Goal: Task Accomplishment & Management: Manage account settings

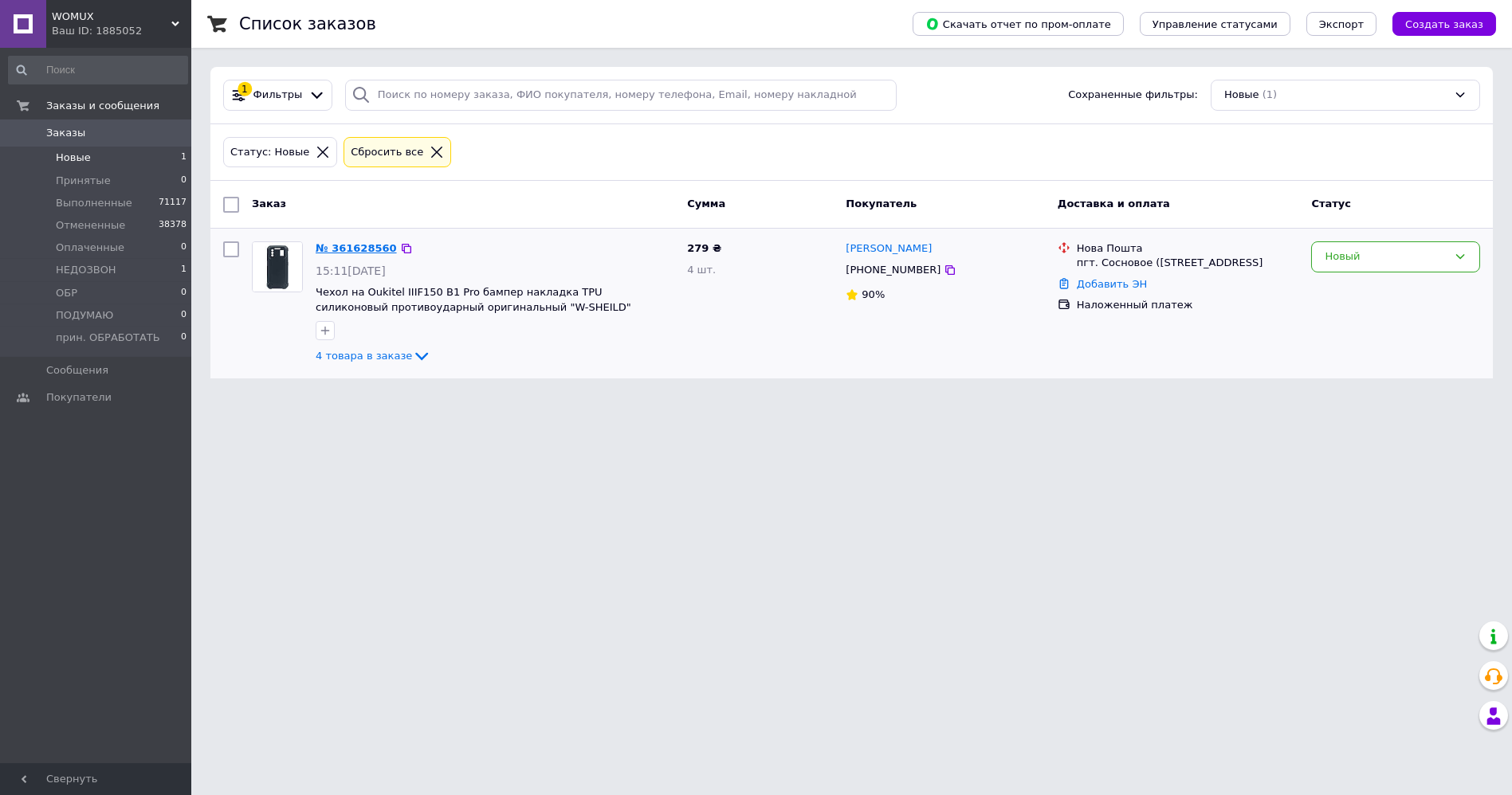
click at [350, 242] on link "№ 361628560" at bounding box center [356, 248] width 81 height 12
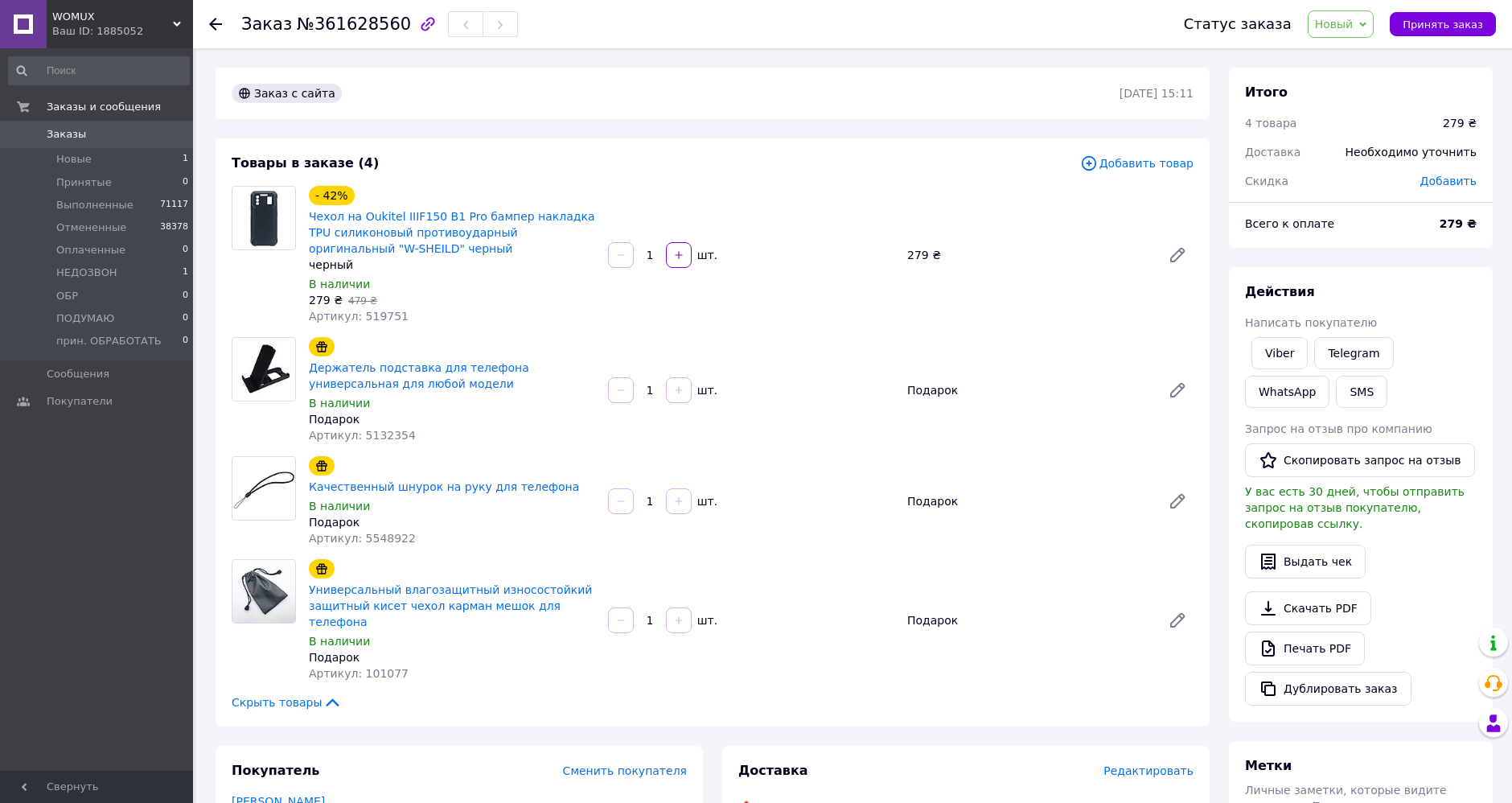
click at [1350, 18] on span "Новый" at bounding box center [1334, 24] width 38 height 12
click at [1372, 84] on li "Выполнен" at bounding box center [1369, 80] width 121 height 24
click at [211, 24] on use at bounding box center [215, 24] width 12 height 12
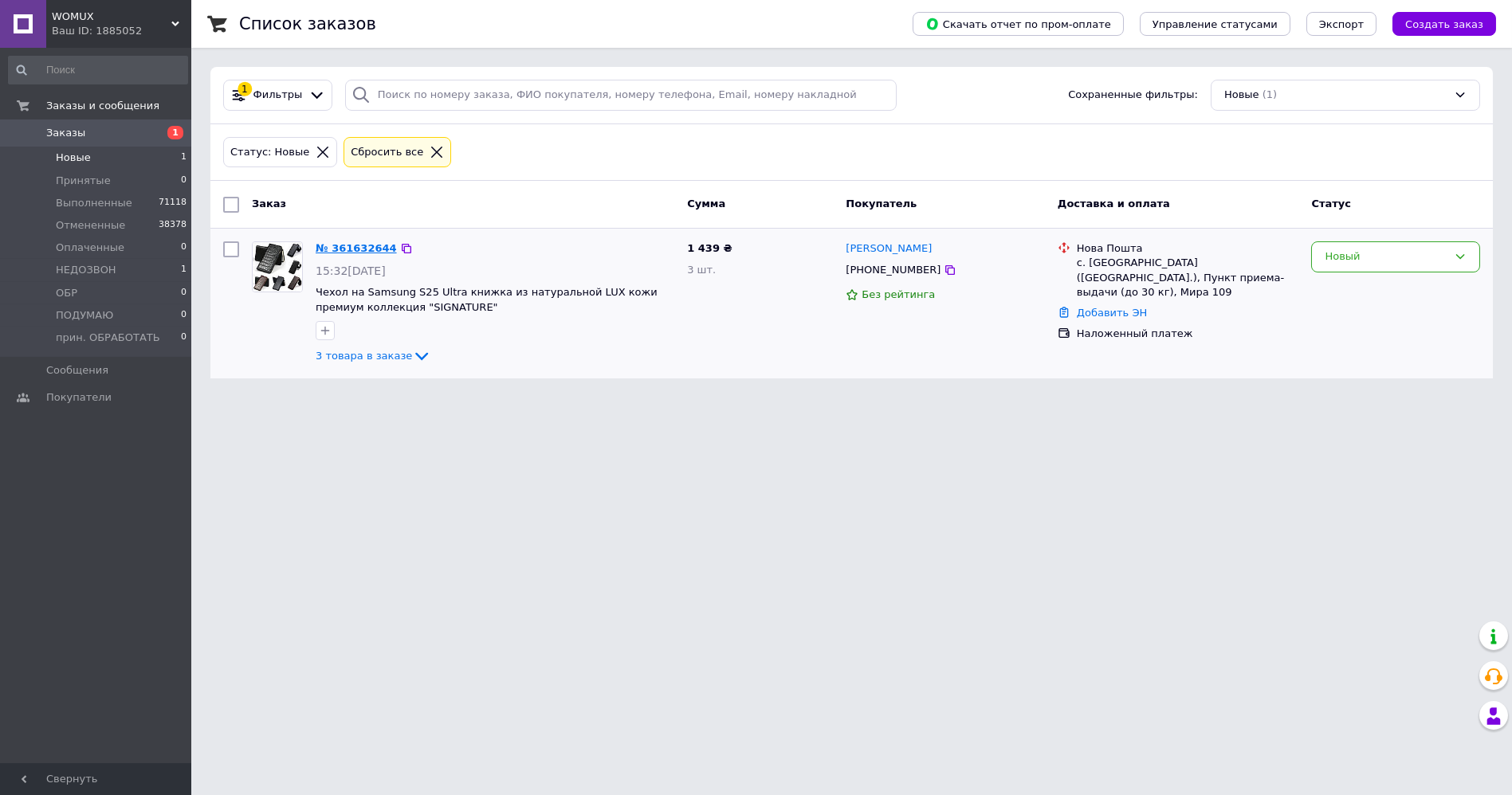
click at [338, 244] on link "№ 361632644" at bounding box center [356, 248] width 81 height 12
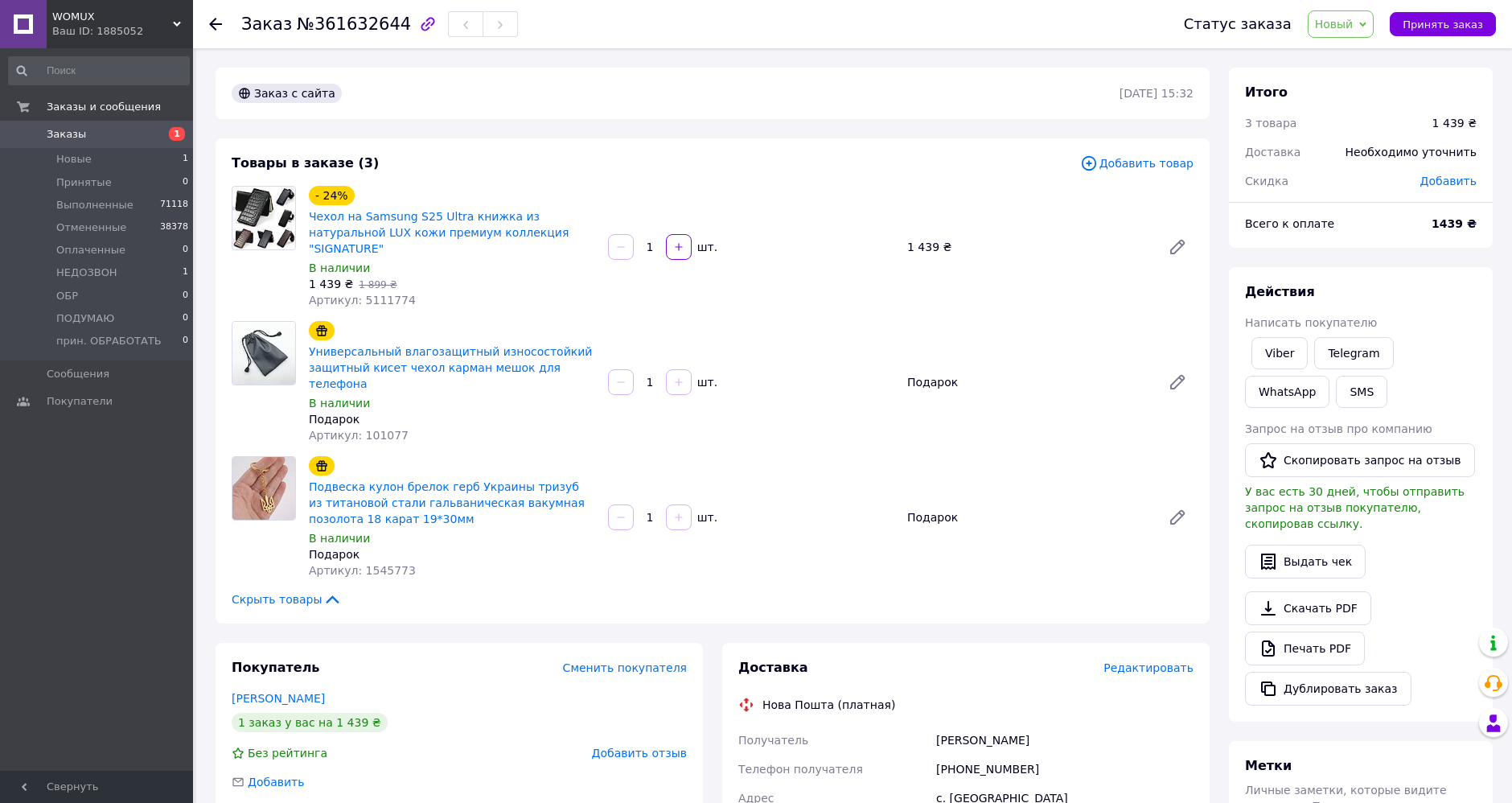
click at [441, 208] on span "Чехол на Samsung S25 Ultra книжка из натуральной LUX кожи премиум коллекция "SI…" at bounding box center [452, 232] width 287 height 49
click at [445, 221] on link "Чехол на Samsung S25 Ultra книжка из натуральной LUX кожи премиум коллекция "SI…" at bounding box center [439, 232] width 260 height 45
click at [276, 692] on link "Городян Александр" at bounding box center [278, 698] width 94 height 12
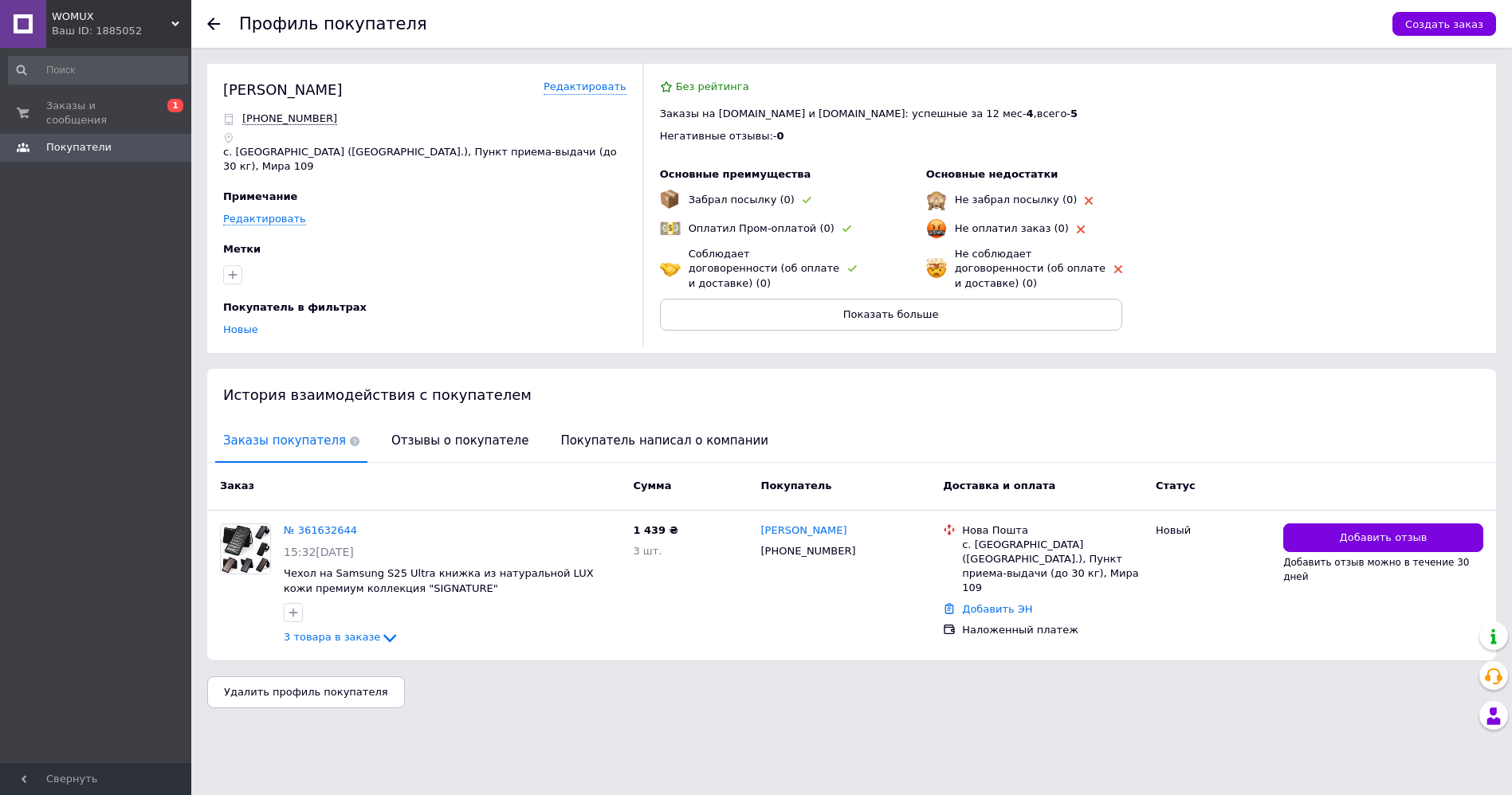
click at [209, 20] on icon at bounding box center [213, 24] width 12 height 12
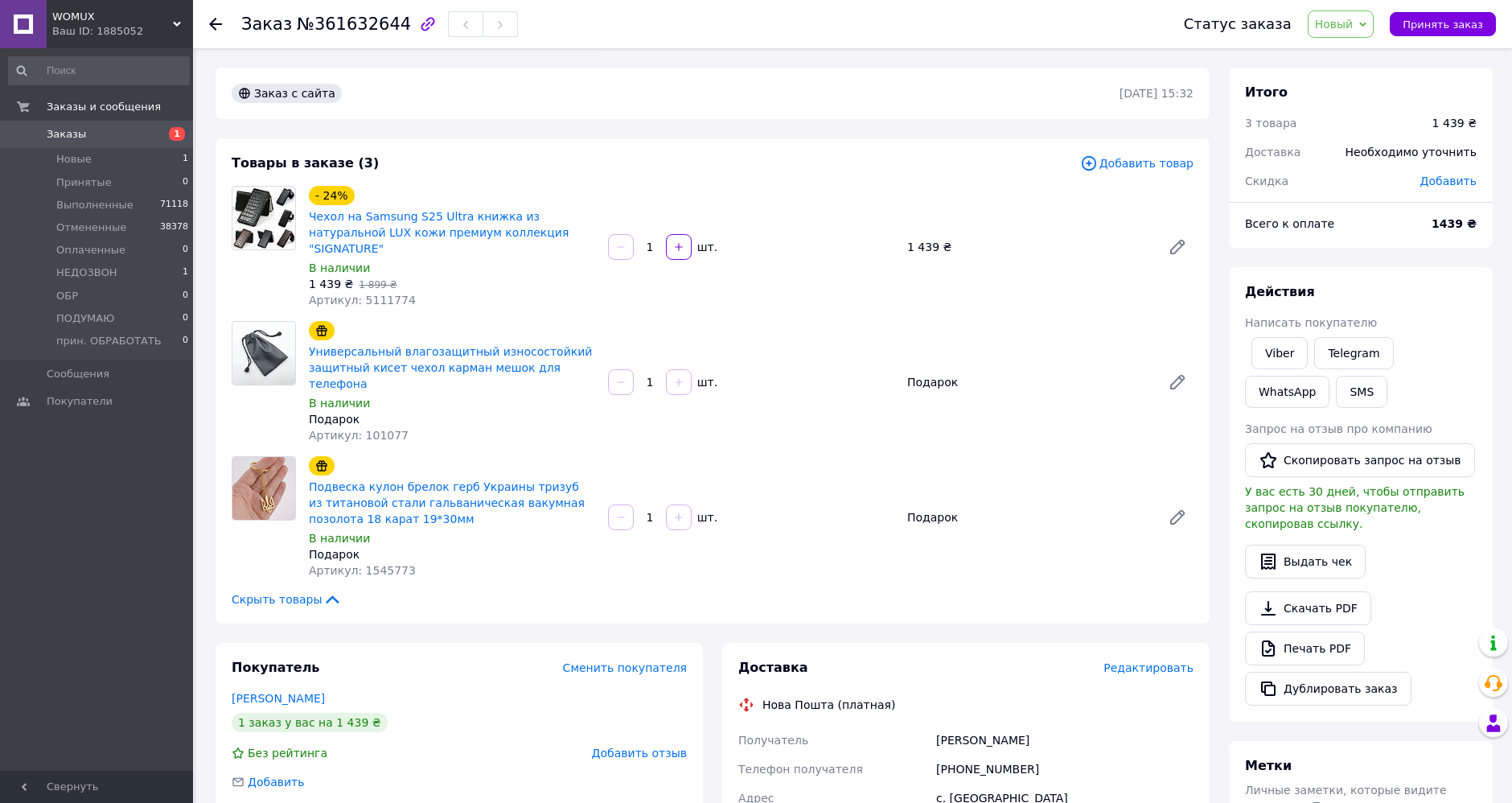
click at [1342, 22] on span "Новый" at bounding box center [1334, 24] width 38 height 12
click at [1351, 102] on li "Отменен" at bounding box center [1369, 104] width 121 height 24
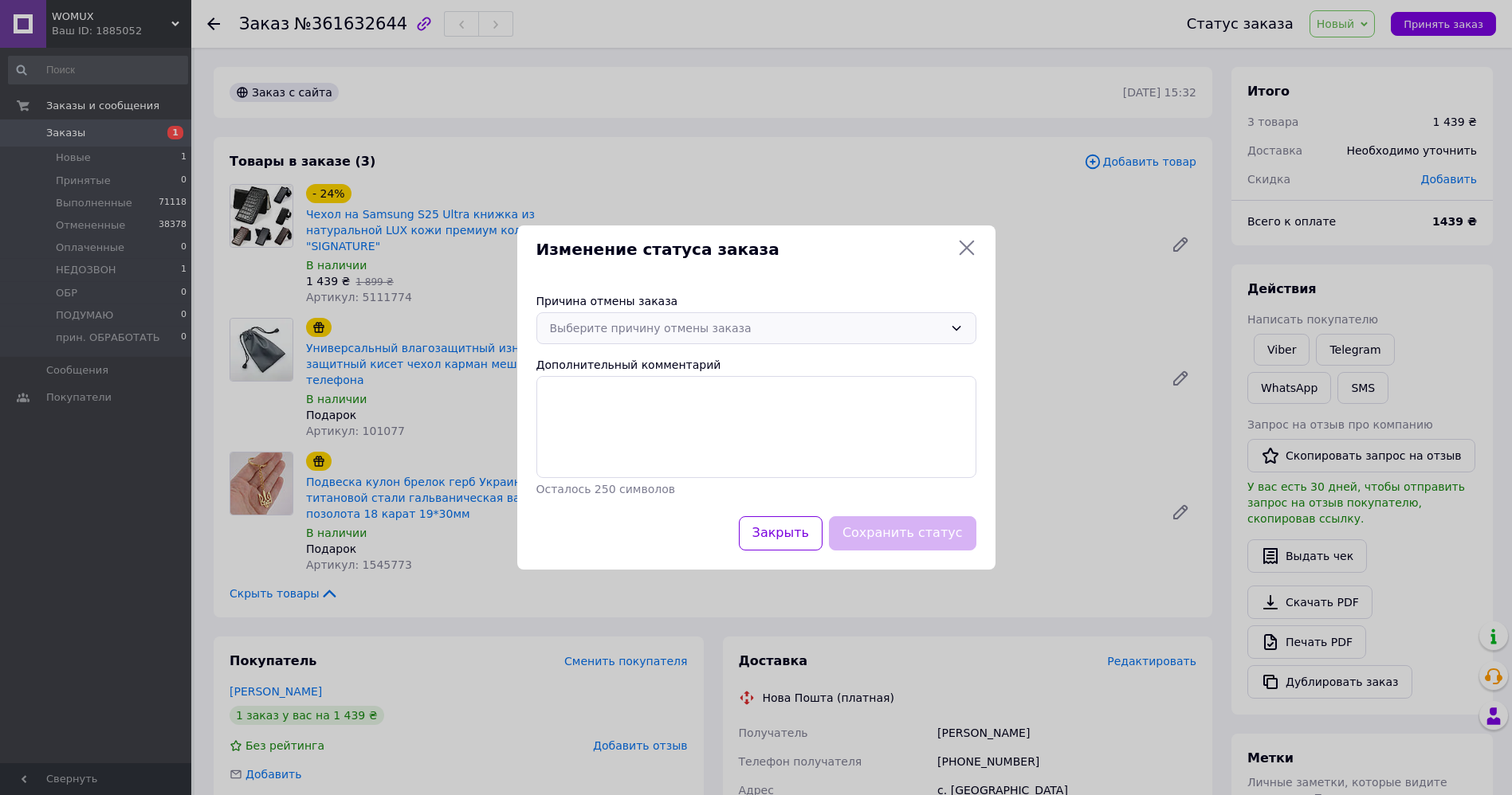
click at [706, 323] on div "Выберите причину отмены заказа" at bounding box center [747, 328] width 394 height 18
click at [637, 454] on li "По просьбе покупателя" at bounding box center [756, 453] width 438 height 30
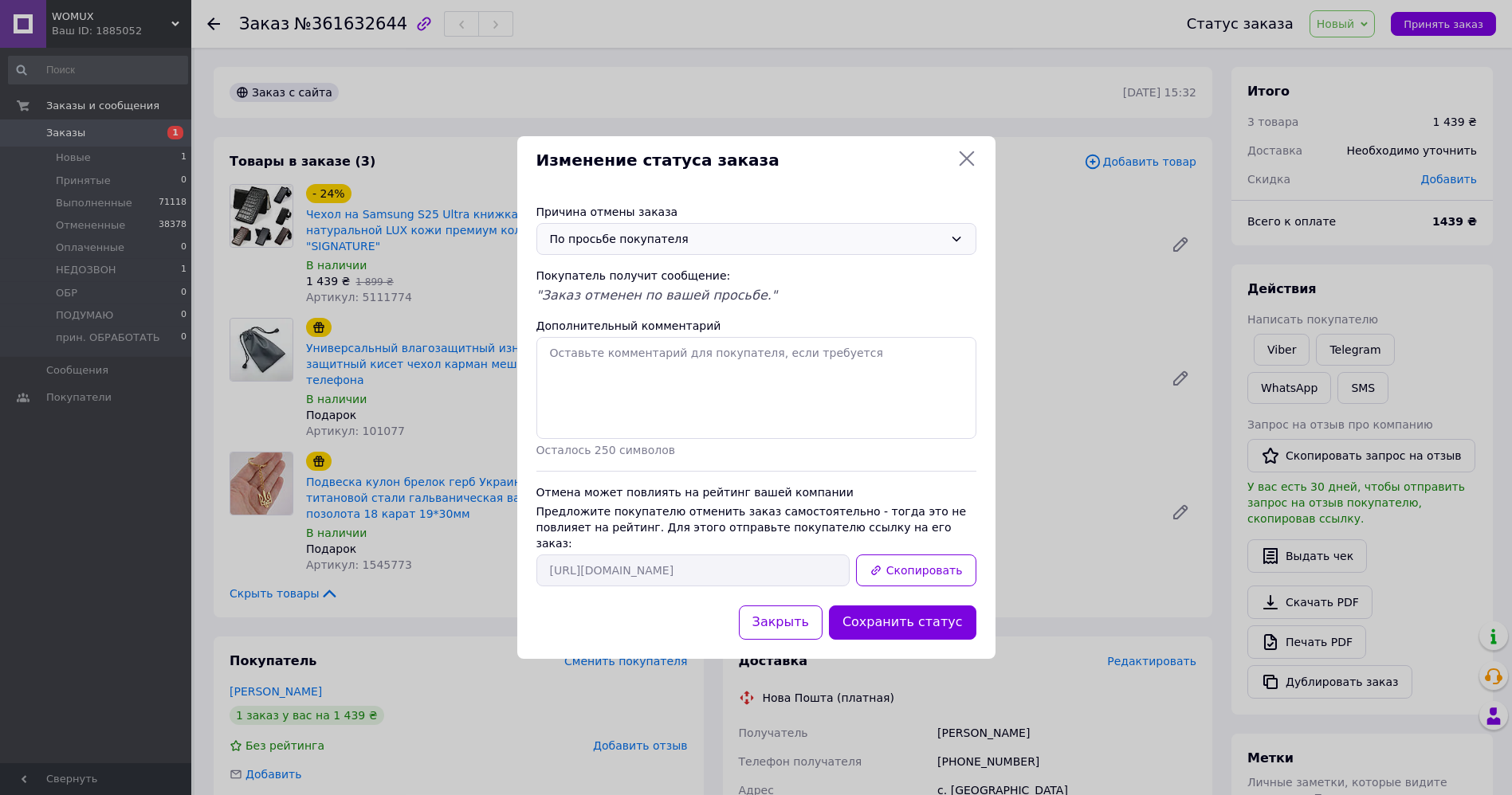
click at [895, 608] on button "Сохранить статус" at bounding box center [902, 623] width 148 height 34
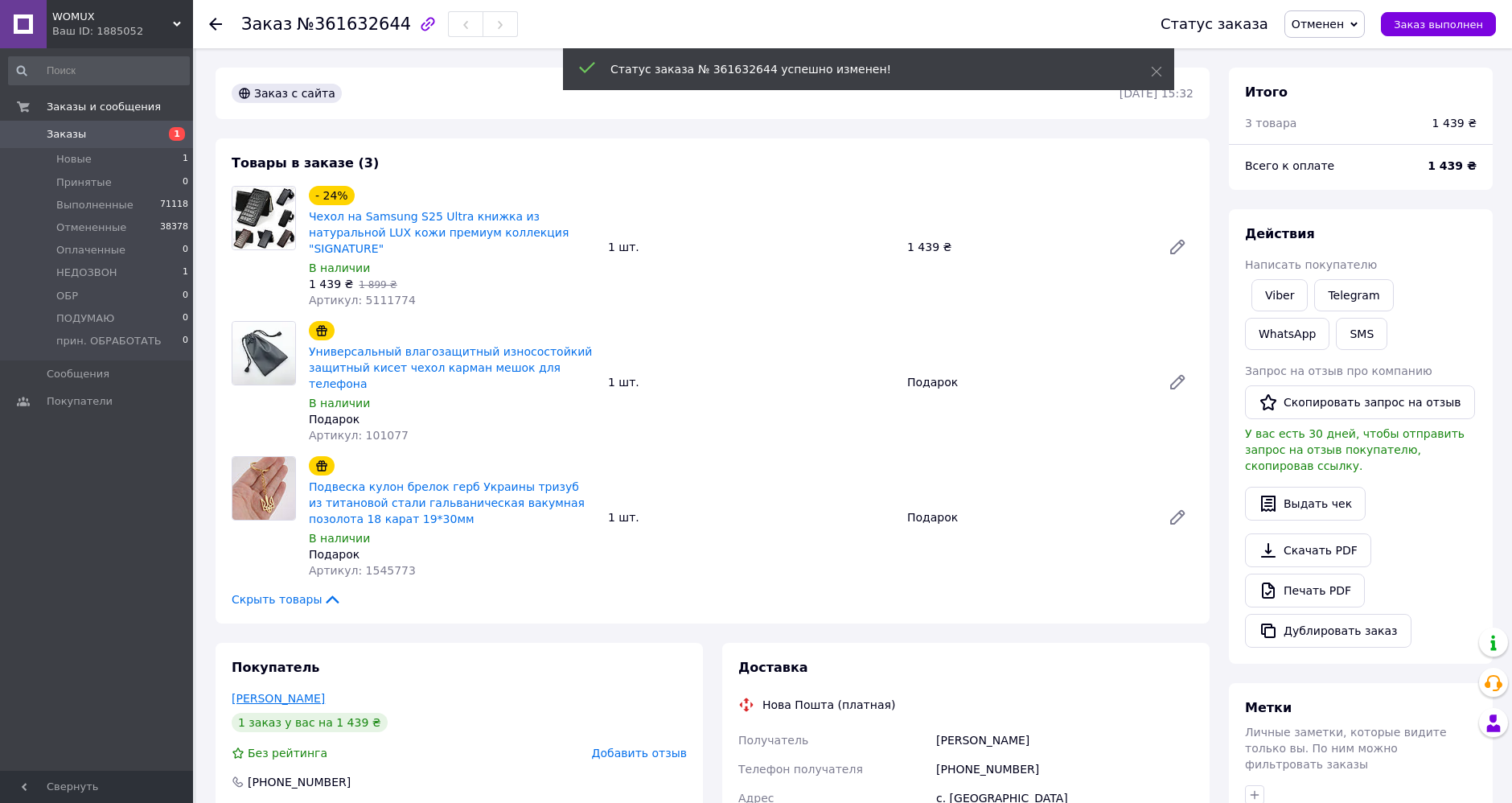
click at [295, 692] on link "Городян Александр" at bounding box center [278, 698] width 94 height 12
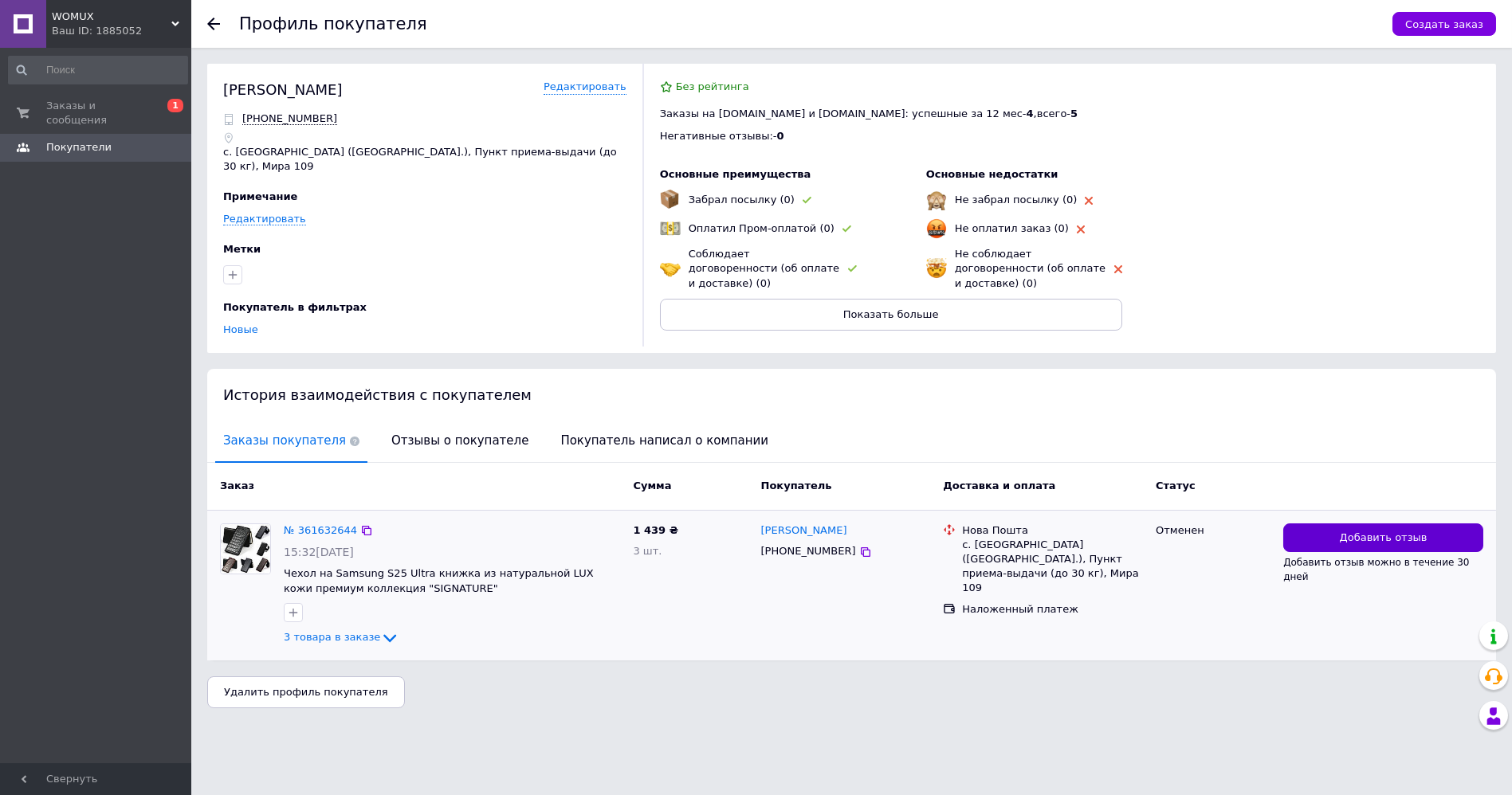
click at [1345, 531] on span "Добавить отзыв" at bounding box center [1383, 539] width 88 height 15
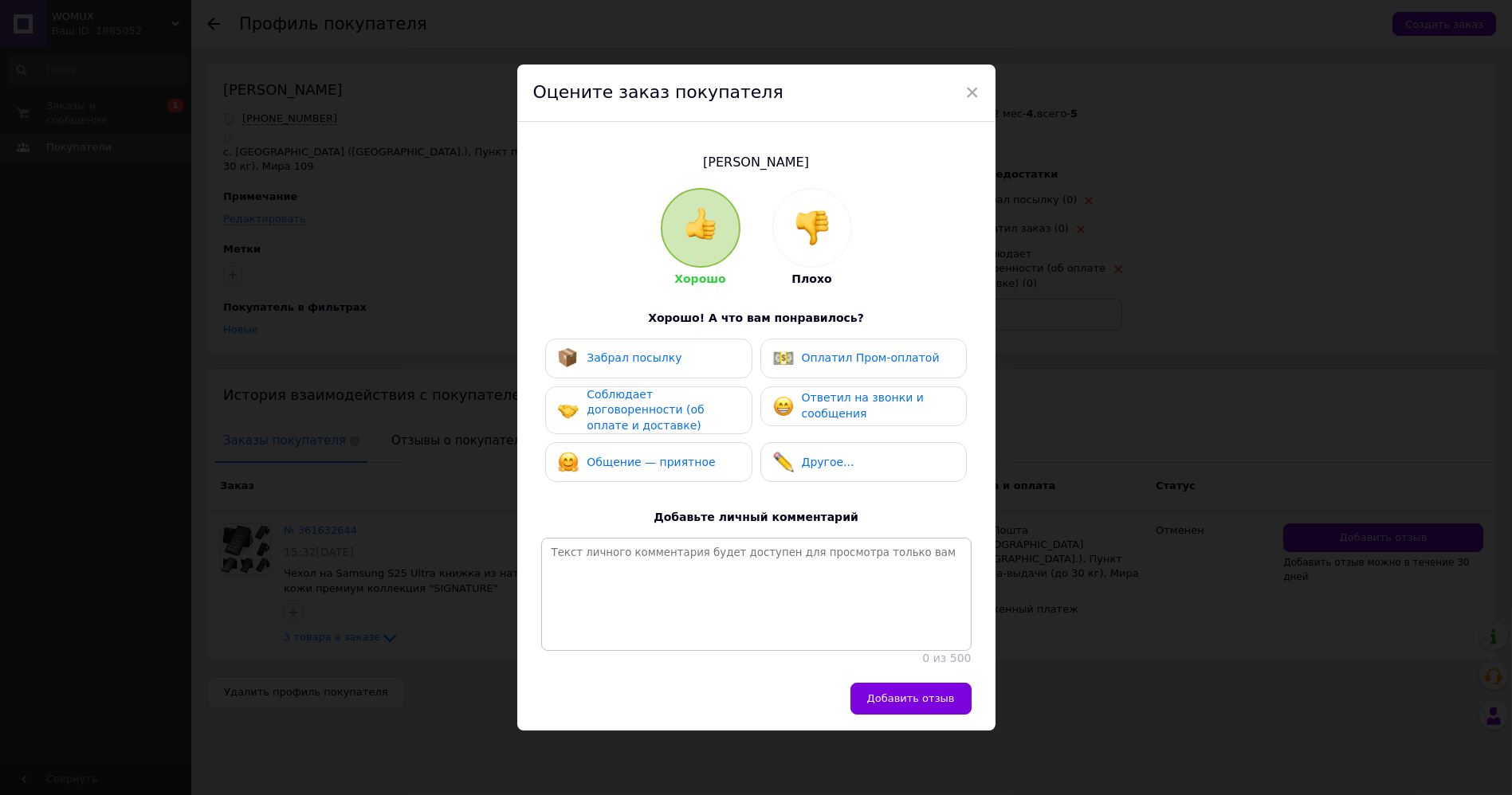
click at [833, 219] on div at bounding box center [811, 227] width 78 height 78
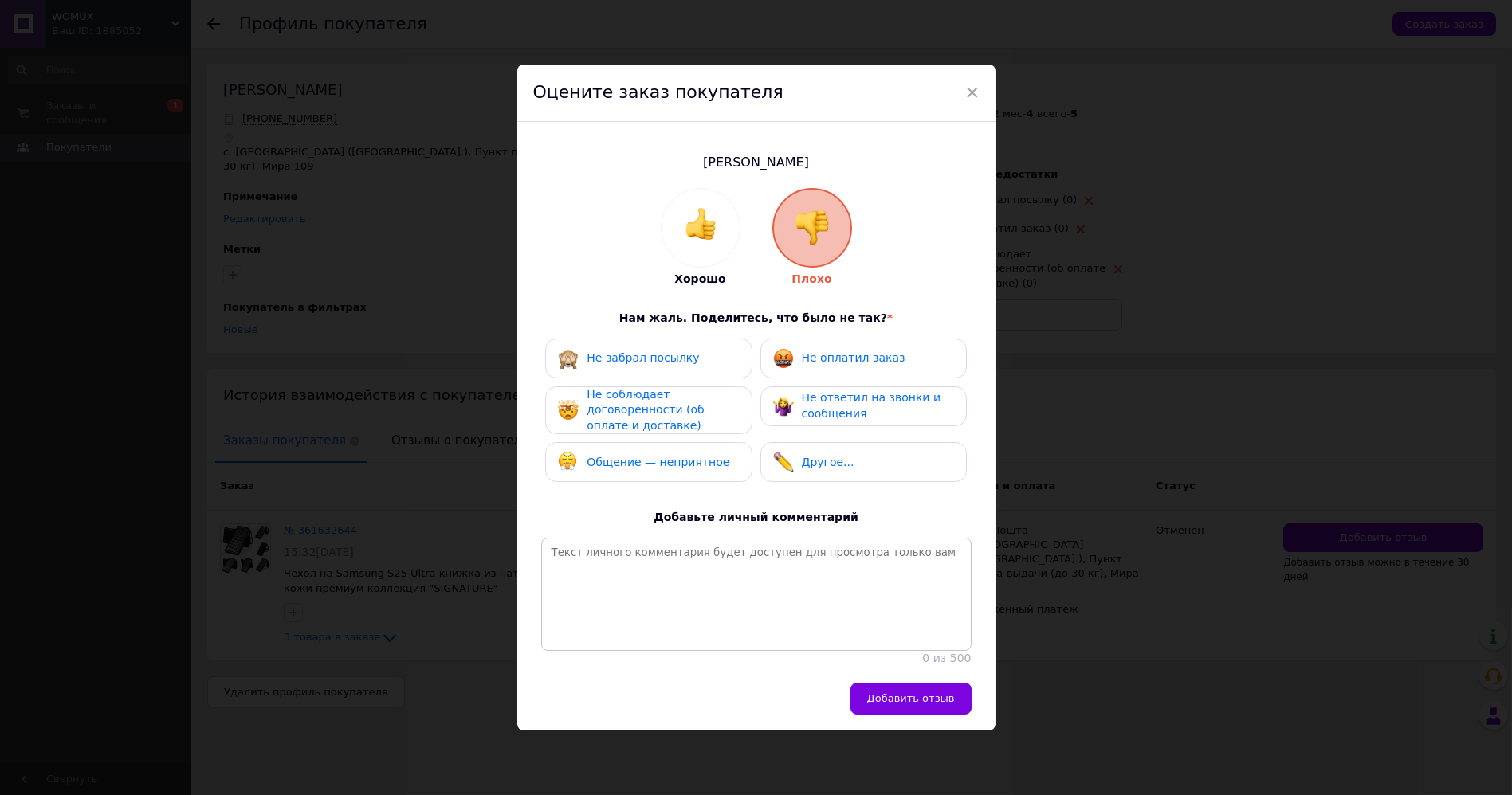
click at [643, 360] on div "Не забрал посылку" at bounding box center [649, 359] width 206 height 40
click at [785, 348] on img at bounding box center [783, 359] width 21 height 21
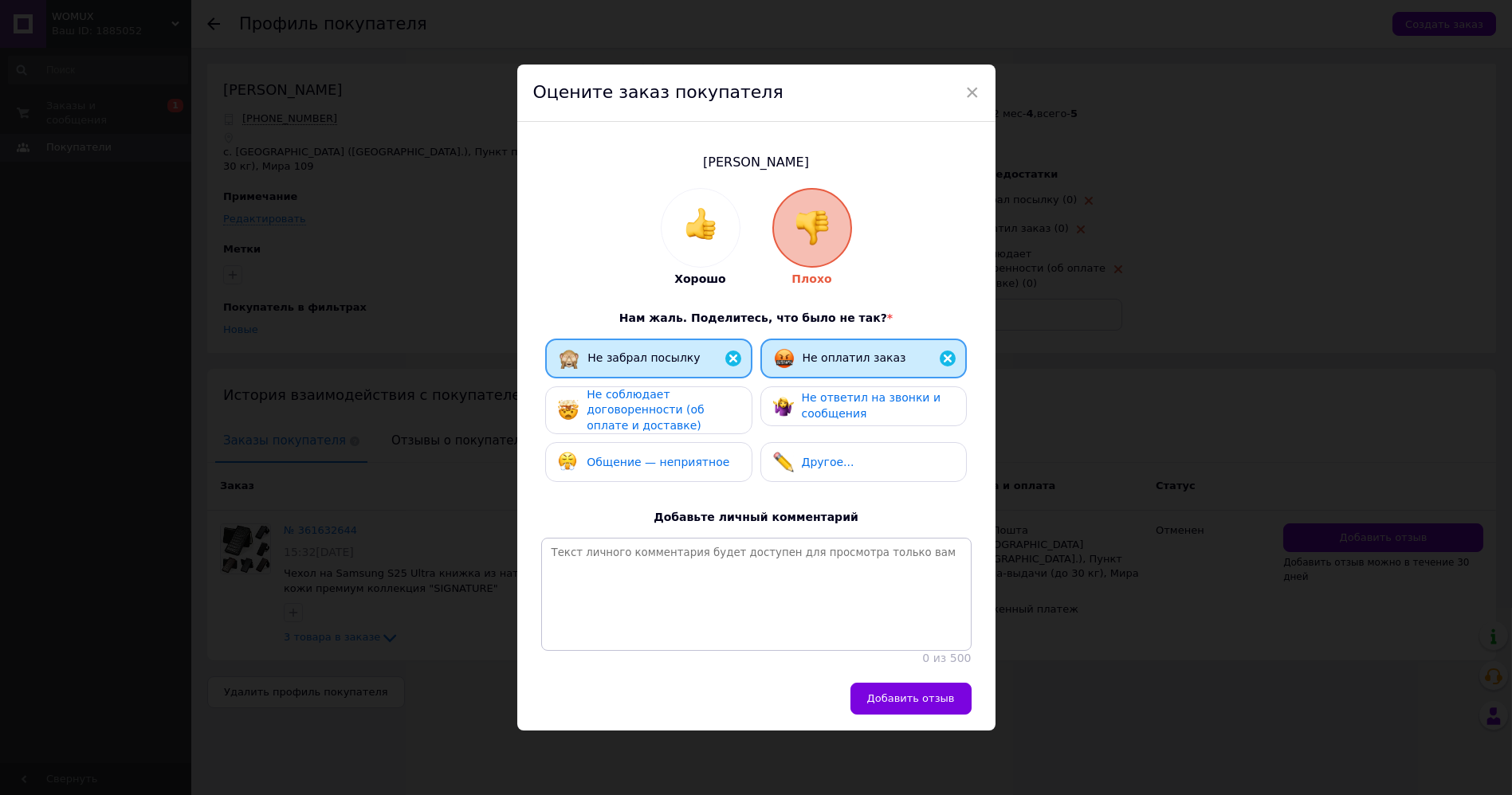
click at [803, 391] on span "Не ответил на звонки и сообщения" at bounding box center [871, 405] width 139 height 28
click at [681, 402] on span "Не соблюдает договоренности (об оплате и доставке)" at bounding box center [645, 410] width 117 height 44
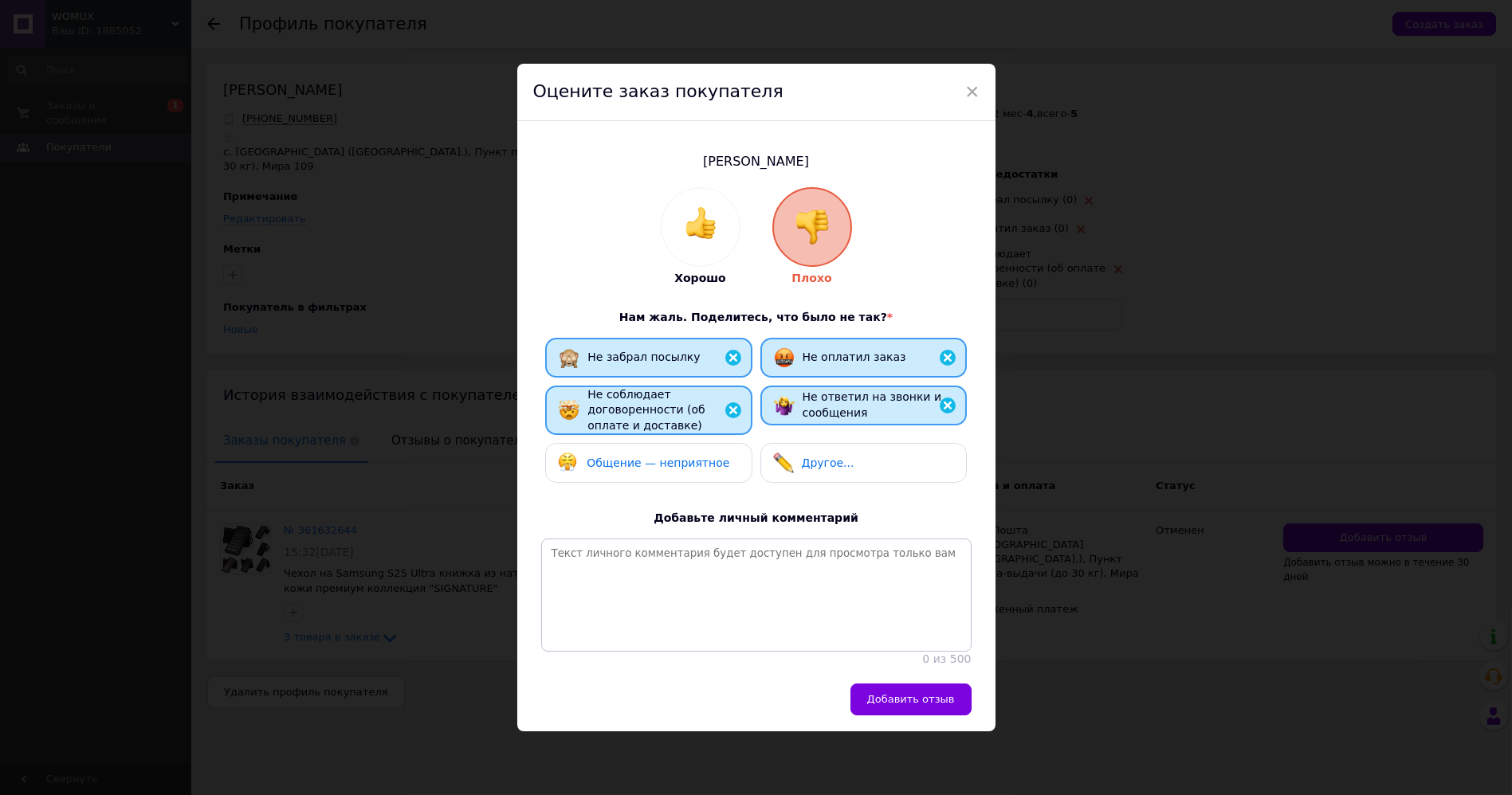
click at [681, 452] on div "Общение — неприятное" at bounding box center [643, 463] width 171 height 21
click at [913, 705] on span "Добавить отзыв" at bounding box center [911, 698] width 88 height 12
click at [966, 83] on span "×" at bounding box center [971, 91] width 14 height 27
click at [974, 78] on span "×" at bounding box center [971, 91] width 14 height 27
click at [972, 85] on span "×" at bounding box center [971, 91] width 14 height 27
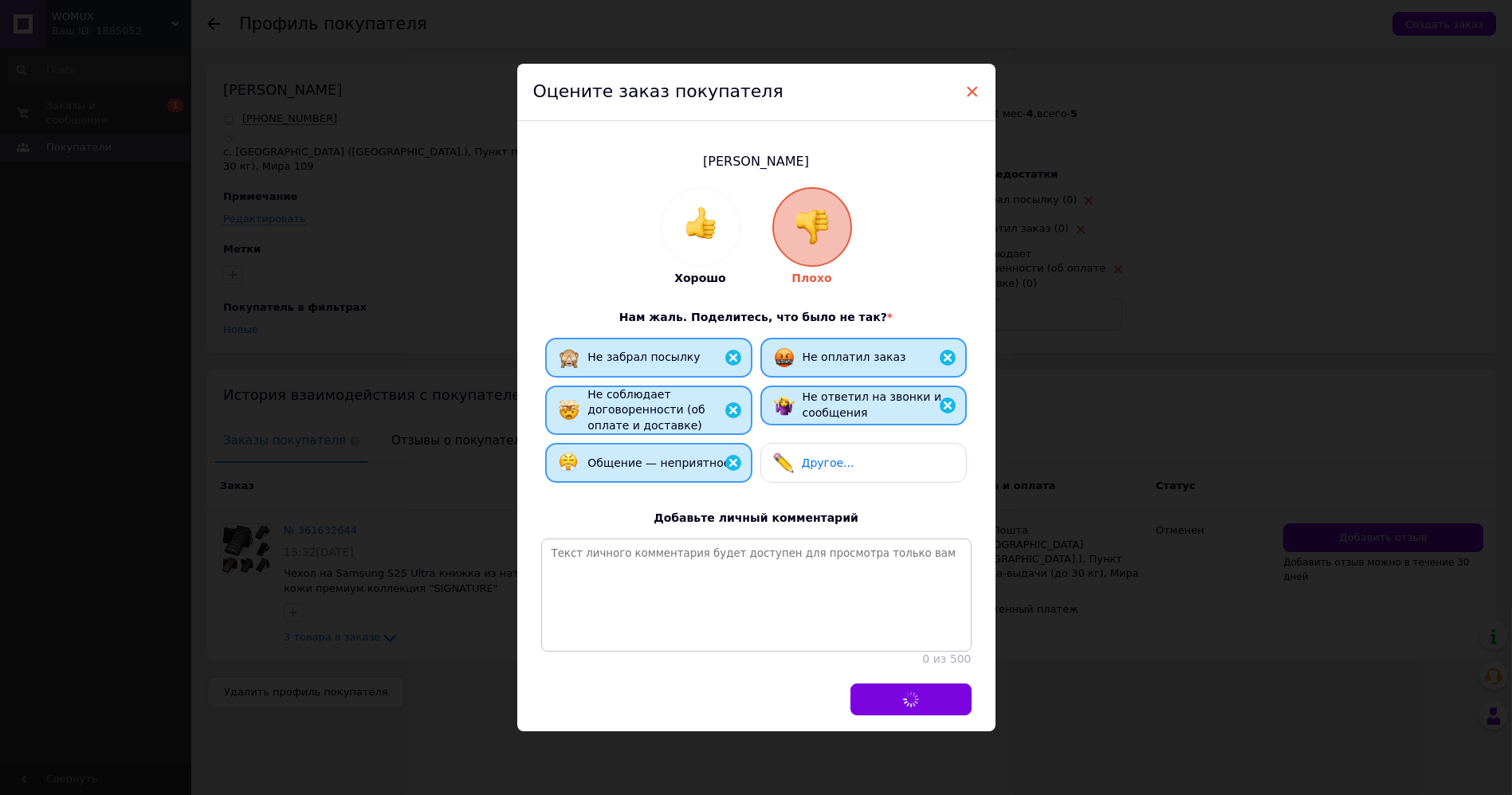
click at [972, 85] on span "×" at bounding box center [971, 91] width 14 height 27
click at [969, 82] on span "×" at bounding box center [971, 91] width 14 height 27
drag, startPoint x: 970, startPoint y: 83, endPoint x: 949, endPoint y: 80, distance: 21.2
click at [970, 82] on span "×" at bounding box center [971, 91] width 14 height 27
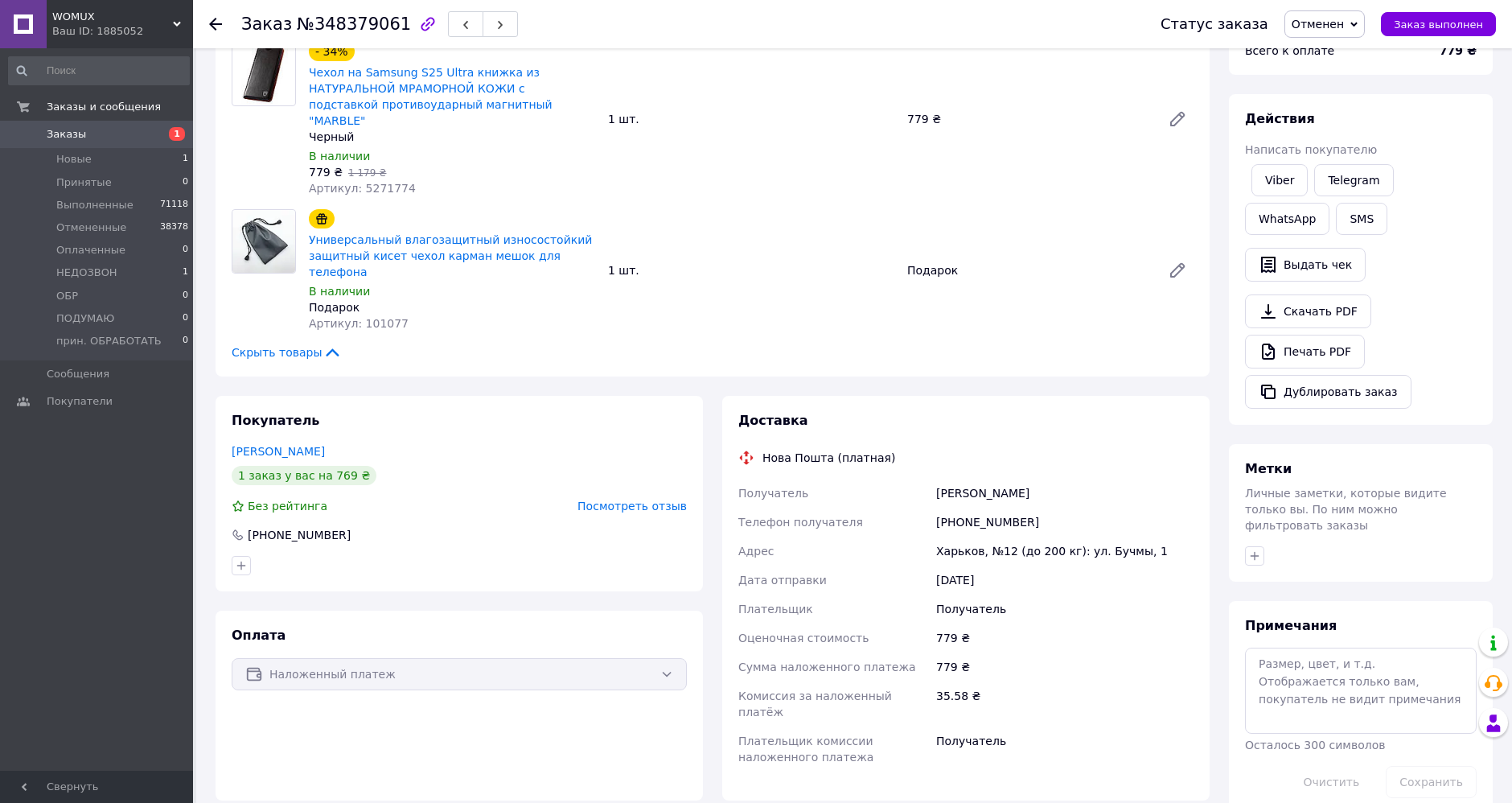
scroll to position [179, 0]
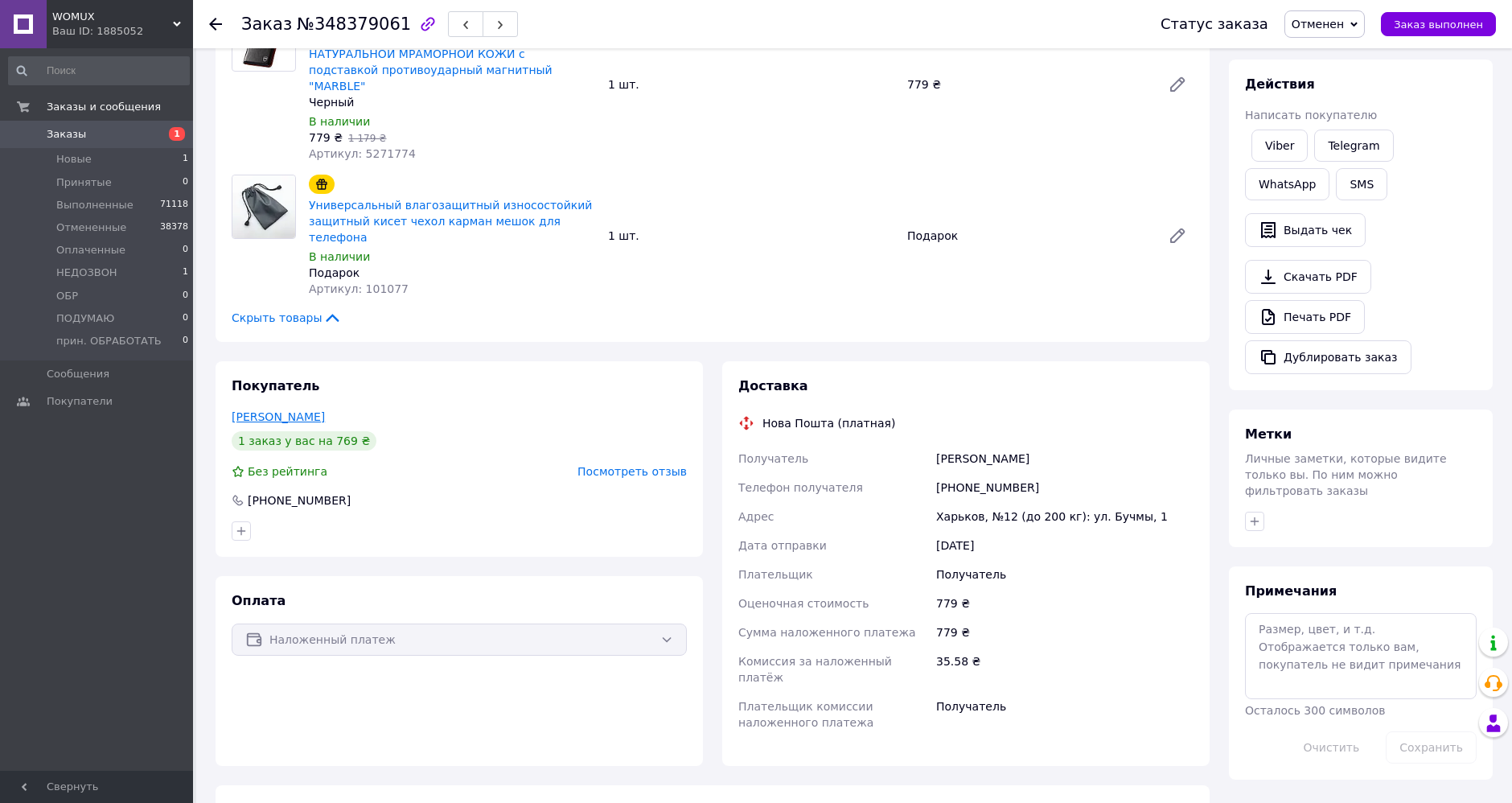
click at [297, 410] on link "[PERSON_NAME]" at bounding box center [278, 416] width 94 height 12
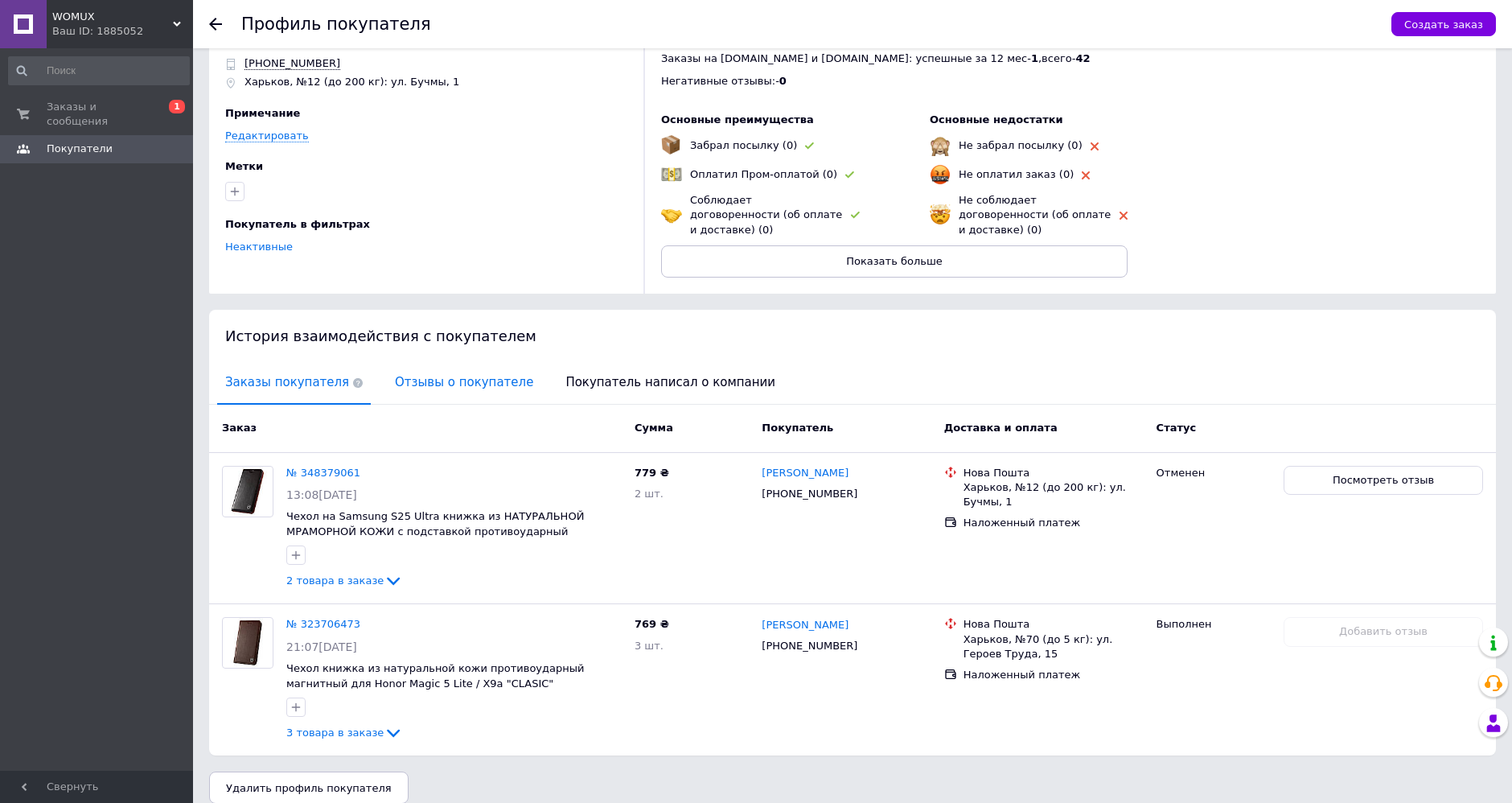
scroll to position [58, 0]
click at [460, 363] on span "Отзывы о покупателе" at bounding box center [464, 380] width 155 height 41
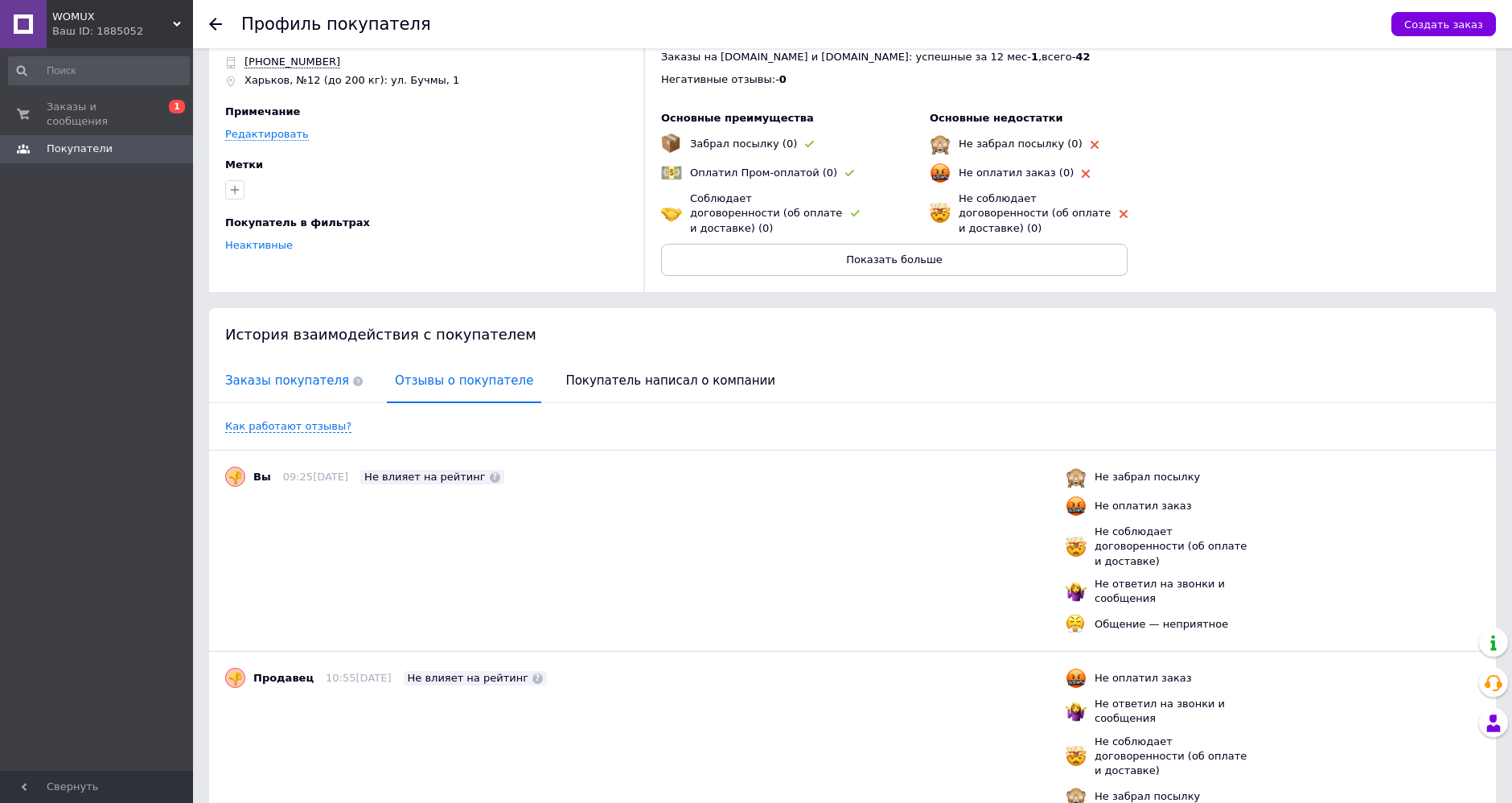
click at [301, 368] on span "Заказы покупателя" at bounding box center [293, 380] width 154 height 41
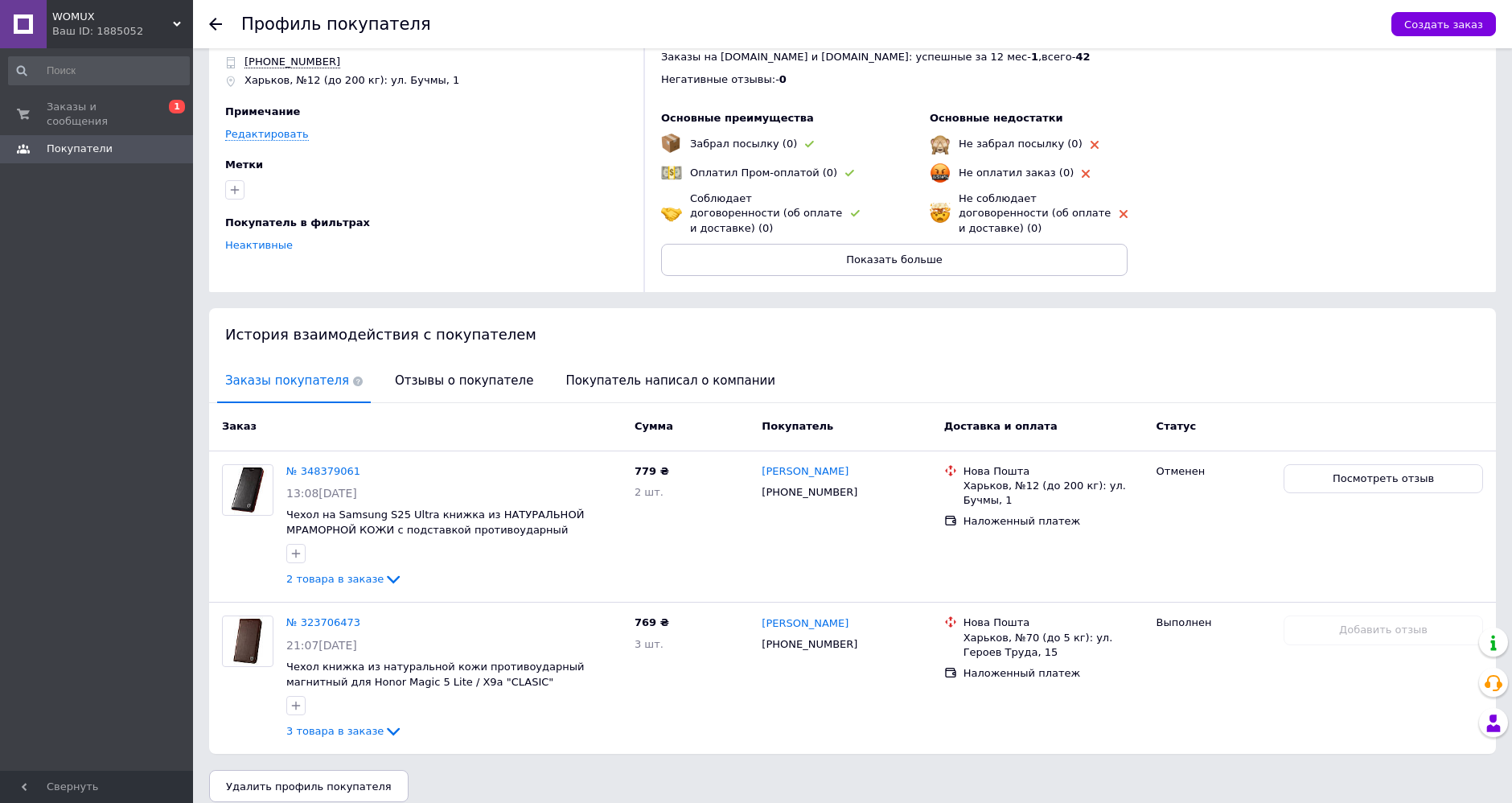
click at [213, 21] on use at bounding box center [215, 24] width 12 height 12
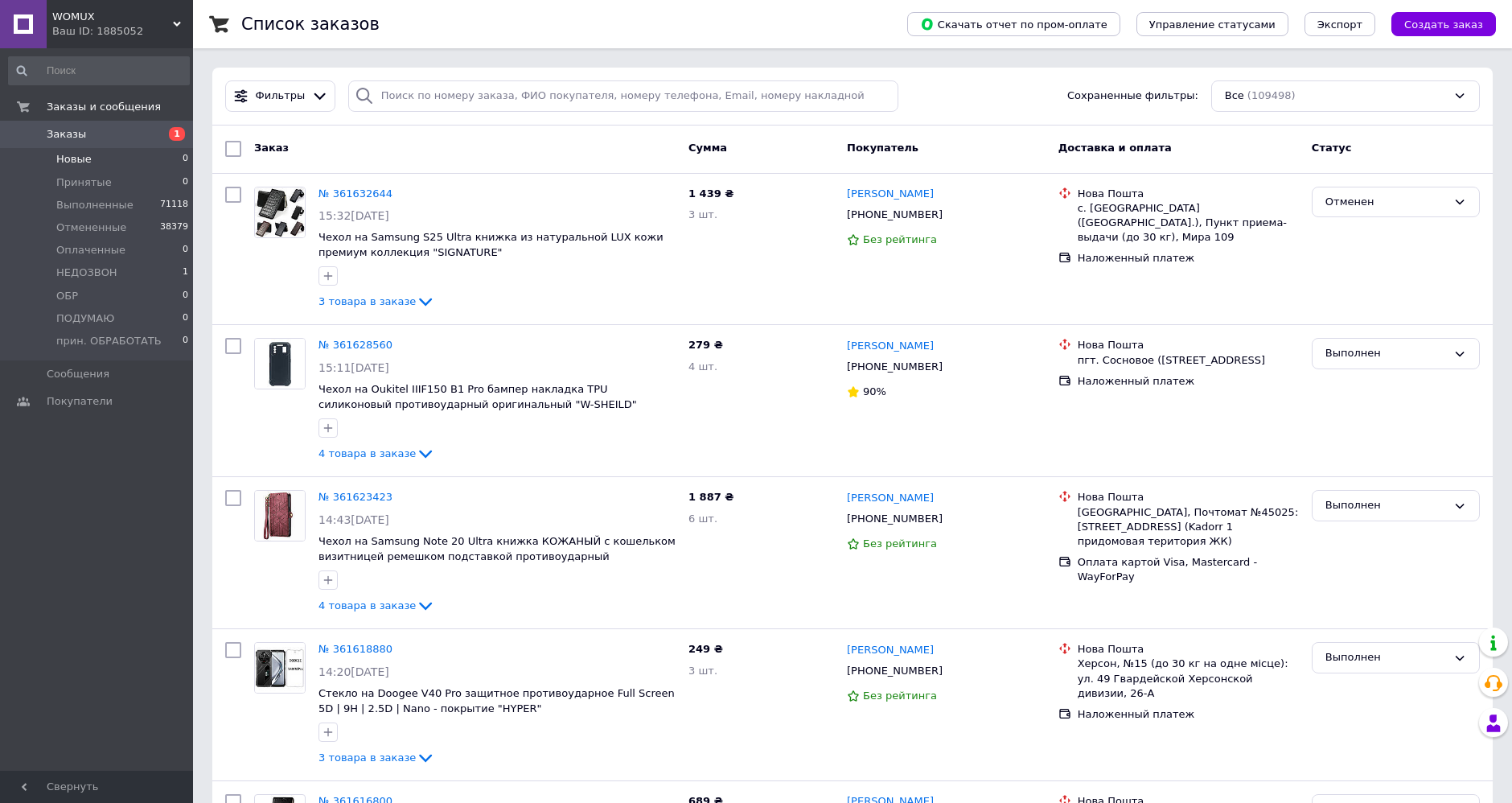
click at [64, 155] on span "Новые" at bounding box center [74, 159] width 35 height 14
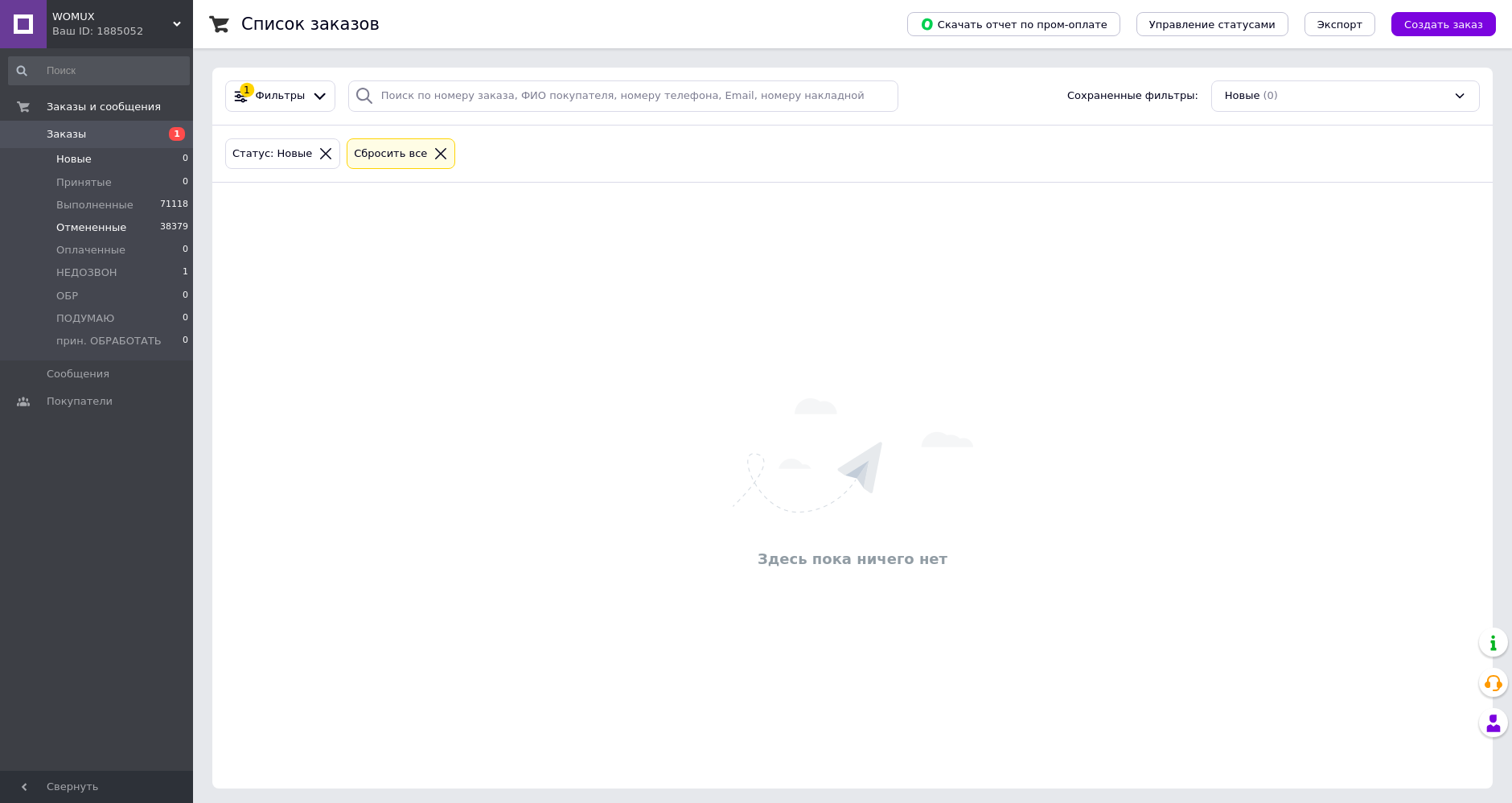
click at [76, 221] on span "Отмененные" at bounding box center [91, 228] width 70 height 14
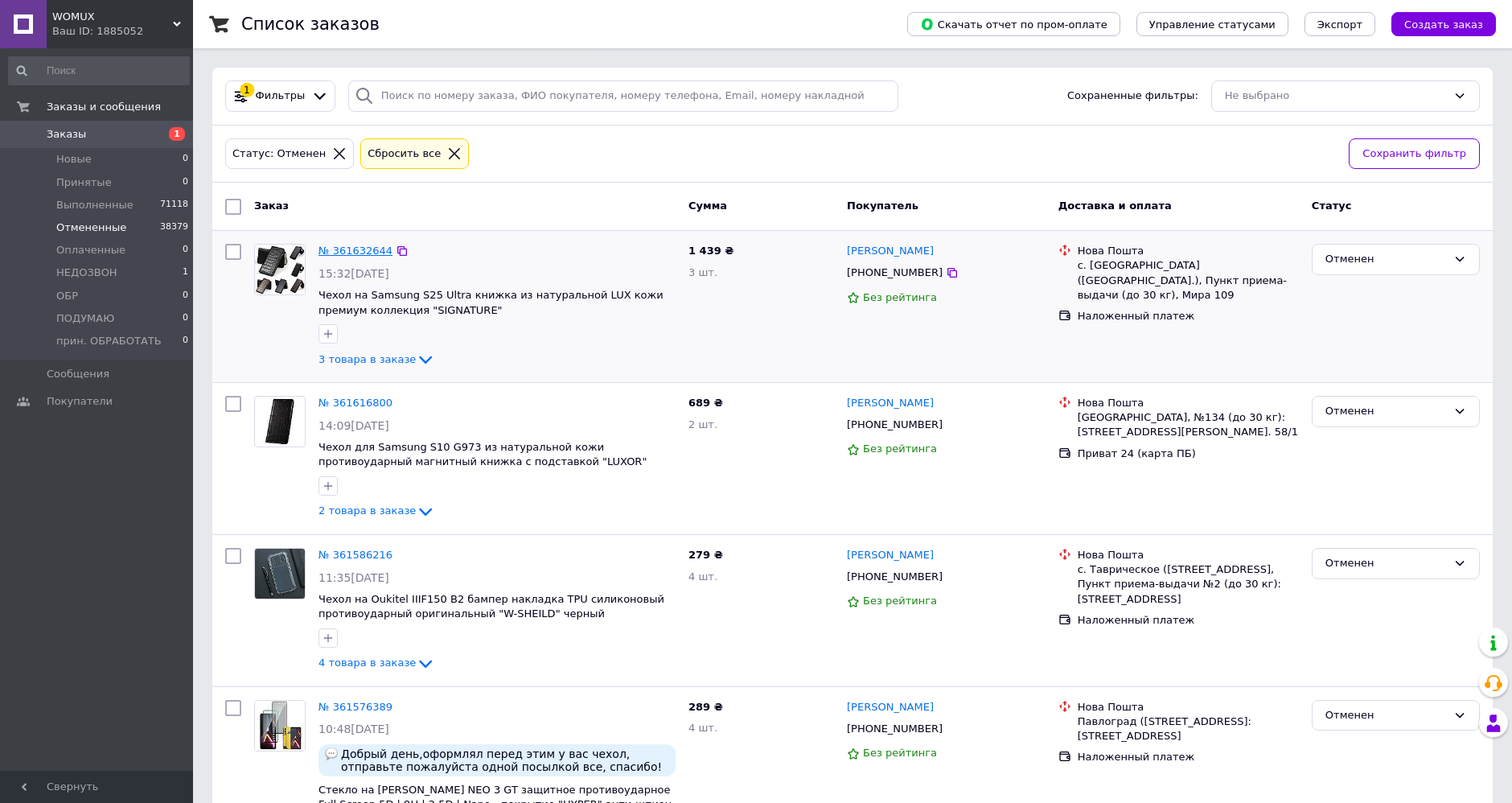
click at [362, 251] on link "№ 361632644" at bounding box center [355, 250] width 74 height 12
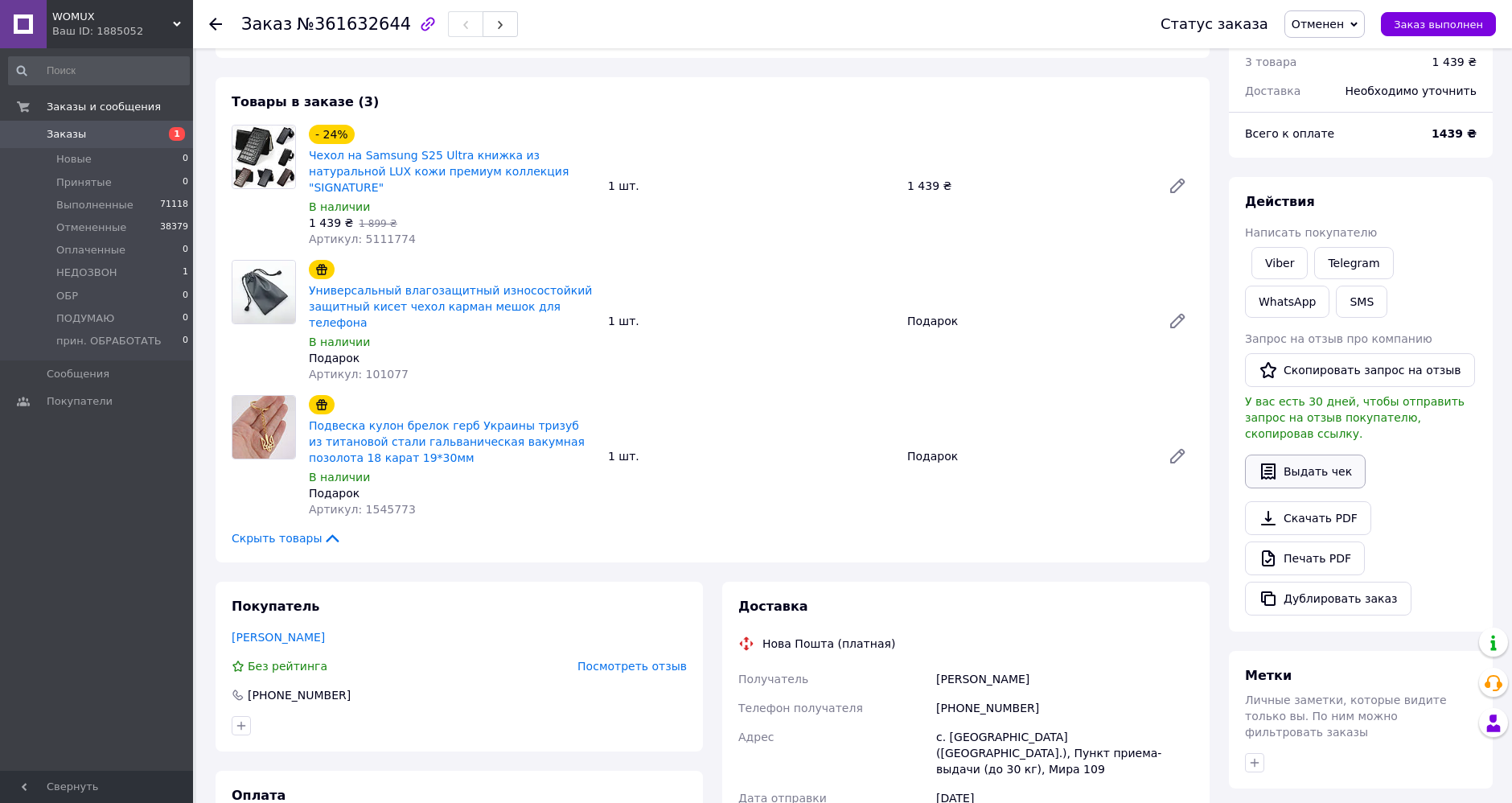
scroll to position [268, 0]
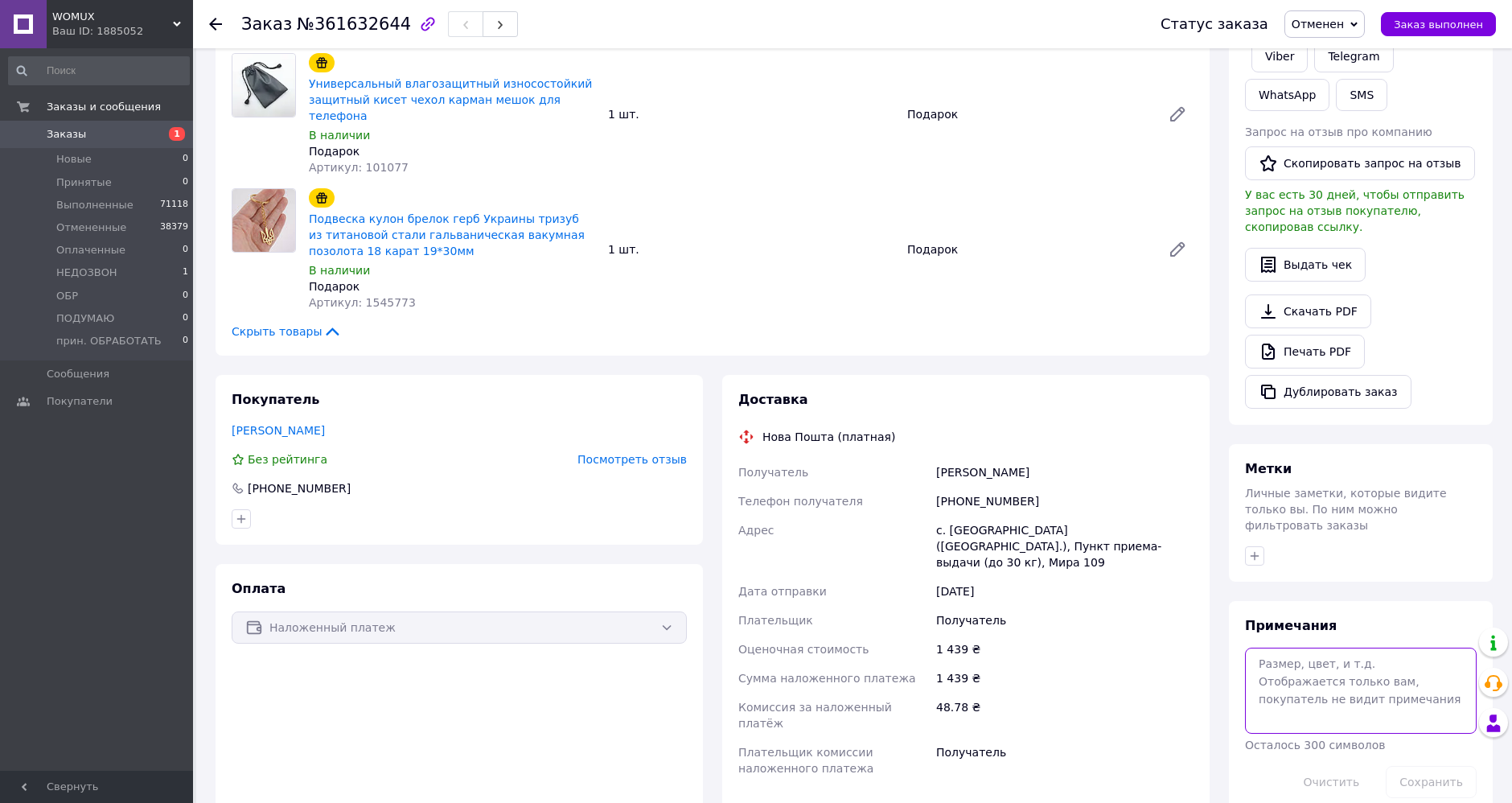
click at [1317, 648] on textarea at bounding box center [1361, 690] width 231 height 85
type textarea "был отказ с другого номера хочет еще и скидку дополнительно а ждать неихочет"
click at [1430, 766] on button "Сохранить" at bounding box center [1431, 782] width 91 height 33
click at [216, 23] on use at bounding box center [215, 24] width 12 height 12
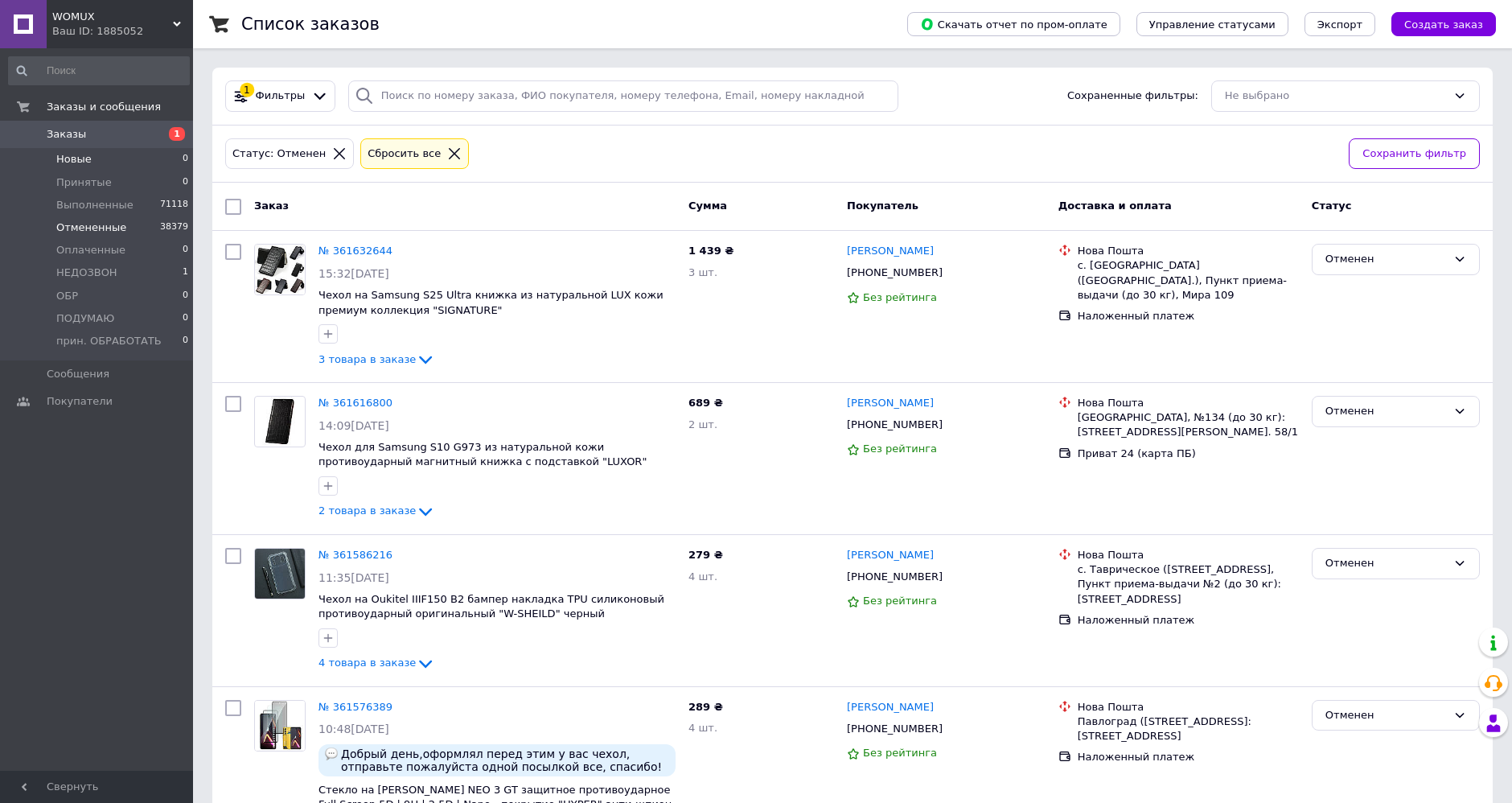
click at [67, 152] on li "Новые 0" at bounding box center [98, 160] width 198 height 23
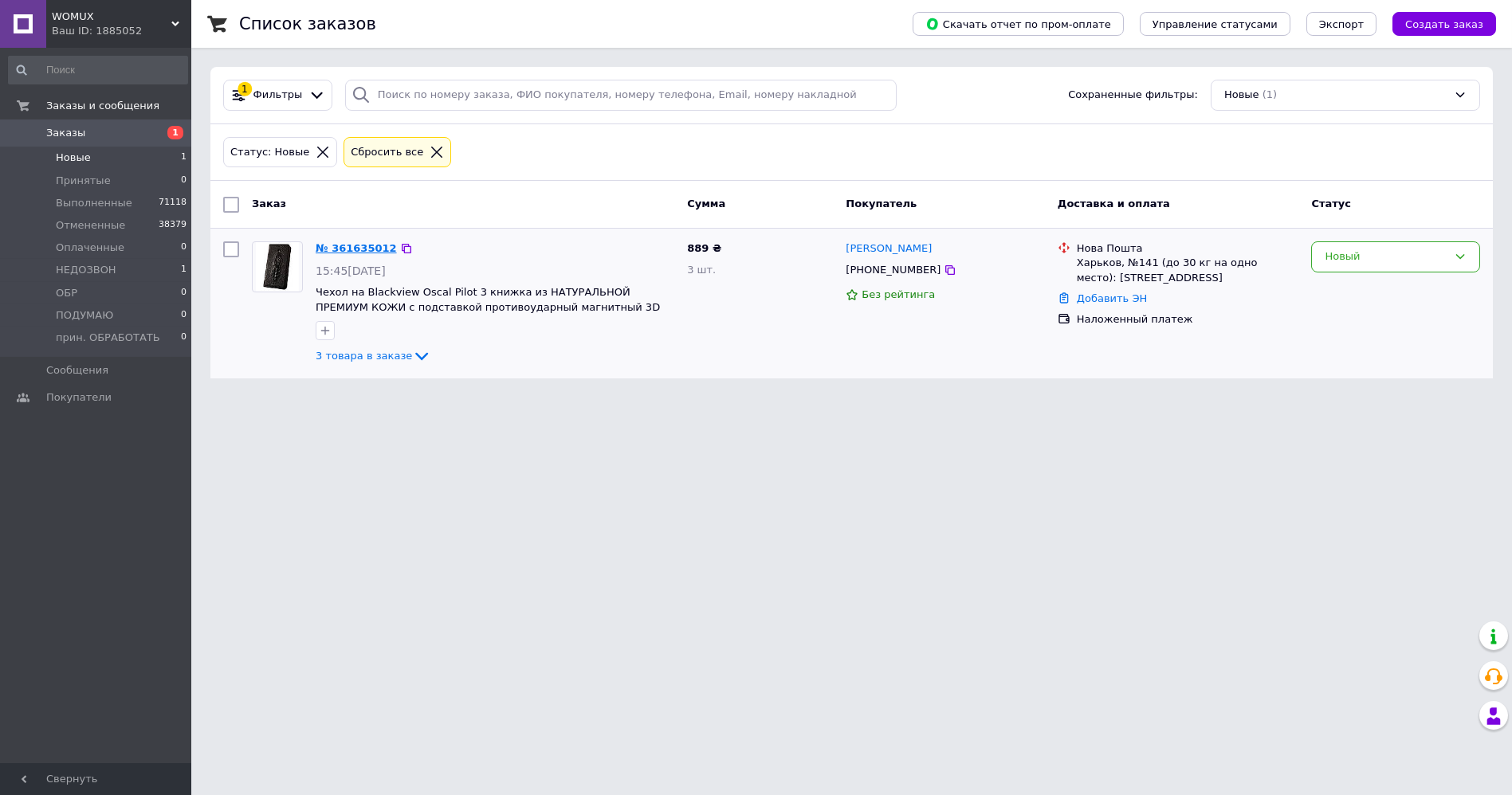
click at [348, 249] on link "№ 361635012" at bounding box center [356, 248] width 81 height 12
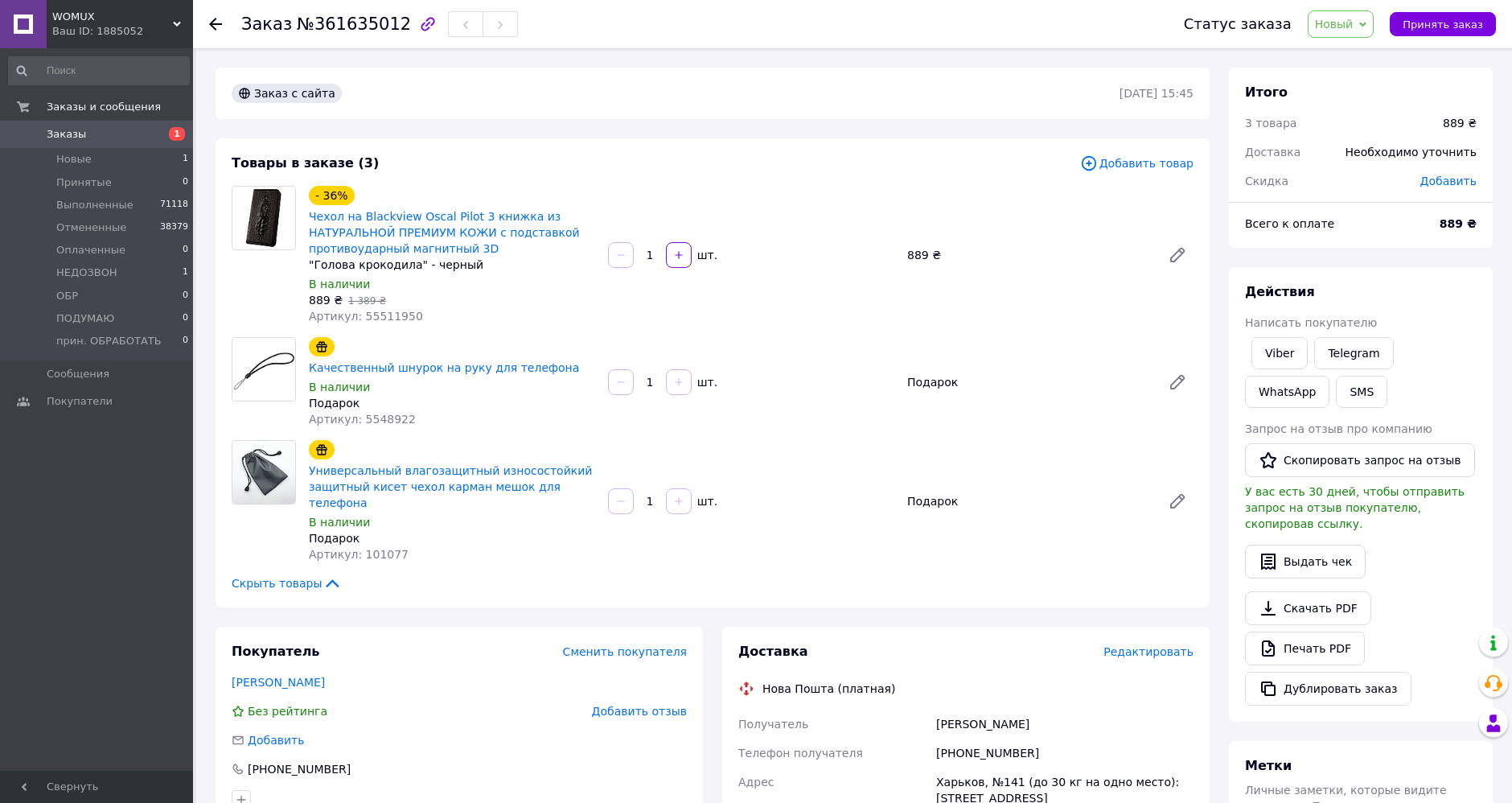
click at [1356, 12] on span "Новый" at bounding box center [1342, 24] width 67 height 28
click at [1372, 88] on li "Выполнен" at bounding box center [1369, 80] width 121 height 24
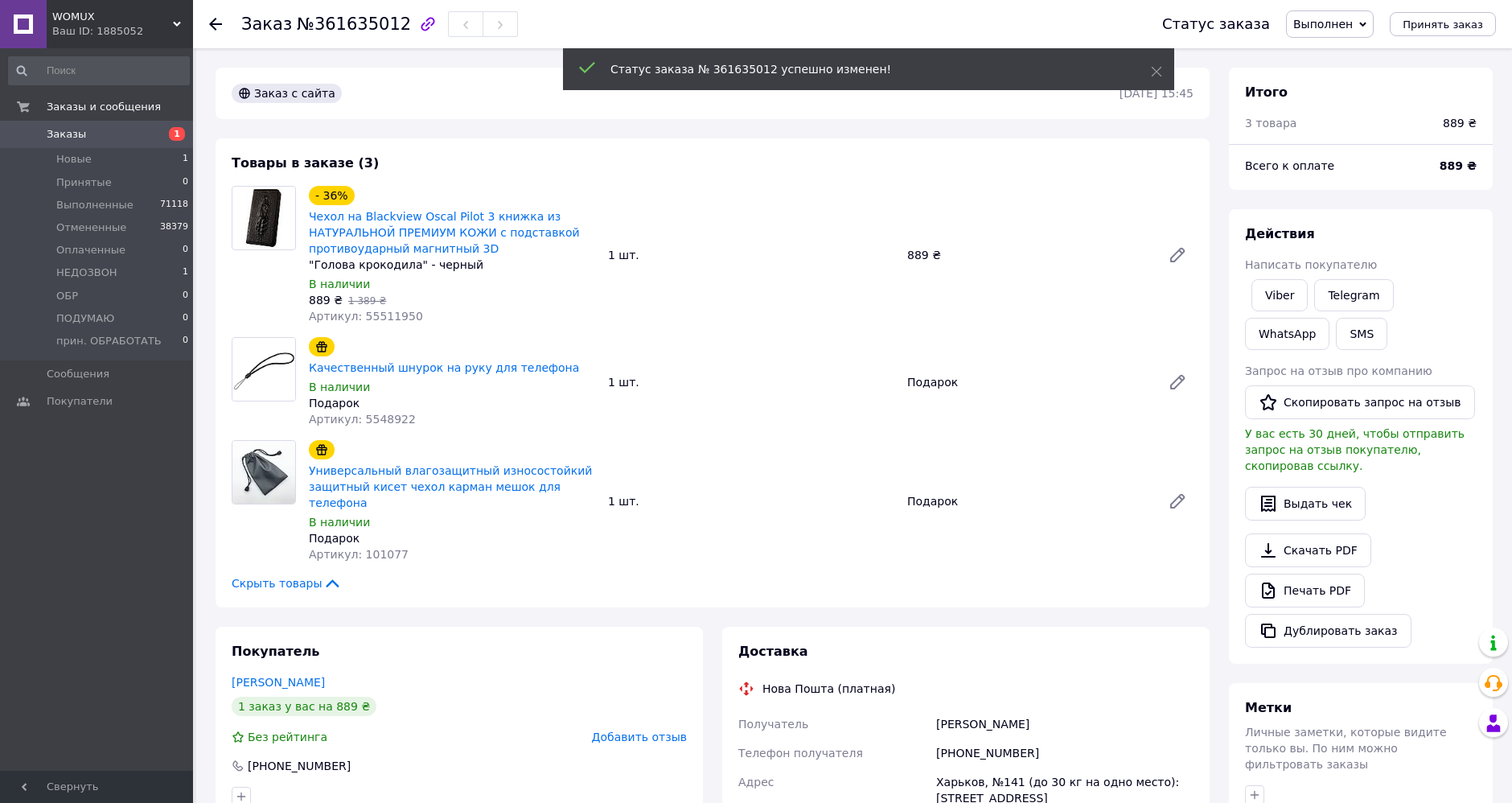
click at [216, 22] on icon at bounding box center [215, 24] width 12 height 12
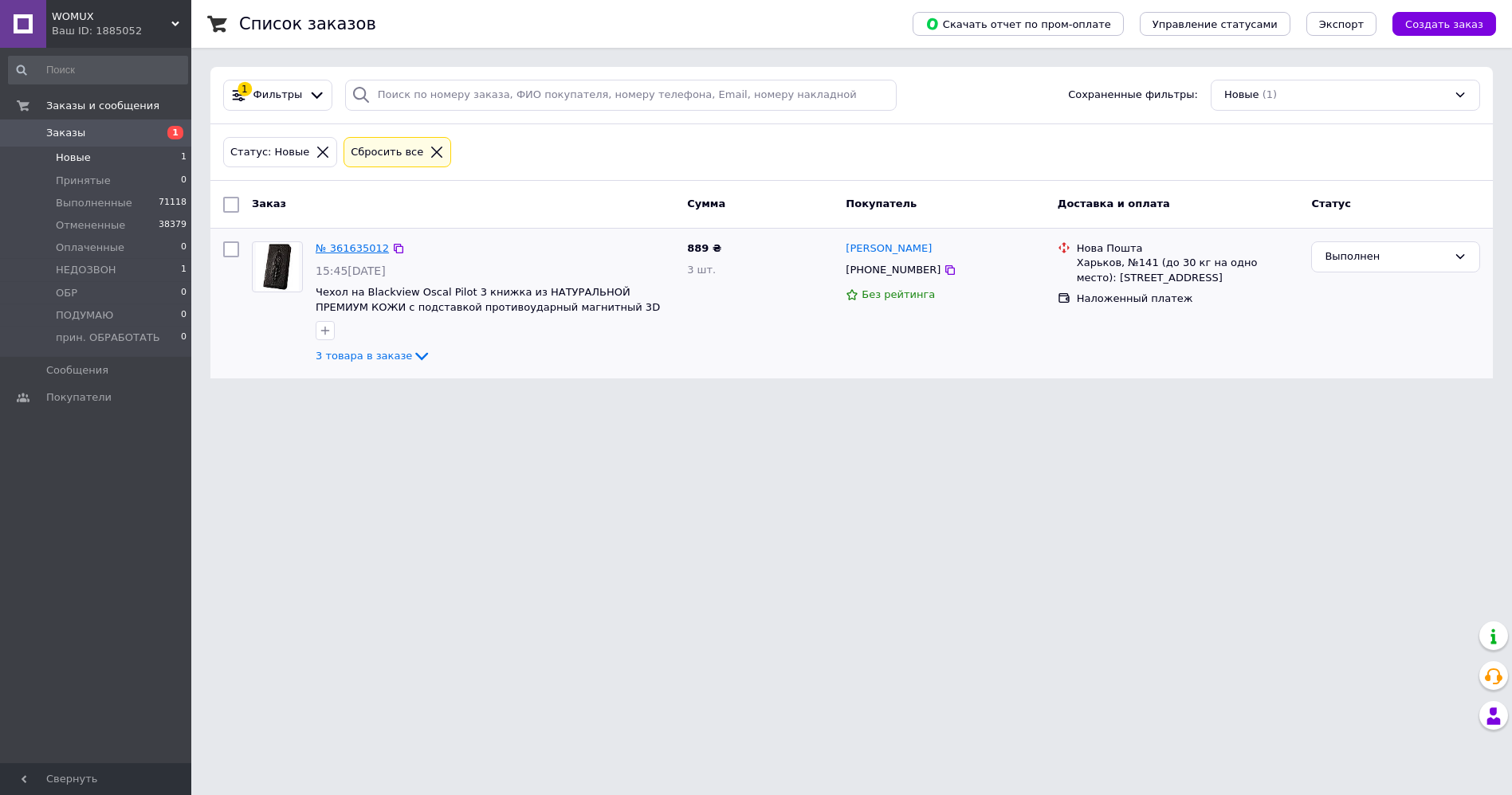
click at [339, 245] on link "№ 361635012" at bounding box center [351, 248] width 73 height 12
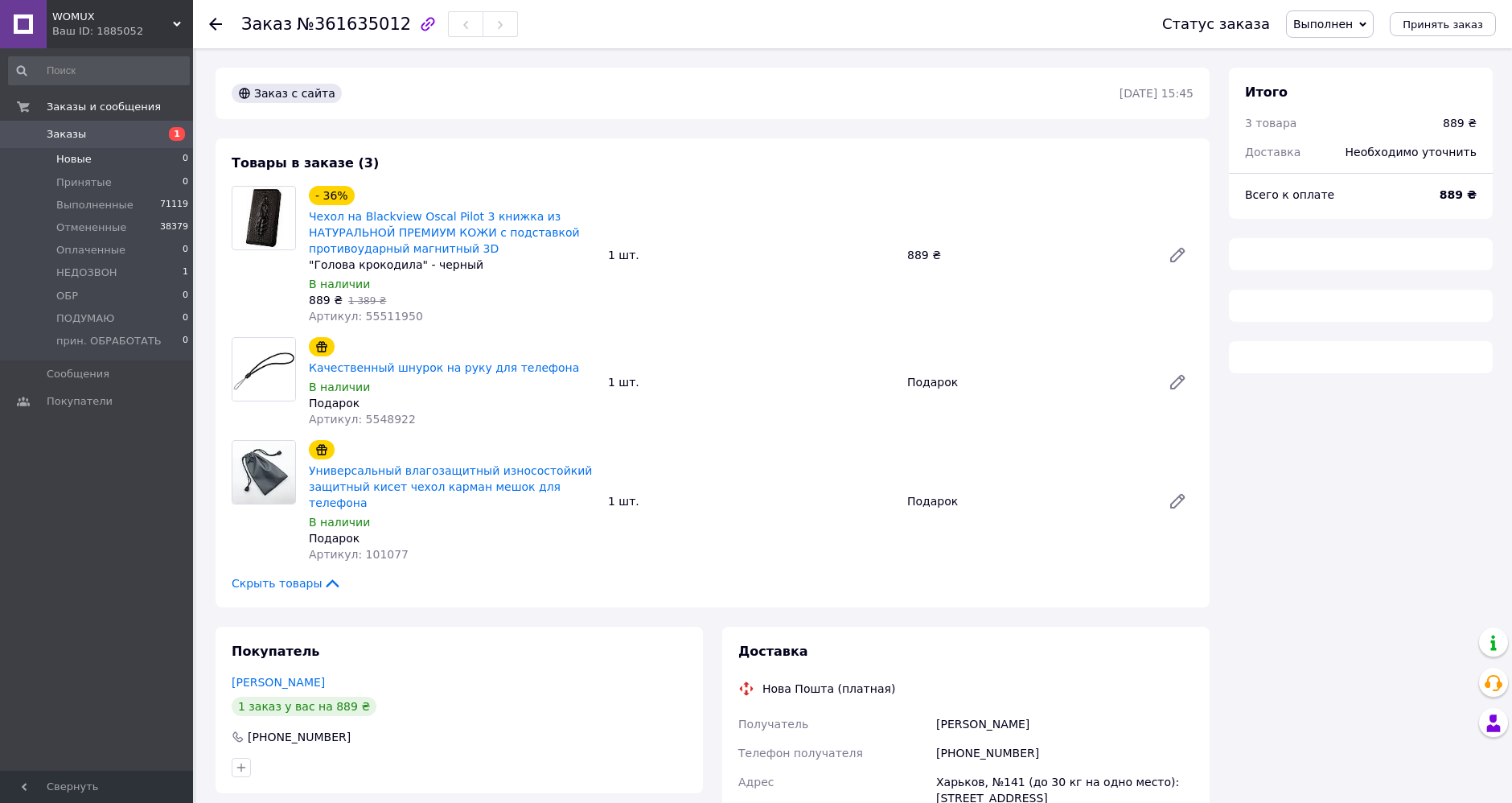
click at [72, 162] on span "Новые" at bounding box center [74, 159] width 35 height 14
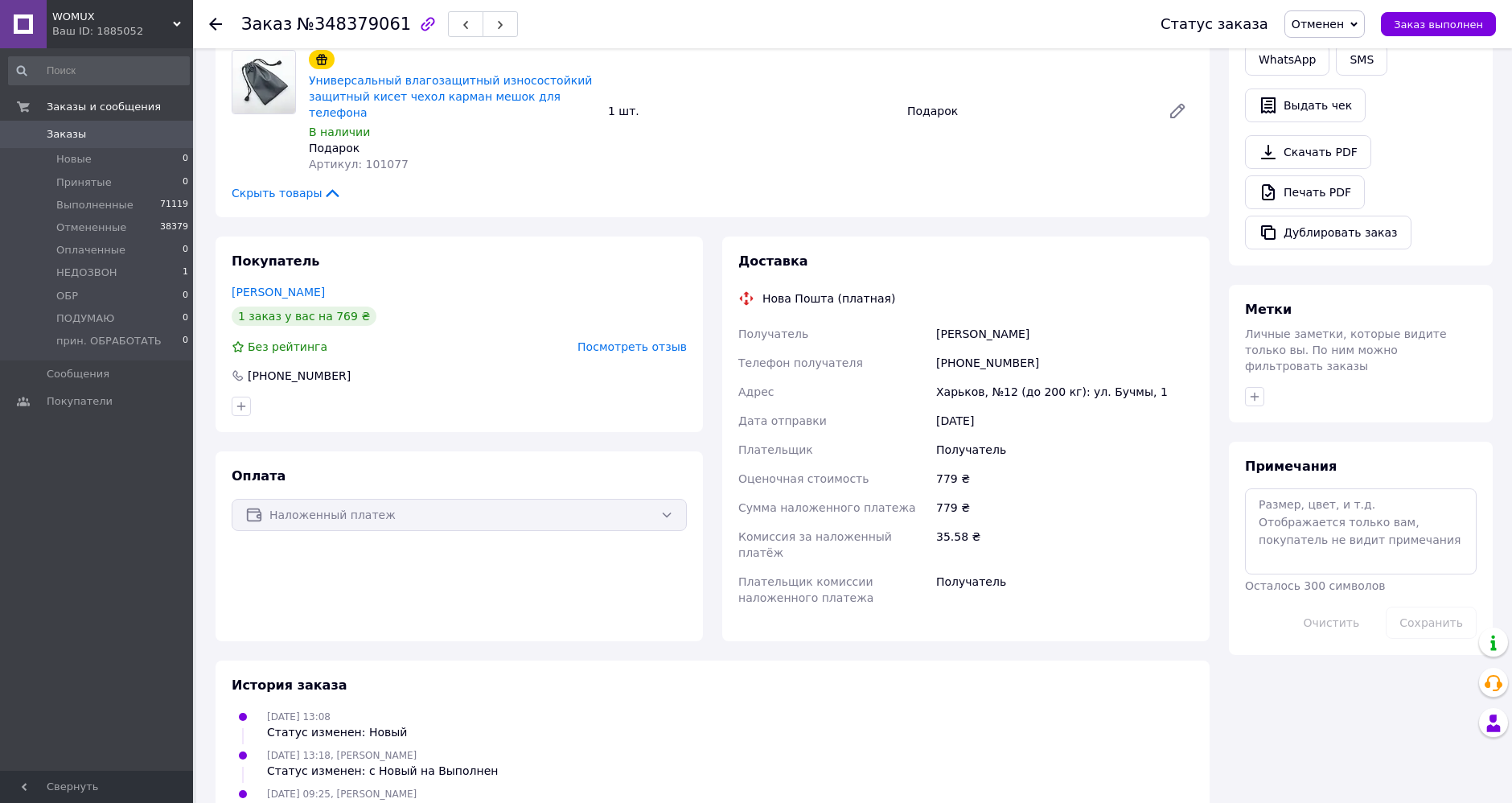
scroll to position [305, 0]
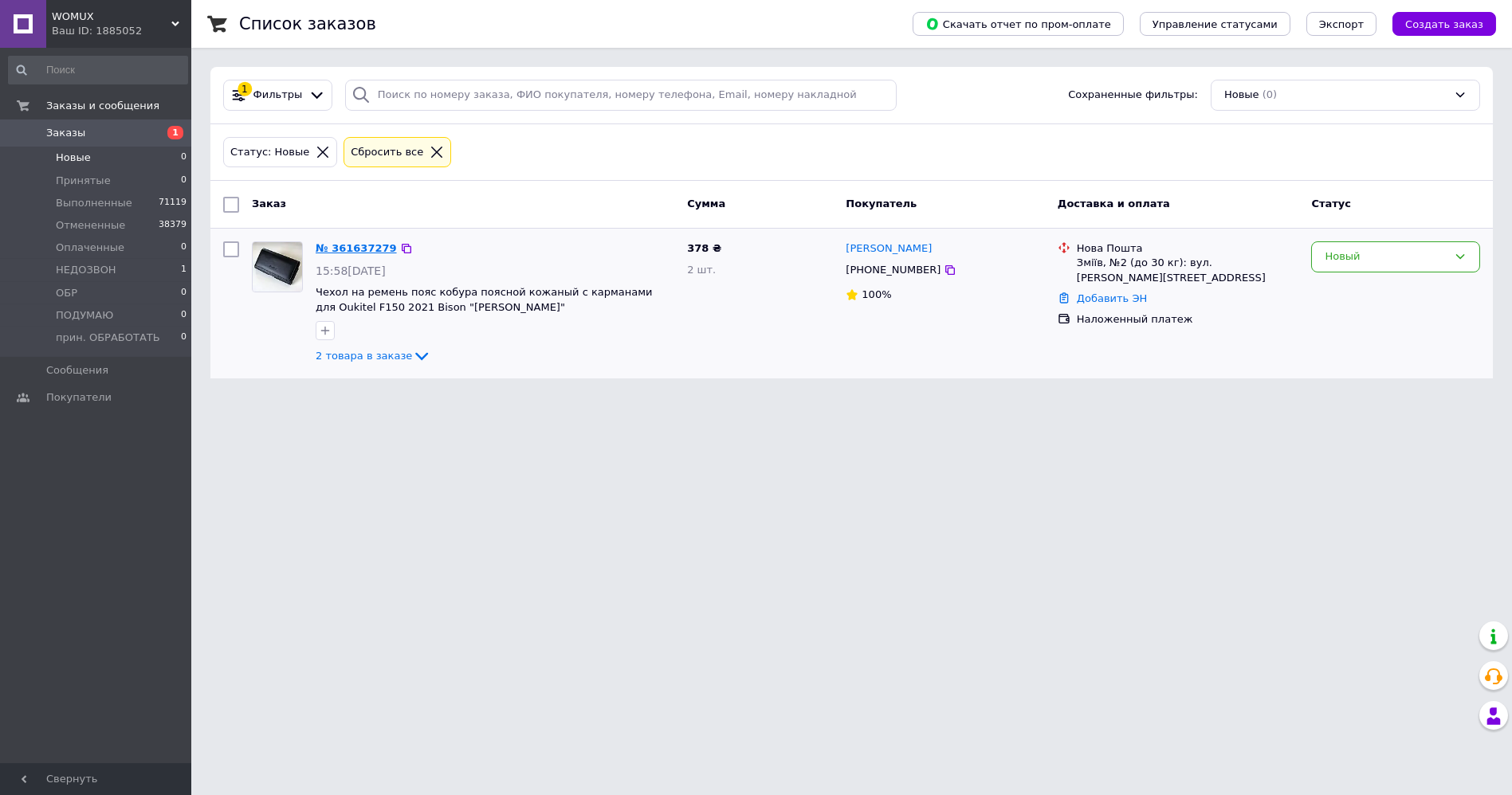
click at [350, 242] on link "№ 361637279" at bounding box center [356, 248] width 81 height 12
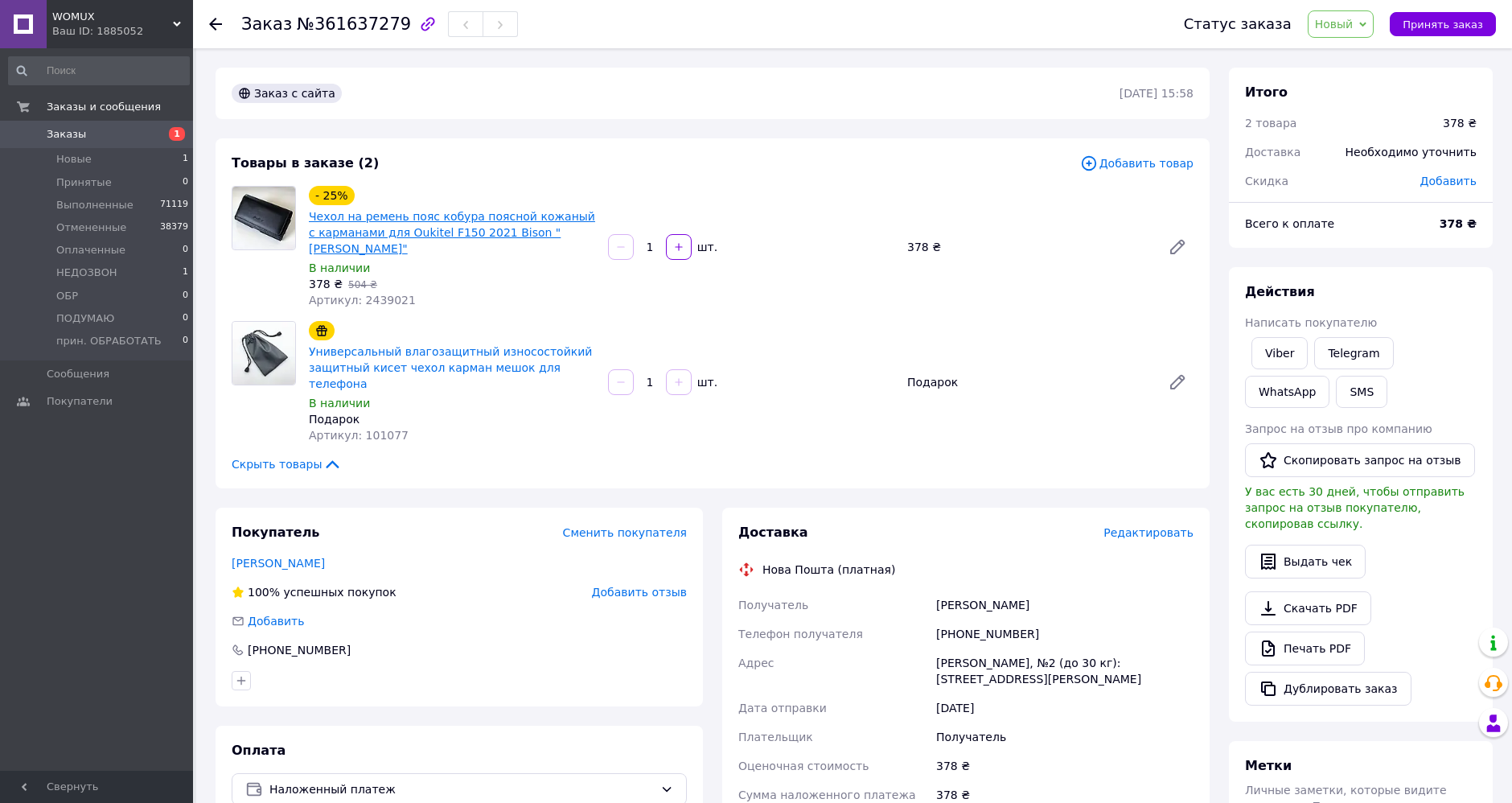
click at [451, 215] on link "Чехол на ремень пояс кобура поясной кожаный c карманами для Oukitel F150 2021 B…" at bounding box center [452, 232] width 287 height 45
click at [1354, 22] on span "Новый" at bounding box center [1334, 24] width 38 height 12
click at [1379, 76] on li "Выполнен" at bounding box center [1369, 80] width 121 height 24
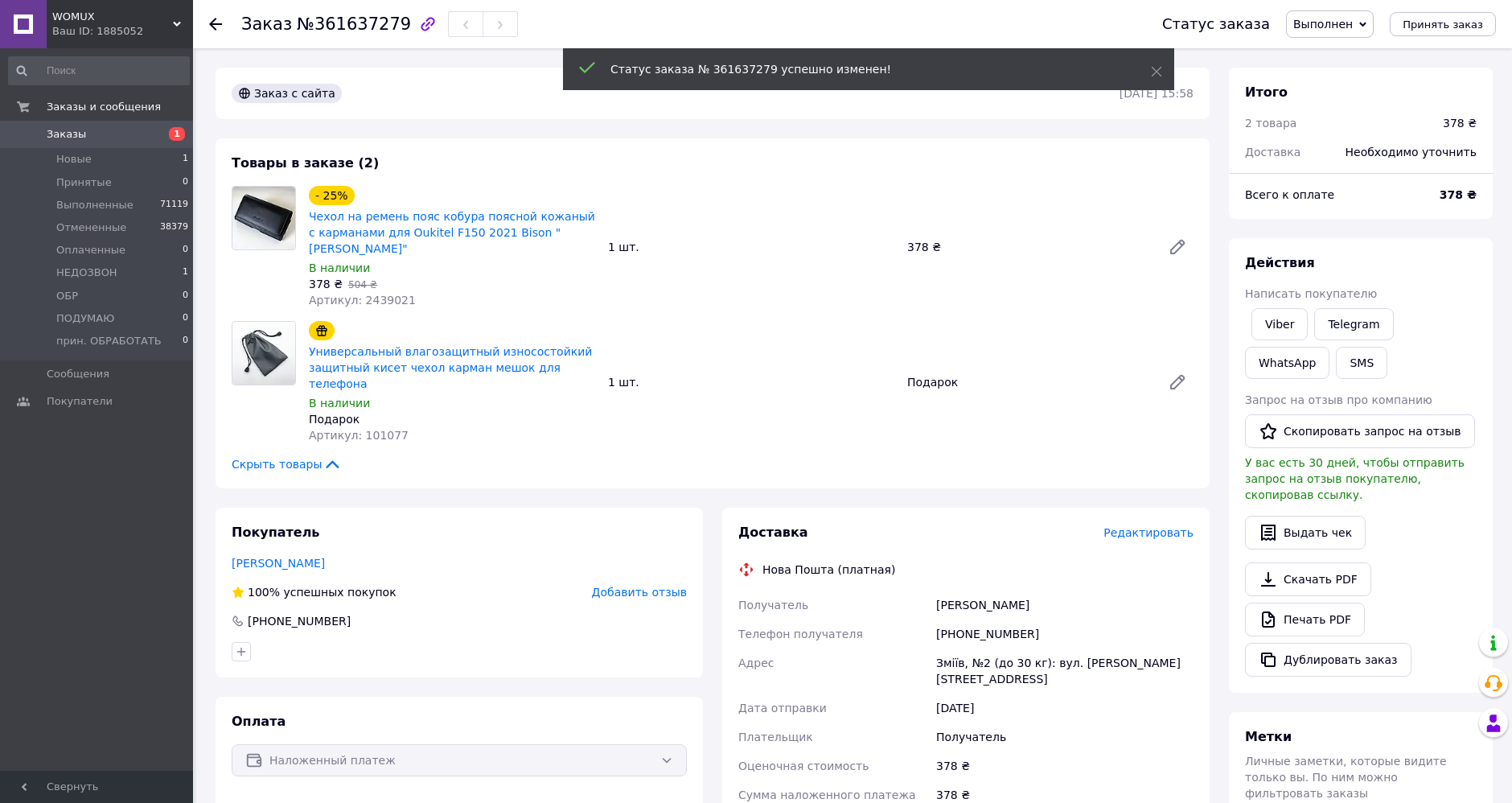
click at [209, 21] on icon at bounding box center [215, 24] width 12 height 12
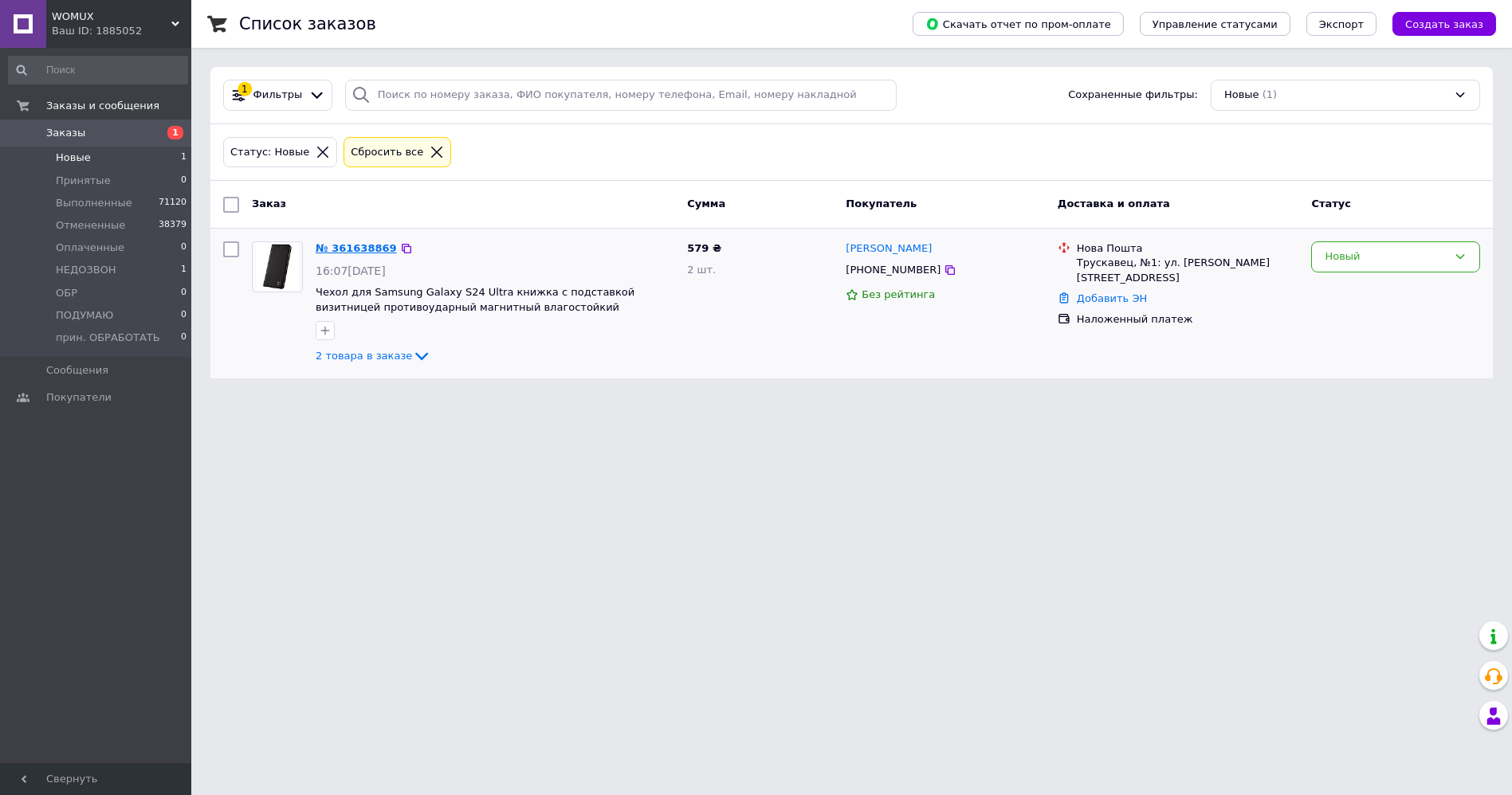
click at [346, 251] on link "№ 361638869" at bounding box center [356, 248] width 81 height 12
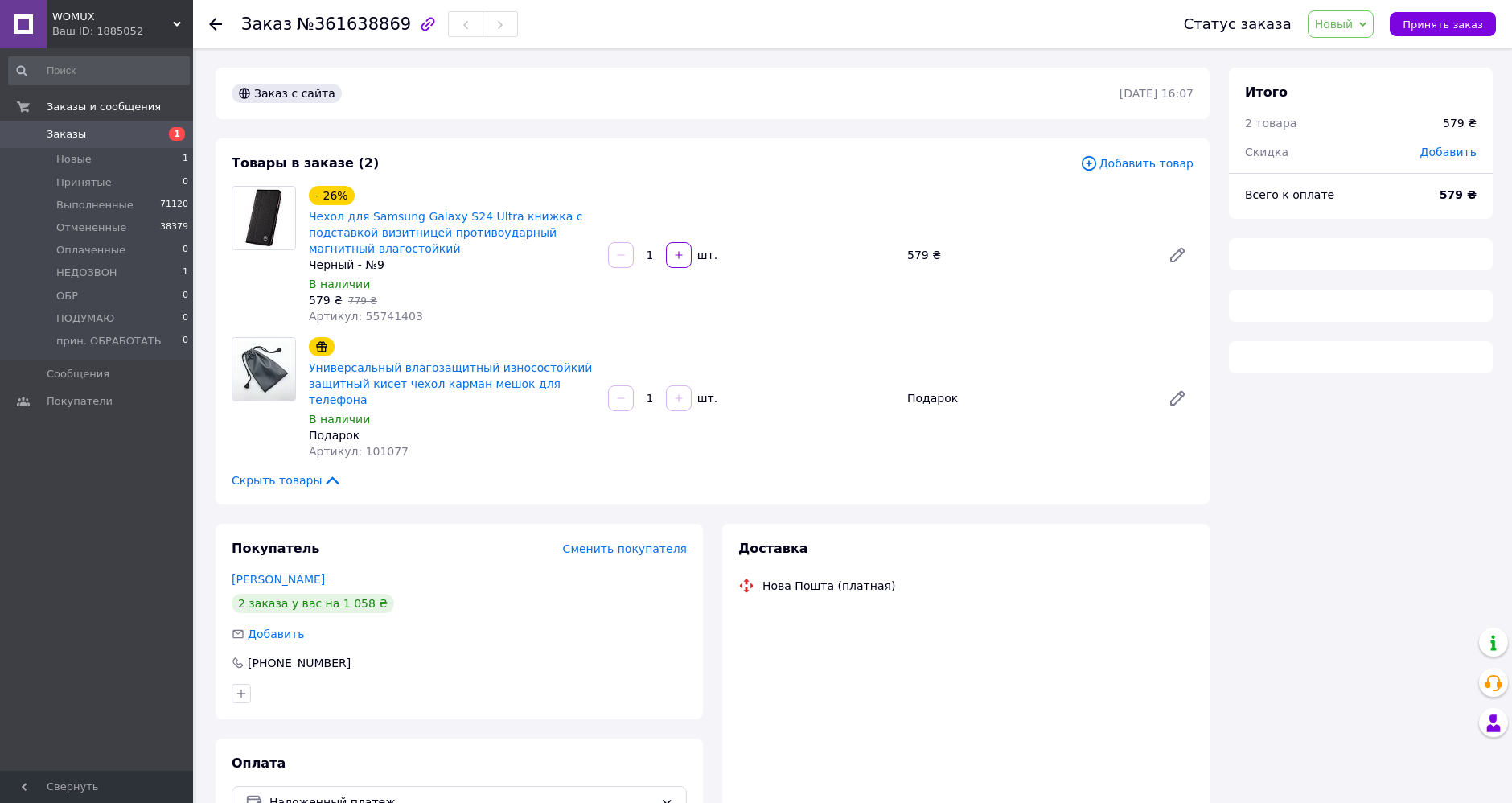
click at [1354, 26] on span "Новый" at bounding box center [1334, 24] width 38 height 12
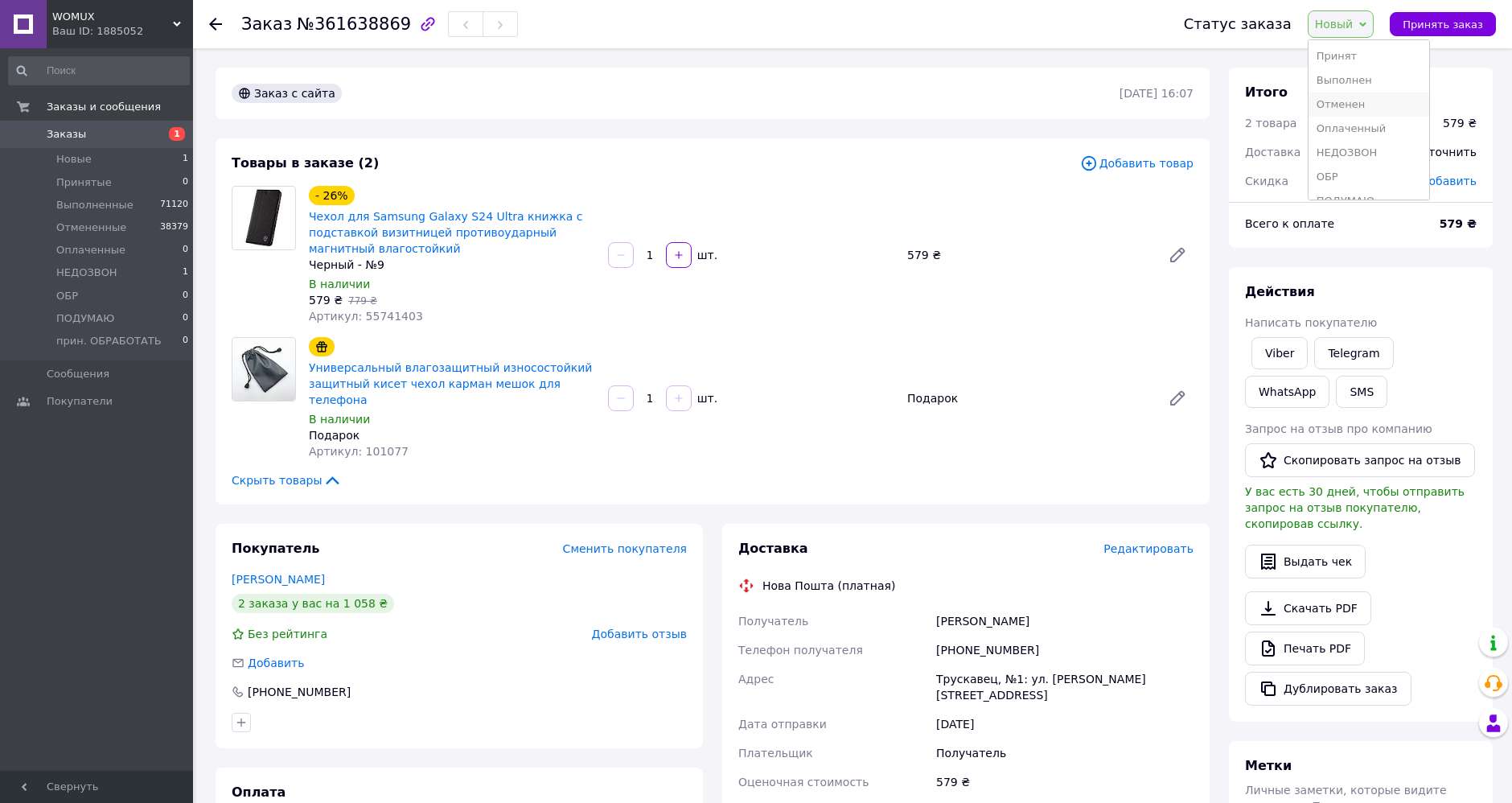
click at [1360, 98] on li "Отменен" at bounding box center [1369, 104] width 121 height 24
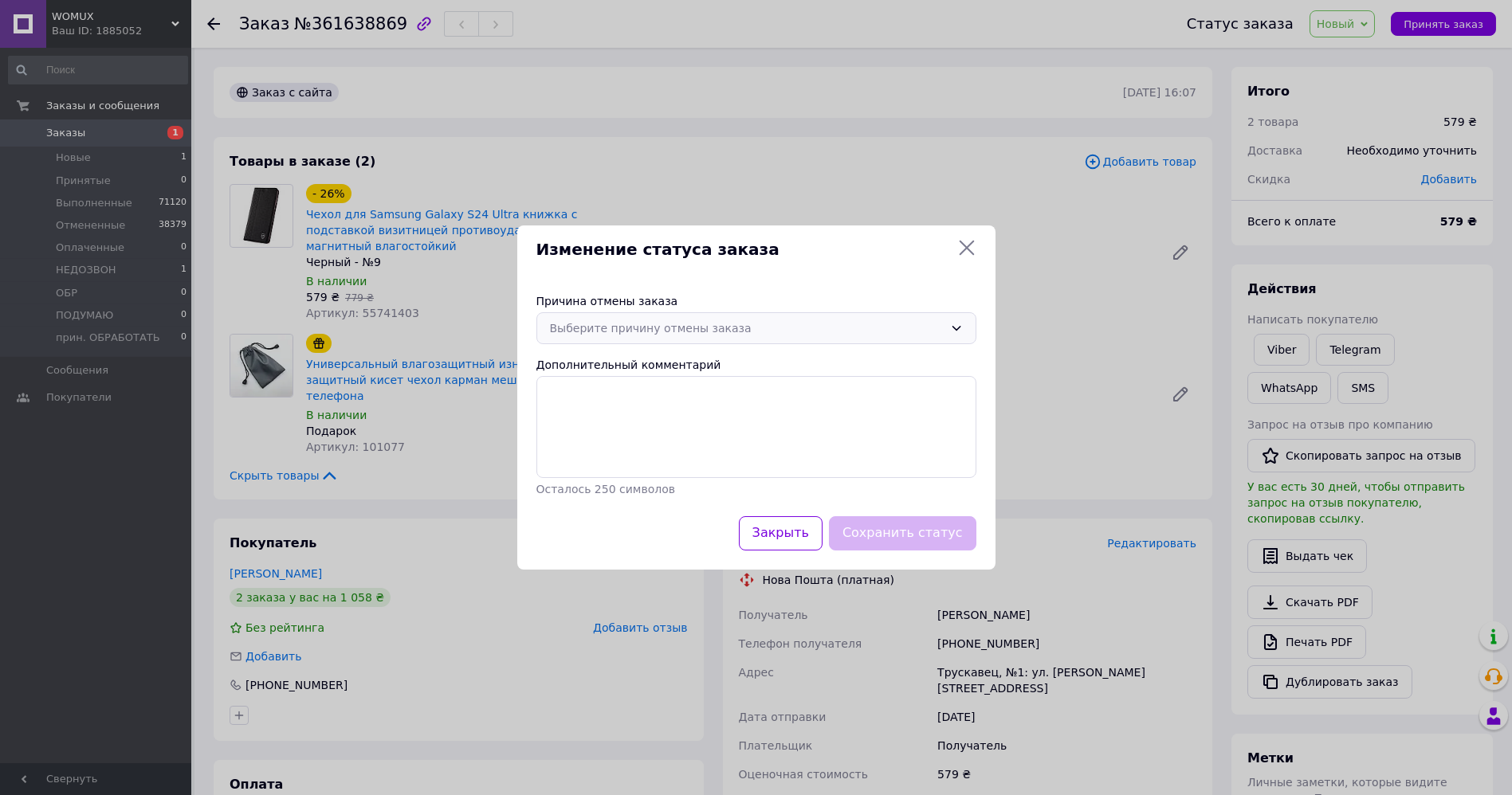
click at [778, 312] on div "Причина отмены заказа Выберите причину отмены заказа Дополнительный комментарий…" at bounding box center [756, 396] width 478 height 242
click at [776, 323] on div "Выберите причину отмены заказа" at bounding box center [747, 328] width 394 height 18
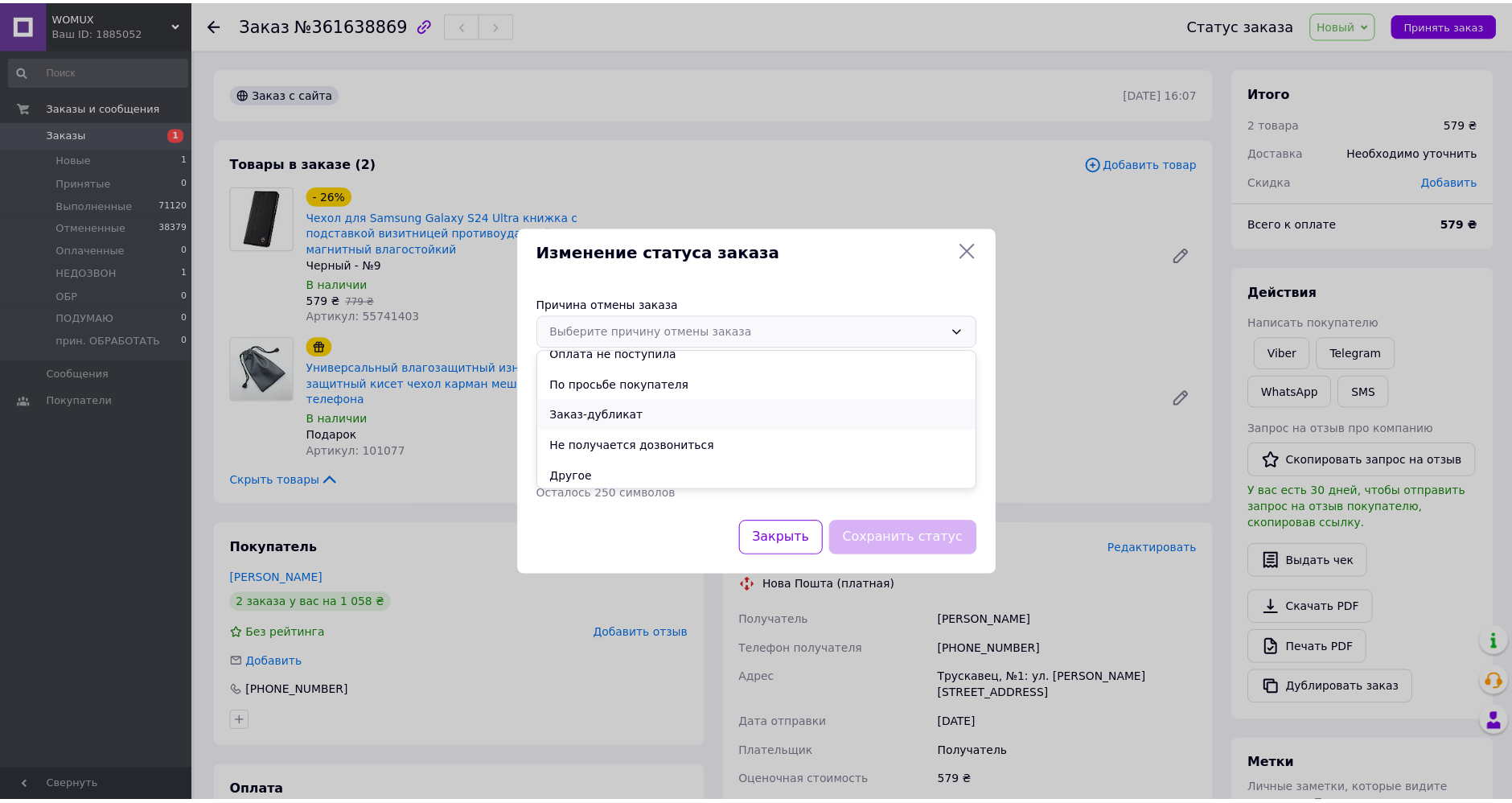
scroll to position [76, 0]
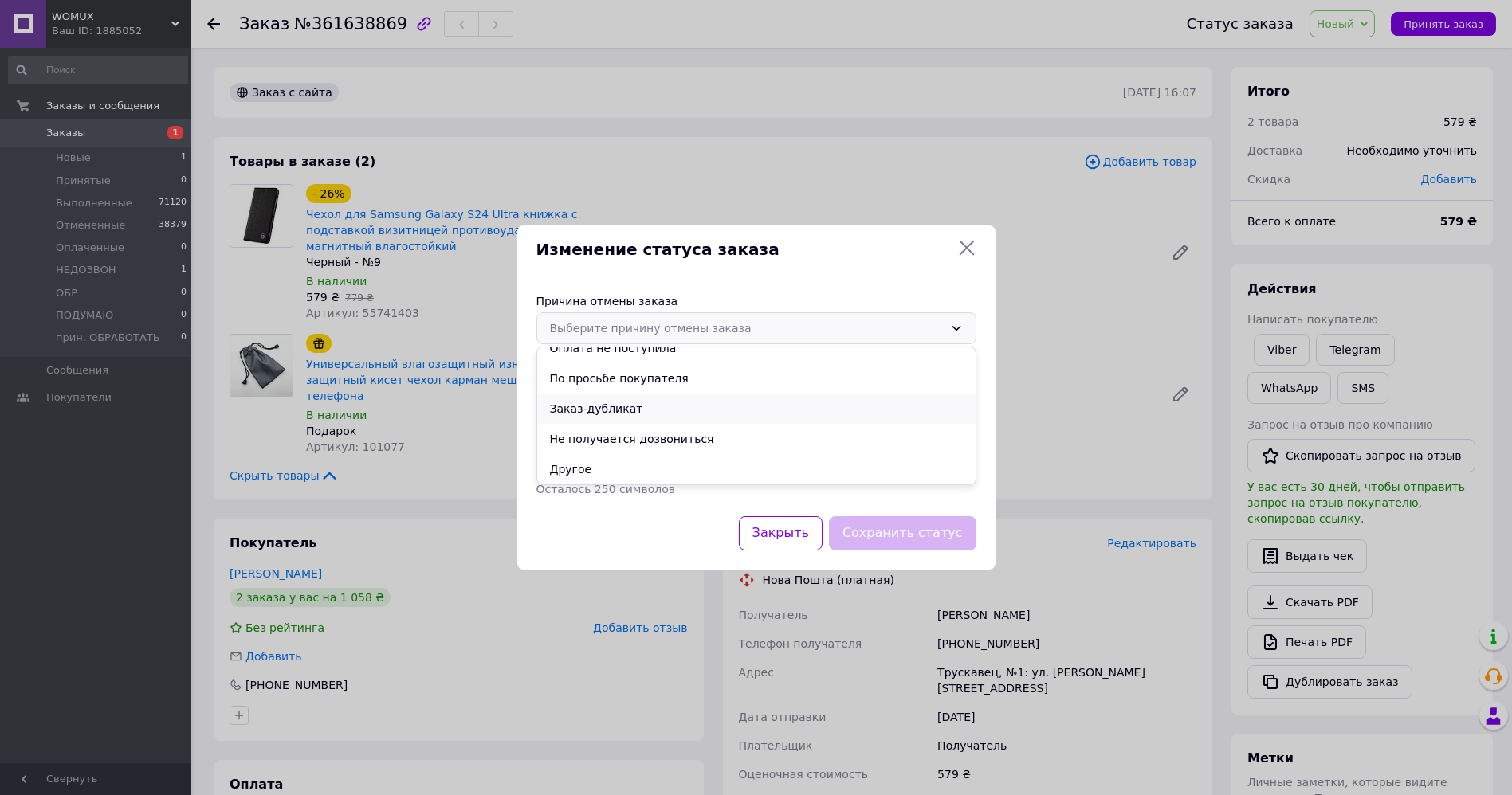
click at [661, 400] on li "Заказ-дубликат" at bounding box center [756, 409] width 438 height 30
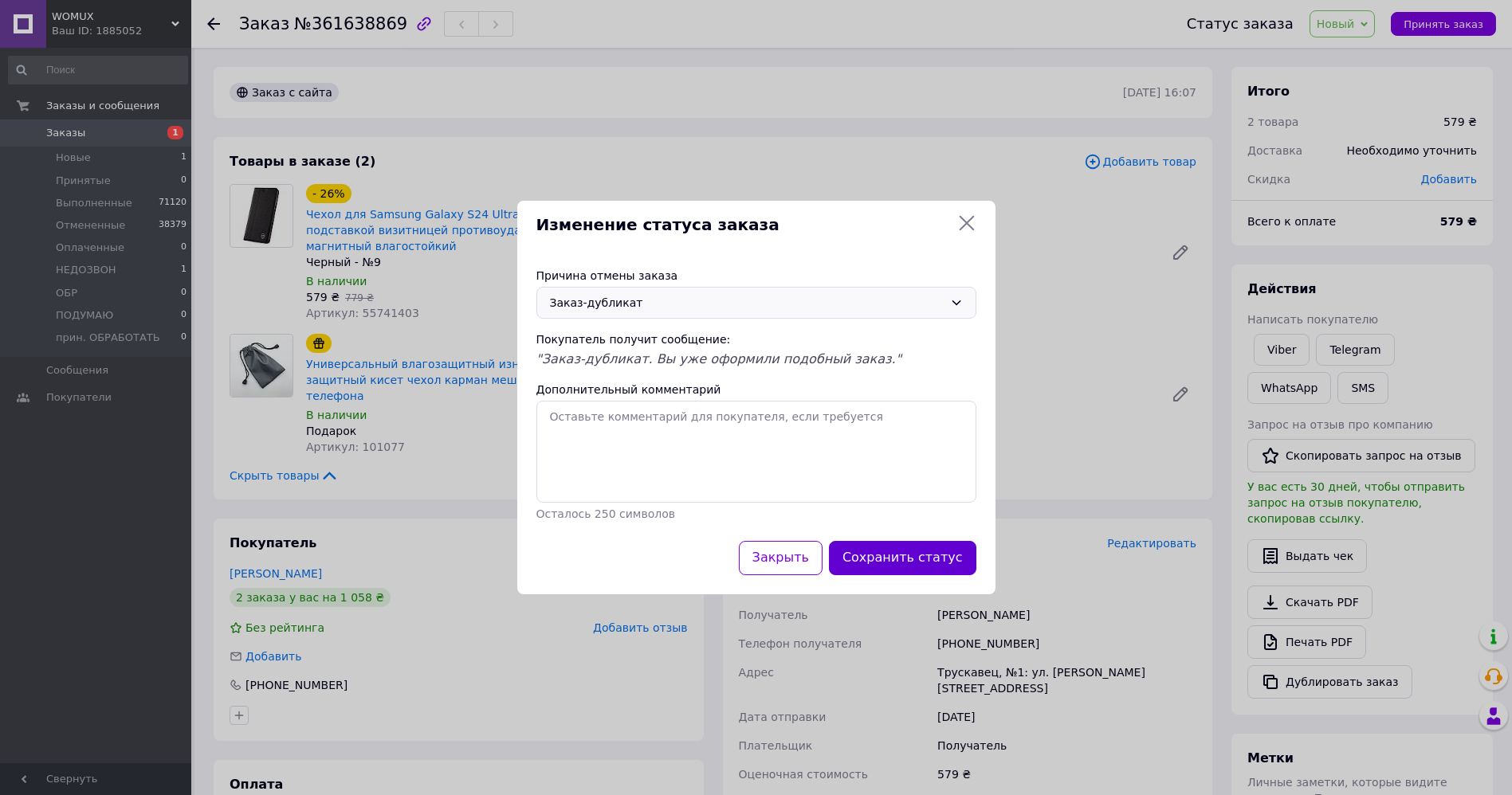
click at [895, 561] on button "Сохранить статус" at bounding box center [902, 558] width 148 height 34
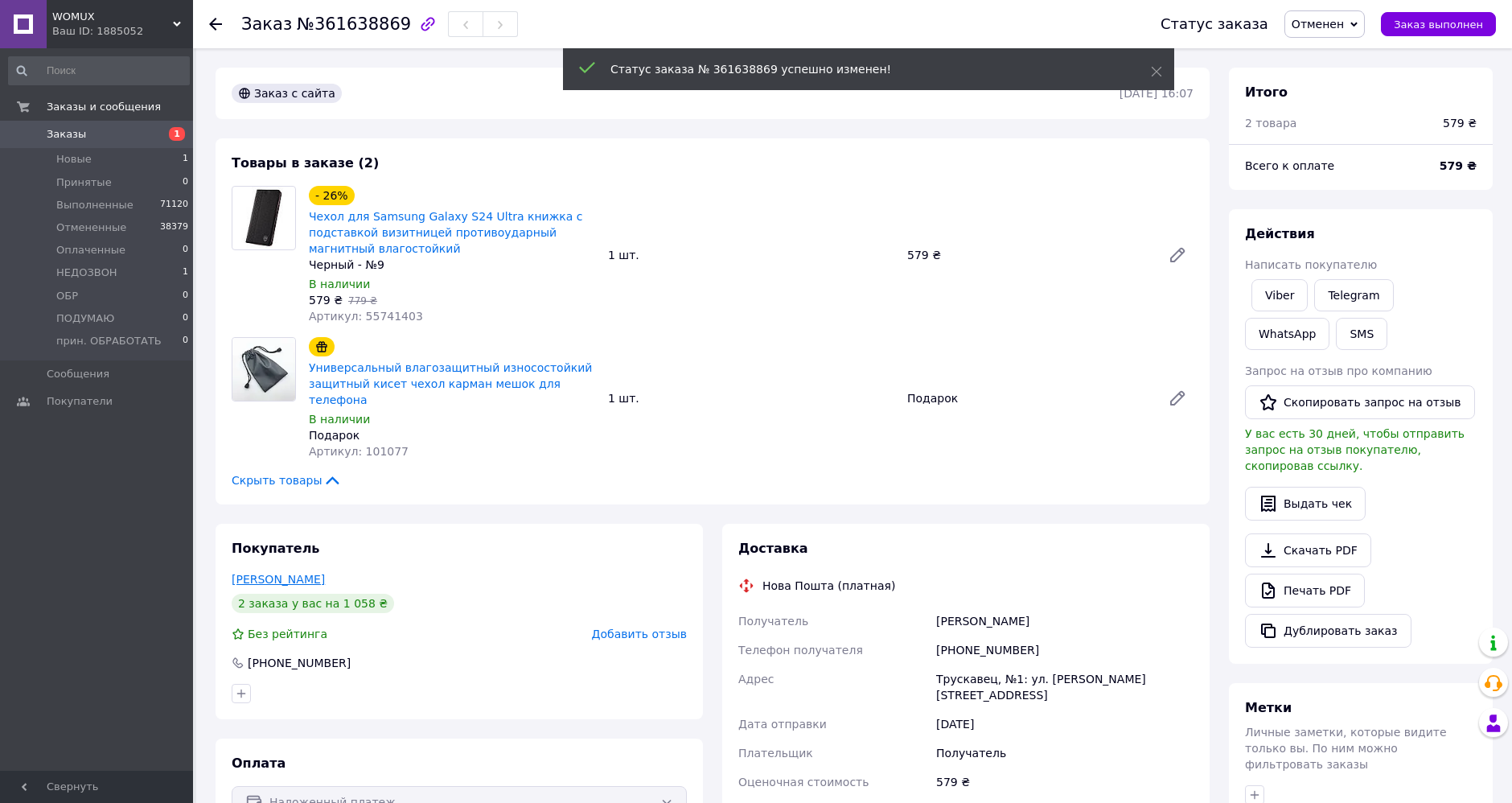
click at [296, 573] on link "[PERSON_NAME]" at bounding box center [278, 578] width 94 height 12
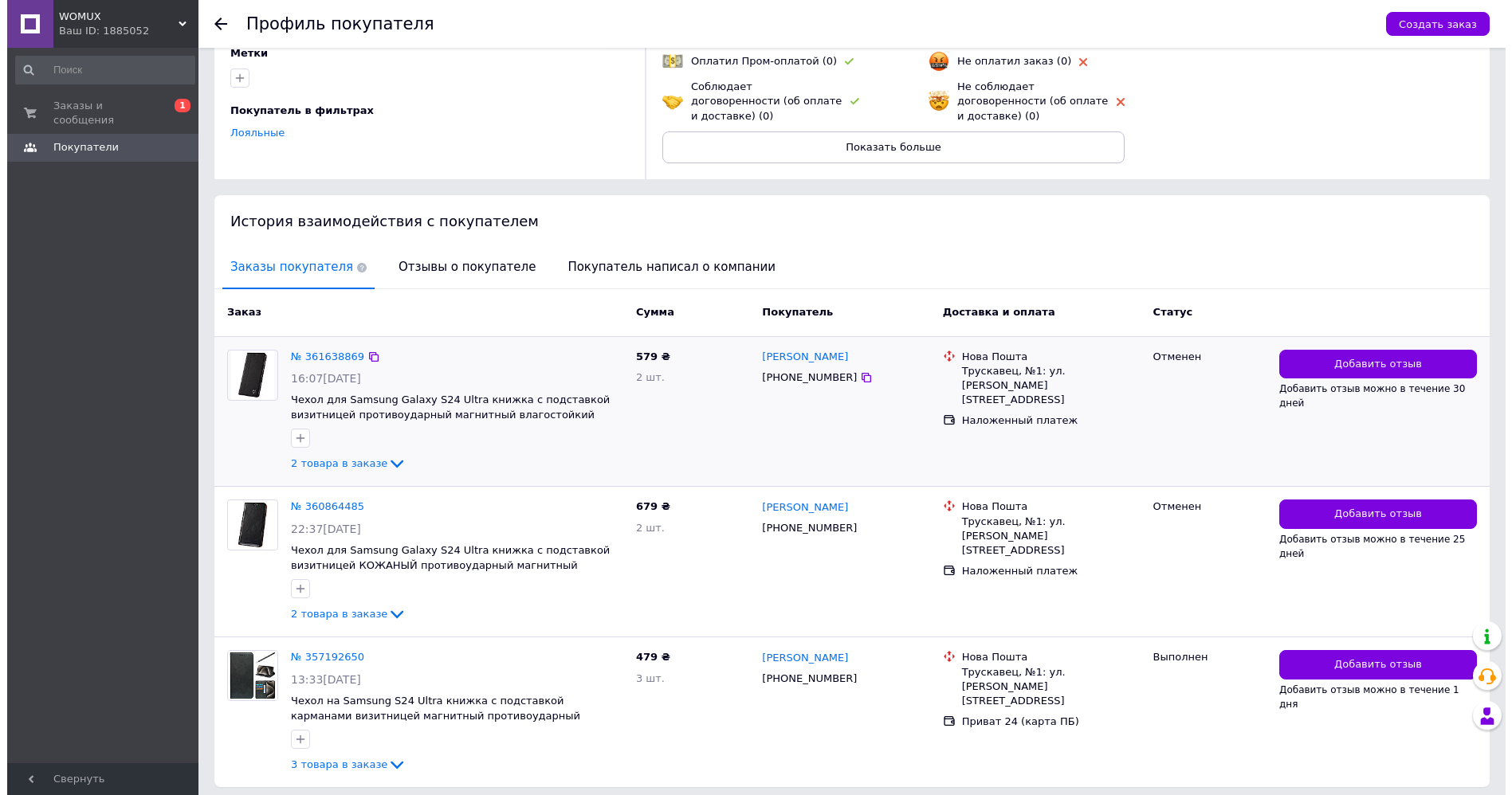
scroll to position [208, 0]
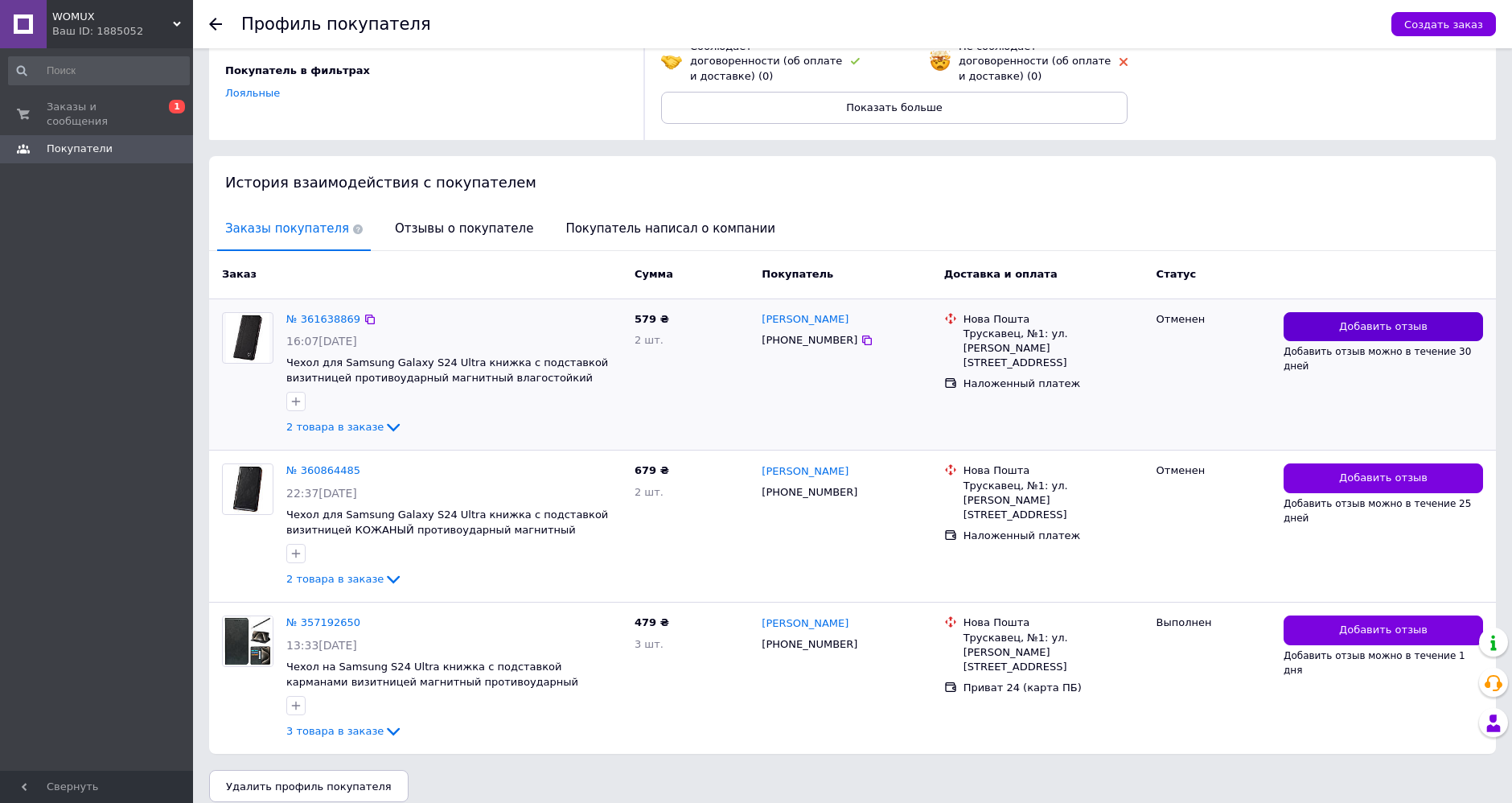
click at [1348, 322] on button "Добавить отзыв" at bounding box center [1383, 327] width 200 height 30
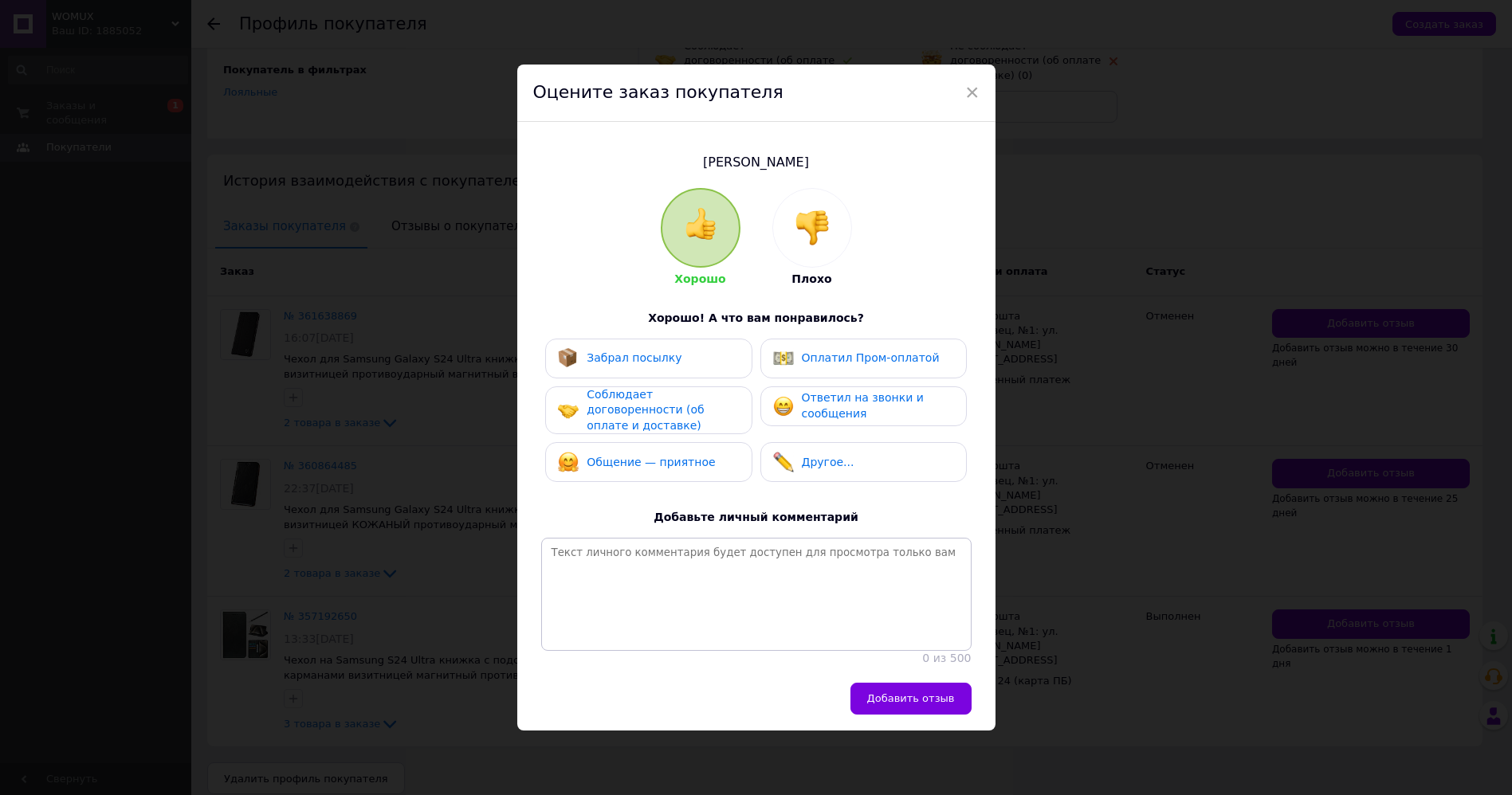
click at [818, 197] on div at bounding box center [811, 227] width 78 height 78
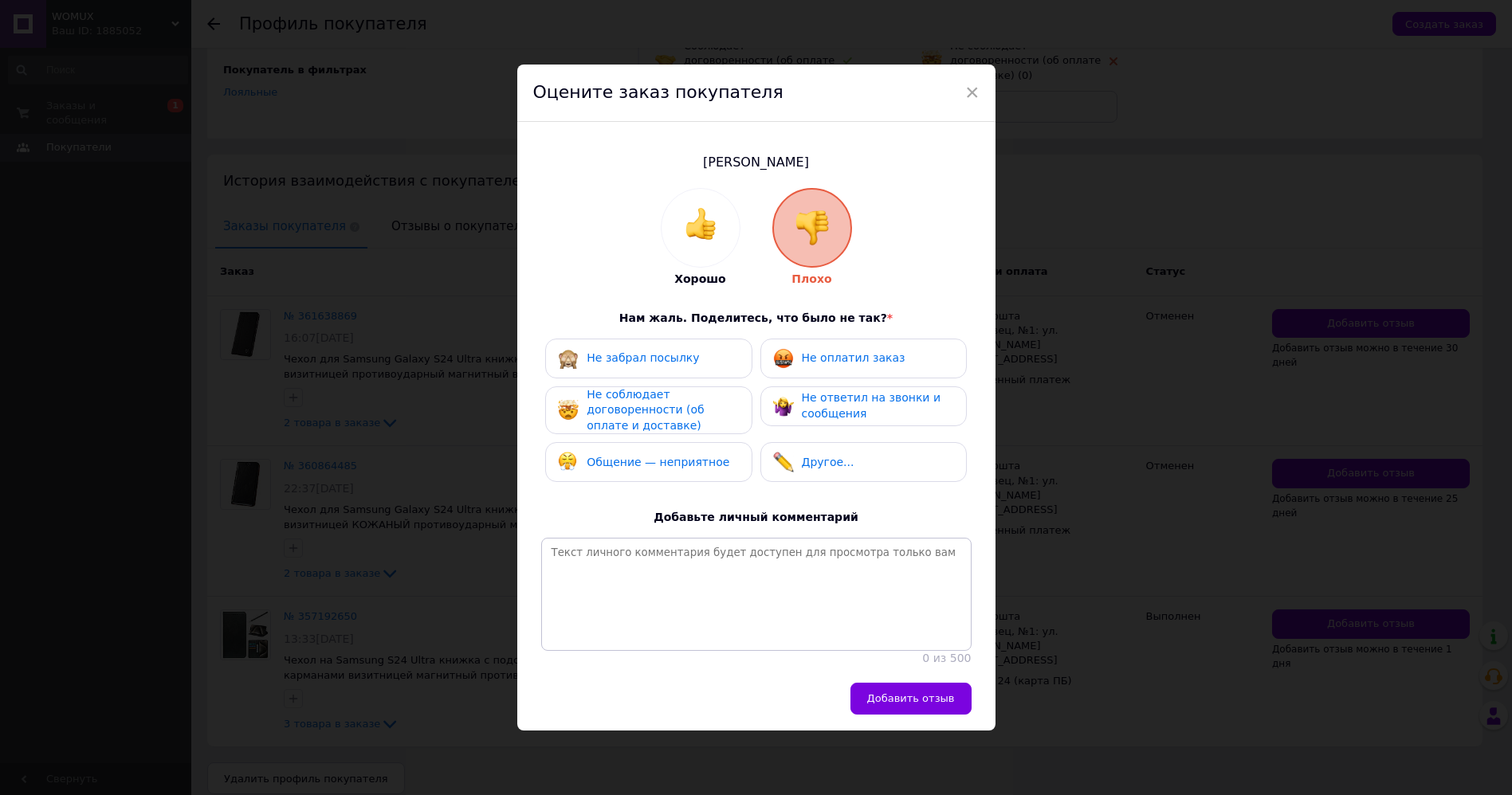
click at [662, 364] on div "Не забрал посылку" at bounding box center [649, 359] width 206 height 40
click at [813, 351] on span "Не оплатил заказ" at bounding box center [853, 357] width 103 height 12
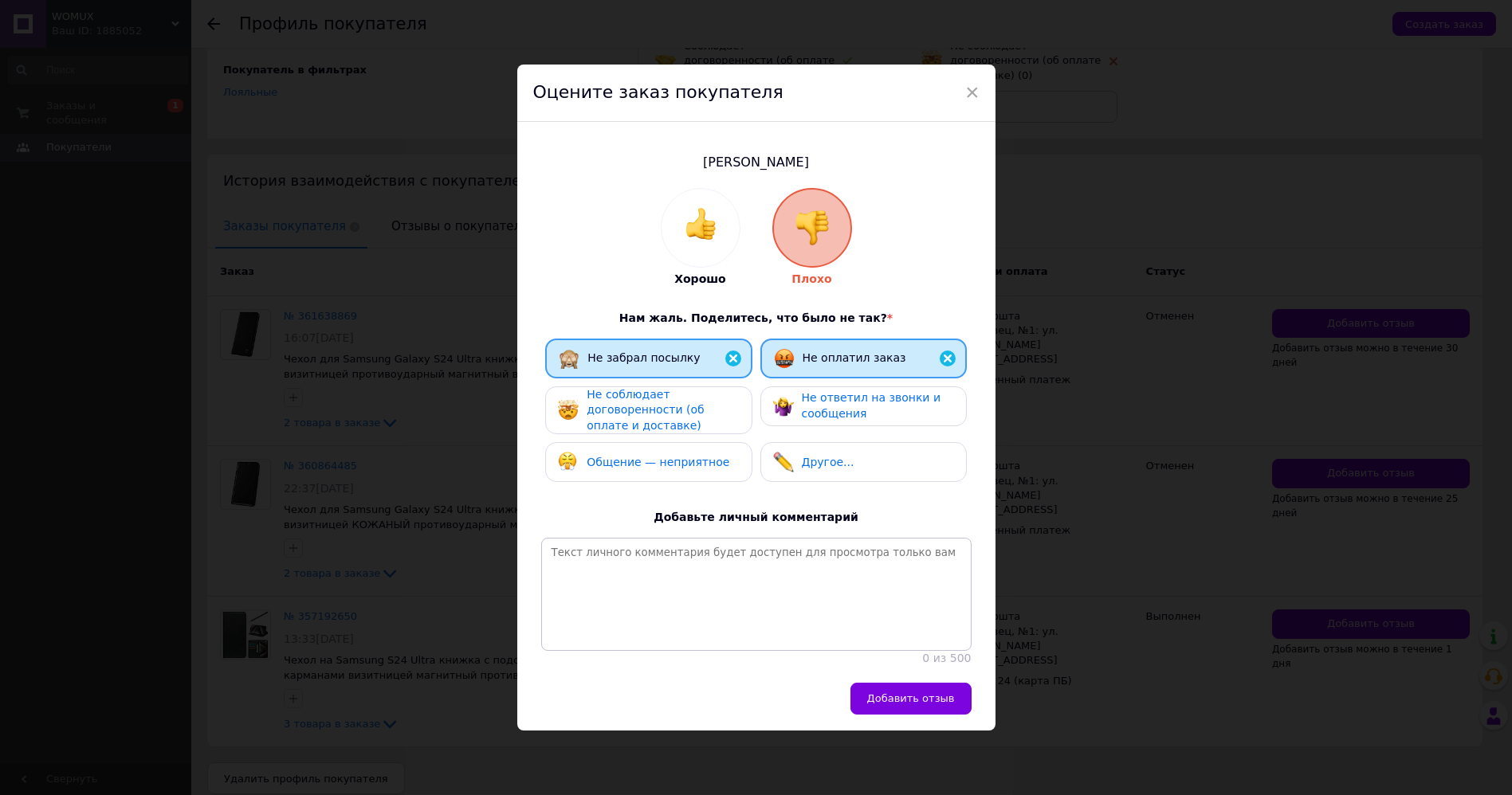
click at [795, 392] on div "Не ответил на звонки и сообщения" at bounding box center [863, 405] width 180 height 31
click at [674, 396] on span "Не соблюдает договоренности (об оплате и доставке)" at bounding box center [645, 410] width 117 height 44
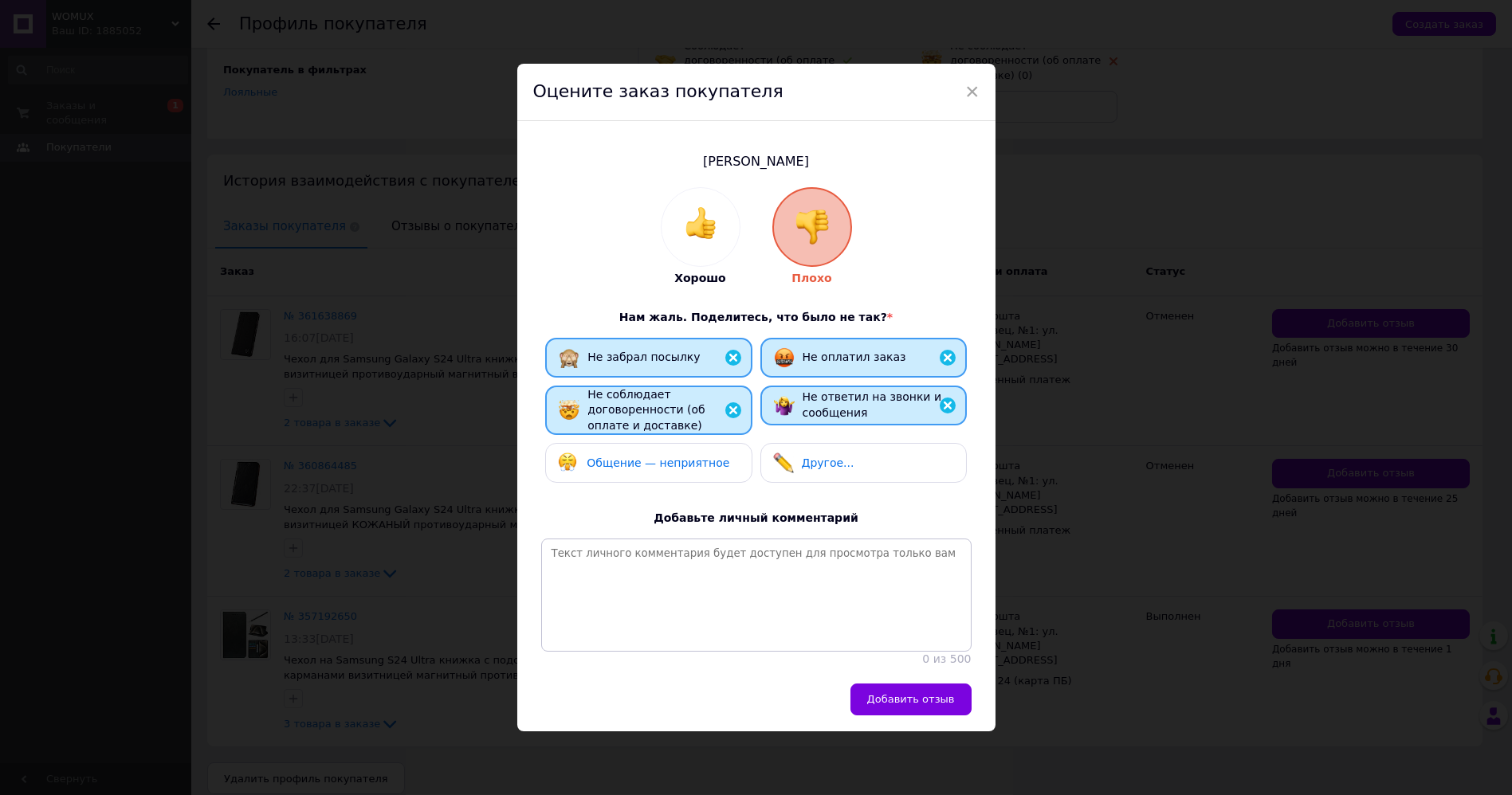
click at [650, 461] on div "Общение — неприятное" at bounding box center [657, 463] width 143 height 16
click at [898, 705] on span "Добавить отзыв" at bounding box center [911, 698] width 88 height 12
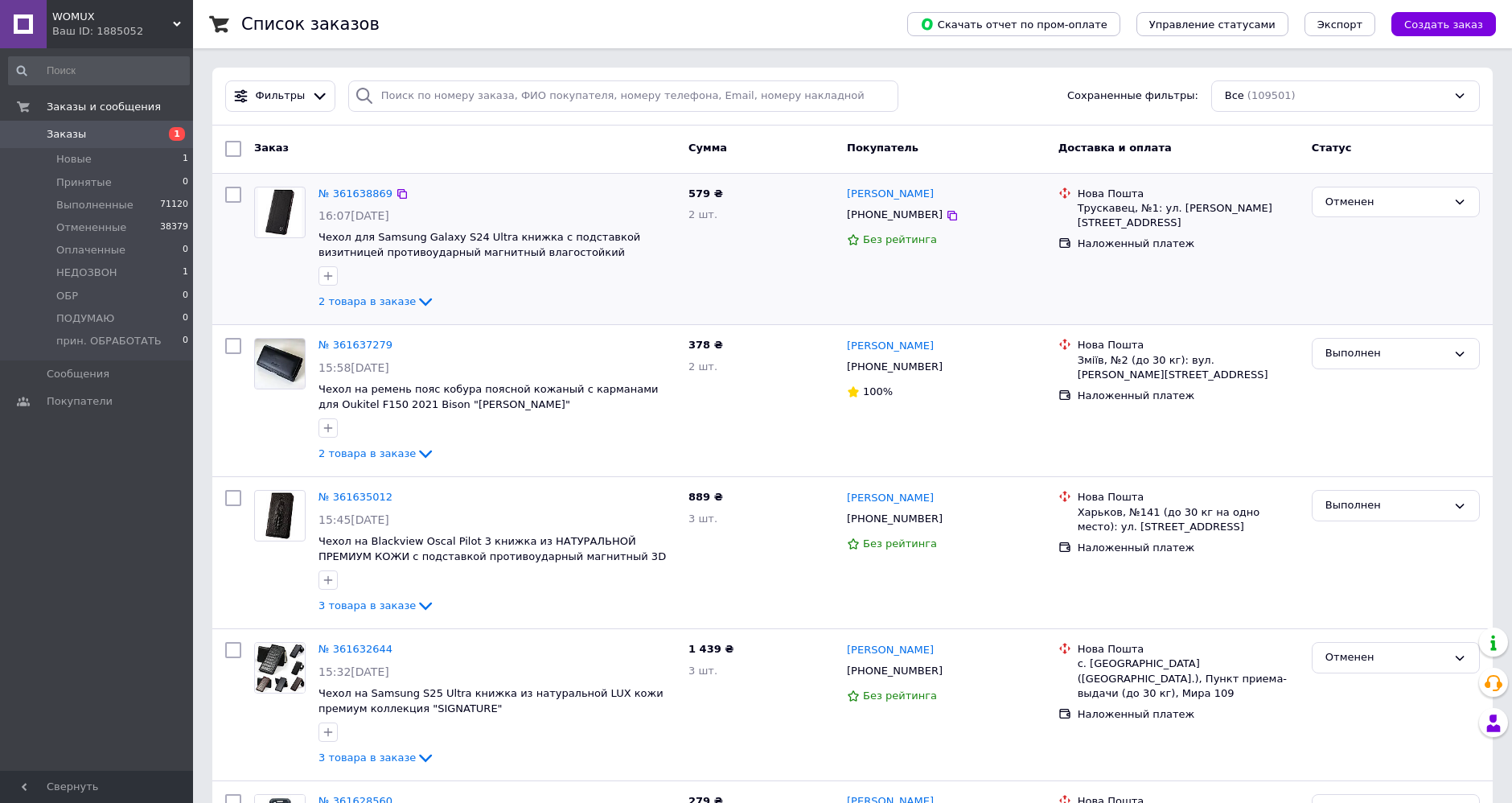
click at [358, 185] on div "№ 361638869" at bounding box center [356, 194] width 77 height 18
click at [357, 195] on link "№ 361638869" at bounding box center [355, 193] width 74 height 12
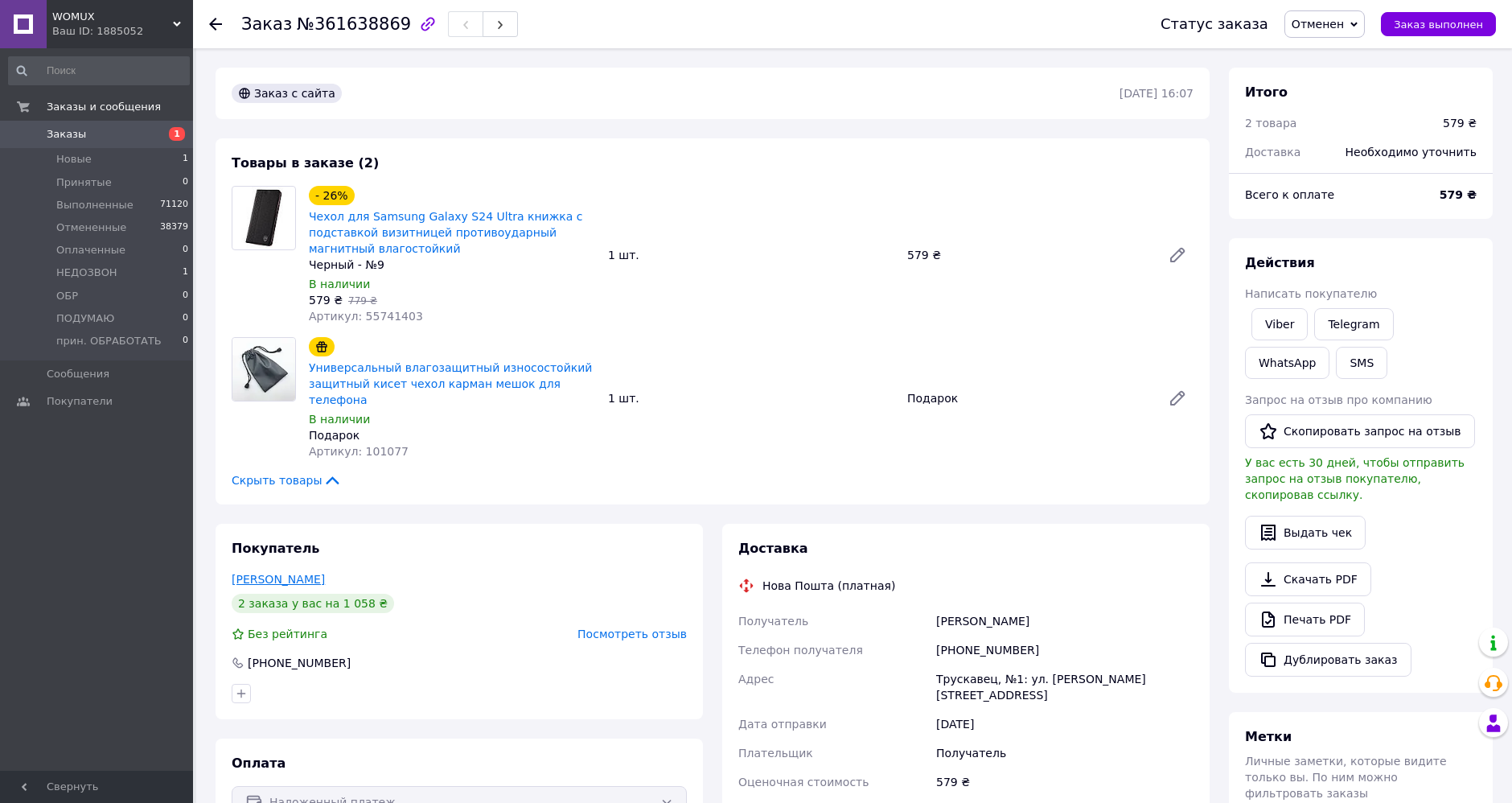
click at [287, 573] on link "[PERSON_NAME]" at bounding box center [278, 578] width 94 height 12
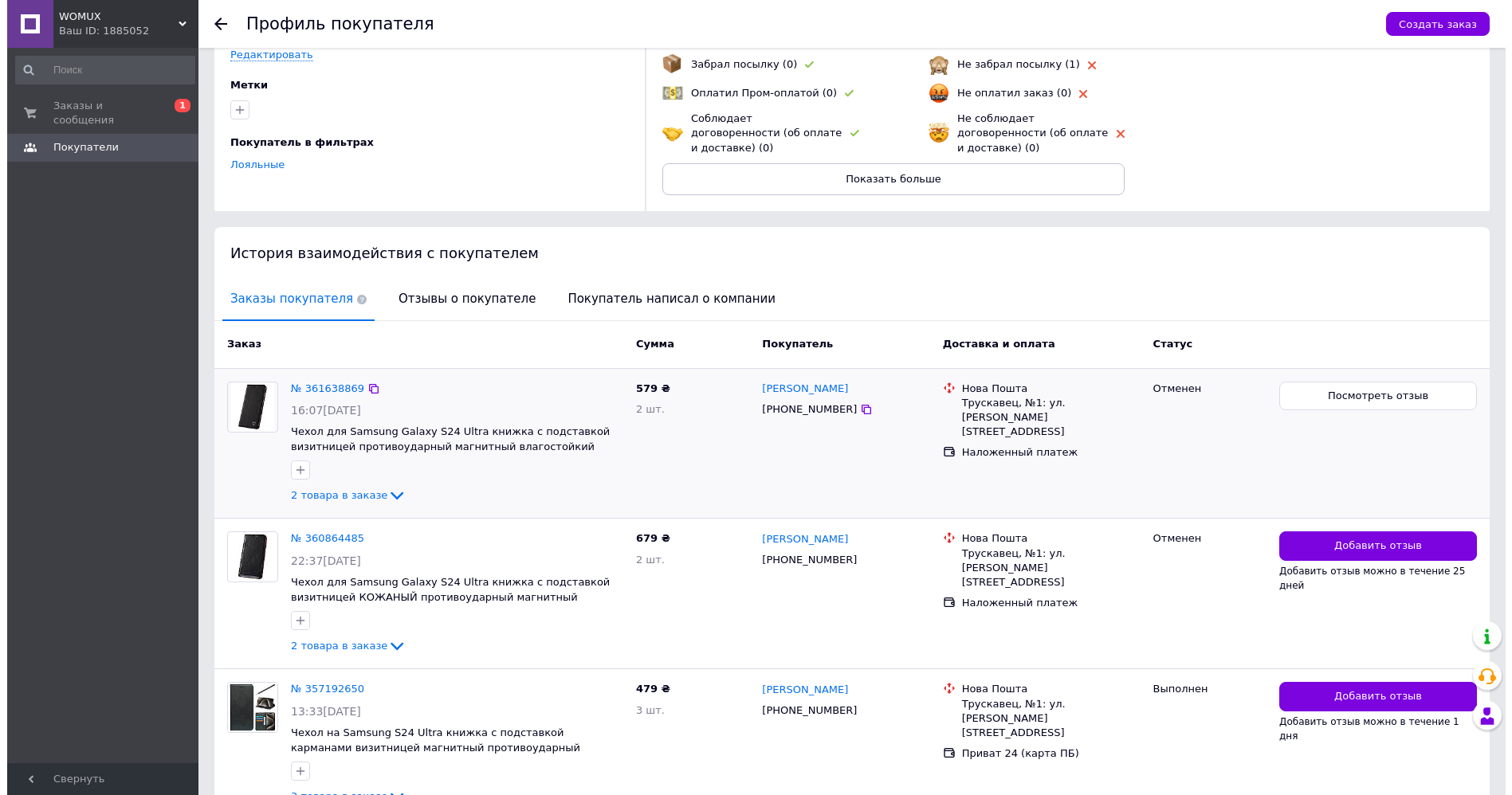
scroll to position [208, 0]
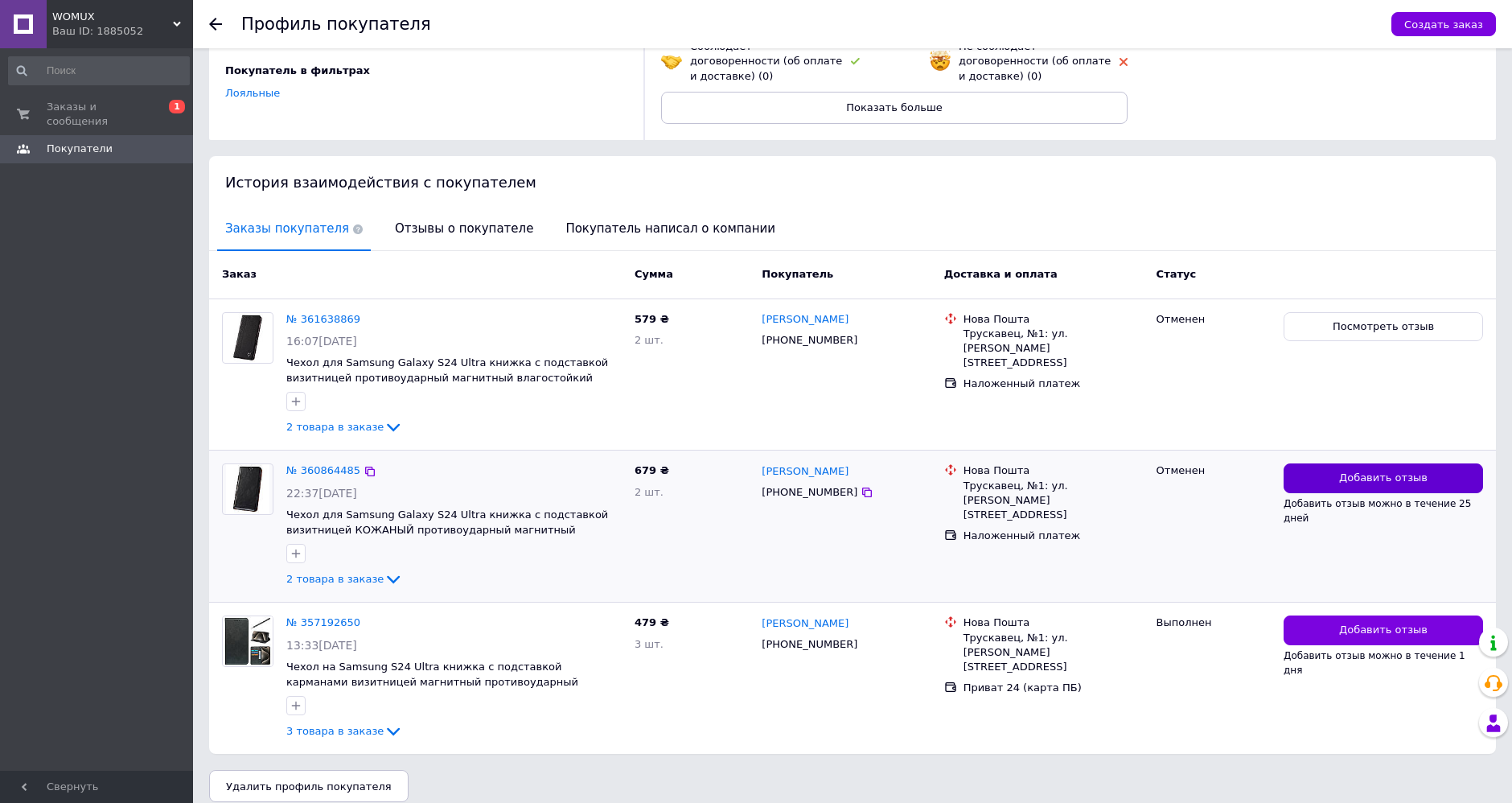
click at [1406, 474] on button "Добавить отзыв" at bounding box center [1383, 478] width 200 height 30
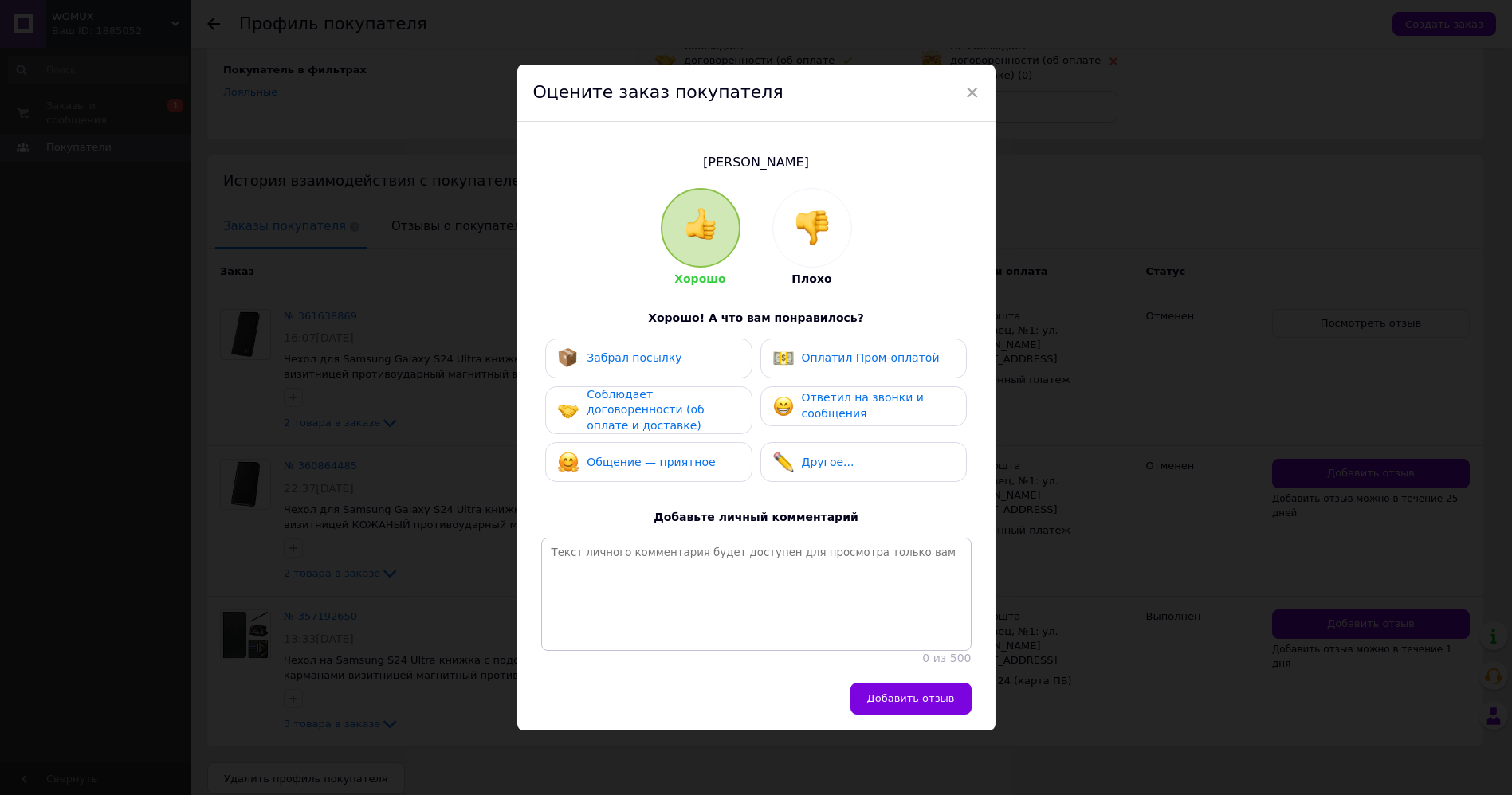
click at [821, 243] on div at bounding box center [811, 227] width 78 height 78
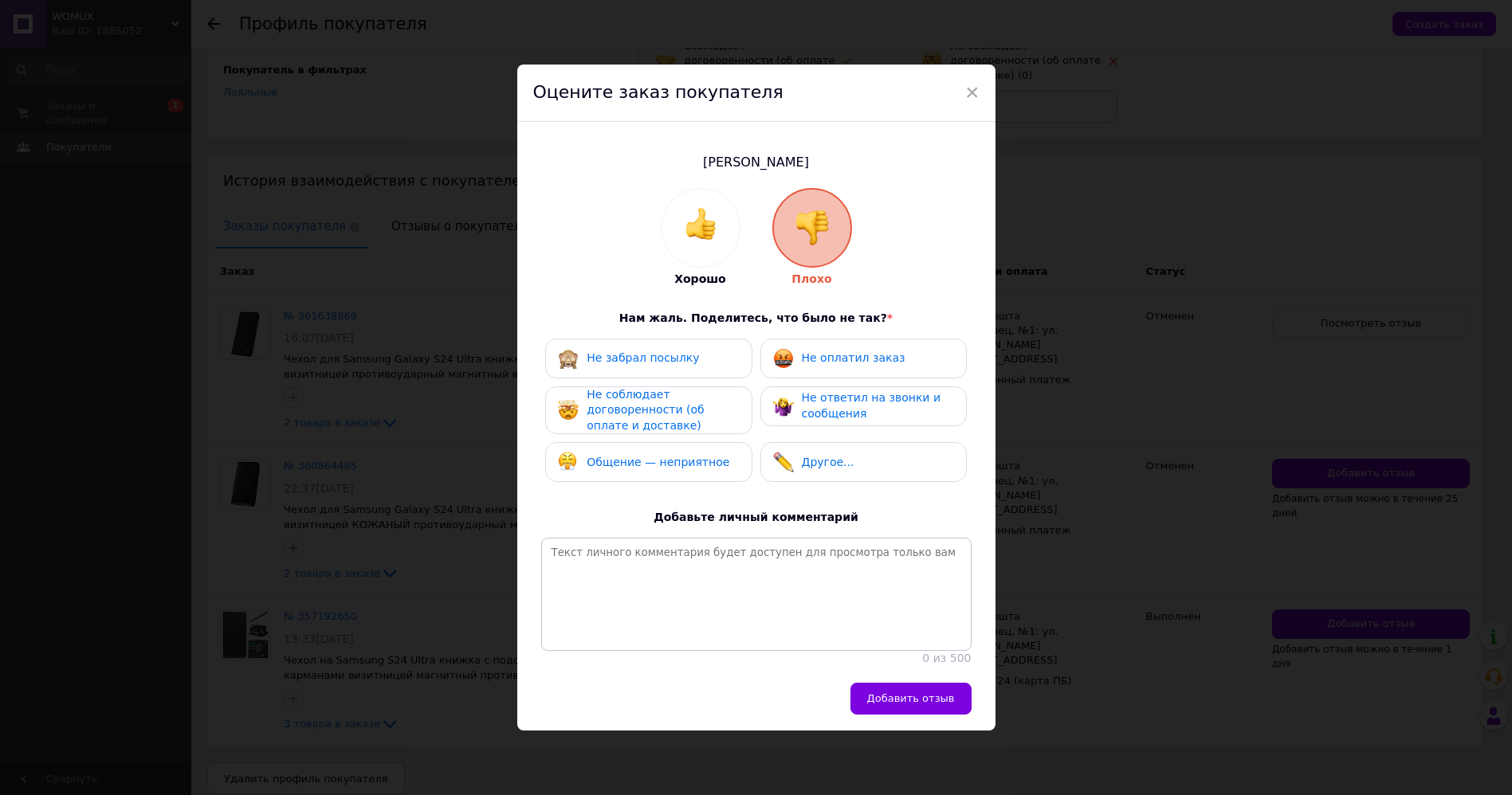
click at [715, 339] on div "Не забрал посылку" at bounding box center [649, 359] width 206 height 40
click at [798, 348] on div "Не оплатил заказ" at bounding box center [839, 359] width 133 height 21
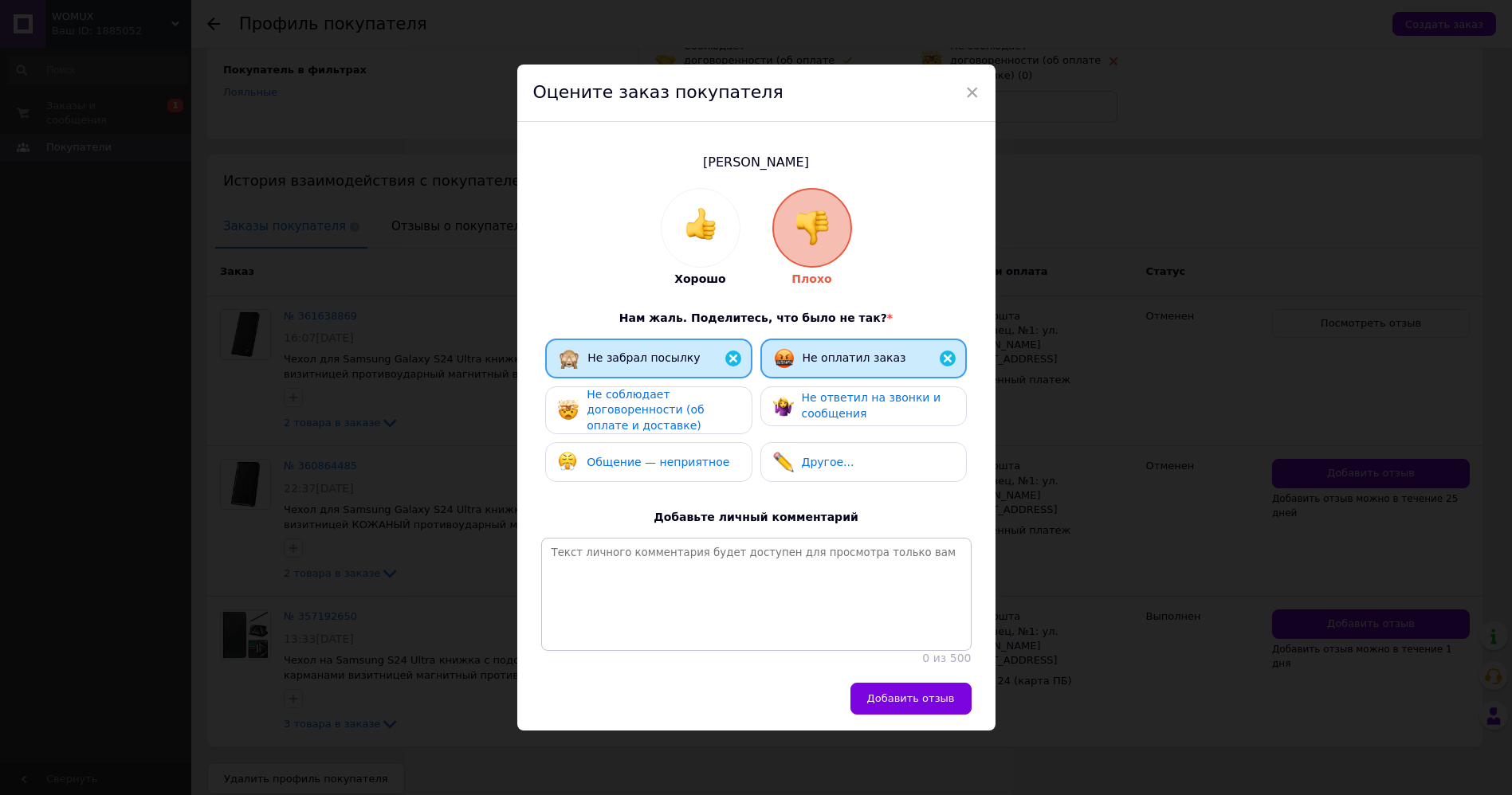
click at [692, 405] on span "Не соблюдает договоренности (об оплате и доставке)" at bounding box center [645, 410] width 117 height 44
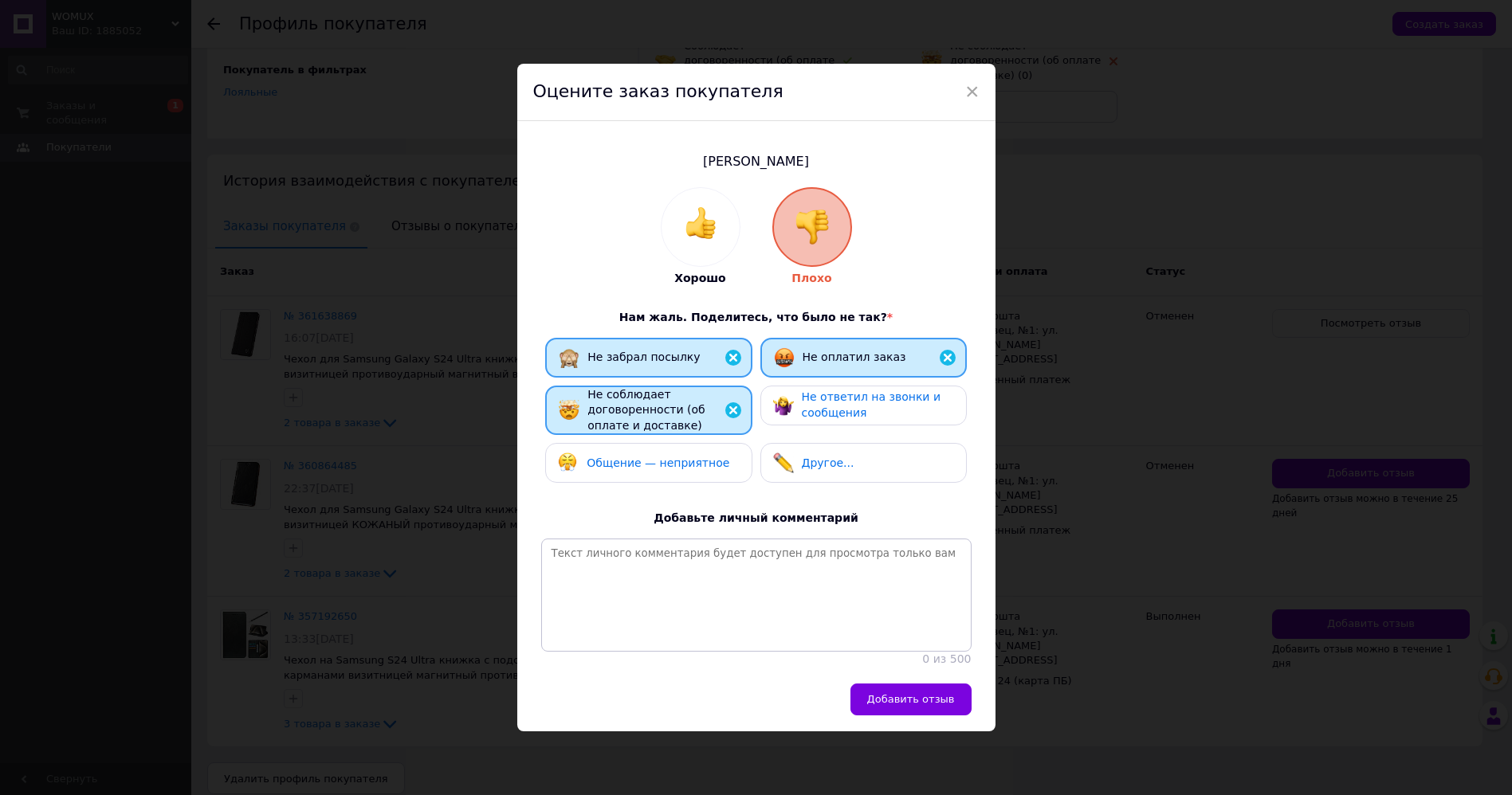
click at [820, 399] on span "Не ответил на звонки и сообщения" at bounding box center [871, 404] width 139 height 28
click at [685, 467] on div "Общение — неприятное" at bounding box center [649, 463] width 206 height 40
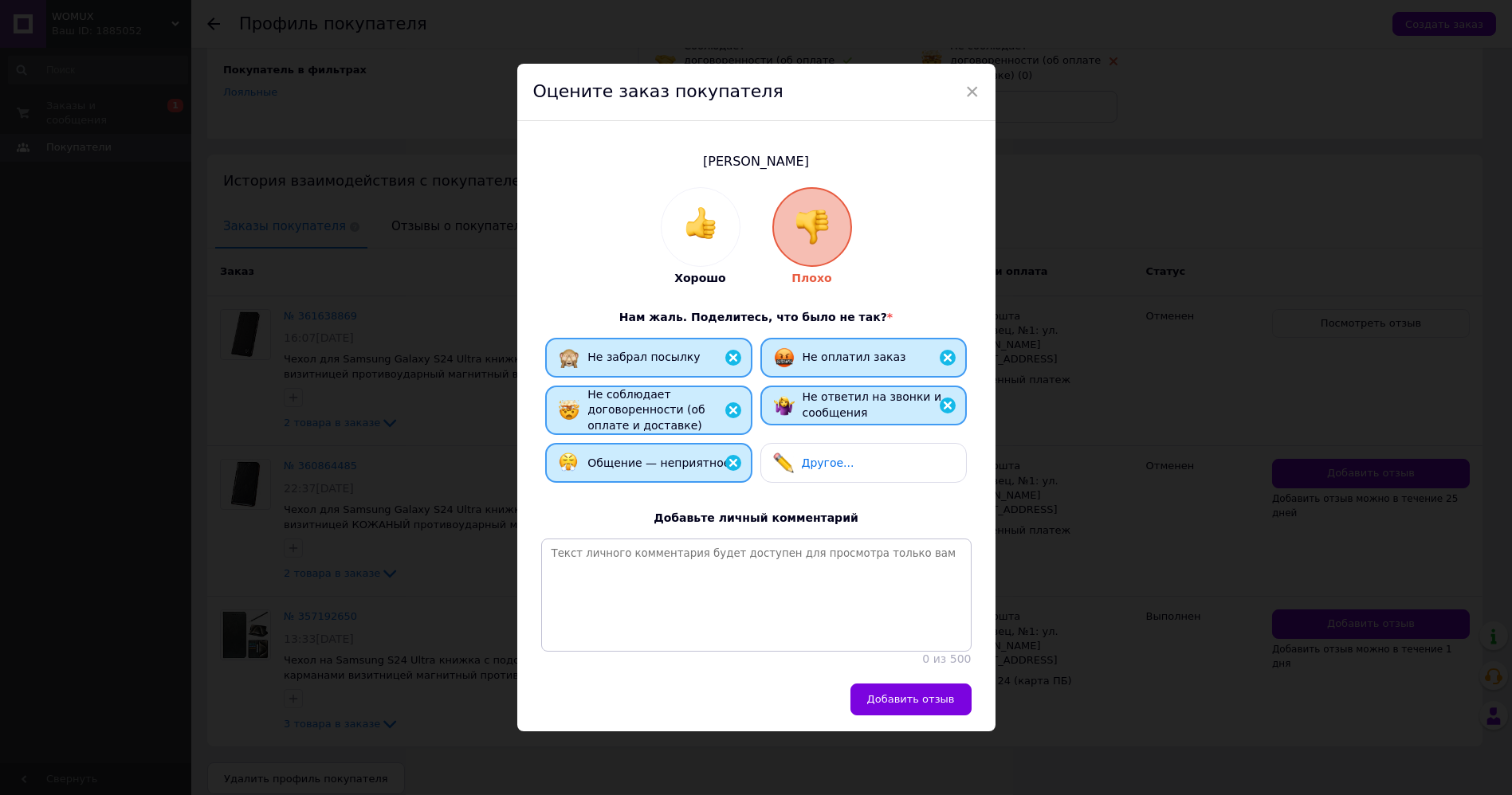
click at [903, 697] on button "Добавить отзыв" at bounding box center [911, 699] width 121 height 32
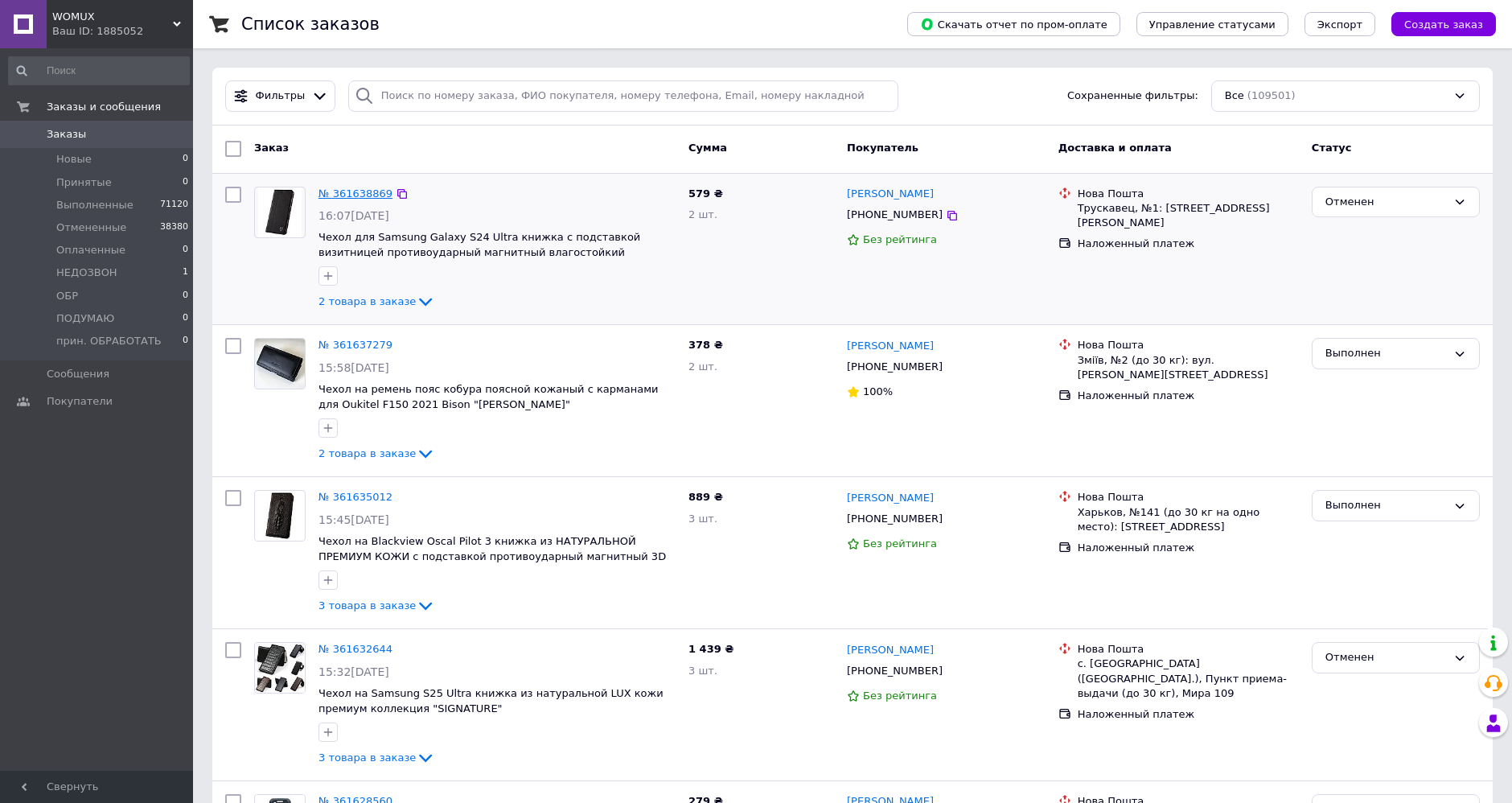
click at [362, 192] on link "№ 361638869" at bounding box center [355, 193] width 74 height 12
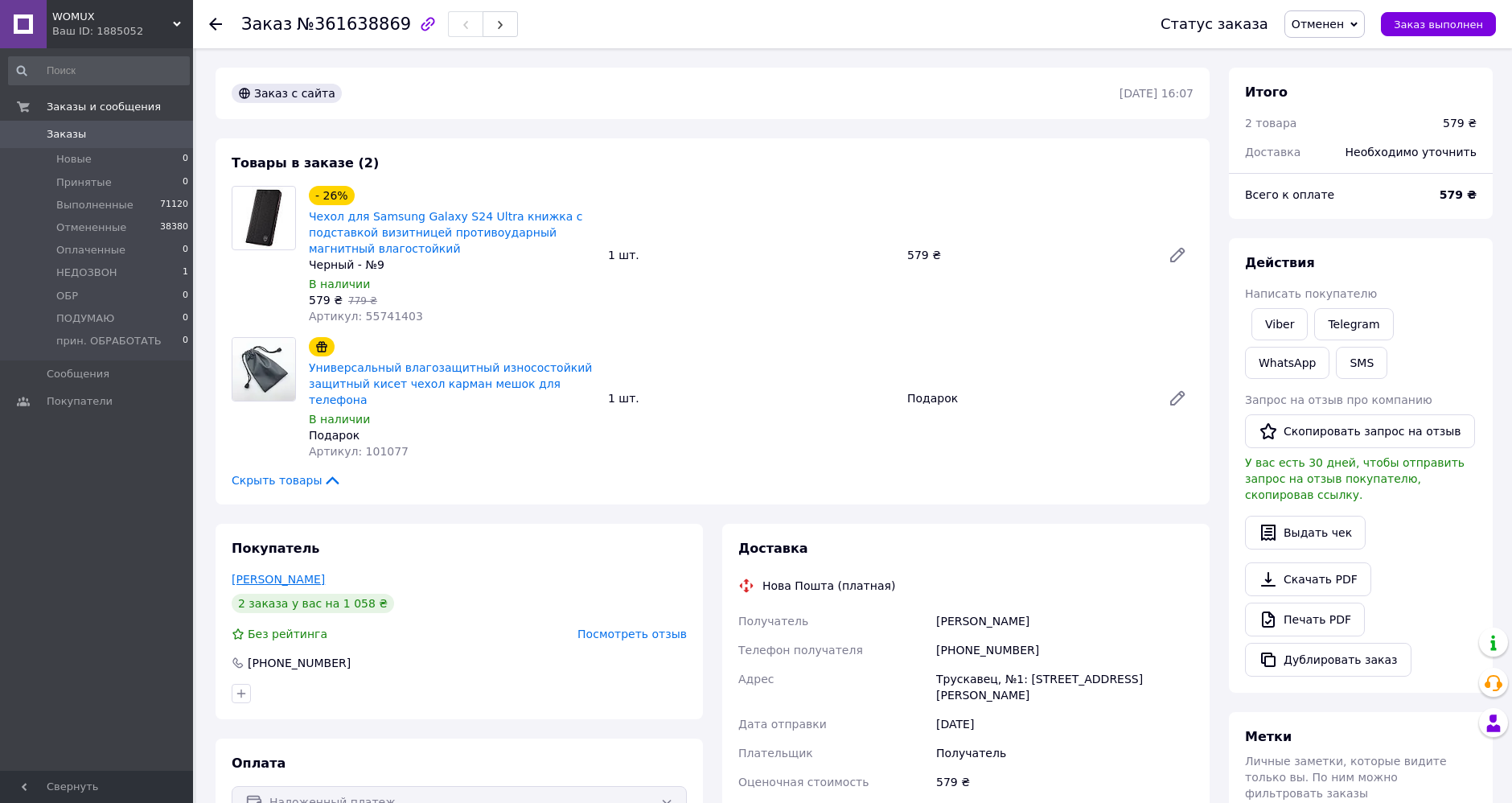
click at [290, 573] on link "[PERSON_NAME]" at bounding box center [278, 578] width 94 height 12
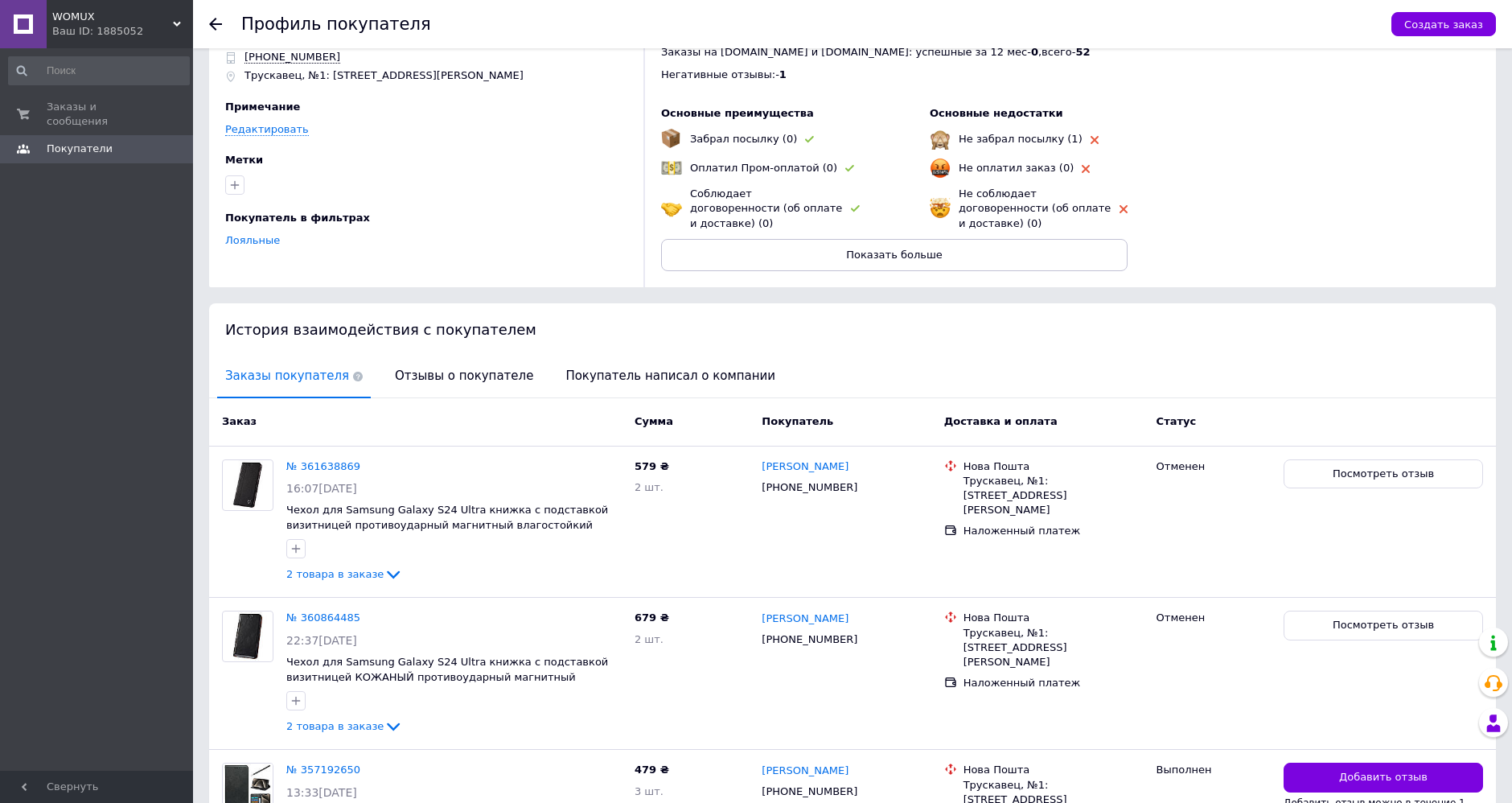
scroll to position [210, 0]
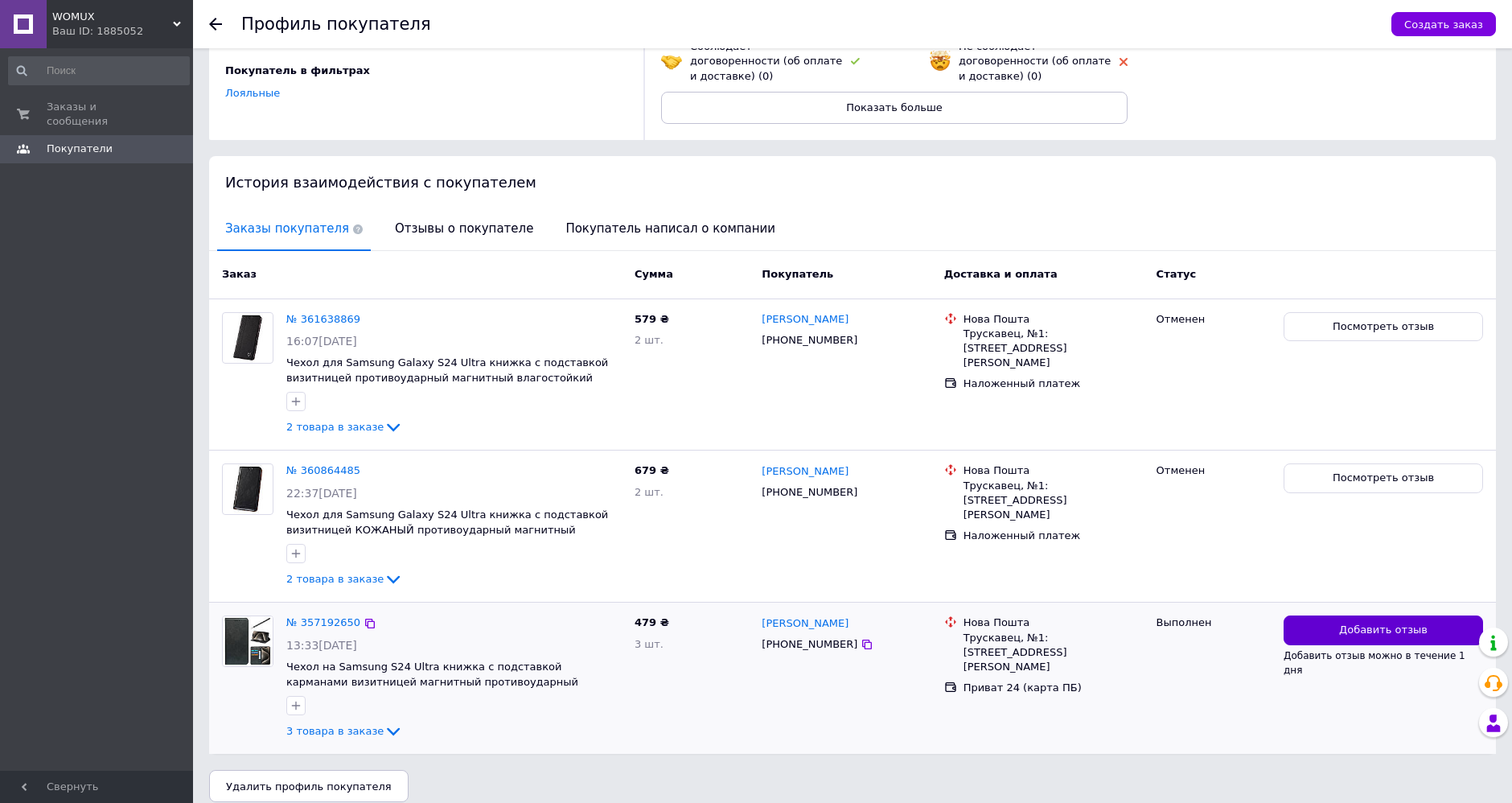
click at [1304, 616] on button "Добавить отзыв" at bounding box center [1383, 630] width 200 height 30
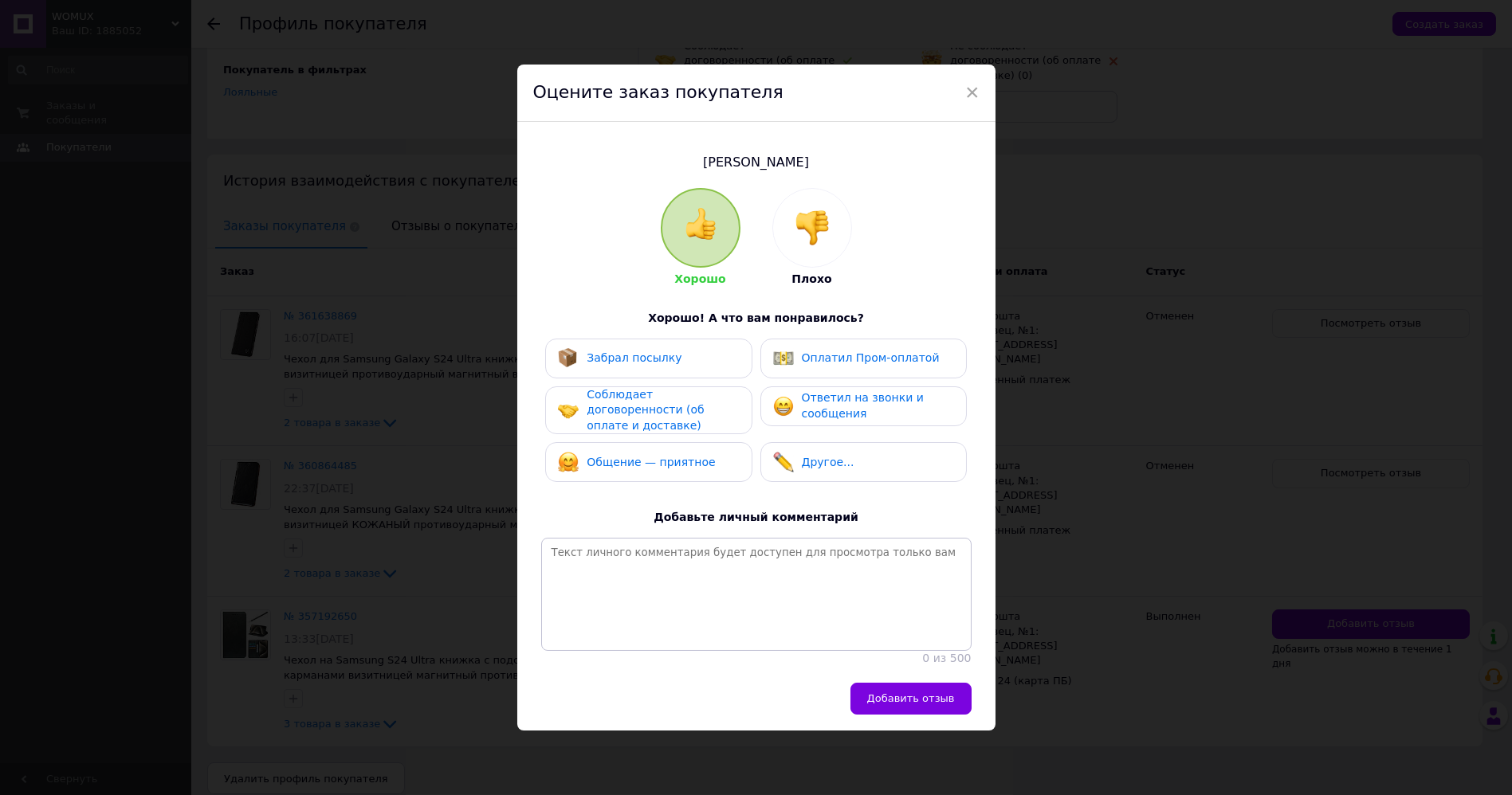
click at [810, 254] on div at bounding box center [811, 227] width 78 height 78
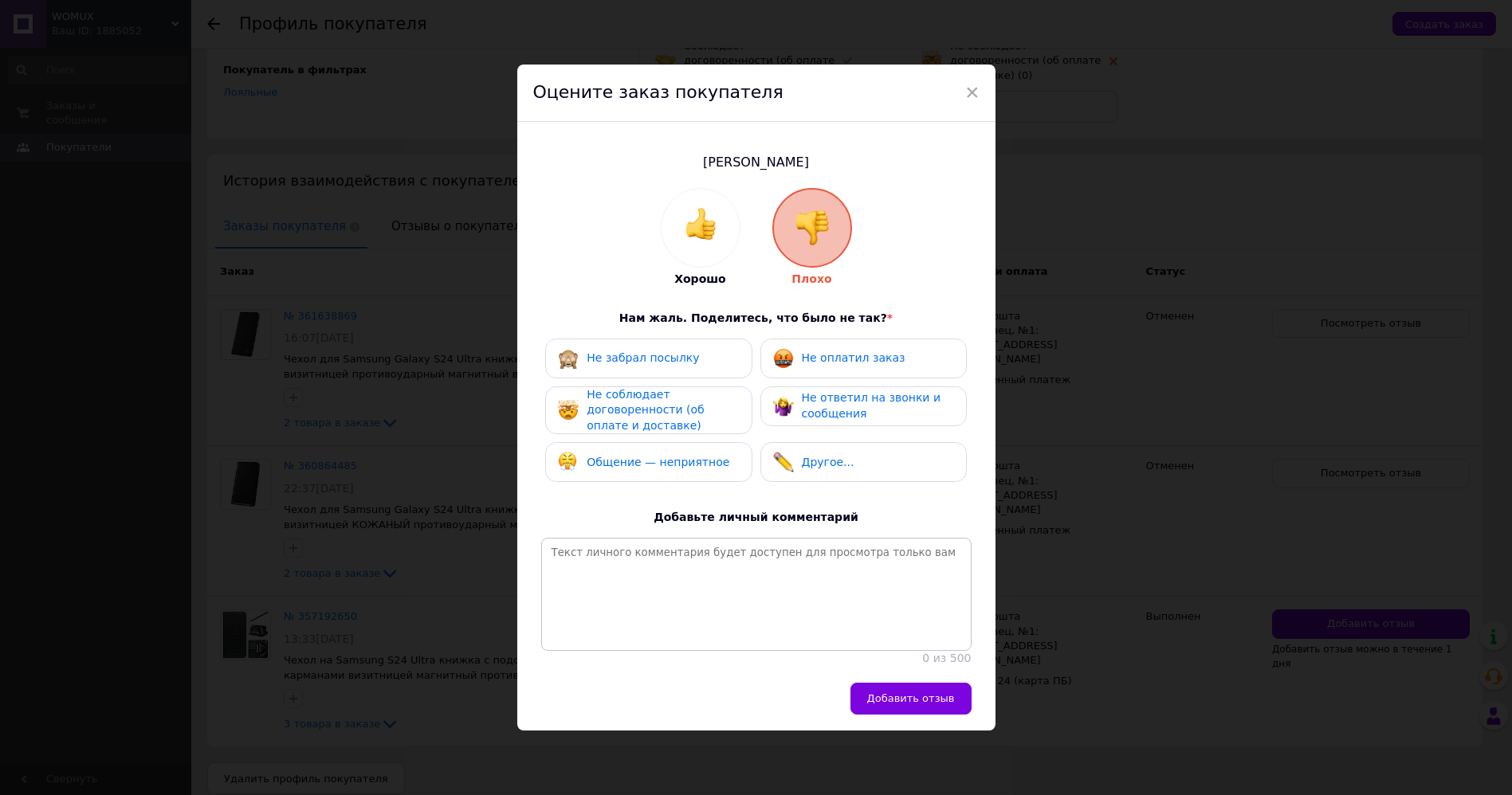
click at [676, 455] on span "Общение — неприятное" at bounding box center [657, 461] width 143 height 12
click at [942, 704] on span "Добавить отзыв" at bounding box center [911, 698] width 88 height 12
click at [968, 79] on span "×" at bounding box center [971, 92] width 14 height 27
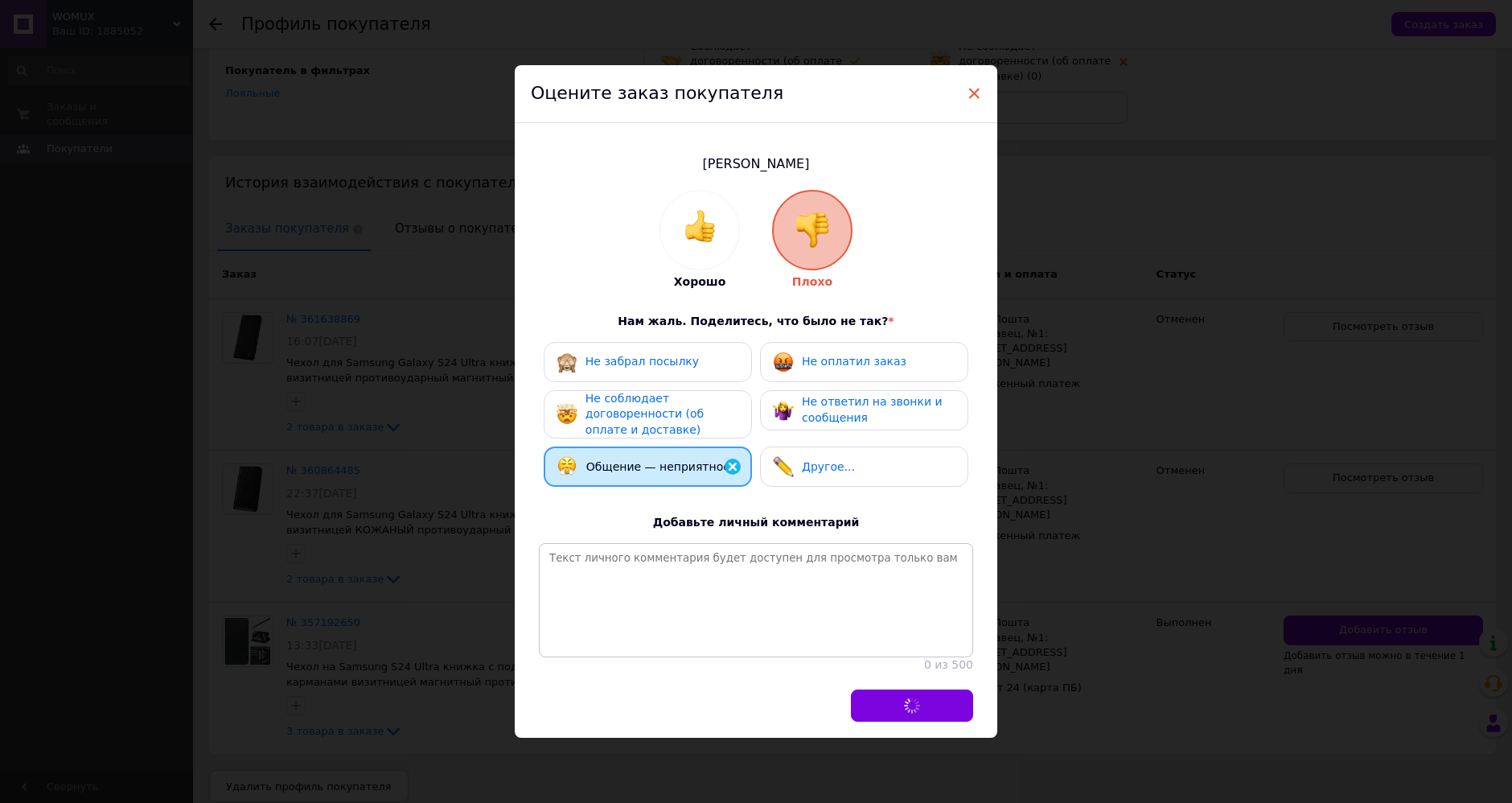
click at [968, 84] on span "×" at bounding box center [974, 93] width 14 height 28
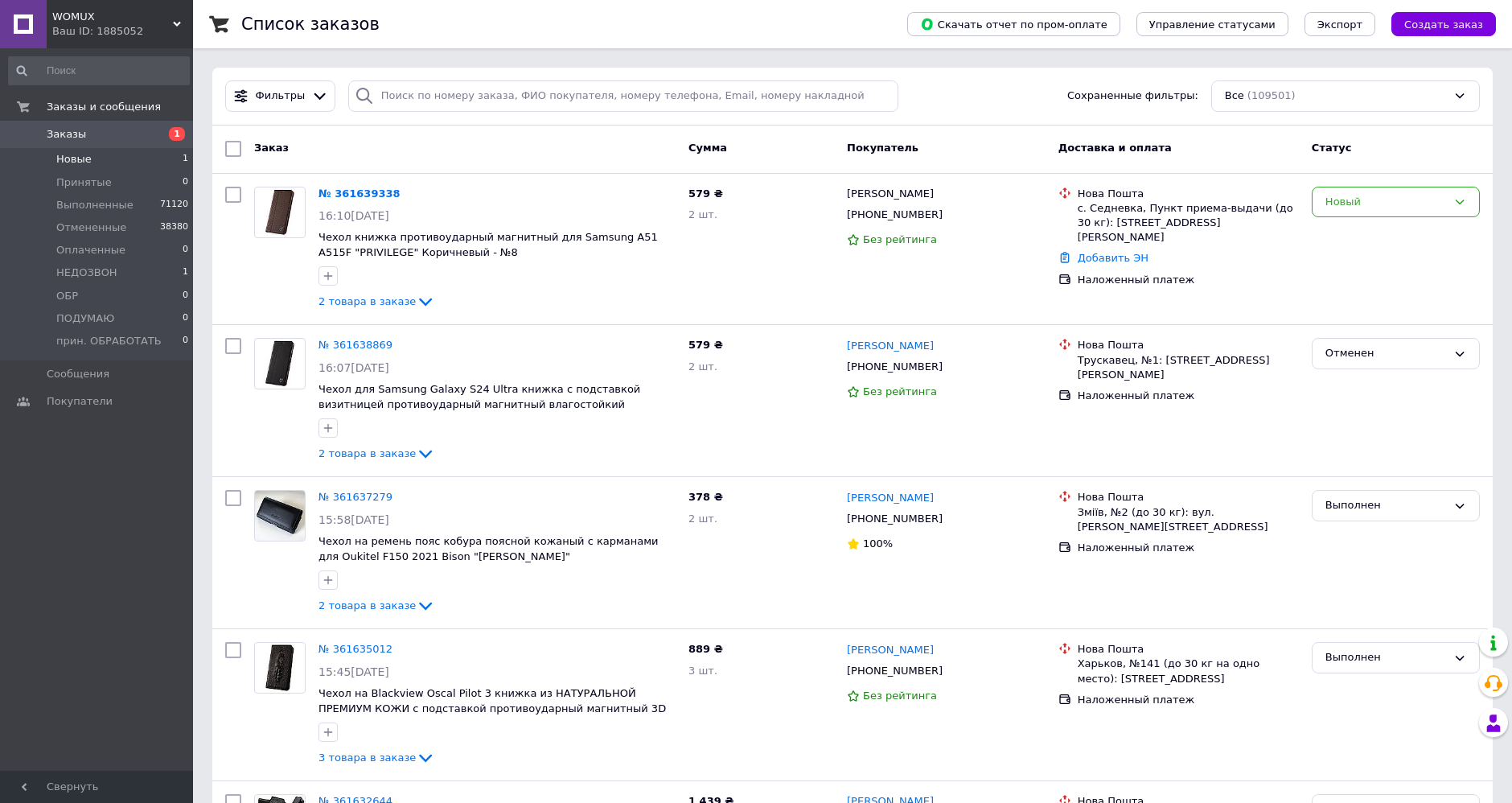
click at [84, 157] on span "Новые" at bounding box center [74, 159] width 35 height 14
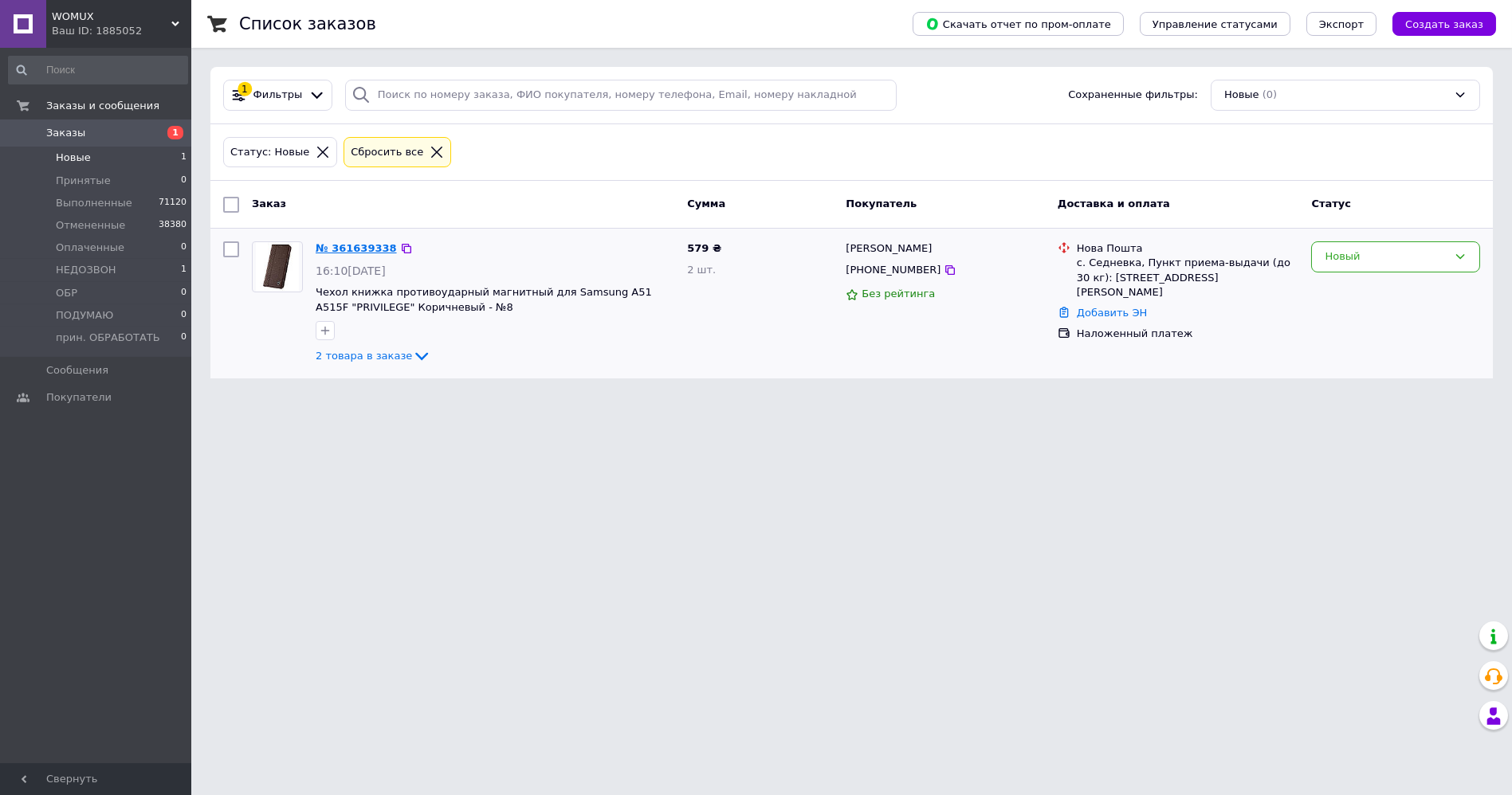
click at [357, 249] on link "№ 361639338" at bounding box center [356, 248] width 81 height 12
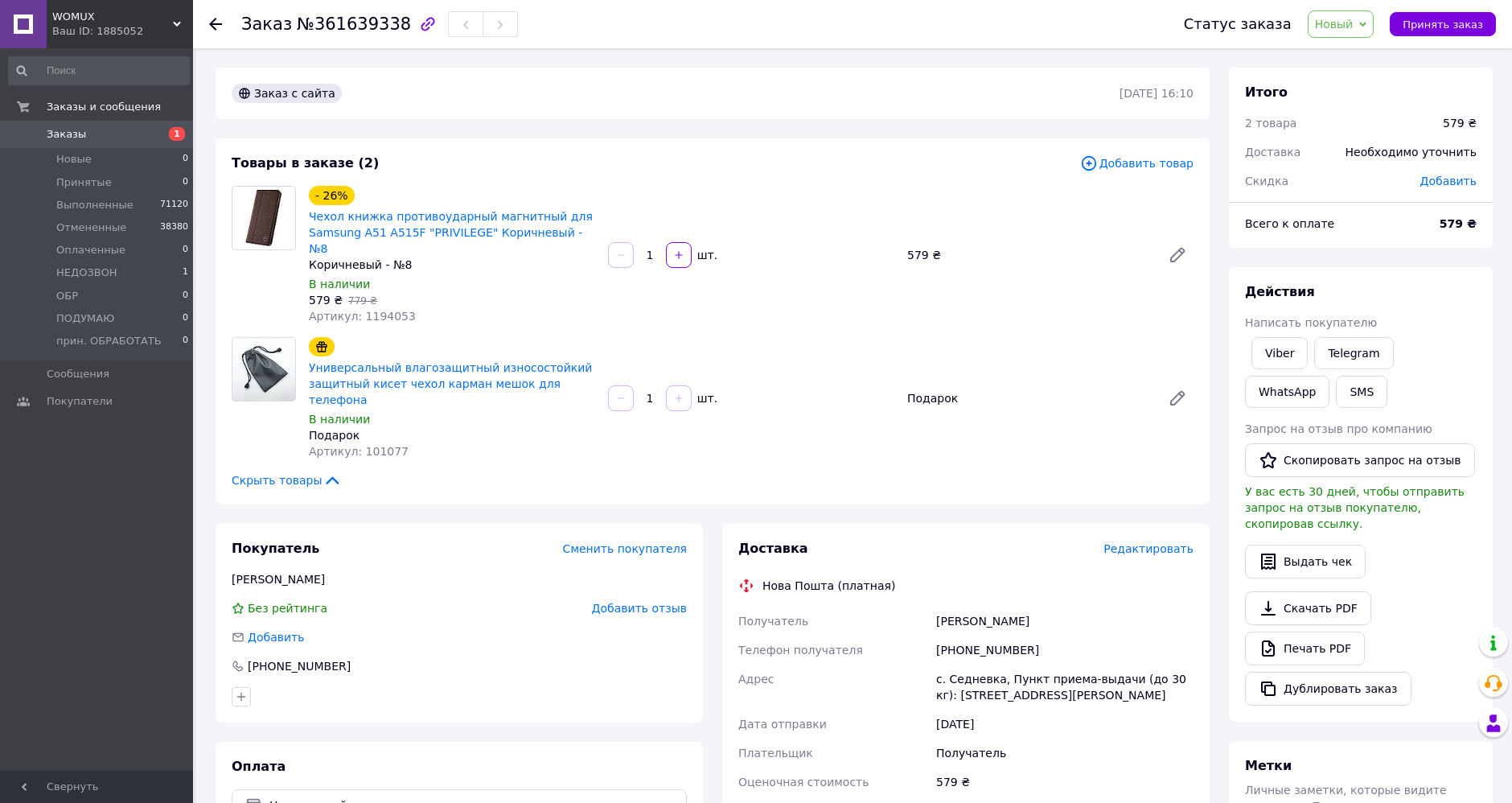
click at [277, 572] on div "[PERSON_NAME]" at bounding box center [459, 579] width 455 height 16
click at [1368, 27] on span "Новый" at bounding box center [1342, 24] width 67 height 28
click at [1368, 81] on li "Выполнен" at bounding box center [1369, 80] width 121 height 24
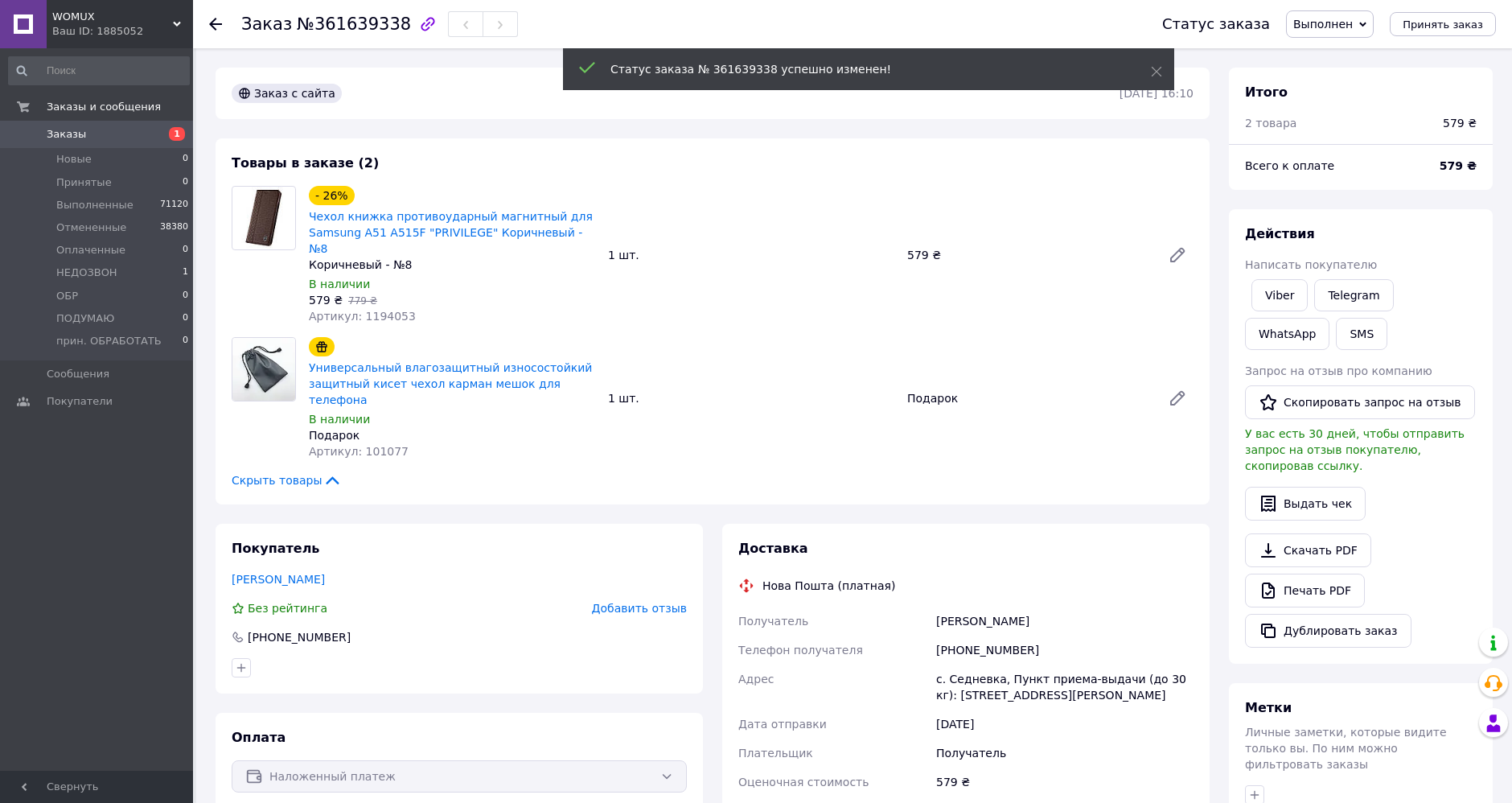
click at [218, 22] on icon at bounding box center [215, 24] width 12 height 12
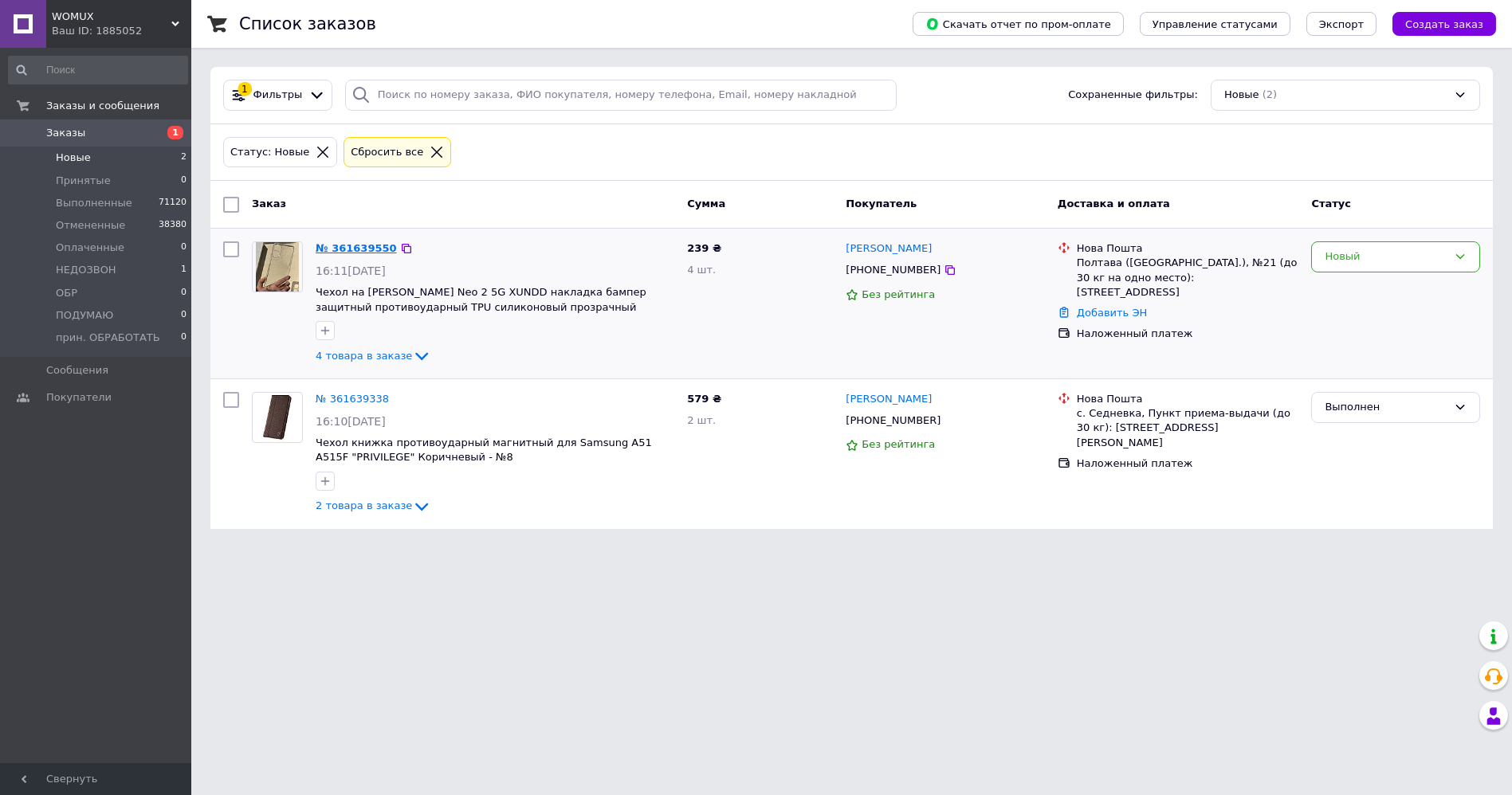
click at [375, 249] on link "№ 361639550" at bounding box center [356, 248] width 81 height 12
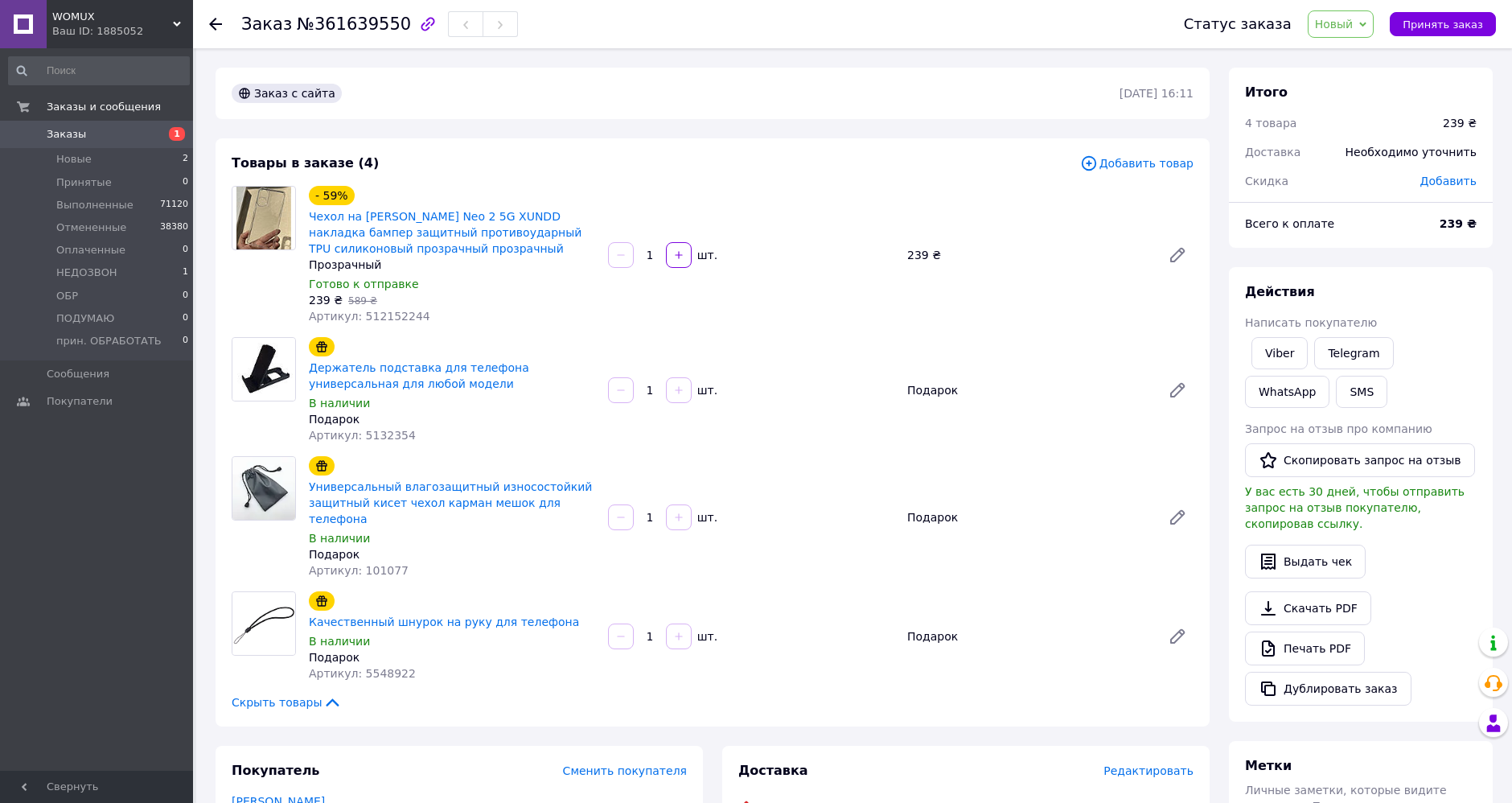
click at [1354, 18] on span "Новый" at bounding box center [1334, 24] width 38 height 12
click at [1372, 84] on li "Выполнен" at bounding box center [1369, 80] width 121 height 24
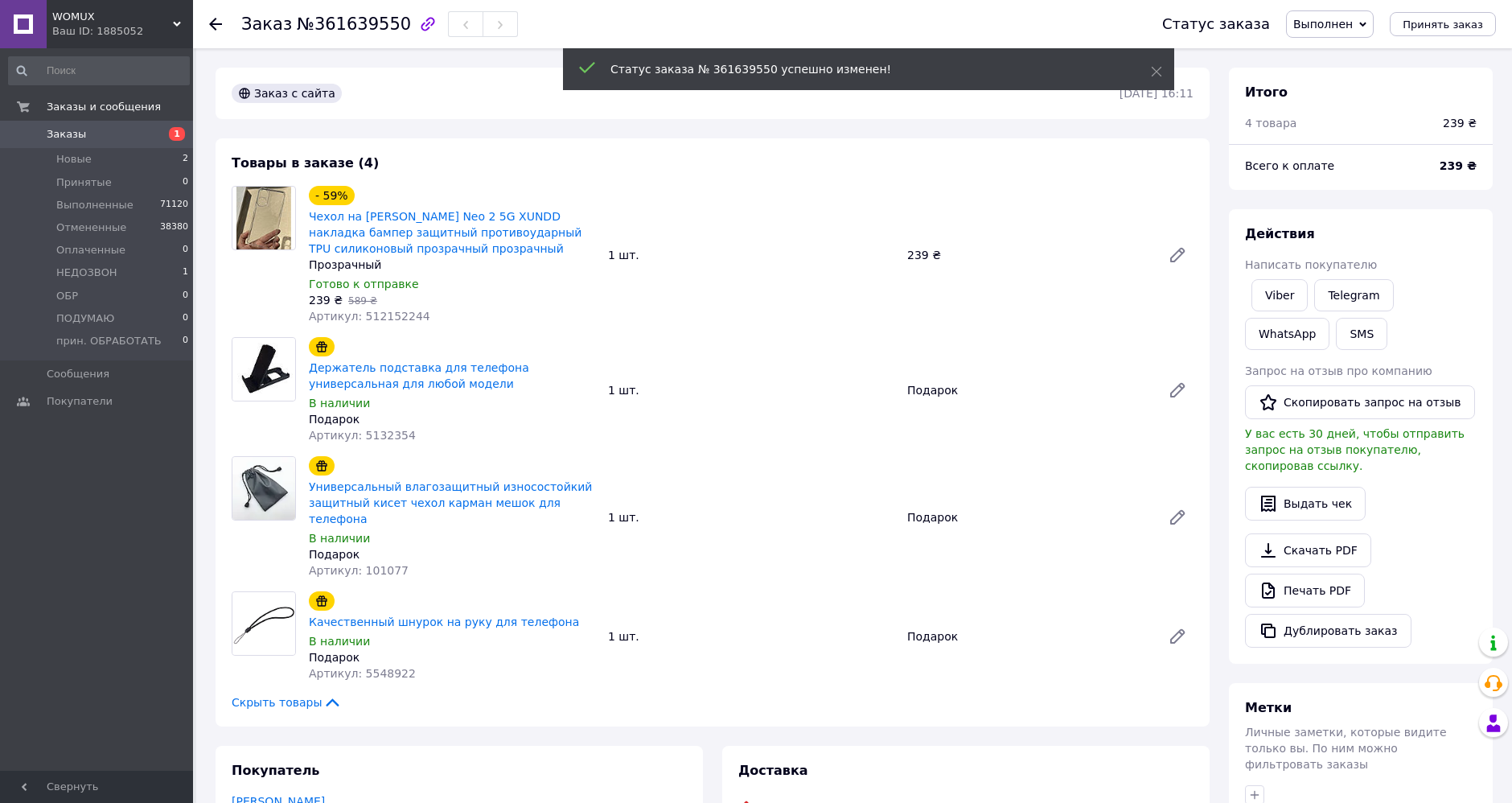
click at [216, 23] on use at bounding box center [215, 24] width 12 height 12
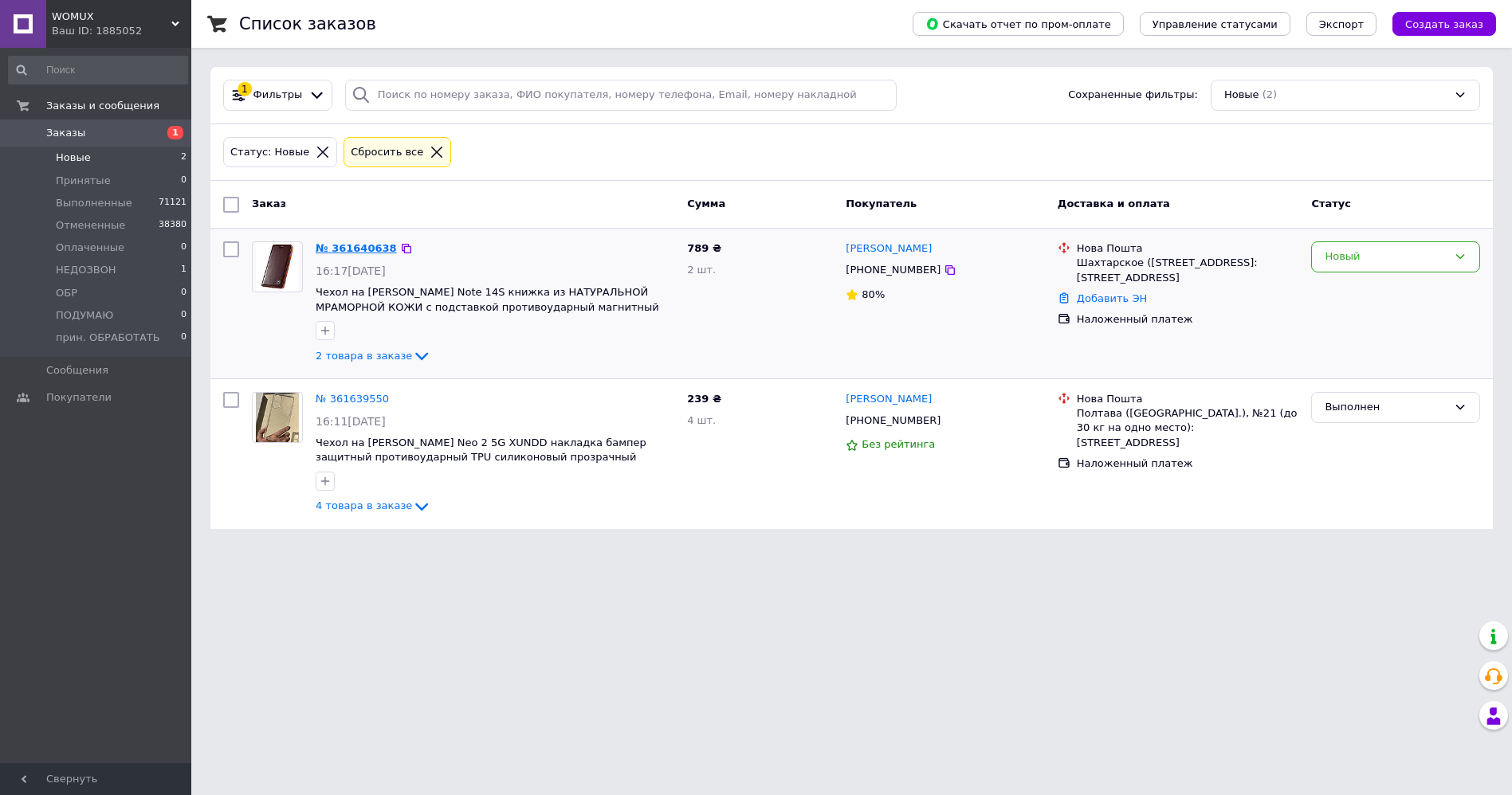
click at [348, 247] on link "№ 361640638" at bounding box center [356, 248] width 81 height 12
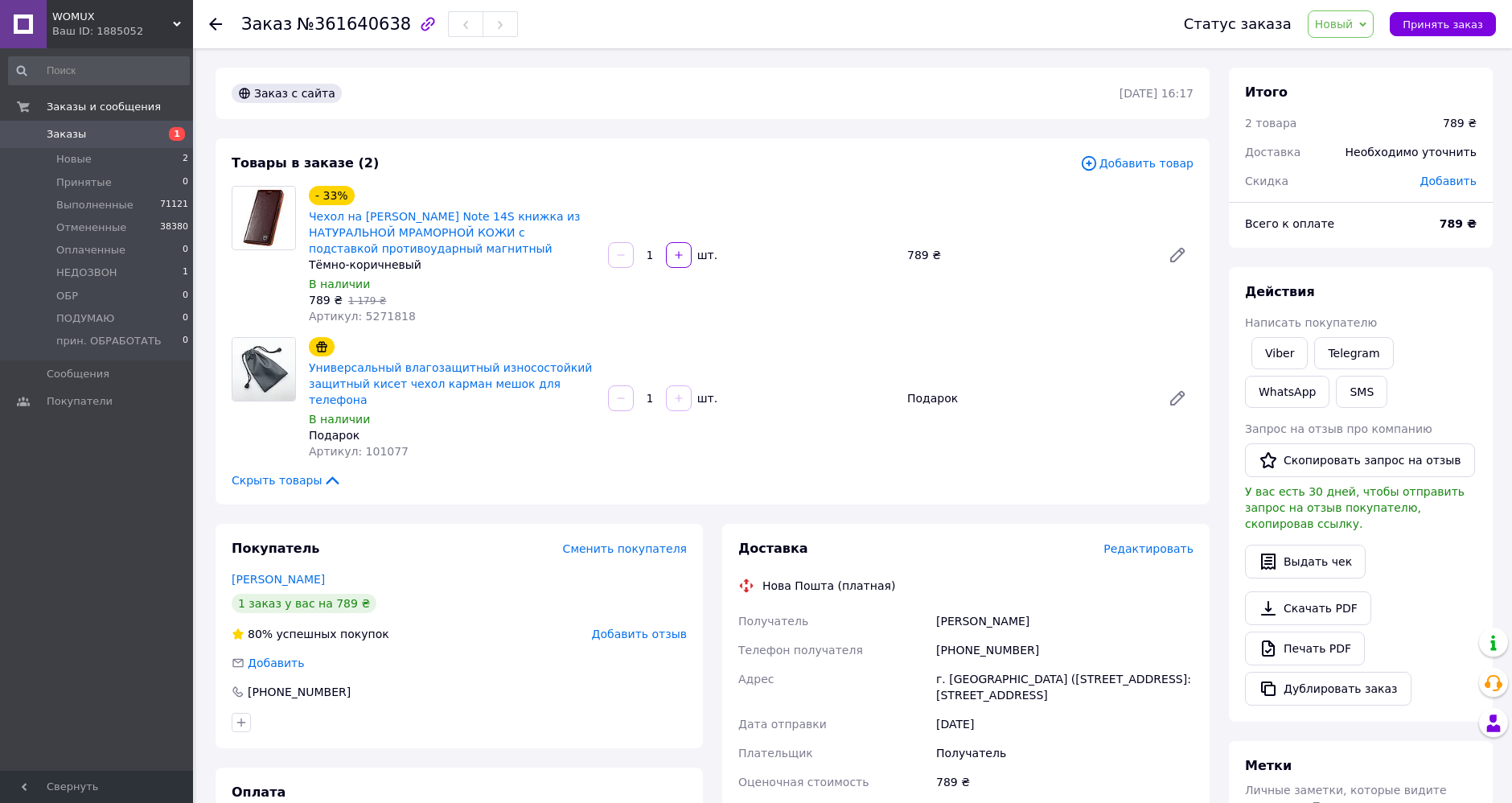
click at [1354, 28] on span "Новый" at bounding box center [1334, 24] width 38 height 12
click at [1364, 79] on li "Выполнен" at bounding box center [1369, 80] width 121 height 24
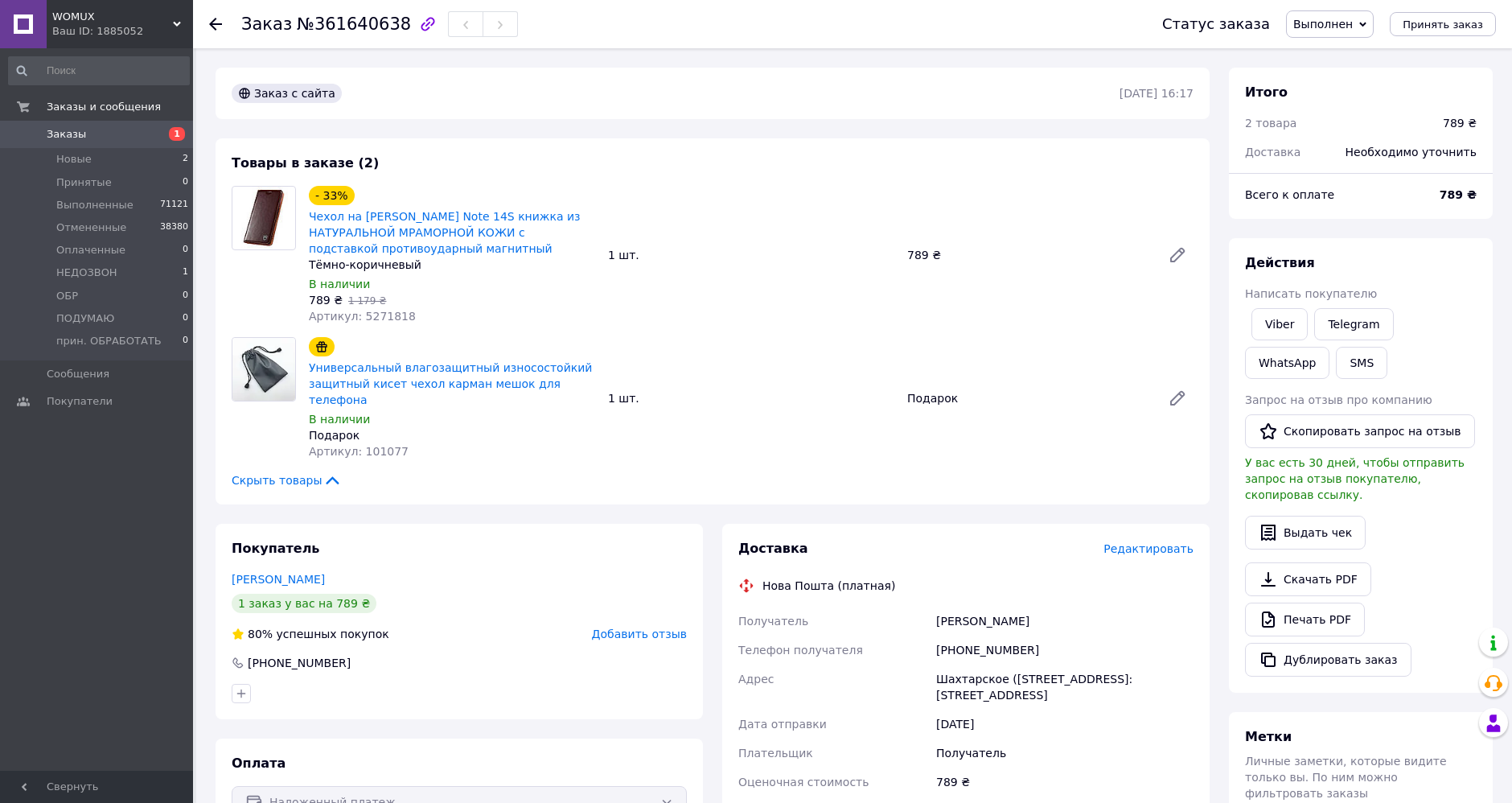
click at [216, 26] on icon at bounding box center [215, 24] width 12 height 12
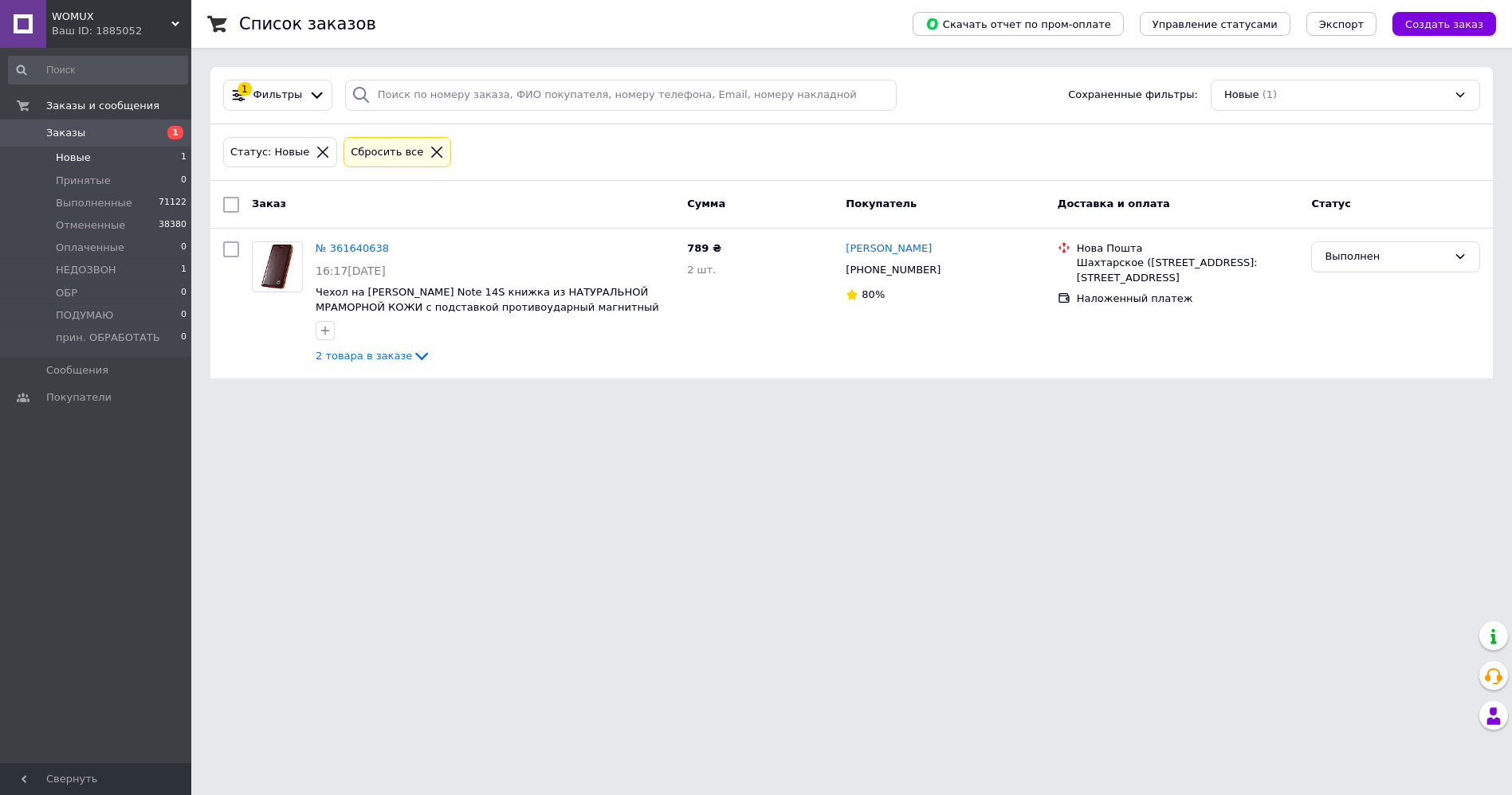
click at [522, 398] on html "WOMUX Ваш ID: 1885052 Сайт WOMUX Кабинет покупателя Проверить состояние системы…" at bounding box center [756, 199] width 1512 height 398
click at [97, 270] on span "НЕДОЗВОН" at bounding box center [86, 270] width 61 height 14
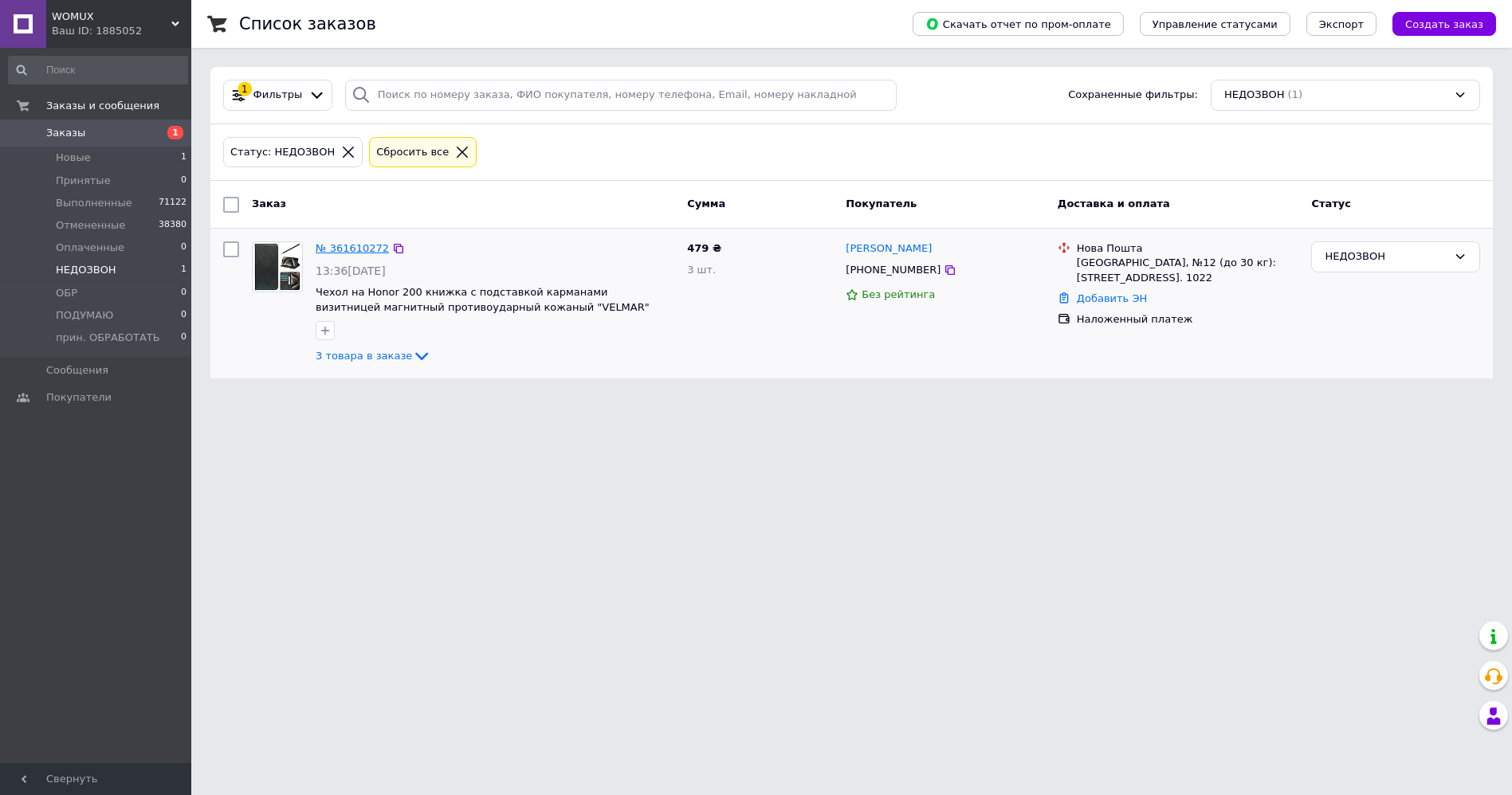
click at [350, 242] on link "№ 361610272" at bounding box center [351, 248] width 73 height 12
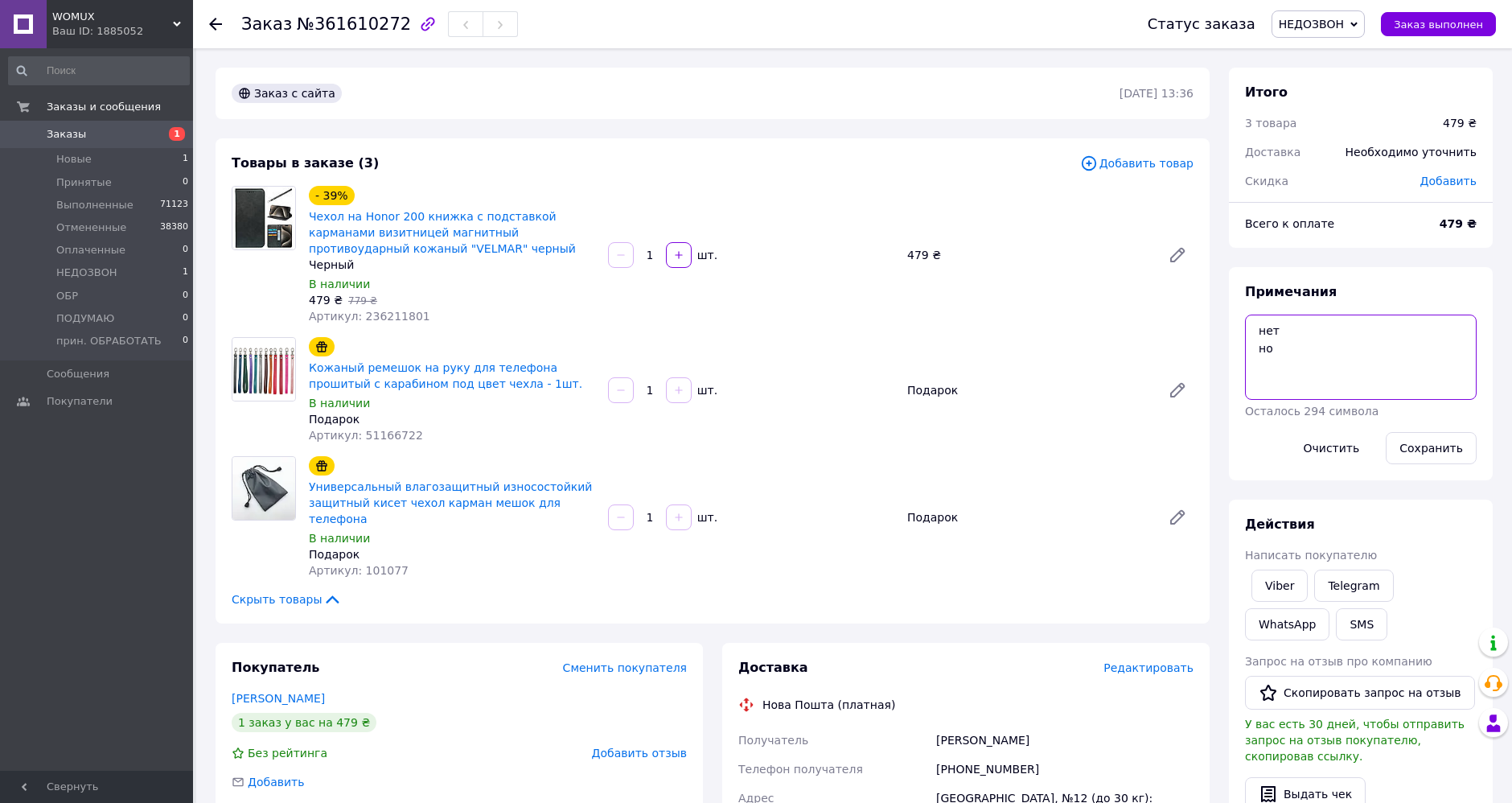
click at [1314, 376] on textarea "нет но" at bounding box center [1361, 357] width 231 height 85
type textarea "нет но 2р"
click at [1412, 438] on button "Сохранить" at bounding box center [1431, 448] width 91 height 33
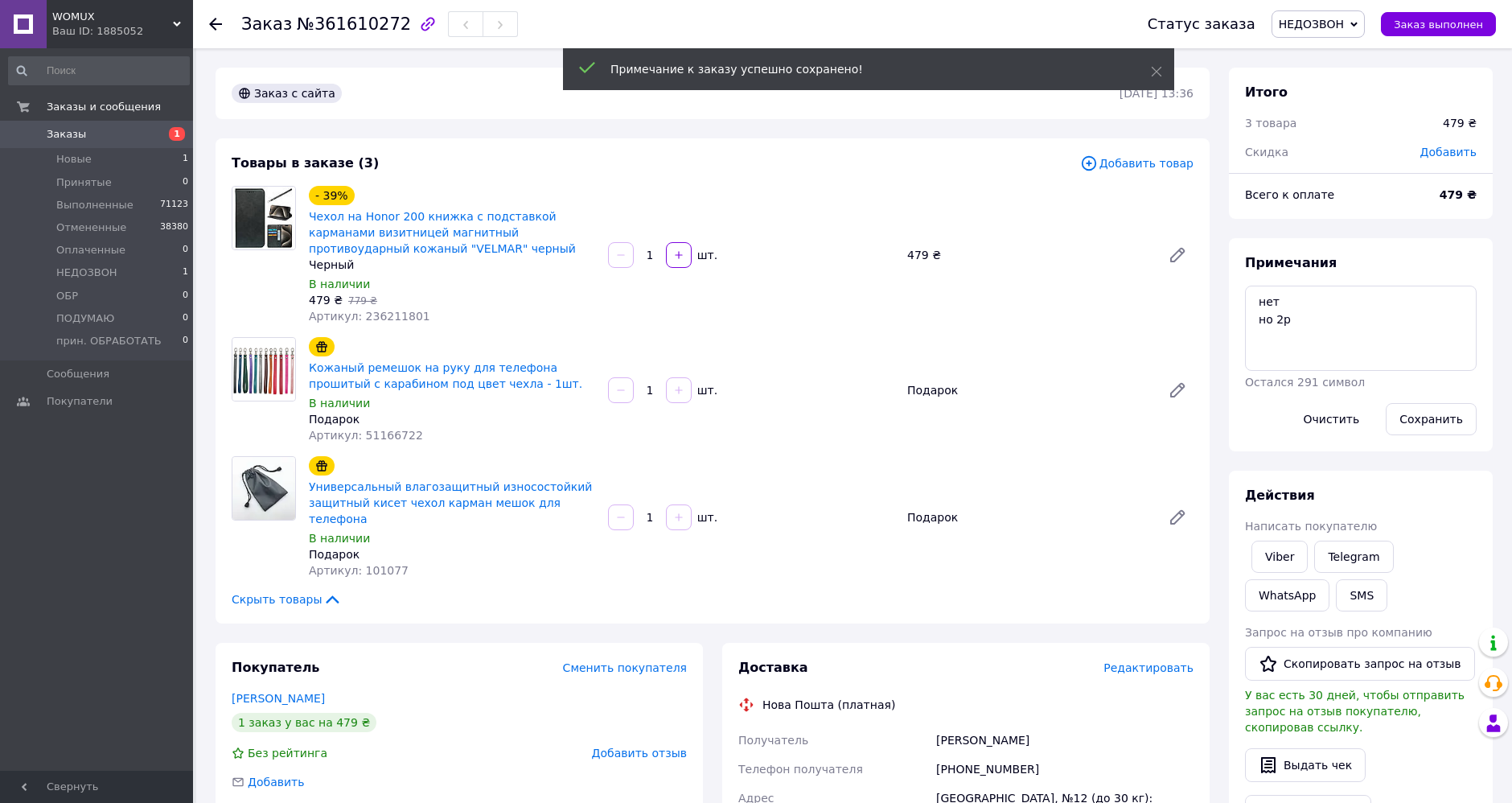
click at [217, 24] on use at bounding box center [215, 24] width 12 height 12
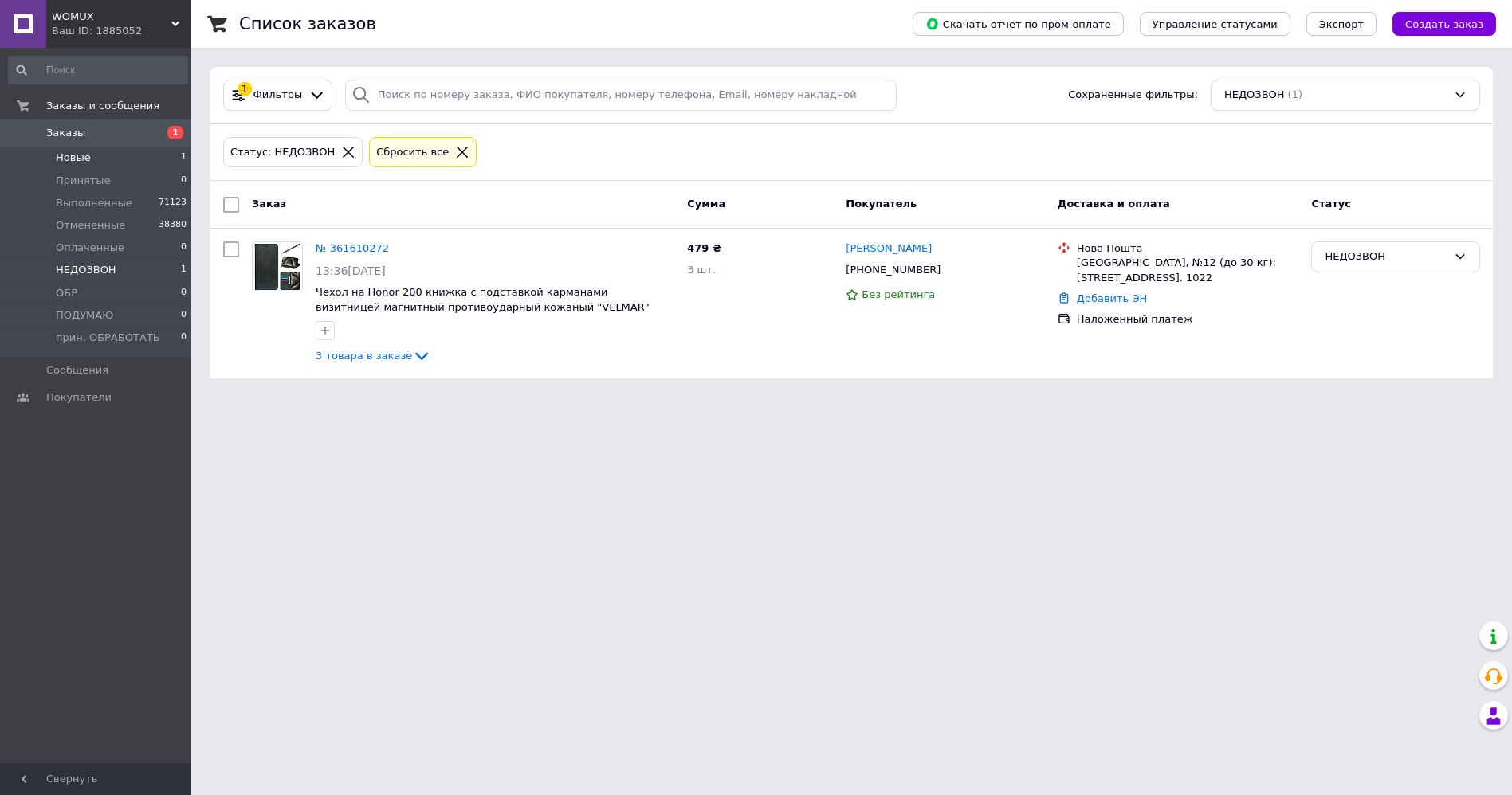
click at [81, 158] on span "Новые" at bounding box center [73, 157] width 35 height 14
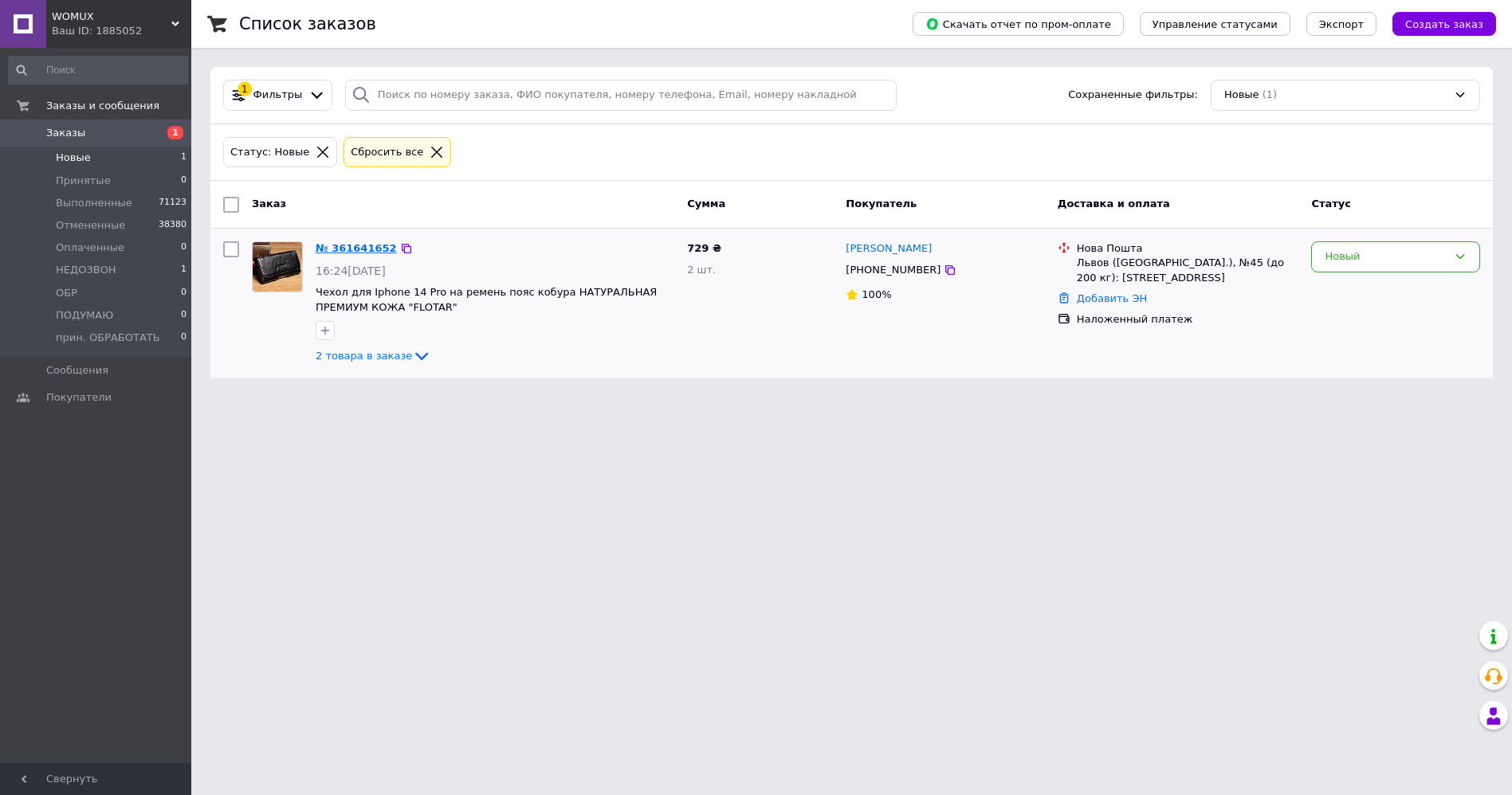
click at [355, 243] on link "№ 361641652" at bounding box center [356, 248] width 81 height 12
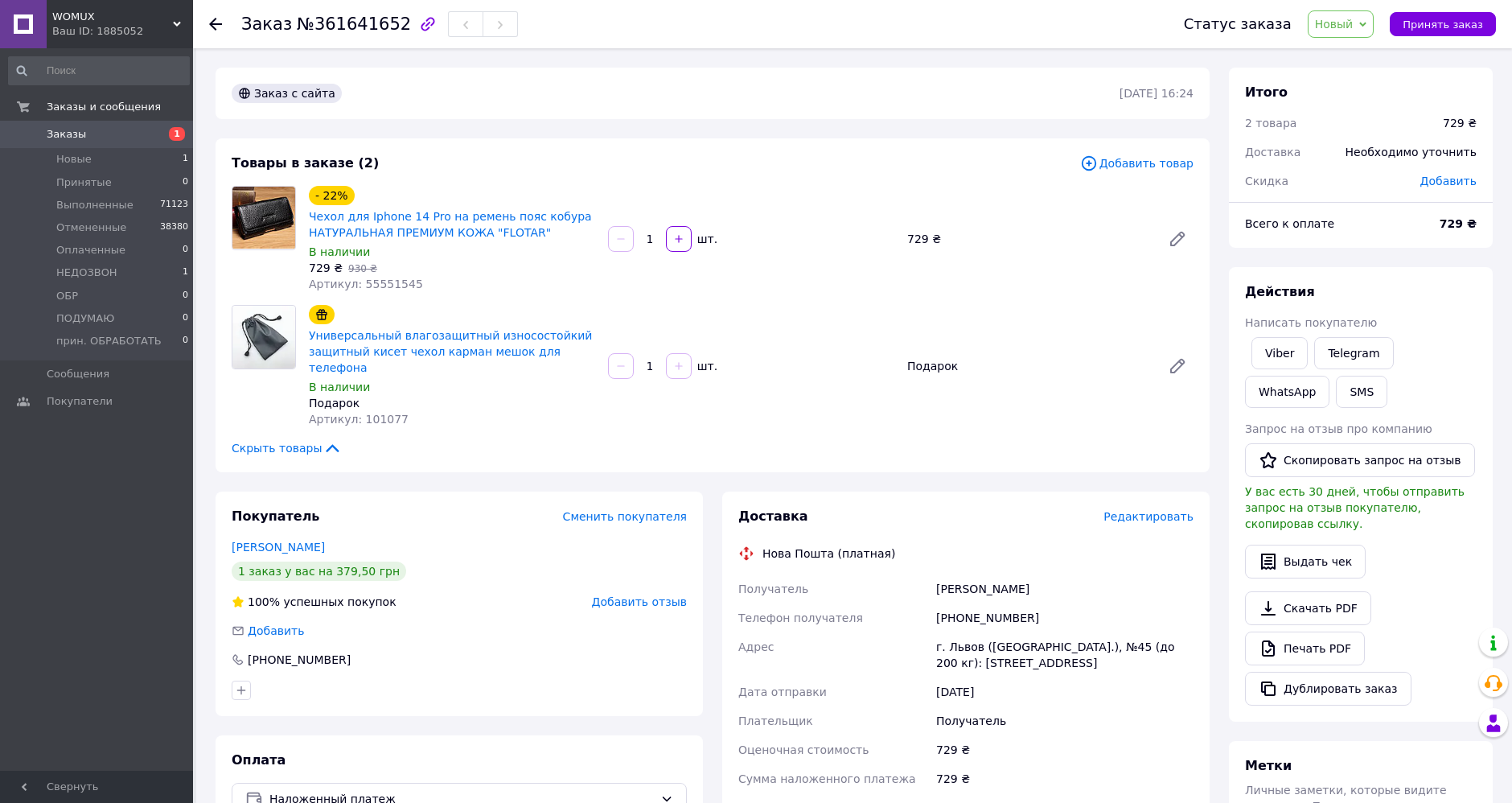
click at [305, 541] on link "Куземський Мирон" at bounding box center [278, 547] width 94 height 12
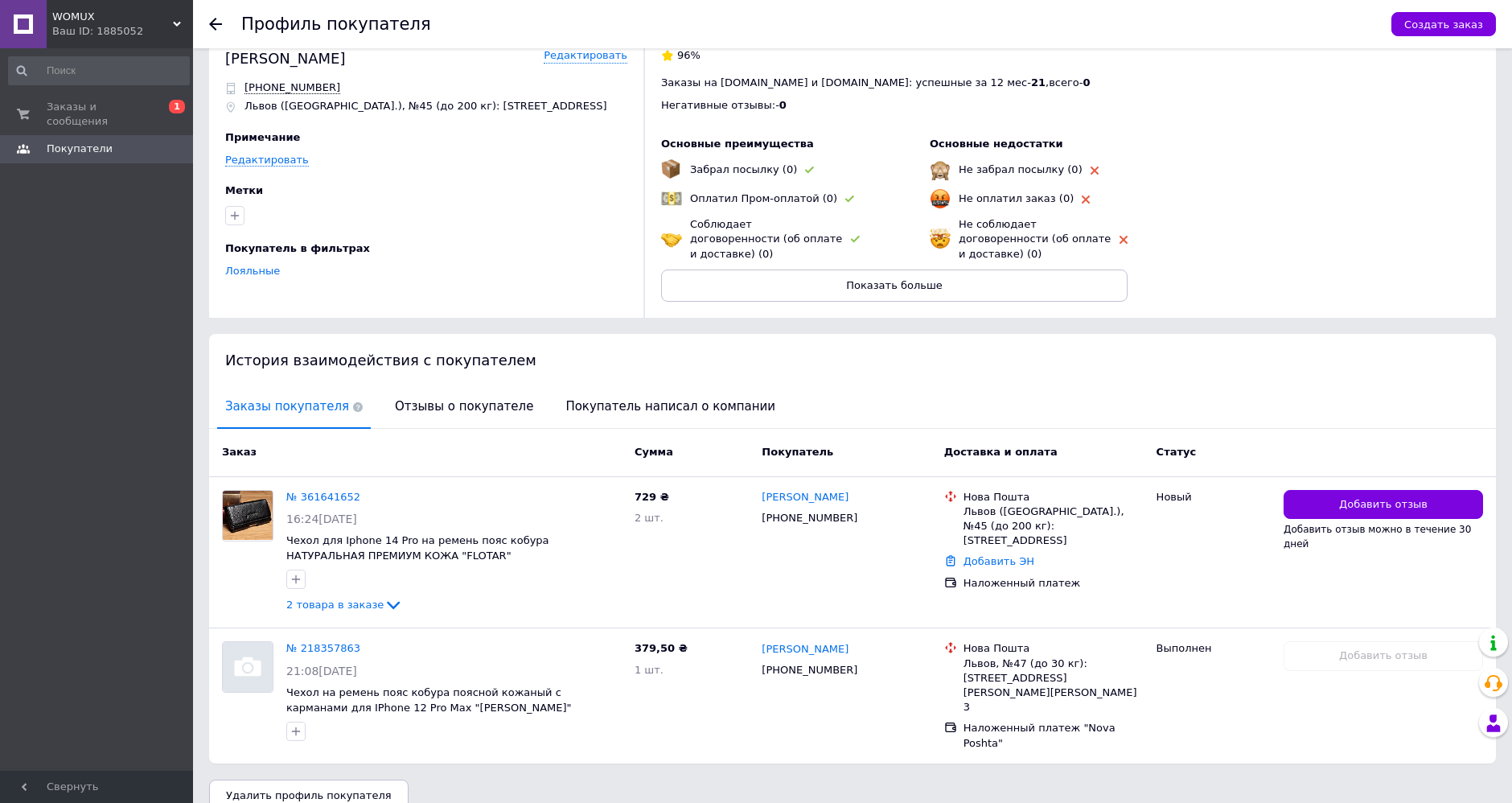
scroll to position [33, 0]
click at [577, 572] on div at bounding box center [454, 579] width 342 height 26
click at [221, 24] on use at bounding box center [215, 24] width 12 height 12
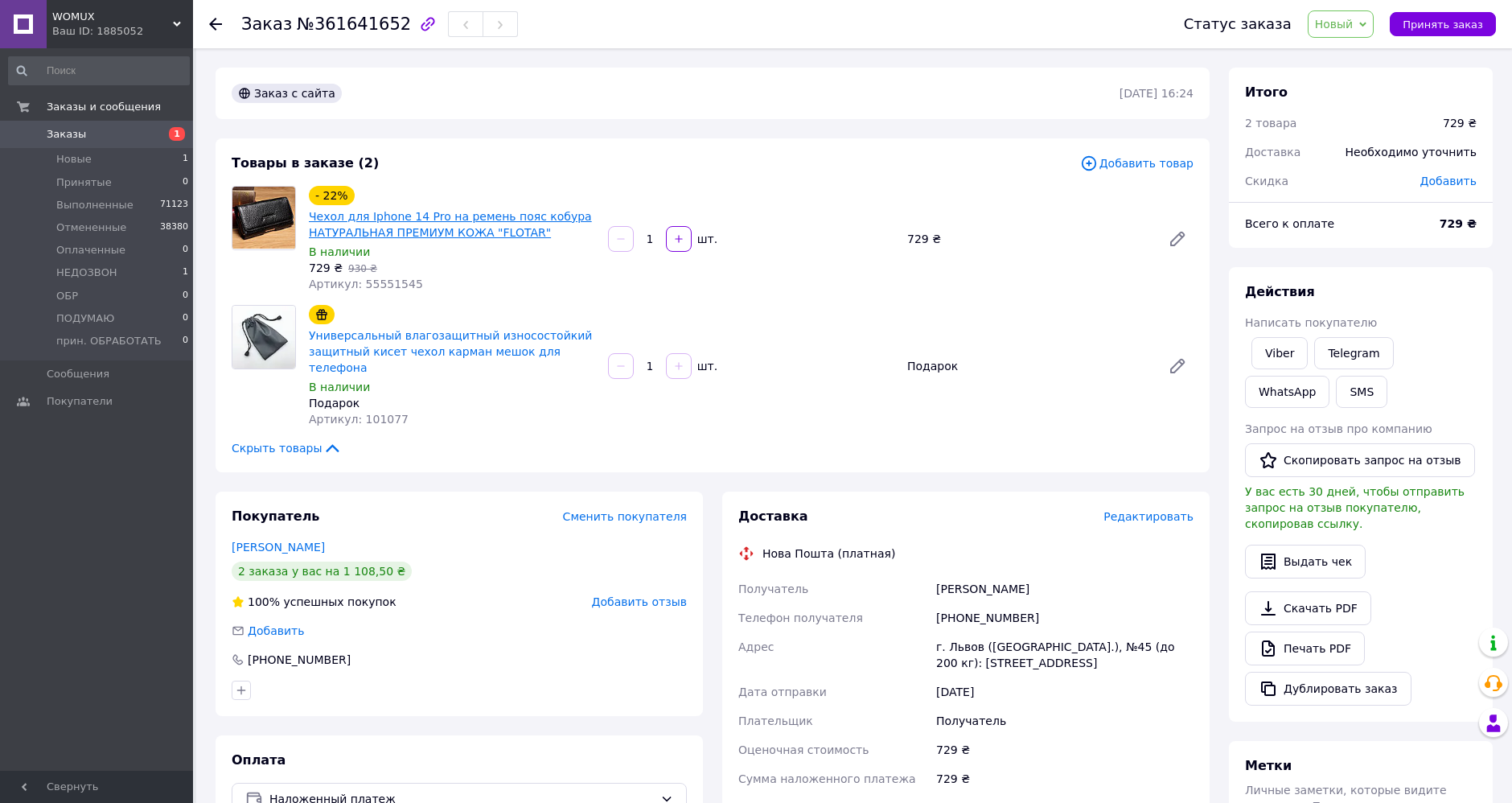
click at [522, 218] on link "Чехол для Iphone 14 Pro на ремень пояс кобура НАТУРАЛЬНАЯ ПРЕМИУМ КОЖА "FLOTAR"" at bounding box center [450, 225] width 283 height 29
click at [1354, 19] on span "Новый" at bounding box center [1334, 24] width 38 height 12
click at [1385, 81] on li "Выполнен" at bounding box center [1369, 80] width 121 height 24
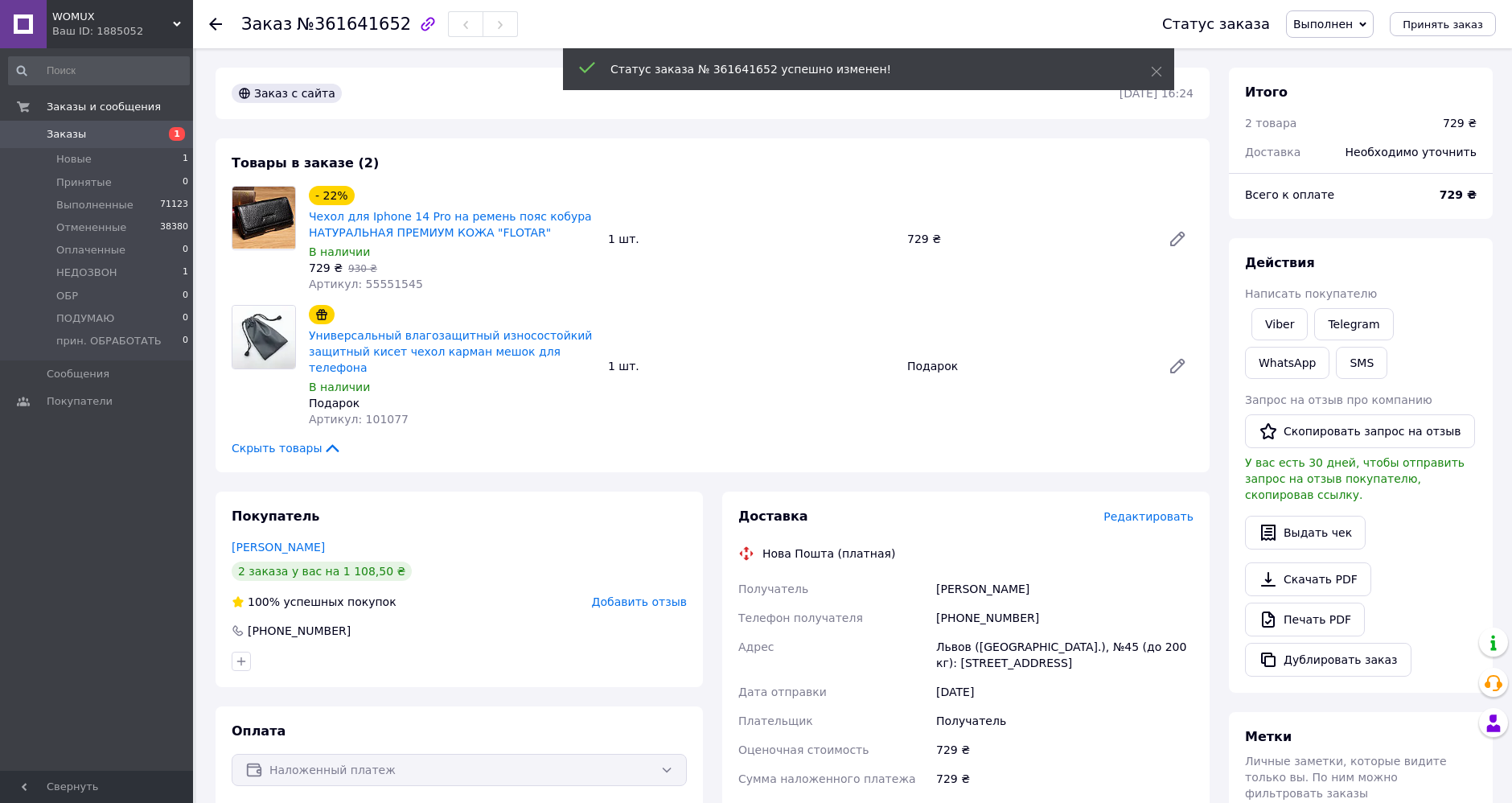
click at [218, 22] on icon at bounding box center [215, 24] width 12 height 12
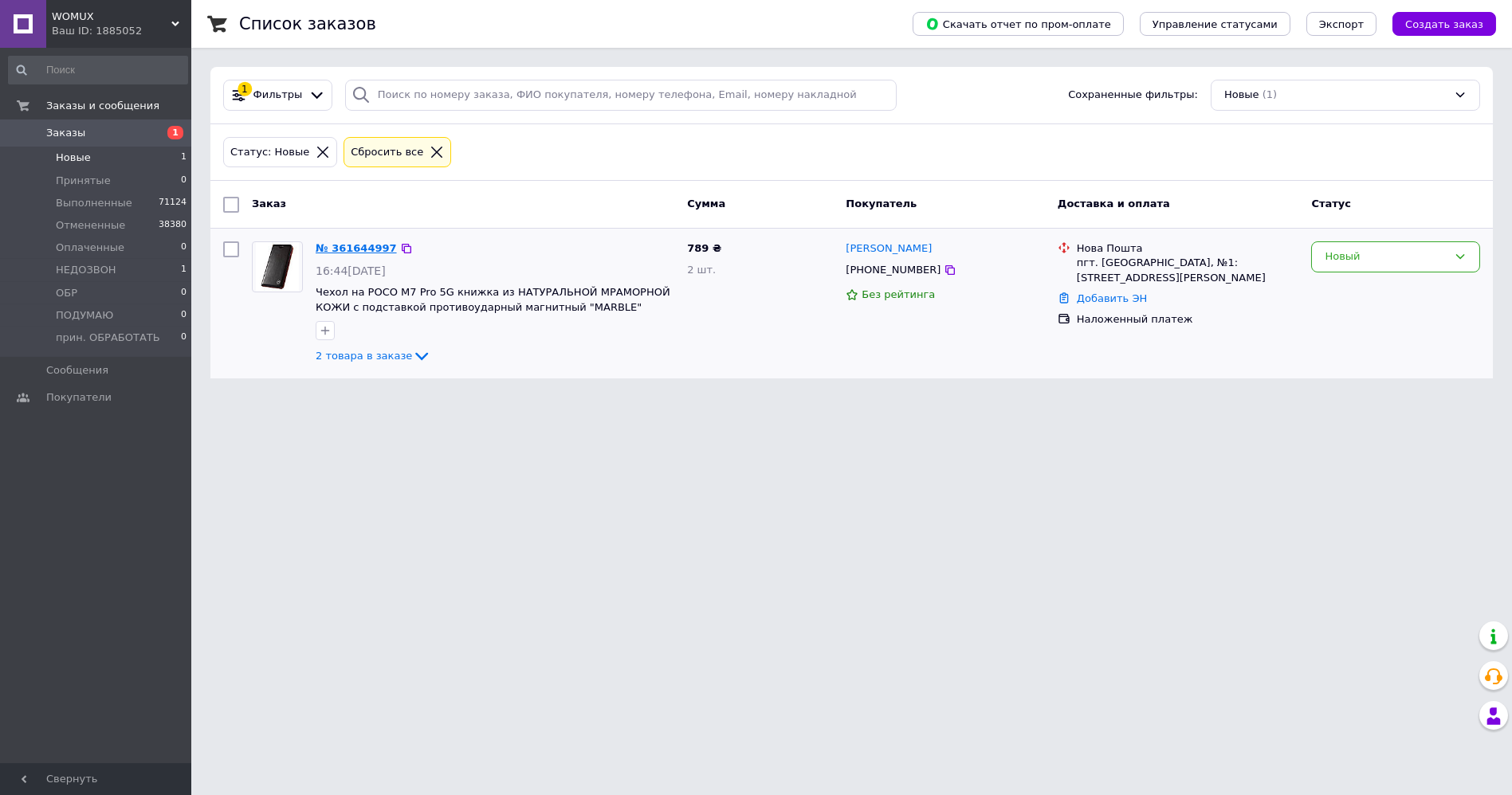
click at [350, 242] on link "№ 361644997" at bounding box center [356, 248] width 81 height 12
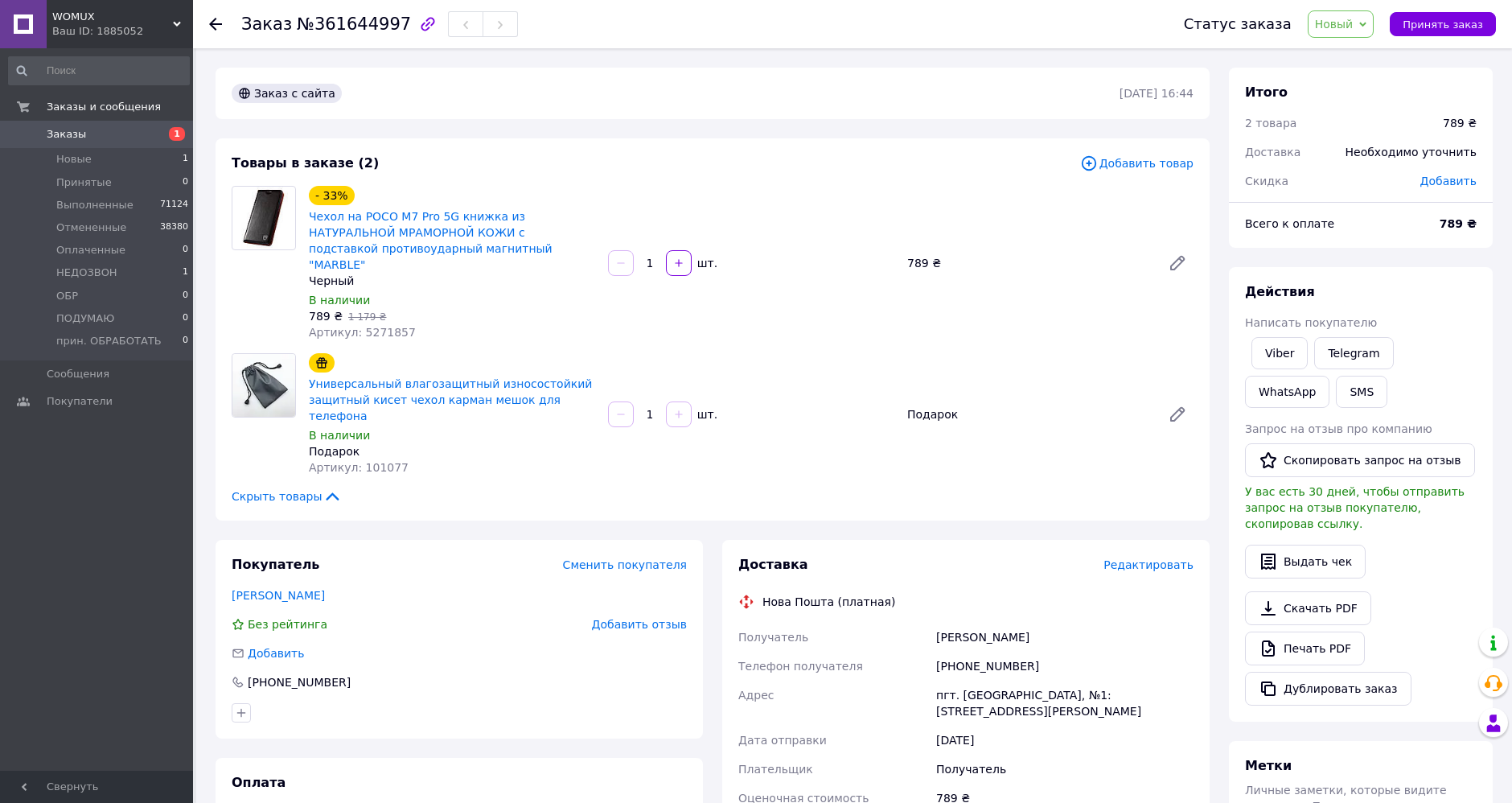
click at [1350, 31] on span "Новый" at bounding box center [1334, 24] width 38 height 12
drag, startPoint x: 1364, startPoint y: 78, endPoint x: 1354, endPoint y: 92, distance: 17.2
click at [1364, 78] on li "Выполнен" at bounding box center [1369, 80] width 121 height 24
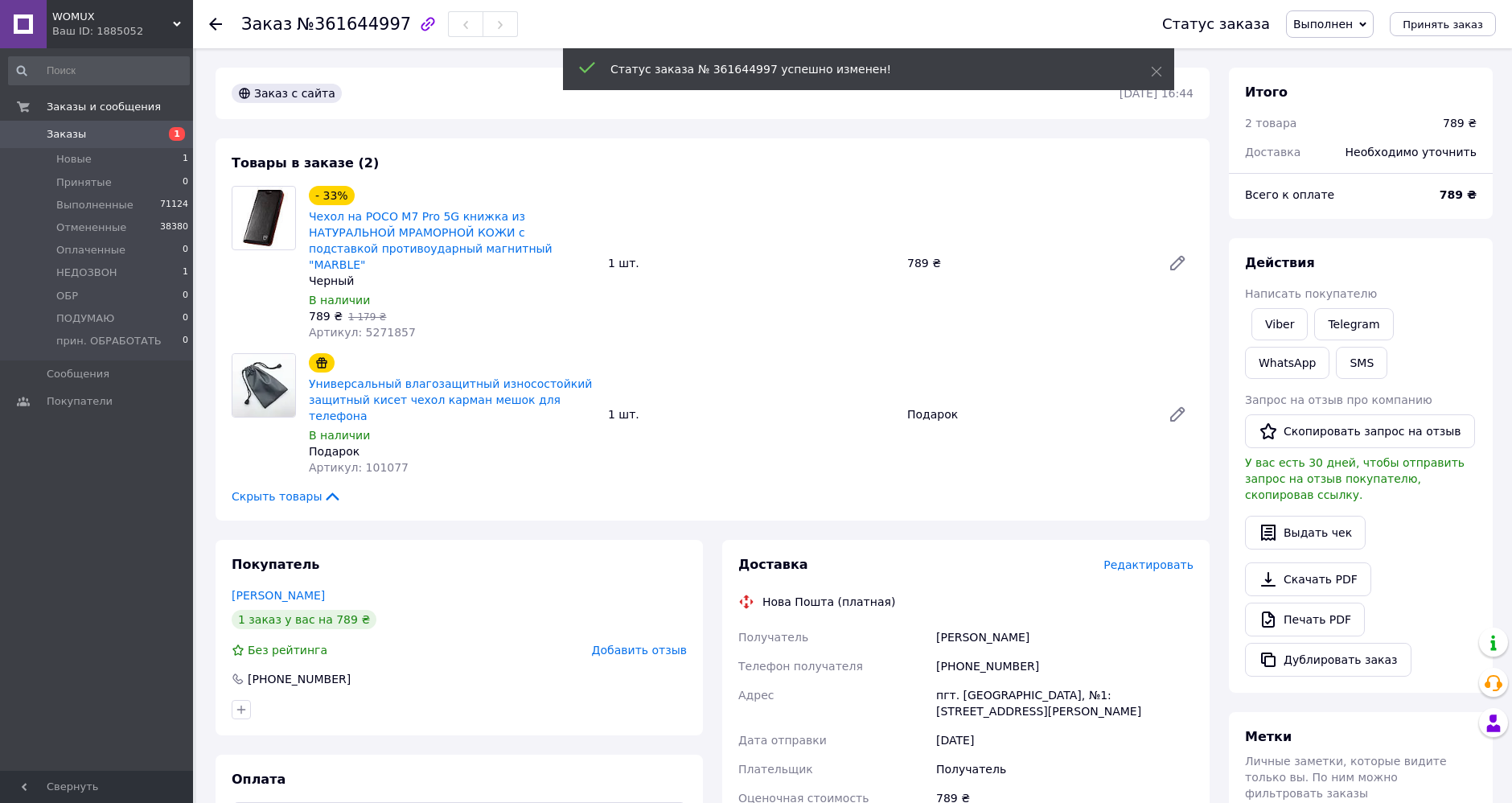
click at [214, 22] on icon at bounding box center [215, 24] width 12 height 12
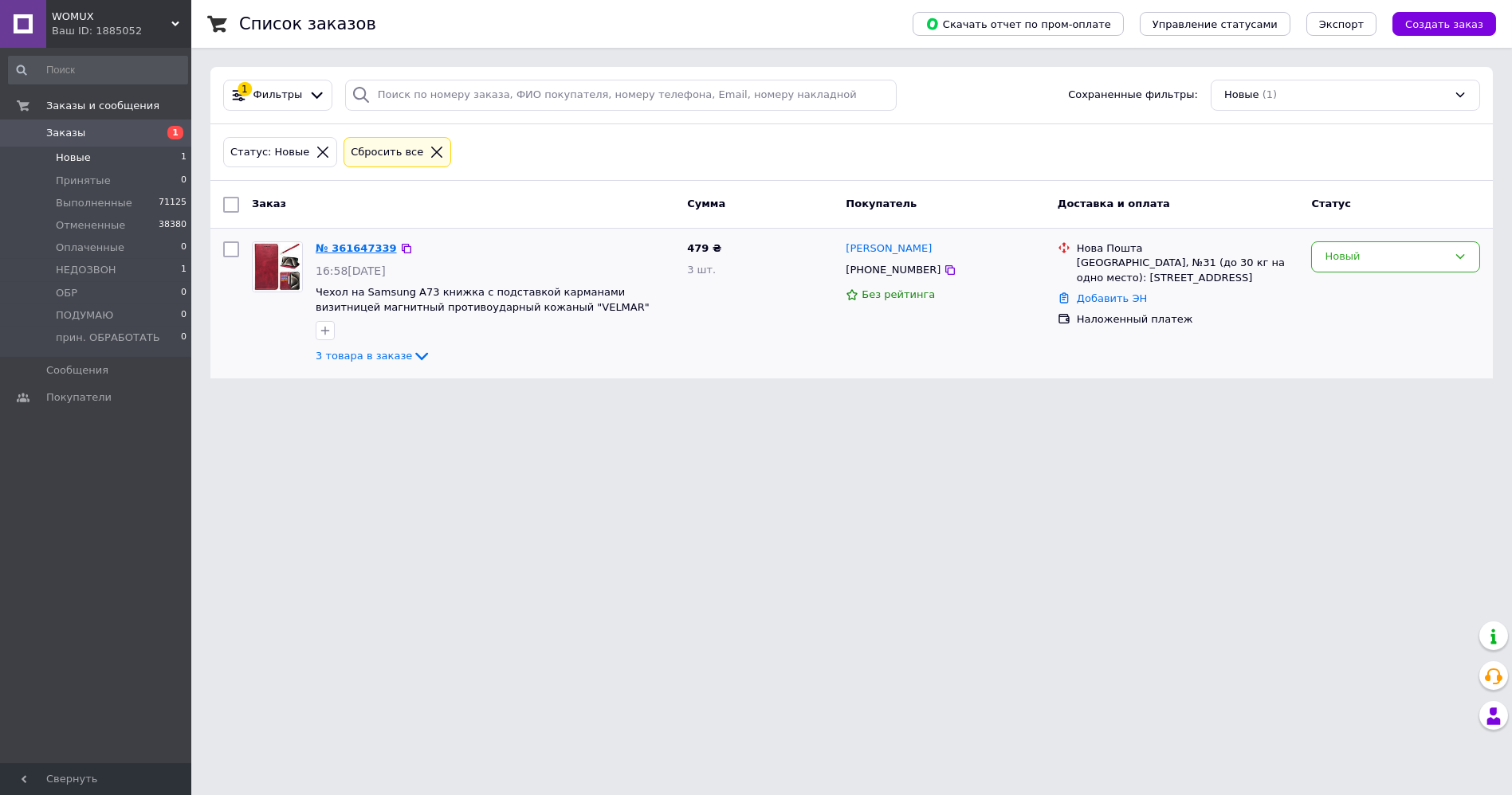
click at [343, 253] on link "№ 361647339" at bounding box center [356, 248] width 81 height 12
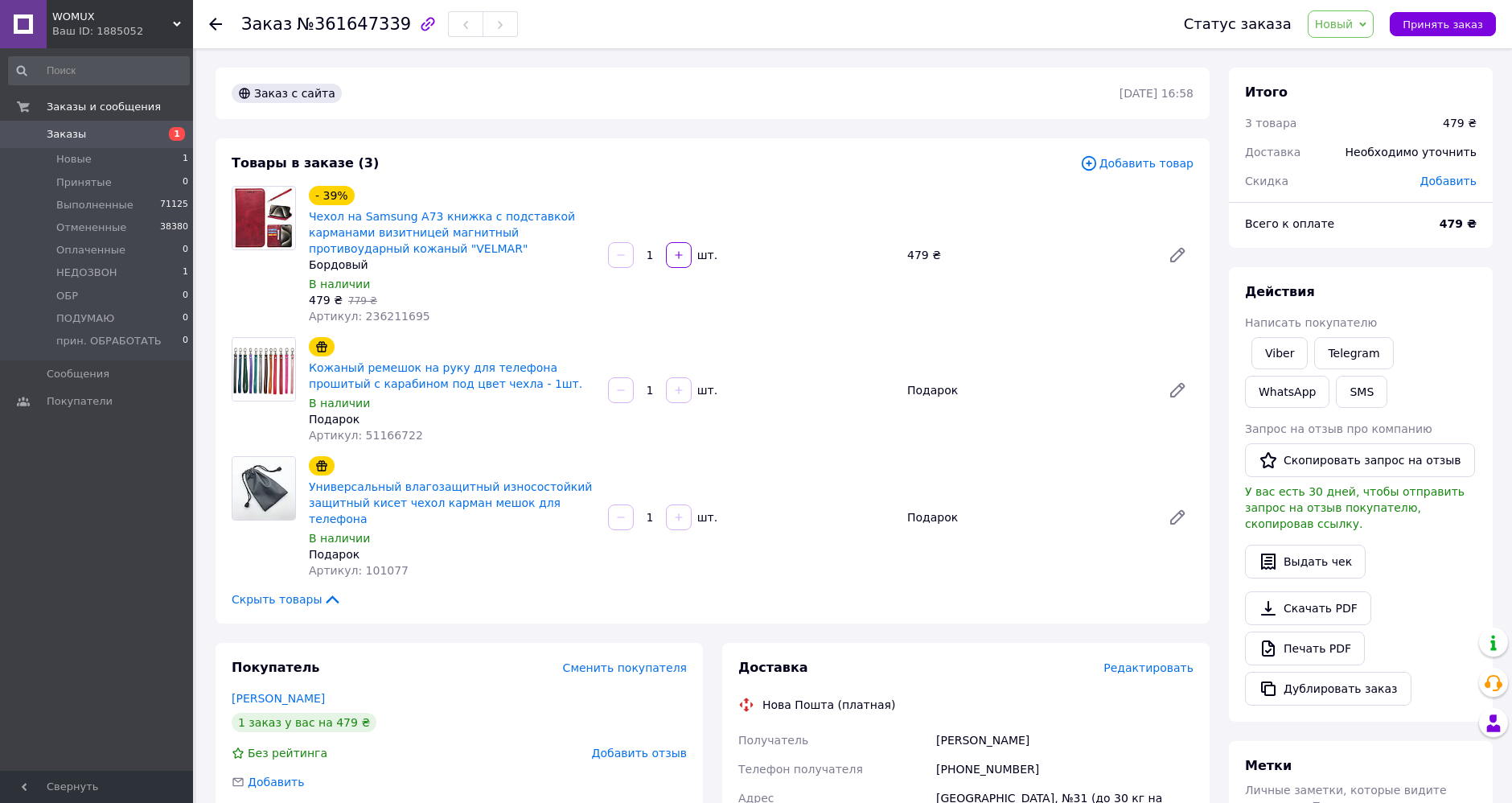
click at [681, 186] on div "- 39% Чехол на Samsung A73 книжка с подставкой карманами визитницей магнитный п…" at bounding box center [750, 255] width 897 height 145
click at [240, 692] on link "[PERSON_NAME]" at bounding box center [278, 698] width 94 height 12
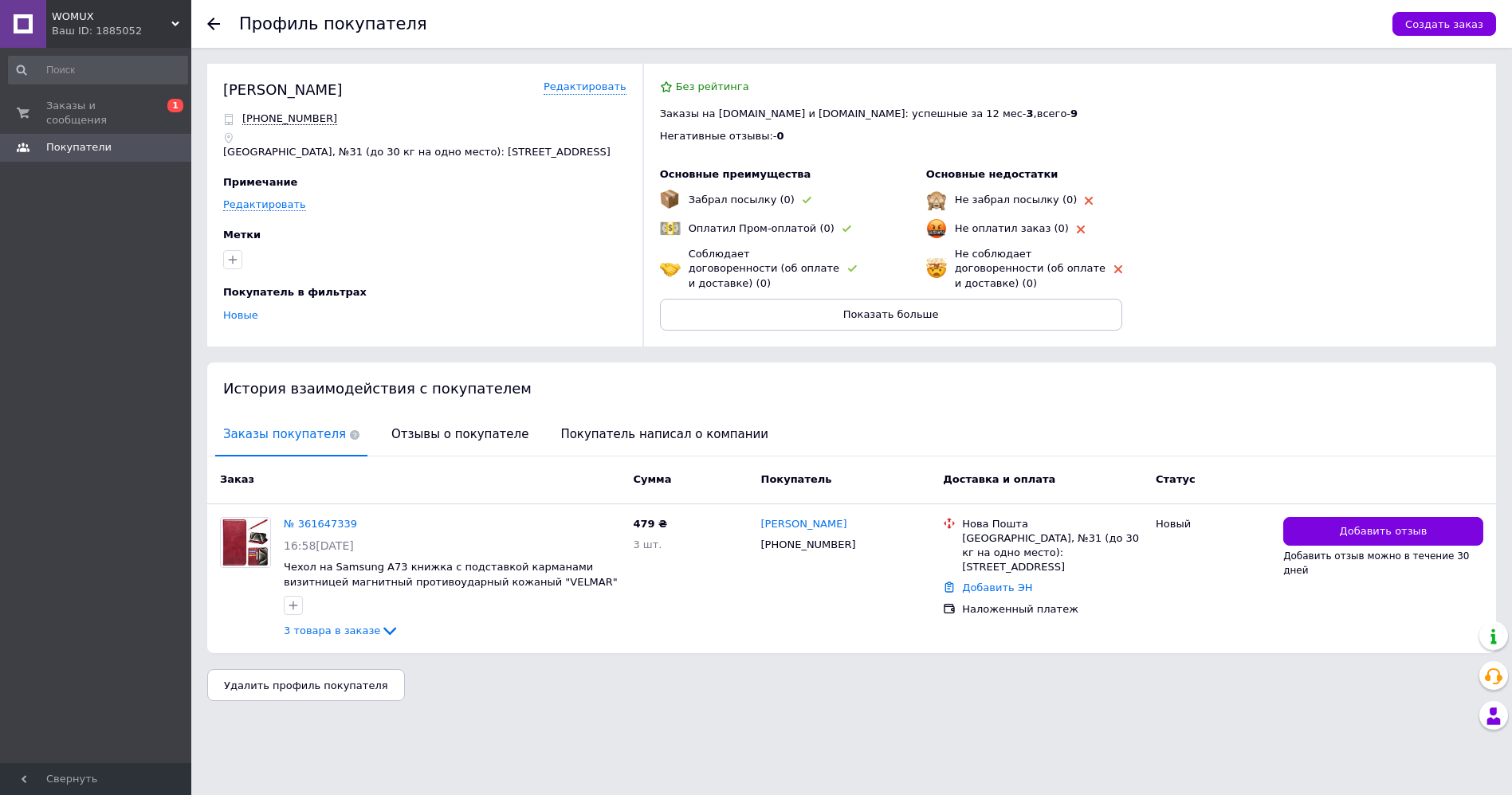
click at [216, 23] on use at bounding box center [213, 24] width 12 height 12
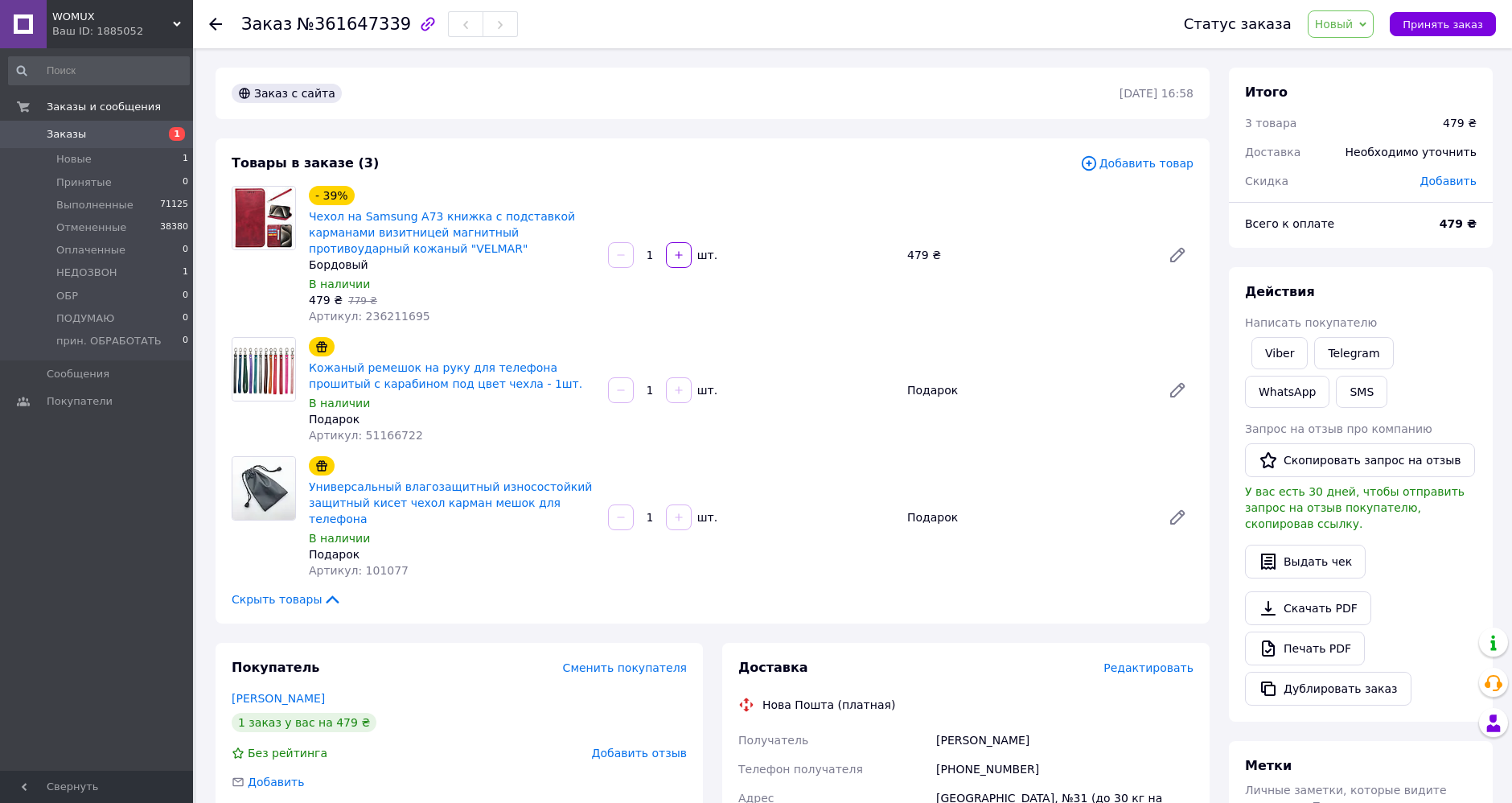
click at [1354, 20] on span "Новый" at bounding box center [1334, 24] width 38 height 12
click at [1376, 81] on li "Выполнен" at bounding box center [1369, 80] width 121 height 24
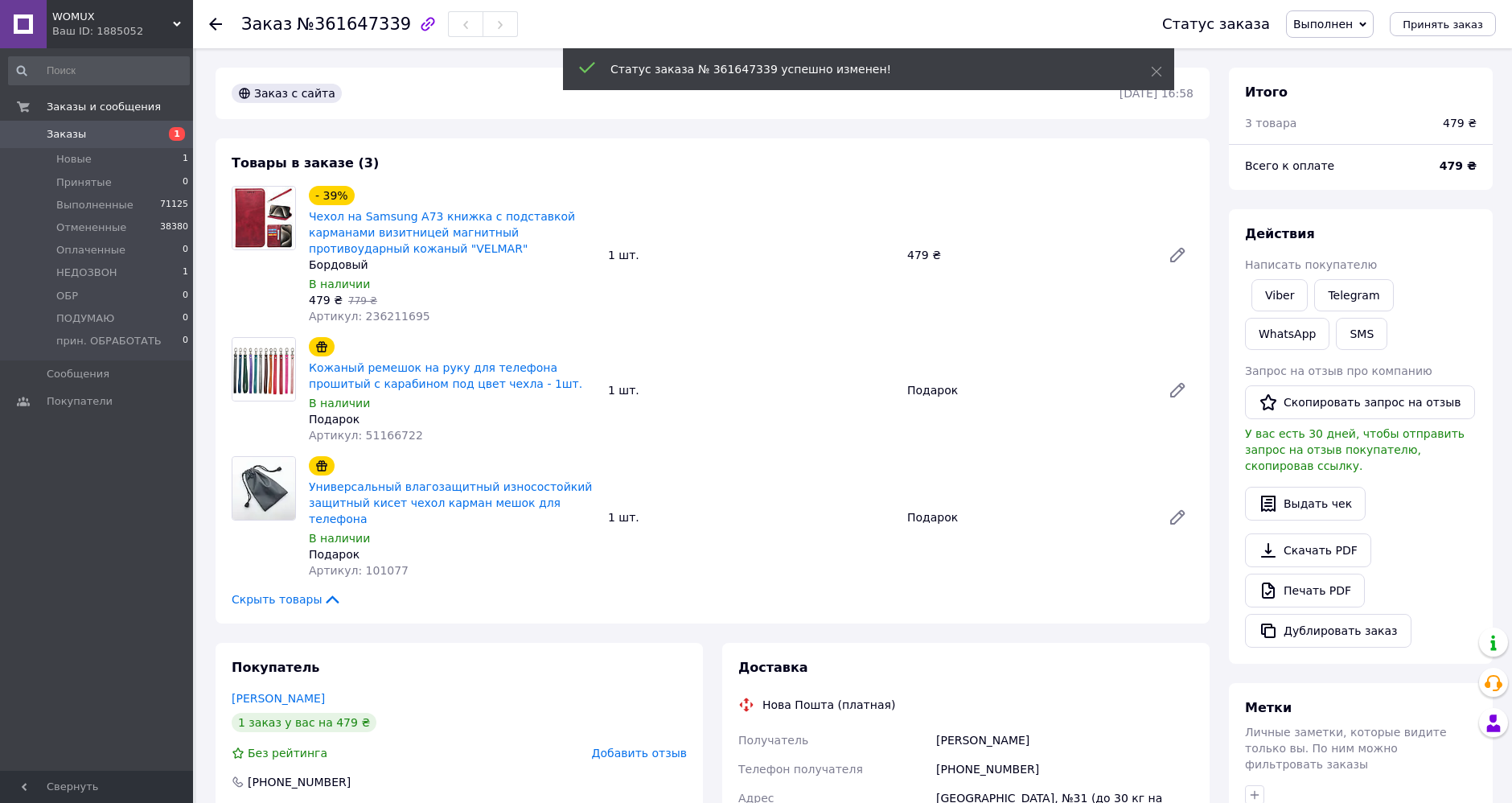
click at [216, 19] on icon at bounding box center [215, 24] width 12 height 12
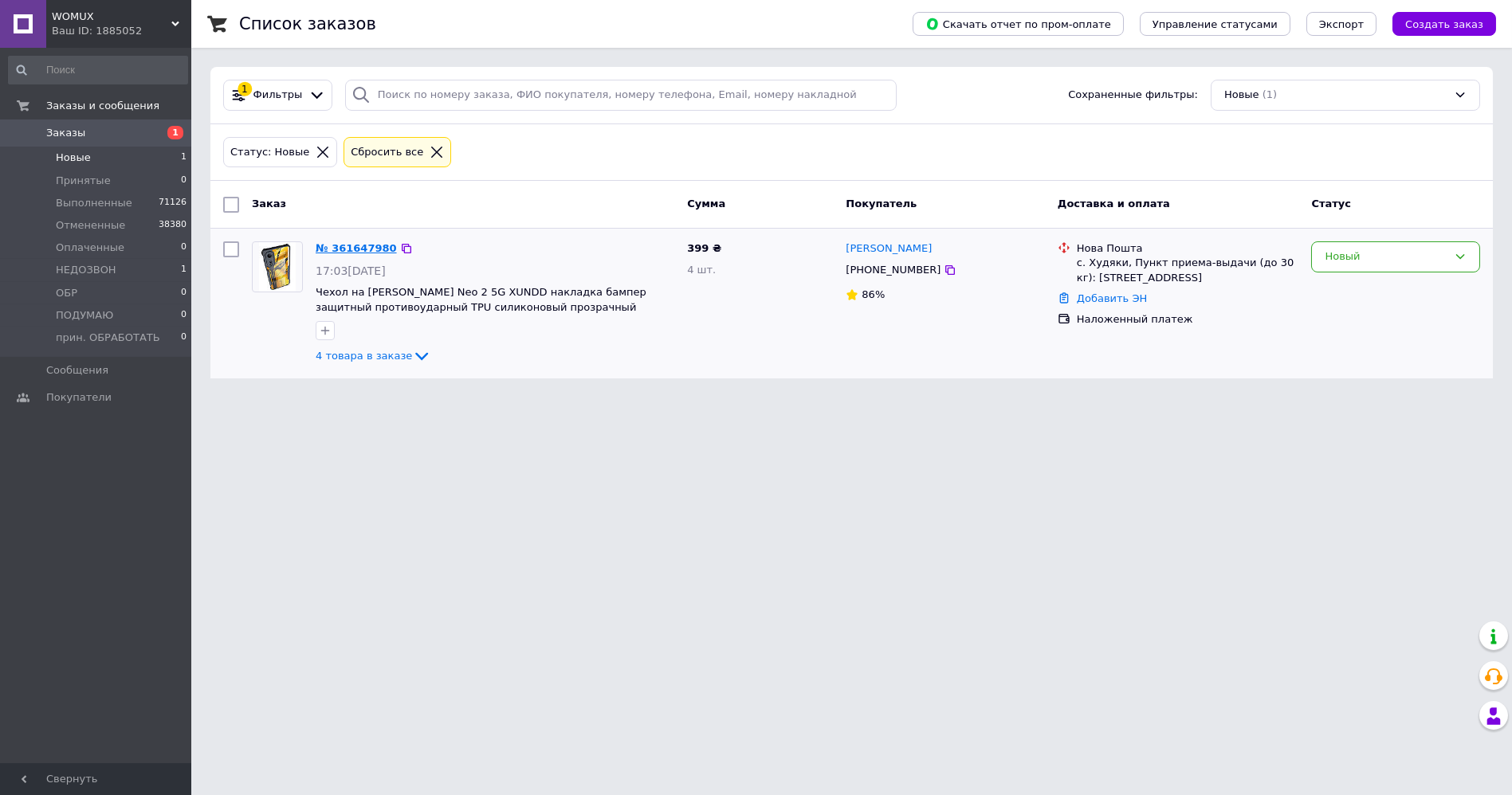
click at [325, 246] on link "№ 361647980" at bounding box center [356, 248] width 81 height 12
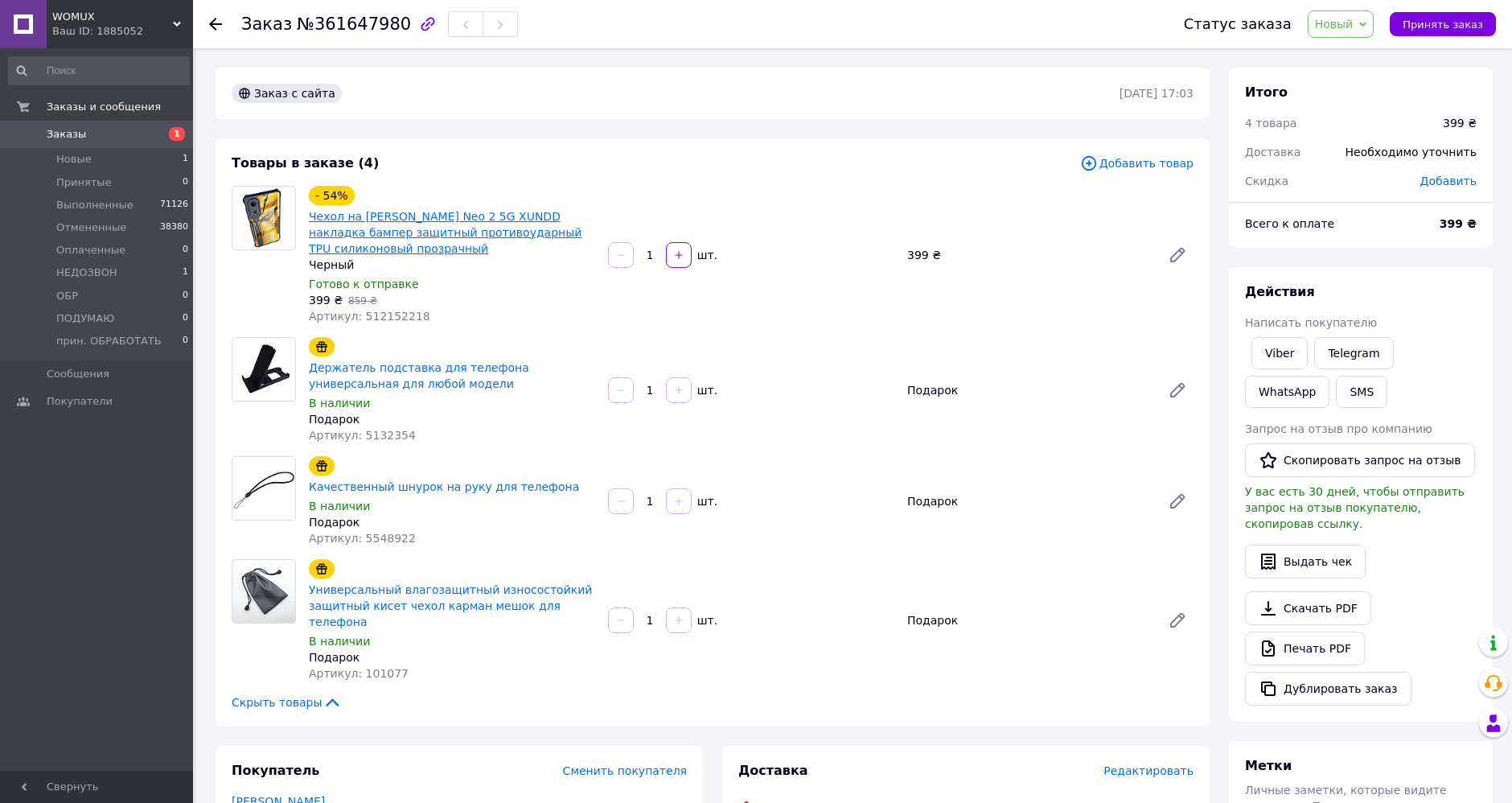
click at [435, 211] on link "Чехол на [PERSON_NAME] Neo 2 5G XUNDD накладка бампер защитный противоударный T…" at bounding box center [444, 232] width 272 height 45
click at [1335, 23] on span "Новый" at bounding box center [1334, 24] width 38 height 12
drag, startPoint x: 1354, startPoint y: 148, endPoint x: 1350, endPoint y: 172, distance: 24.3
click at [1354, 150] on li "НЕДОЗВОН" at bounding box center [1369, 152] width 121 height 24
click at [1336, 387] on button "SMS" at bounding box center [1362, 392] width 52 height 33
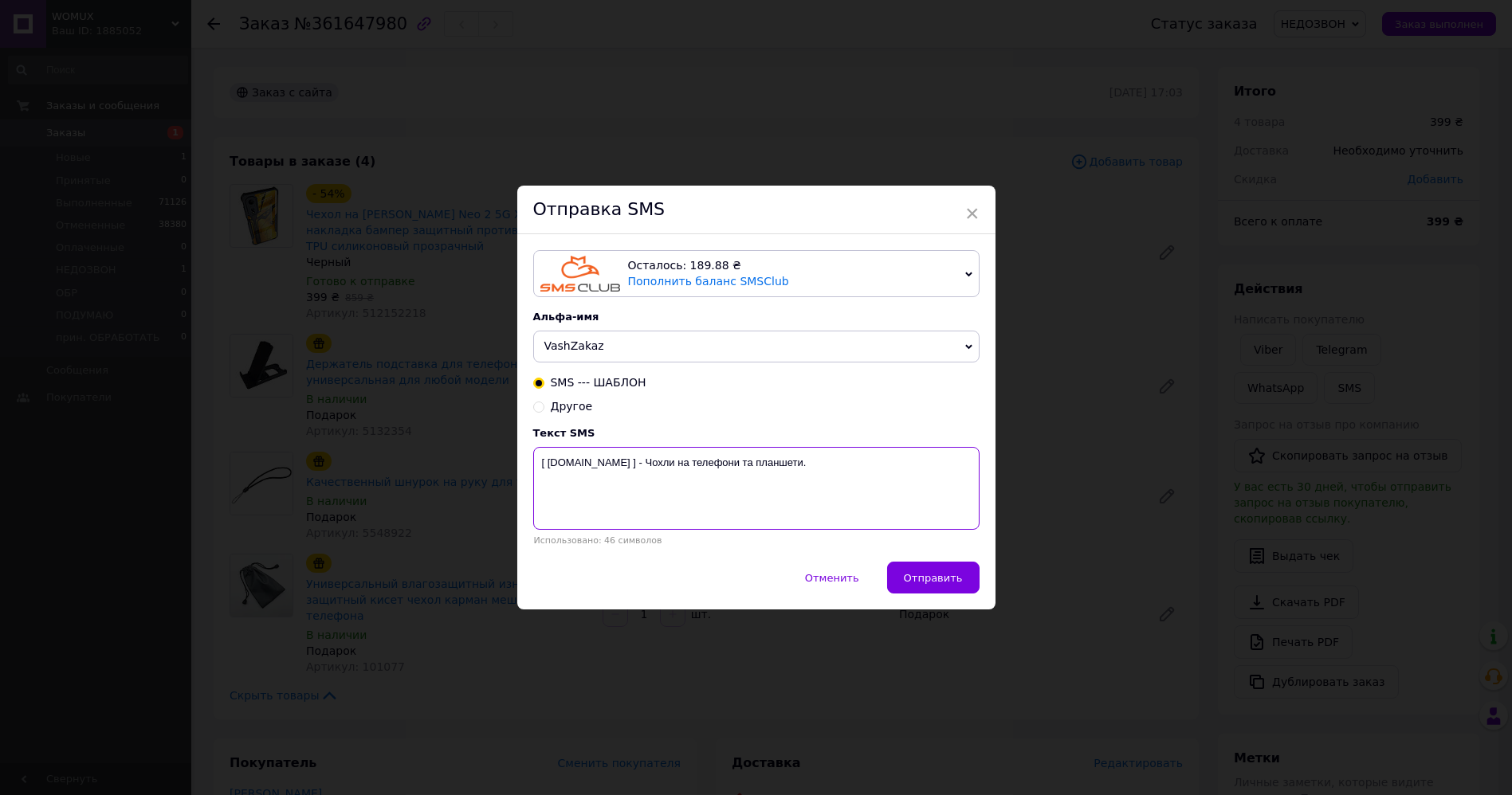
drag, startPoint x: 539, startPoint y: 462, endPoint x: 949, endPoint y: 477, distance: 410.3
click at [949, 477] on textarea "[ WOMUX.com ] - Чохли на телефони та планшети." at bounding box center [756, 488] width 446 height 83
paste textarea "Не додзвонилися Вам з приводу замовлення чохла womux.com +380662863980"
type textarea "Не додзвонилися Вам з приводу замовлення чохла womux.com +380662863980"
click at [928, 581] on span "Отправить" at bounding box center [933, 577] width 59 height 12
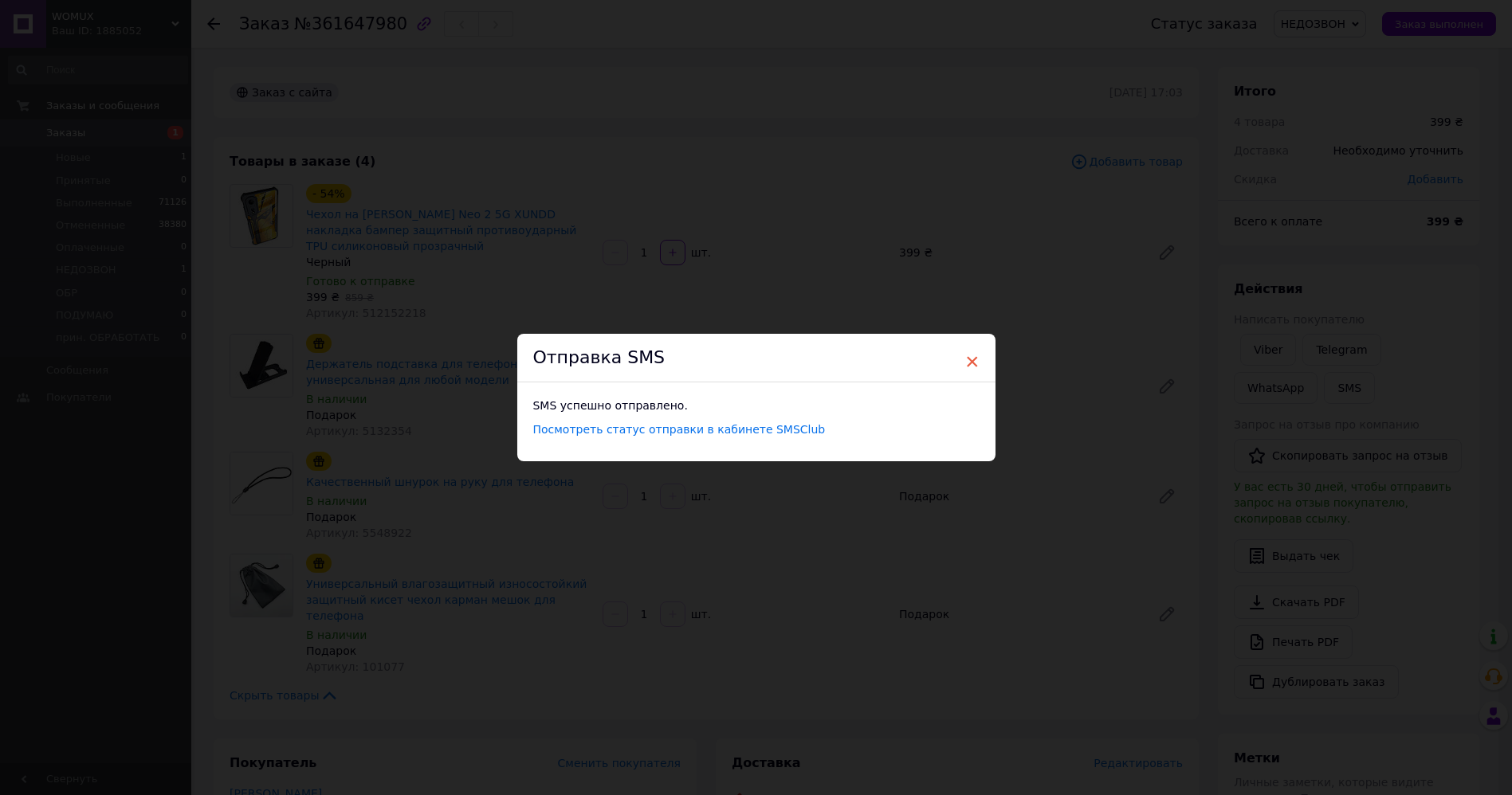
click at [972, 355] on span "×" at bounding box center [971, 362] width 14 height 27
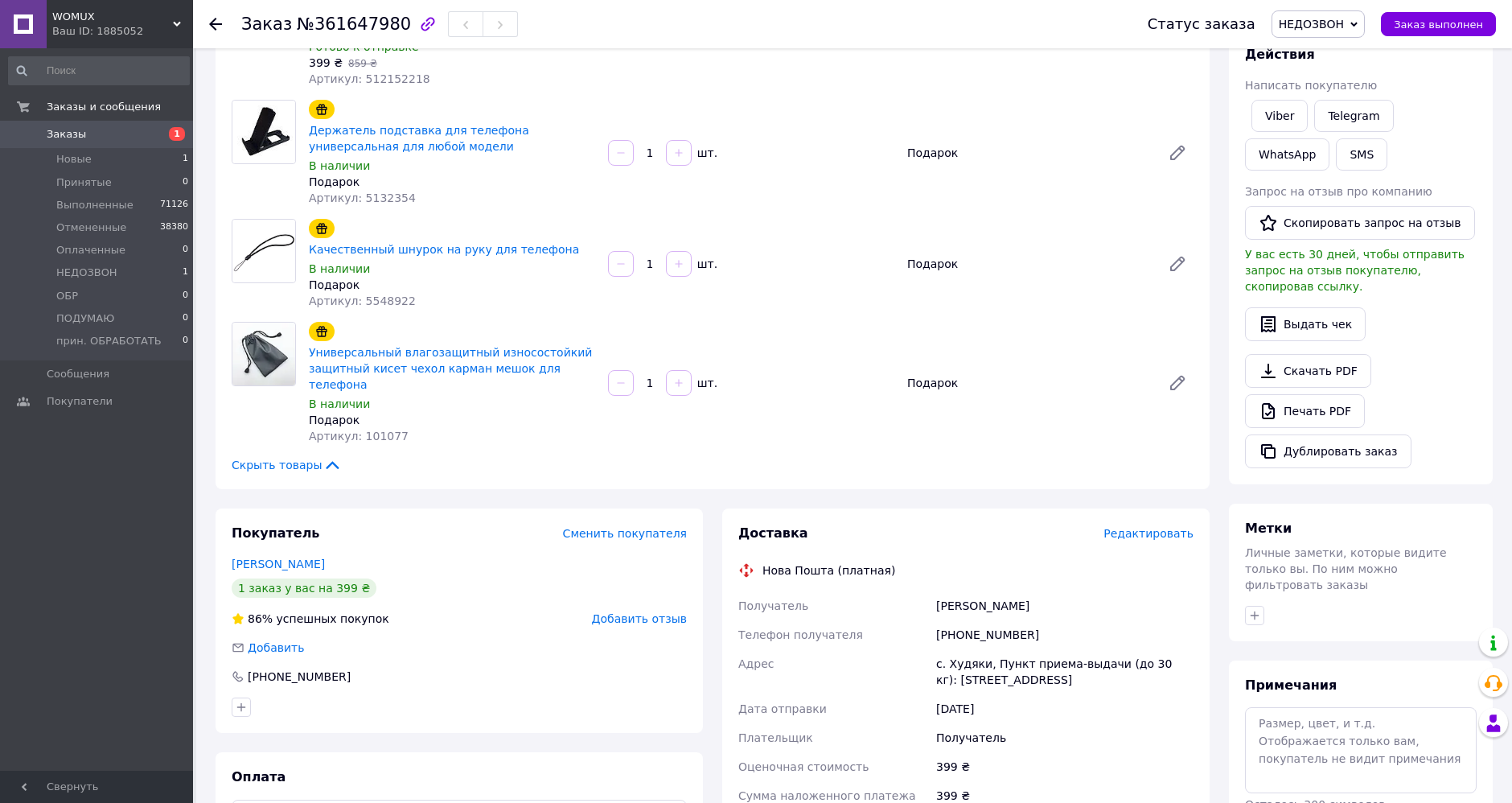
scroll to position [358, 0]
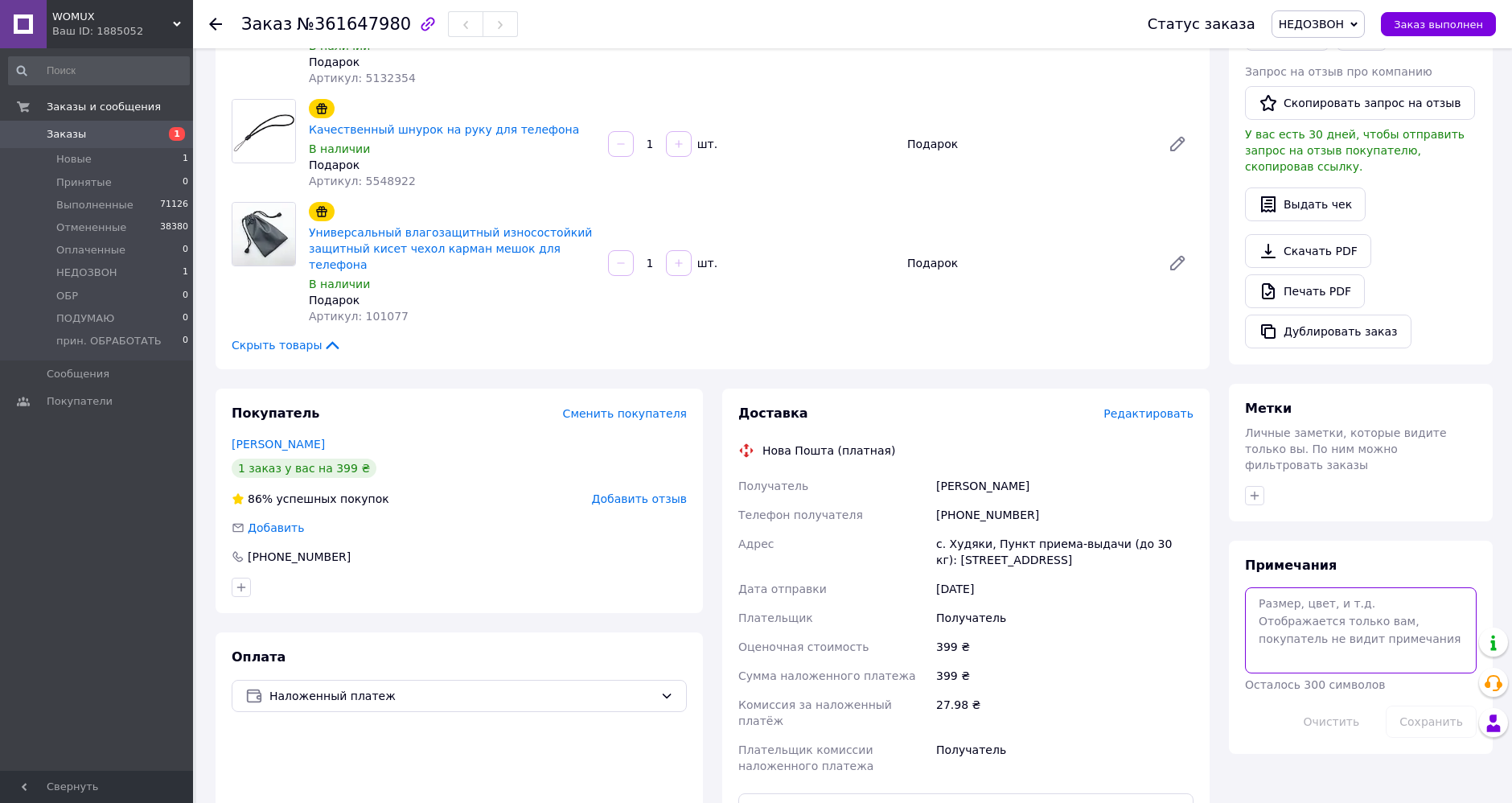
click at [1318, 607] on textarea at bounding box center [1361, 629] width 231 height 85
type textarea "но"
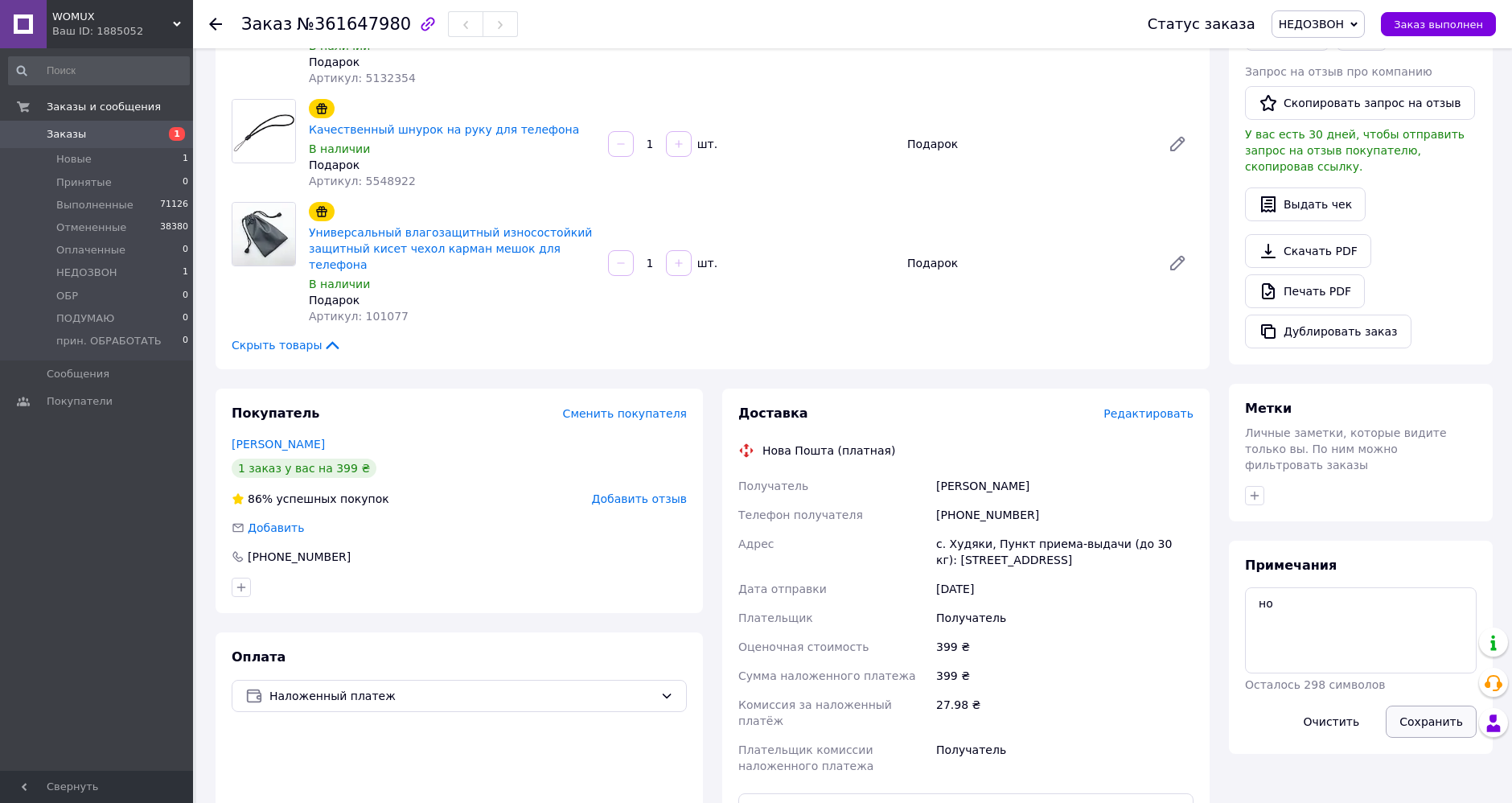
click at [1411, 705] on button "Сохранить" at bounding box center [1431, 722] width 91 height 33
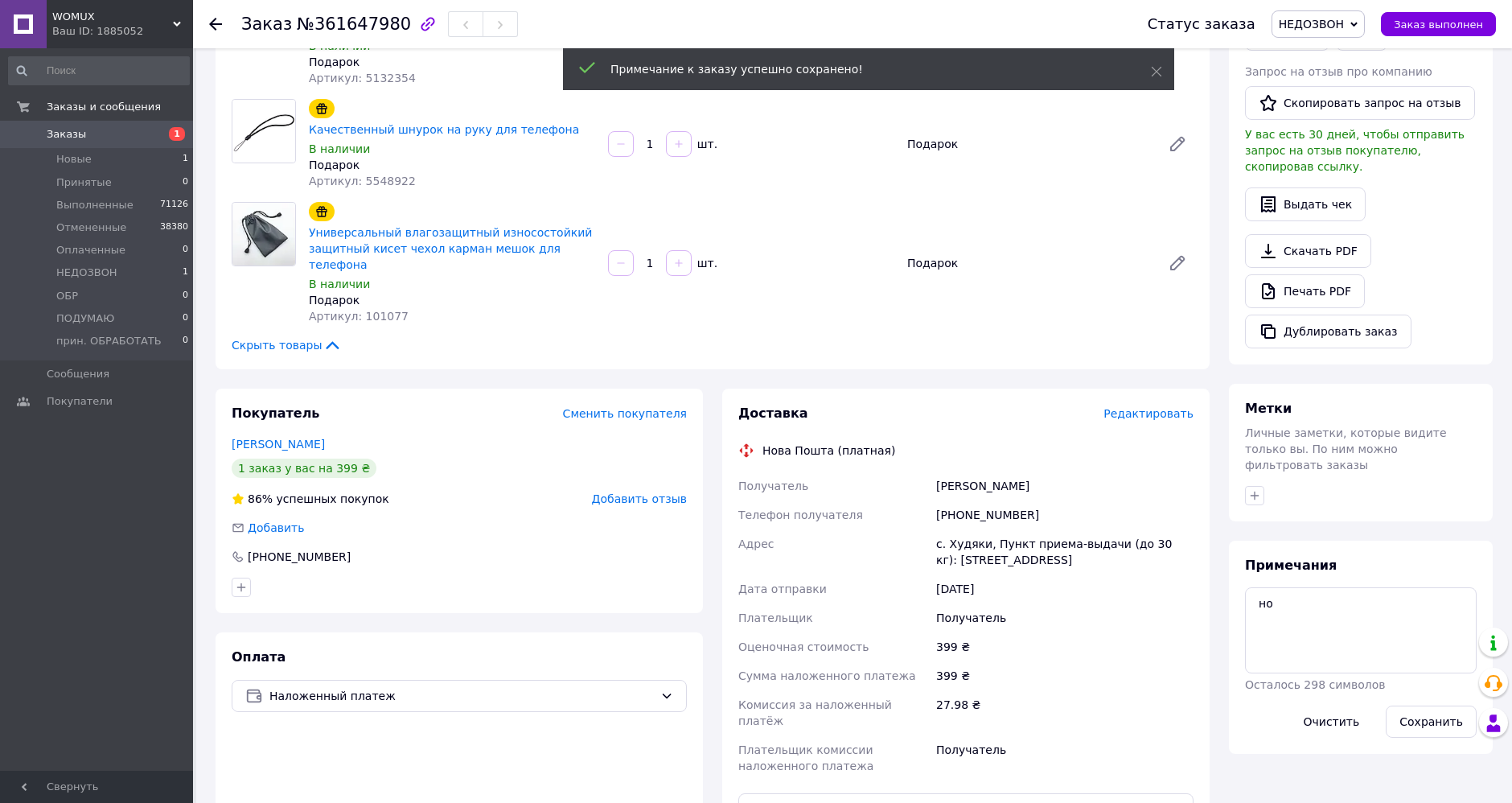
click at [213, 23] on use at bounding box center [215, 24] width 12 height 12
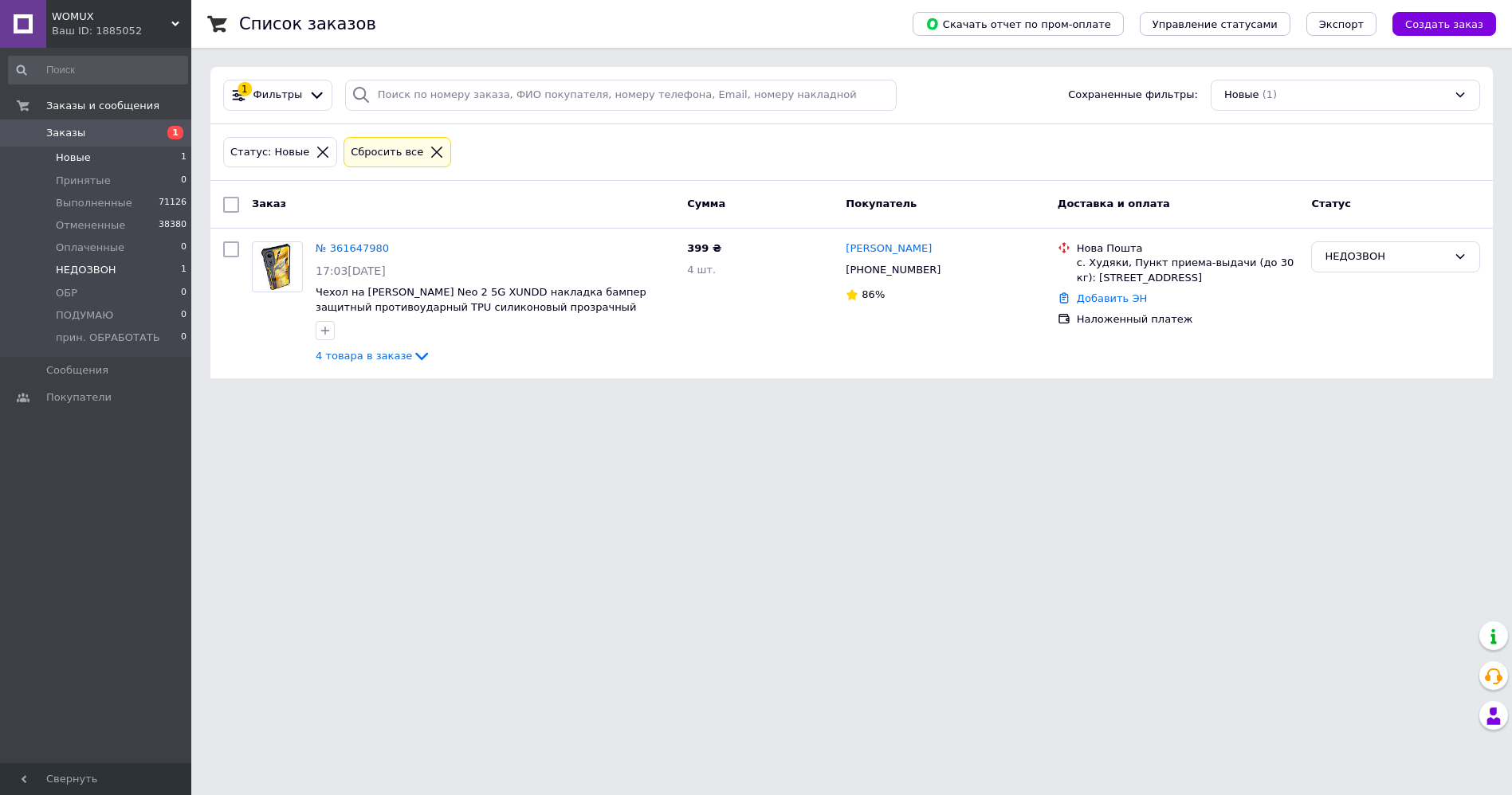
click at [94, 276] on span "НЕДОЗВОН" at bounding box center [86, 270] width 61 height 14
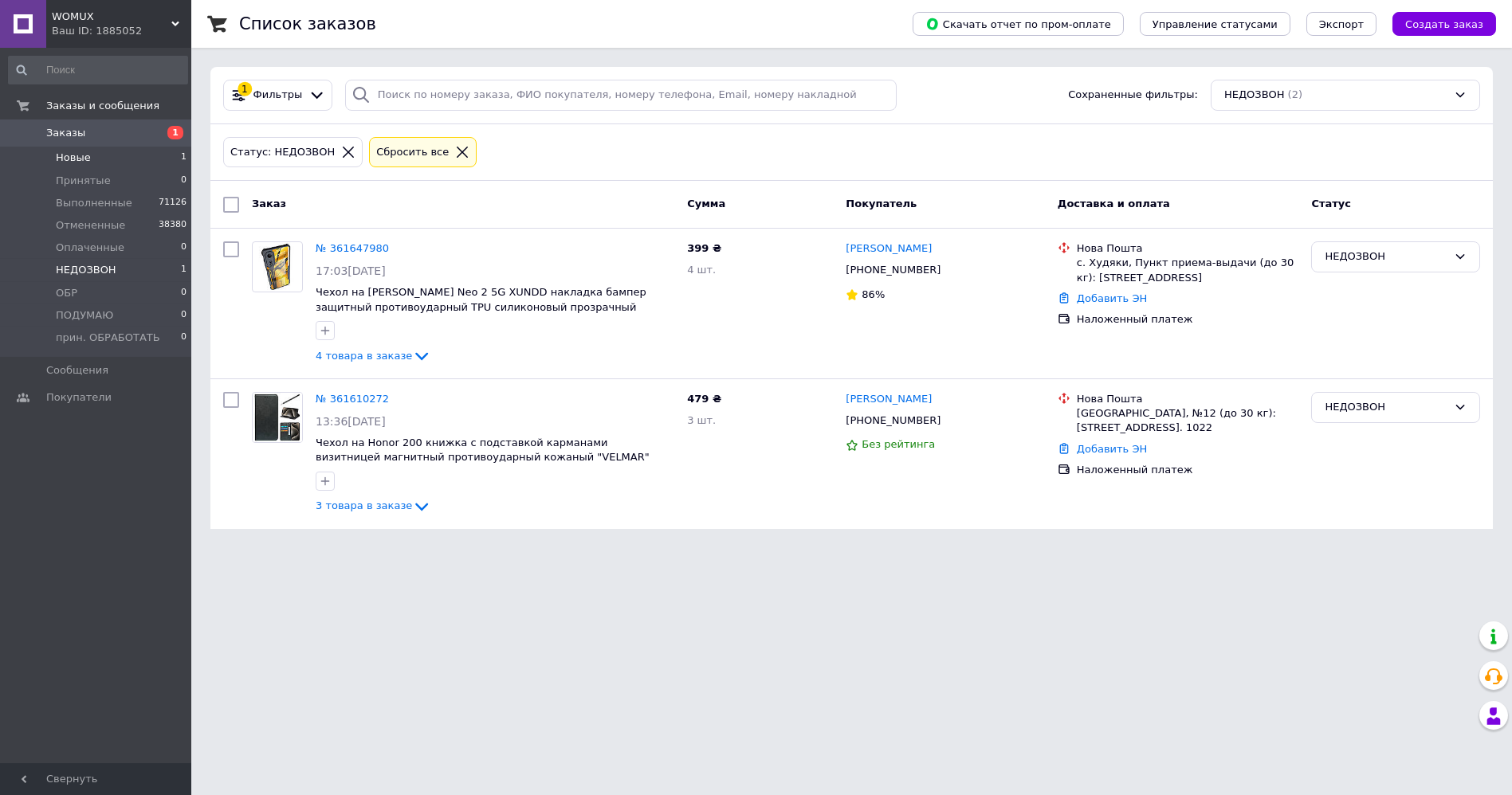
click at [57, 155] on span "Новые" at bounding box center [73, 157] width 35 height 14
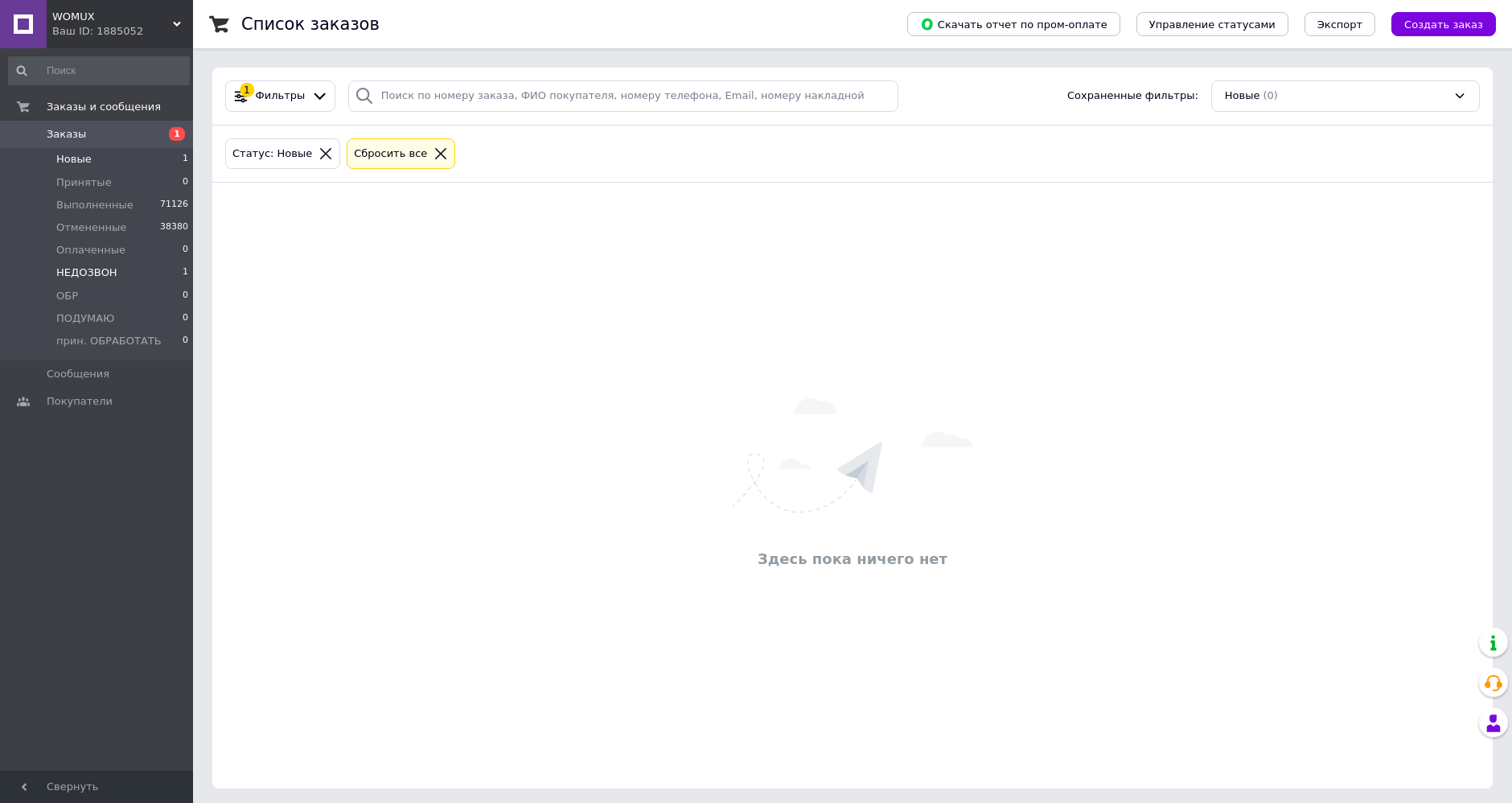
click at [102, 278] on span "НЕДОЗВОН" at bounding box center [87, 272] width 61 height 14
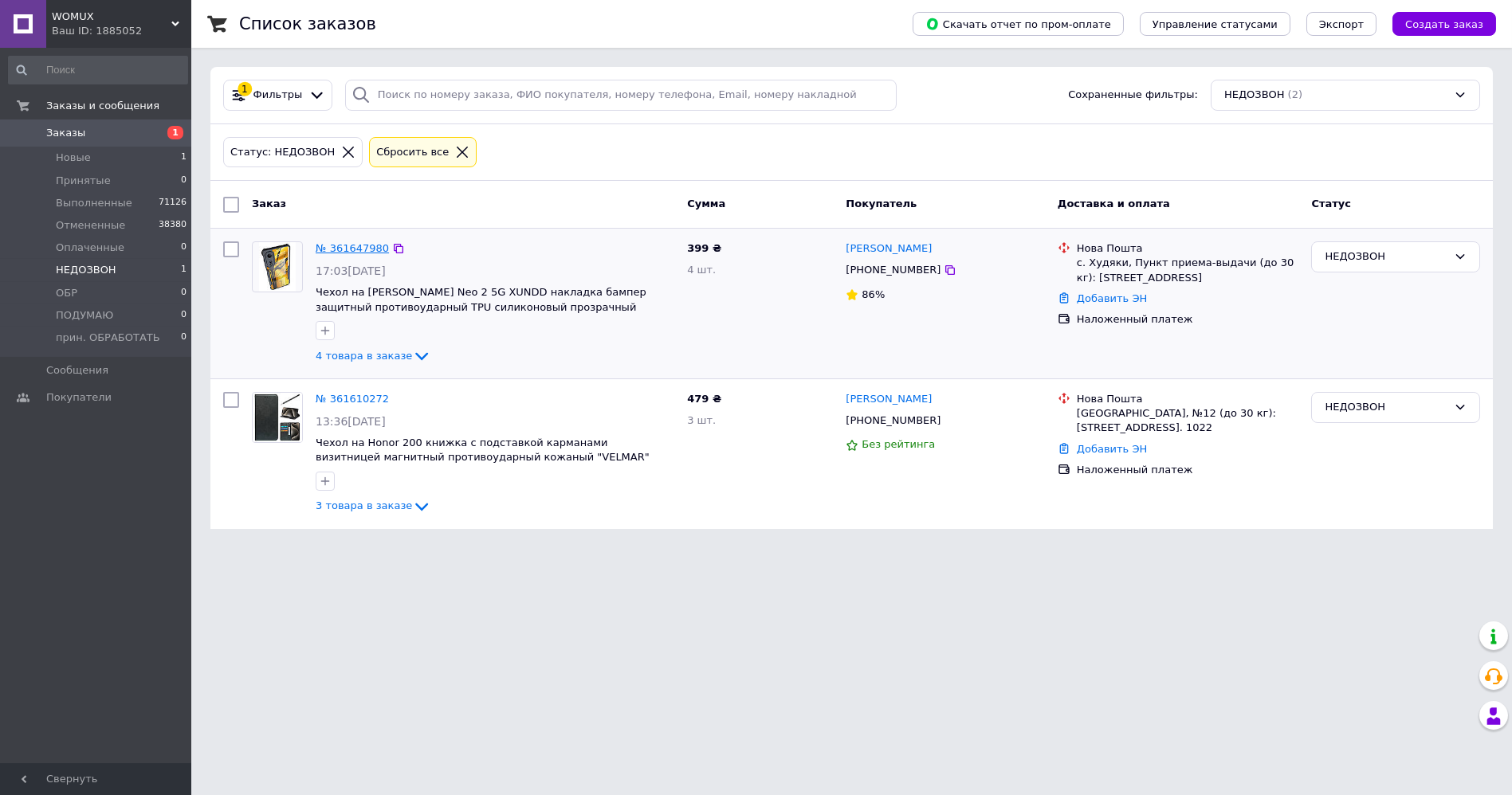
click at [344, 245] on link "№ 361647980" at bounding box center [351, 248] width 73 height 12
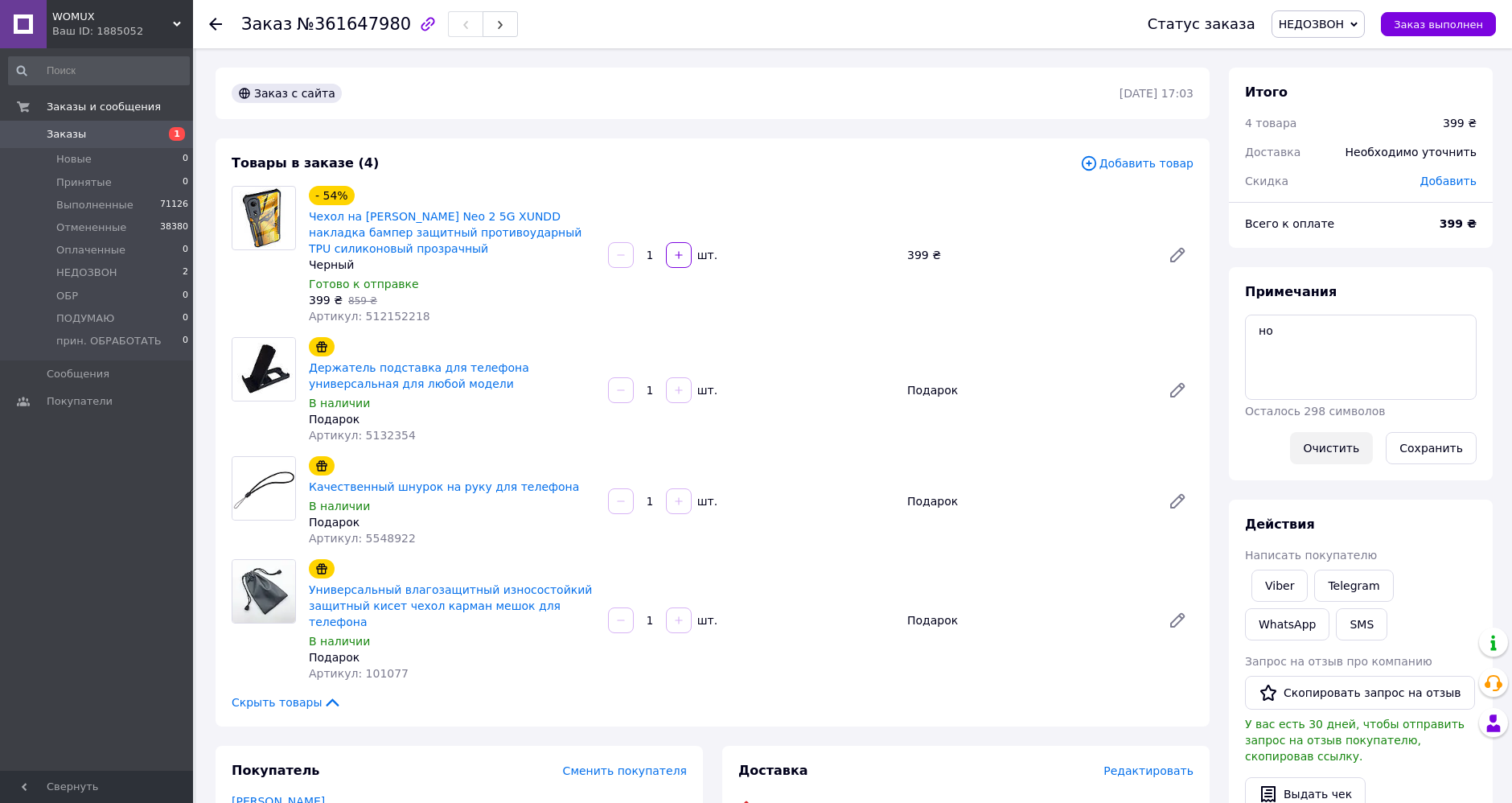
click at [1354, 452] on button "Очистить" at bounding box center [1332, 448] width 84 height 33
click at [1334, 20] on span "НЕДОЗВОН" at bounding box center [1311, 24] width 65 height 12
click at [1329, 73] on li "Выполнен" at bounding box center [1333, 80] width 121 height 24
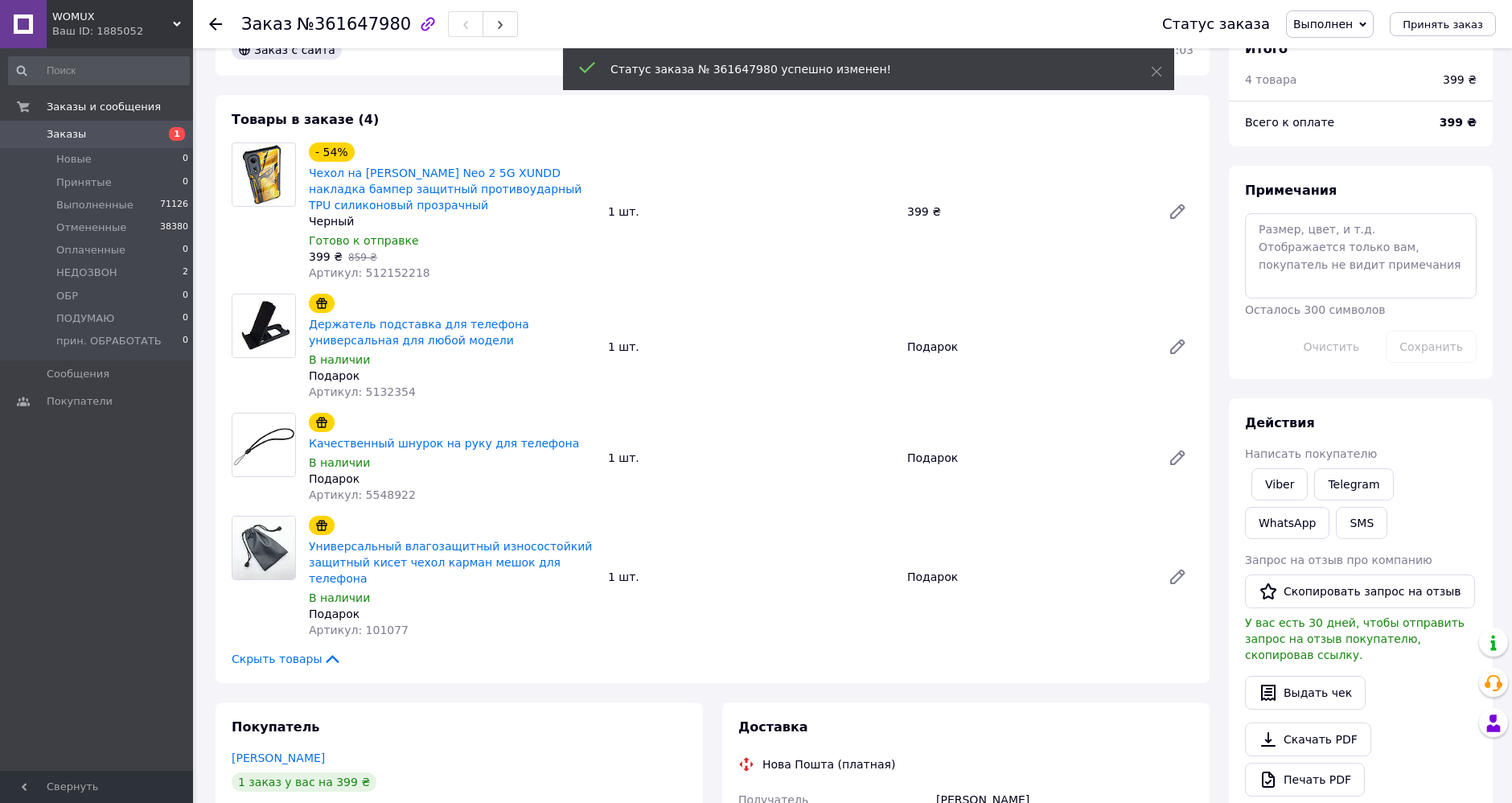
scroll to position [358, 0]
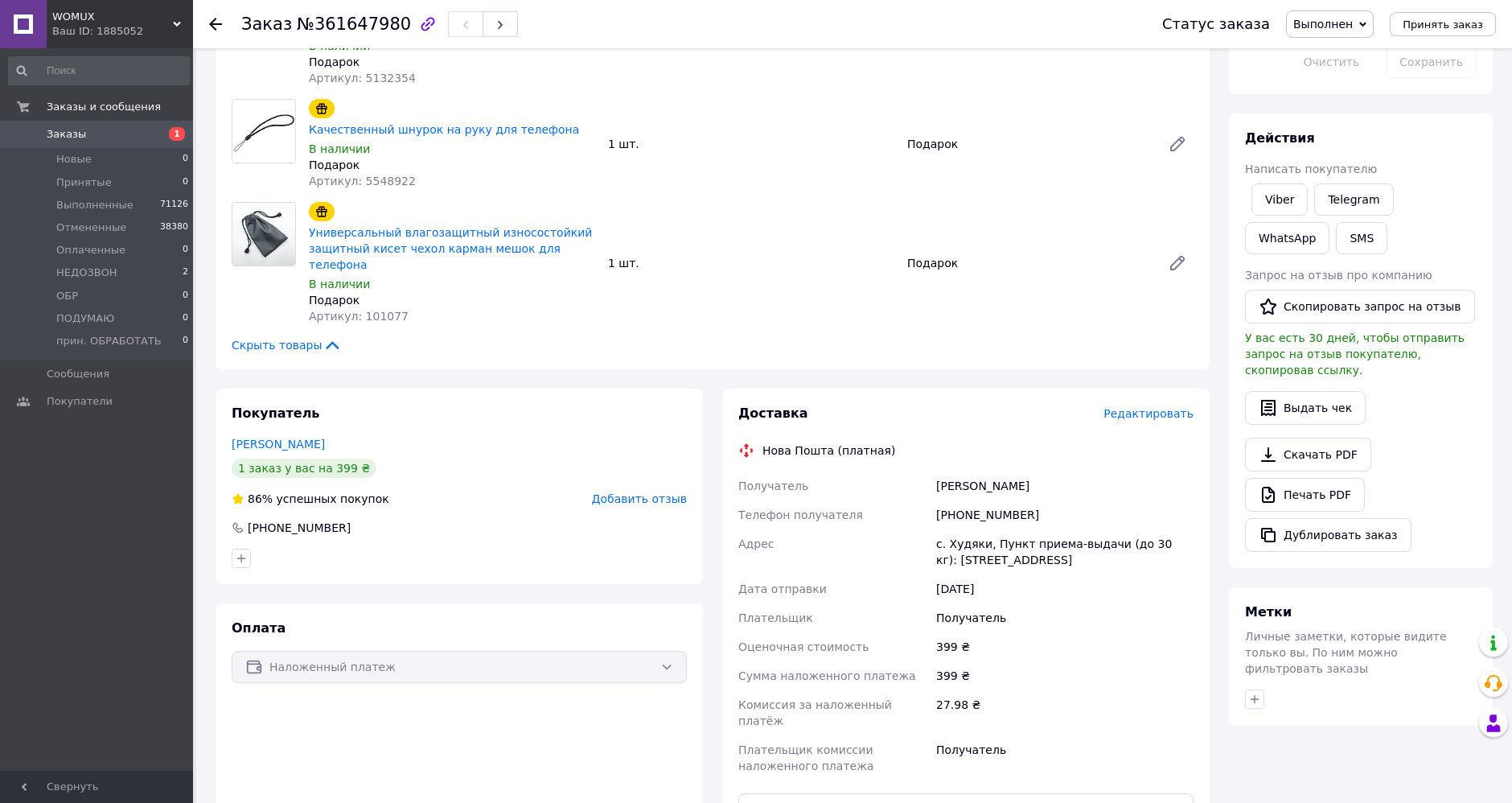
click at [213, 19] on icon at bounding box center [215, 24] width 12 height 12
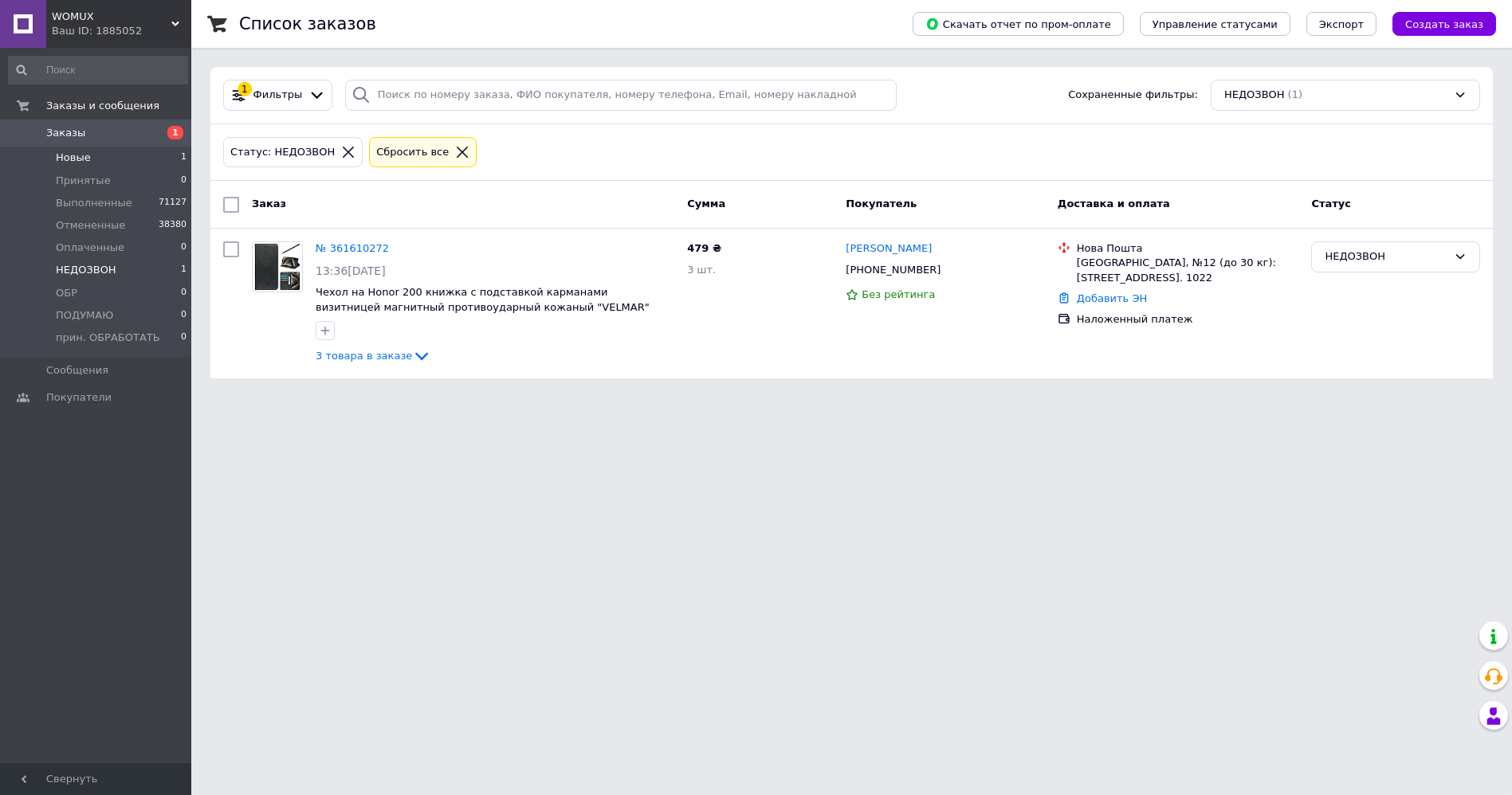
click at [81, 158] on span "Новые" at bounding box center [73, 157] width 35 height 14
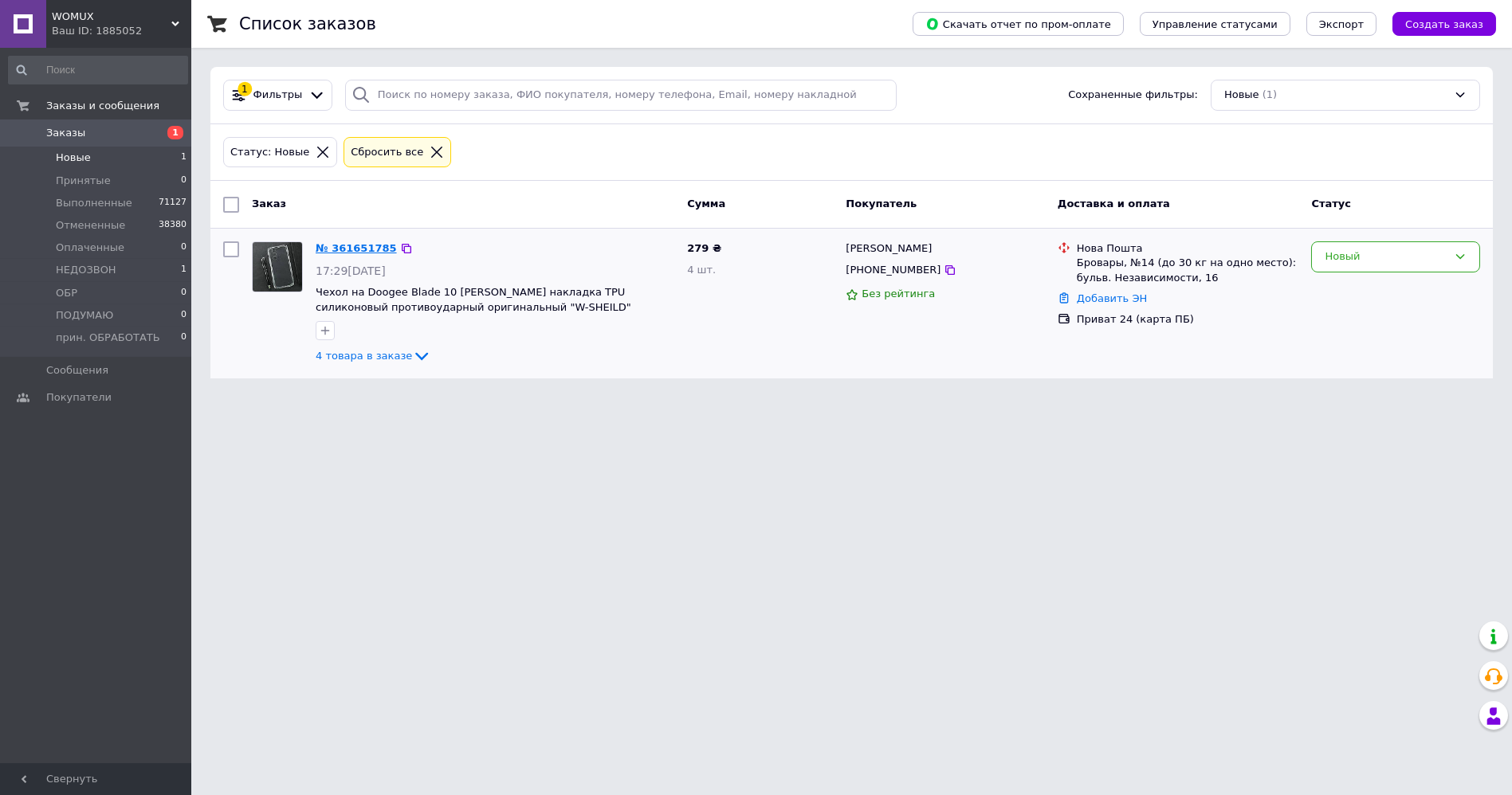
click at [349, 242] on link "№ 361651785" at bounding box center [356, 248] width 81 height 12
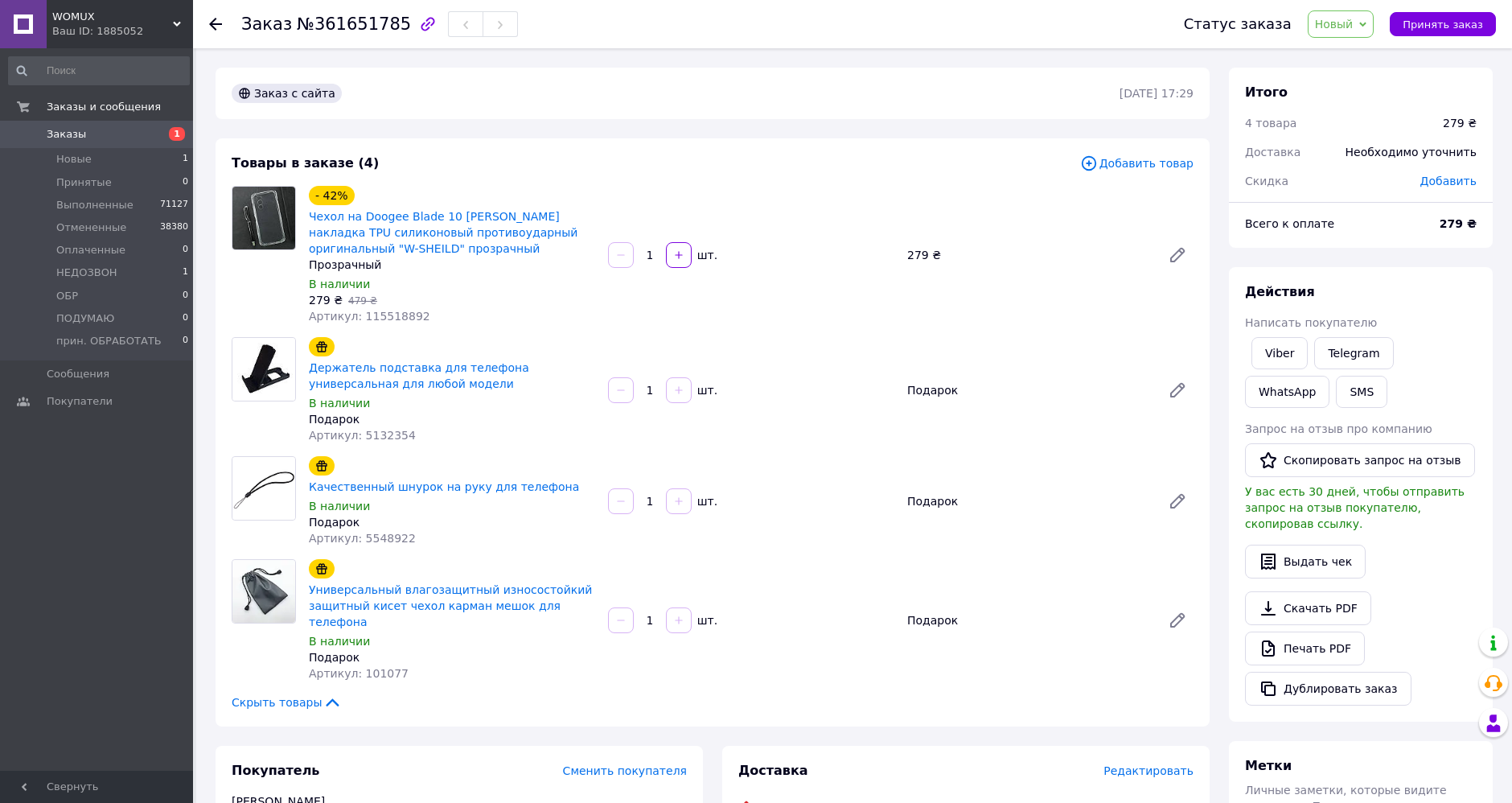
click at [1339, 24] on span "Новый" at bounding box center [1334, 24] width 38 height 12
click at [1363, 73] on li "Выполнен" at bounding box center [1369, 80] width 121 height 24
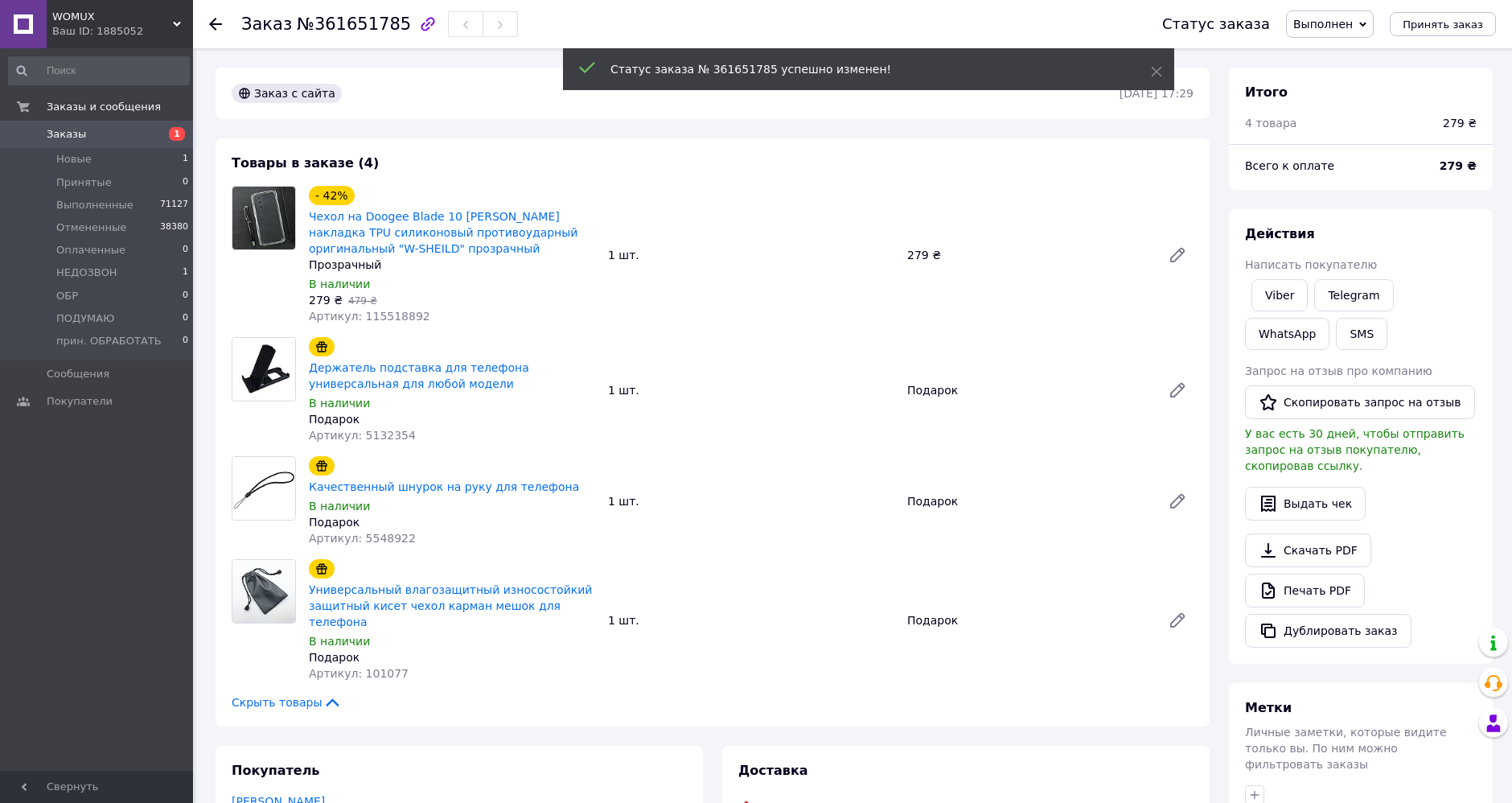
click at [213, 19] on use at bounding box center [215, 24] width 12 height 12
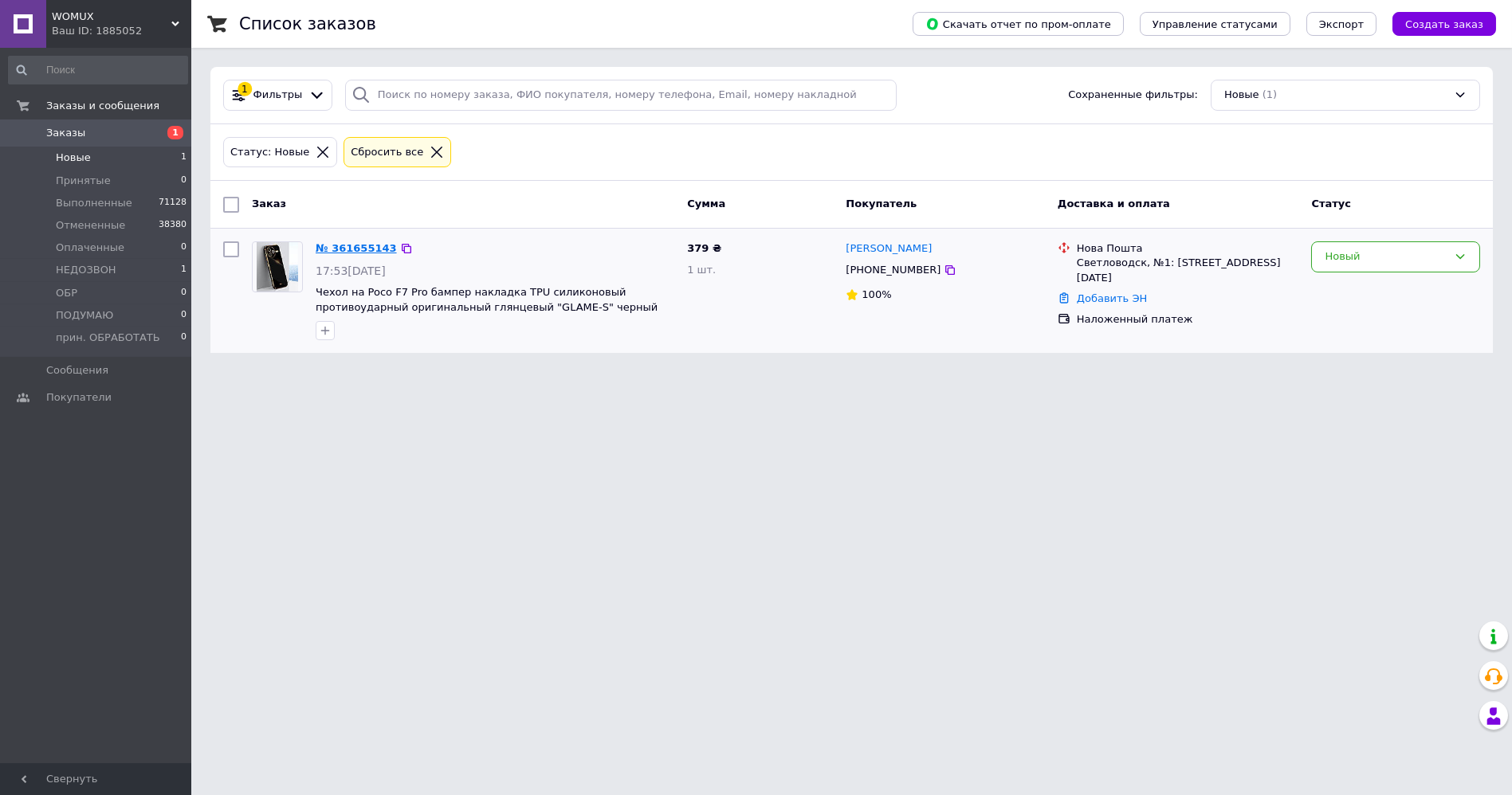
click at [334, 252] on link "№ 361655143" at bounding box center [356, 248] width 81 height 12
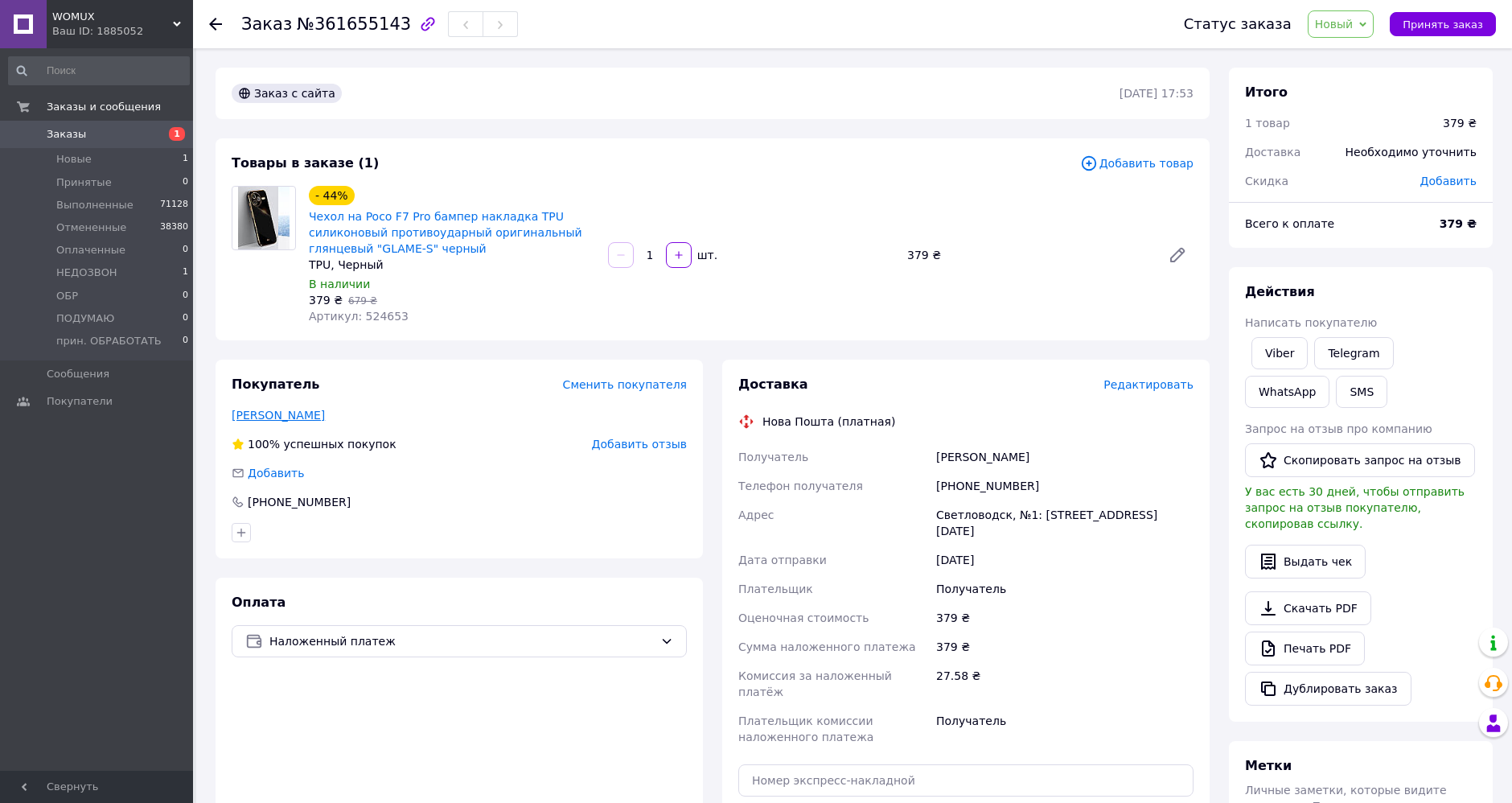
click at [283, 411] on link "Ульянова Ганна" at bounding box center [278, 415] width 94 height 12
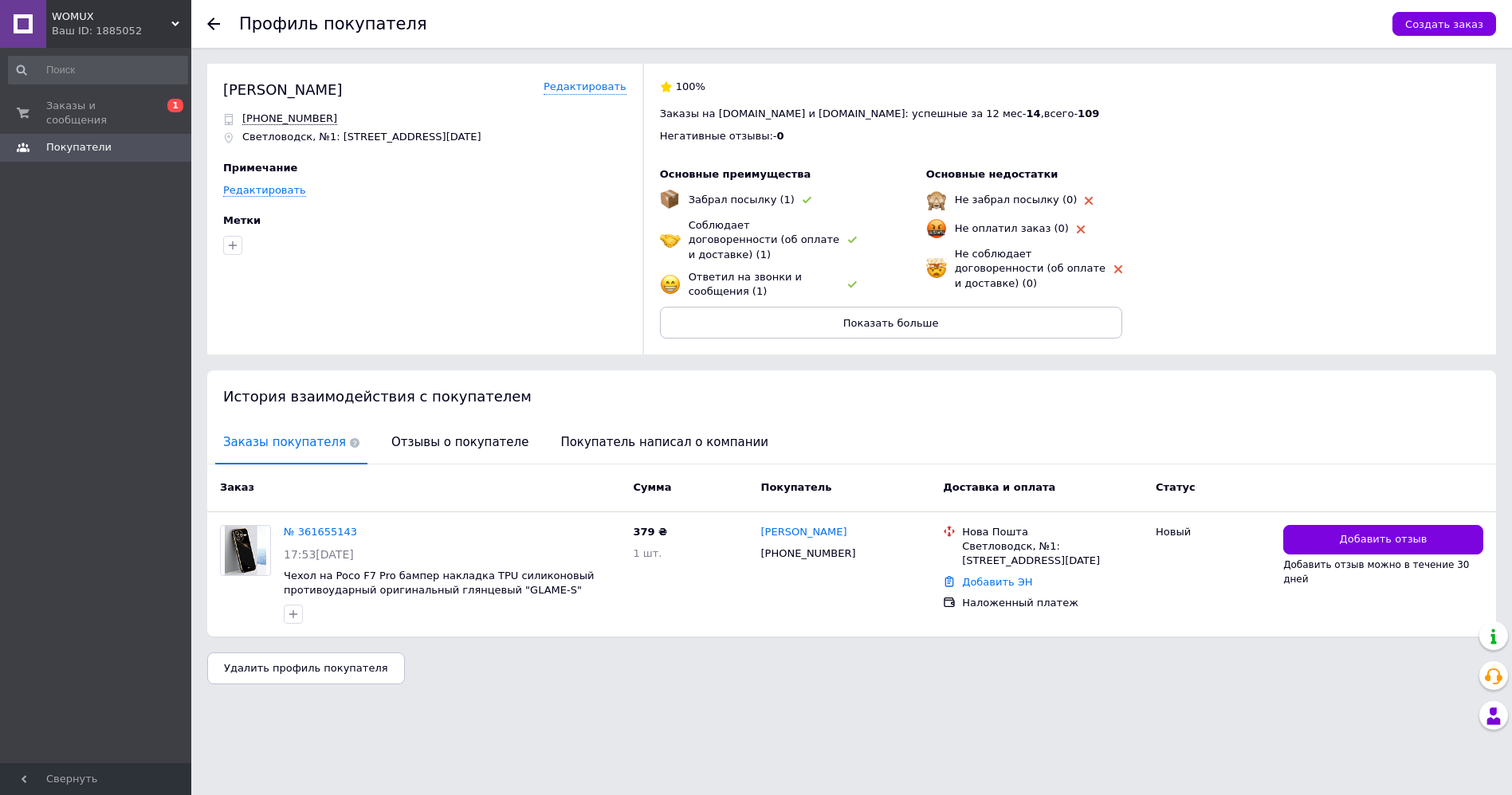
click at [209, 23] on use at bounding box center [213, 24] width 12 height 12
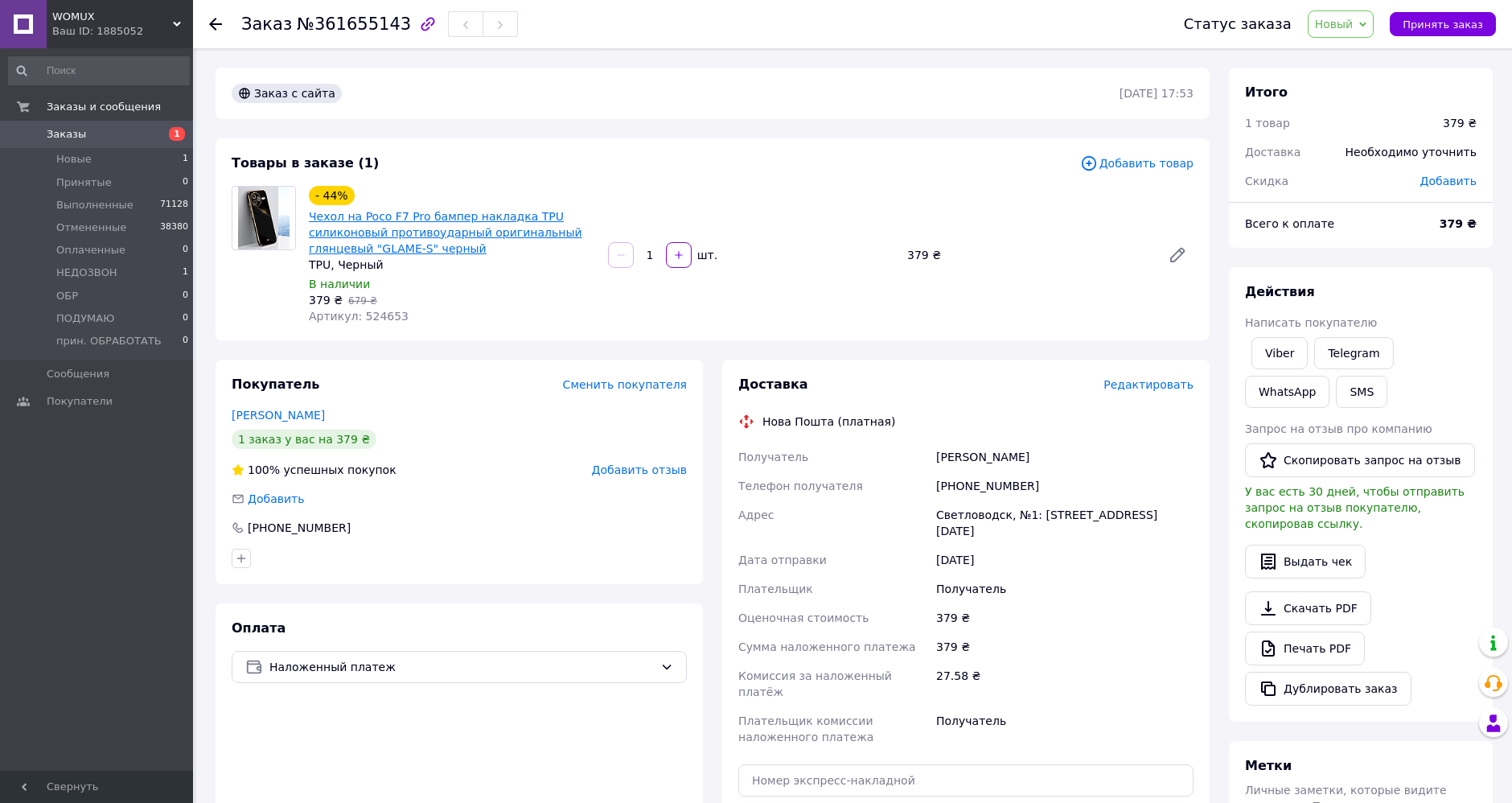
click at [428, 217] on link "Чехол на Poco F7 Pro бампер накладка TPU силиконовый противоударный оригинальны…" at bounding box center [445, 232] width 273 height 45
click at [1354, 31] on span "Новый" at bounding box center [1334, 24] width 38 height 12
click at [1343, 78] on li "Выполнен" at bounding box center [1369, 80] width 121 height 24
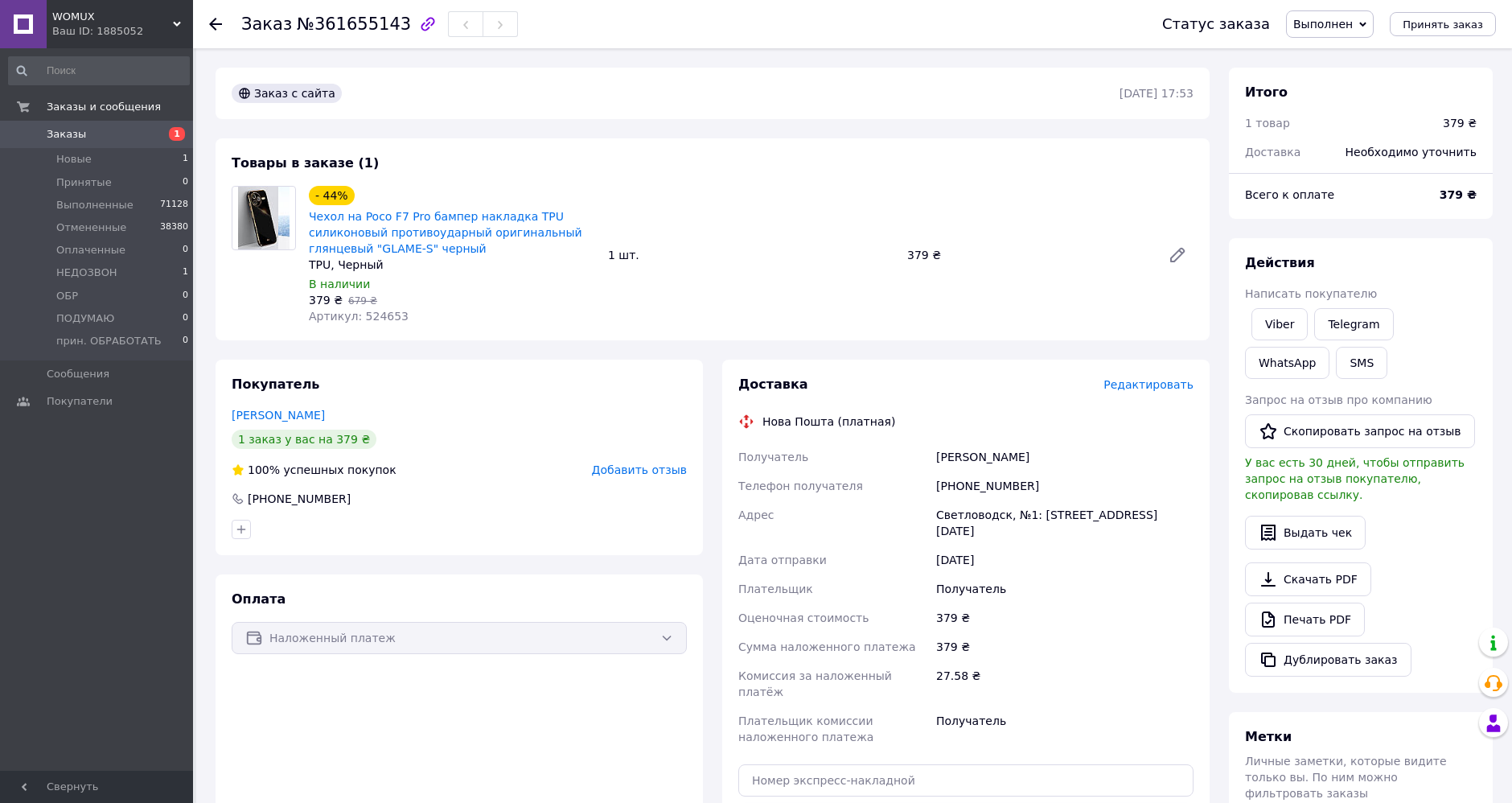
click at [209, 23] on use at bounding box center [215, 24] width 12 height 12
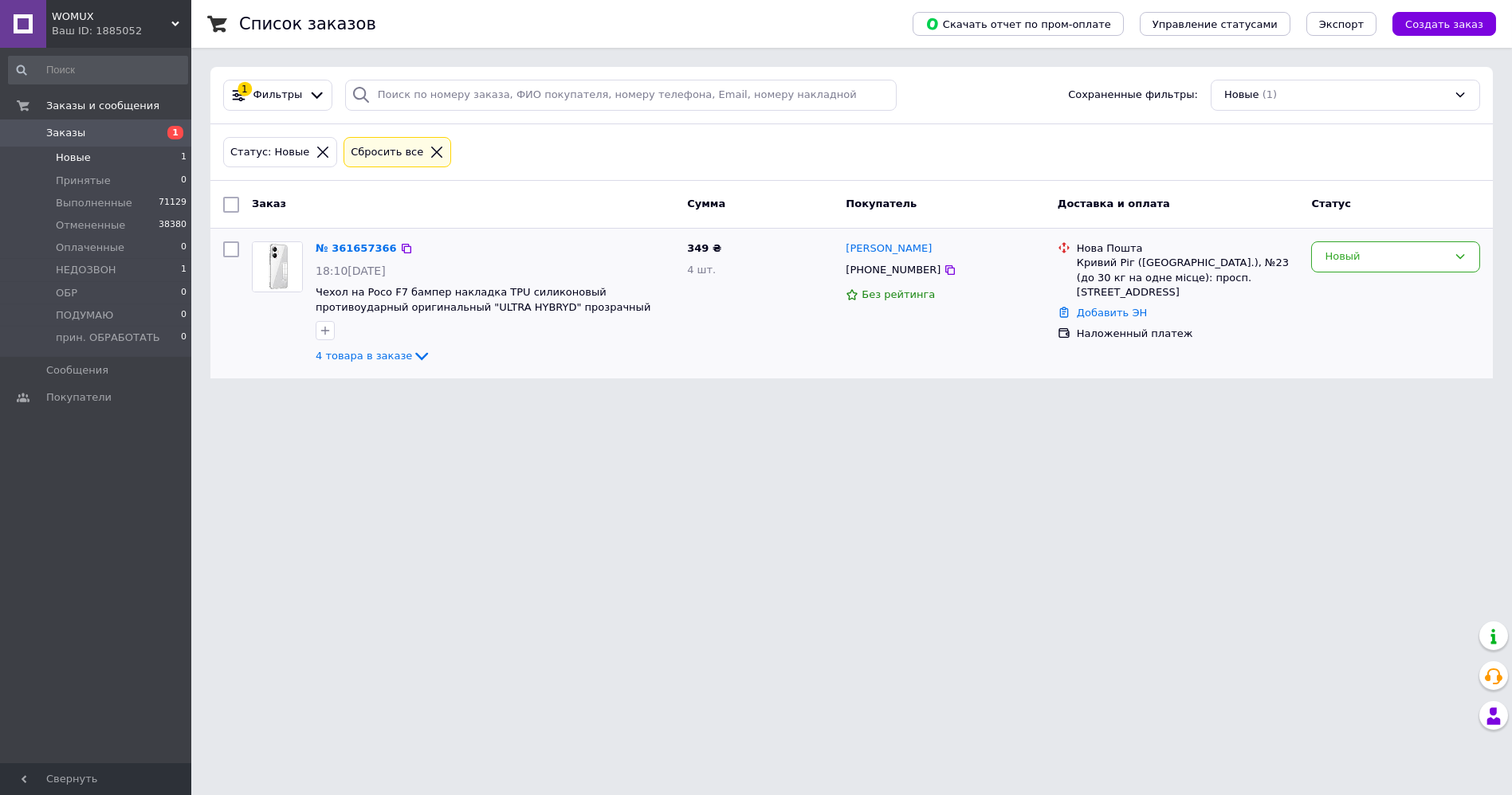
click at [360, 238] on div "№ 361657366 18:10[DATE] Чехол на Poco F7 бампер накладка TPU силиконовый против…" at bounding box center [495, 303] width 371 height 137
click at [363, 249] on link "№ 361657366" at bounding box center [356, 248] width 81 height 12
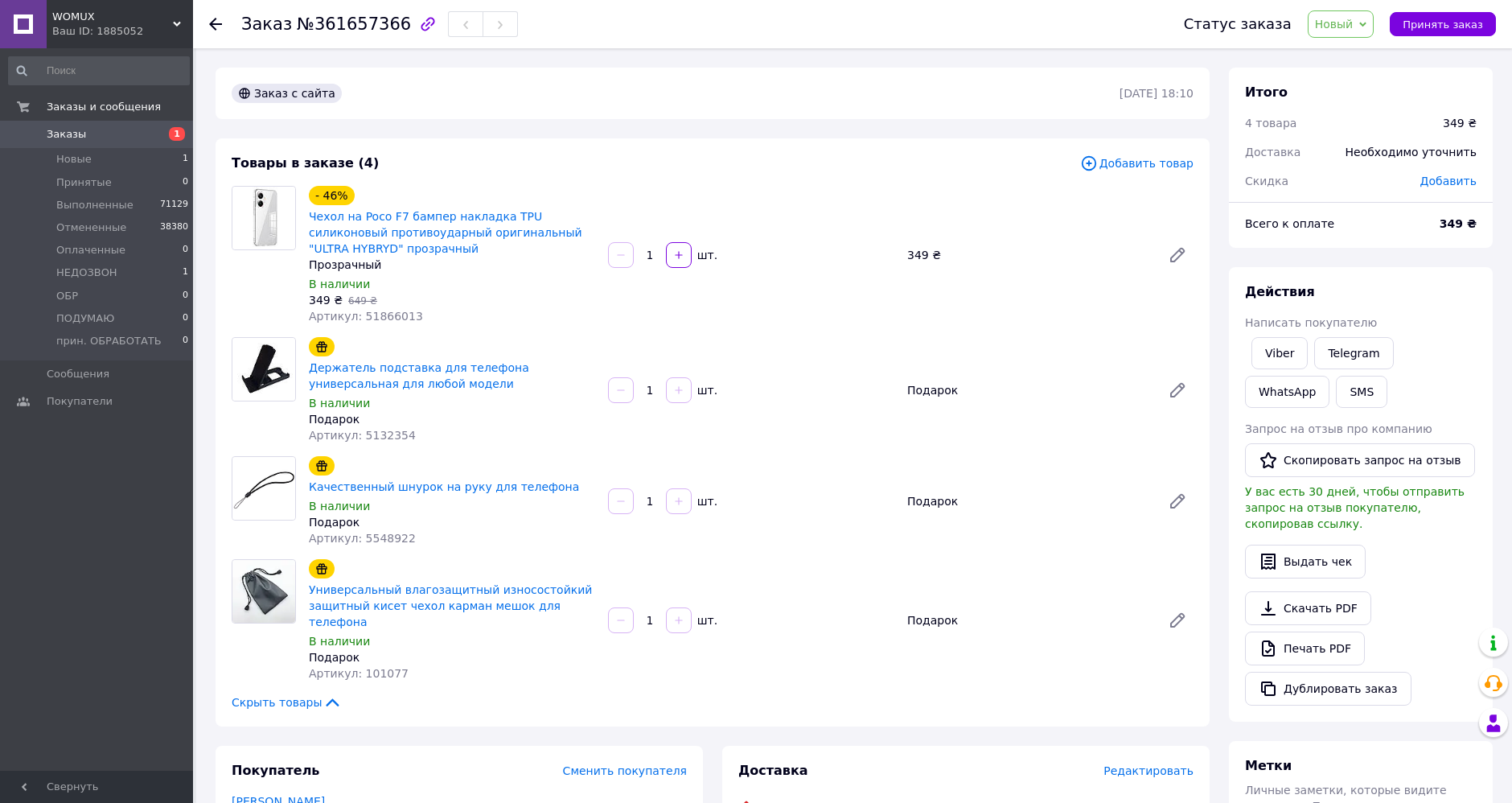
drag, startPoint x: 1350, startPoint y: 28, endPoint x: 1363, endPoint y: 38, distance: 16.4
click at [1350, 29] on span "Новый" at bounding box center [1334, 24] width 38 height 12
click at [1374, 105] on li "Отменен" at bounding box center [1369, 104] width 121 height 24
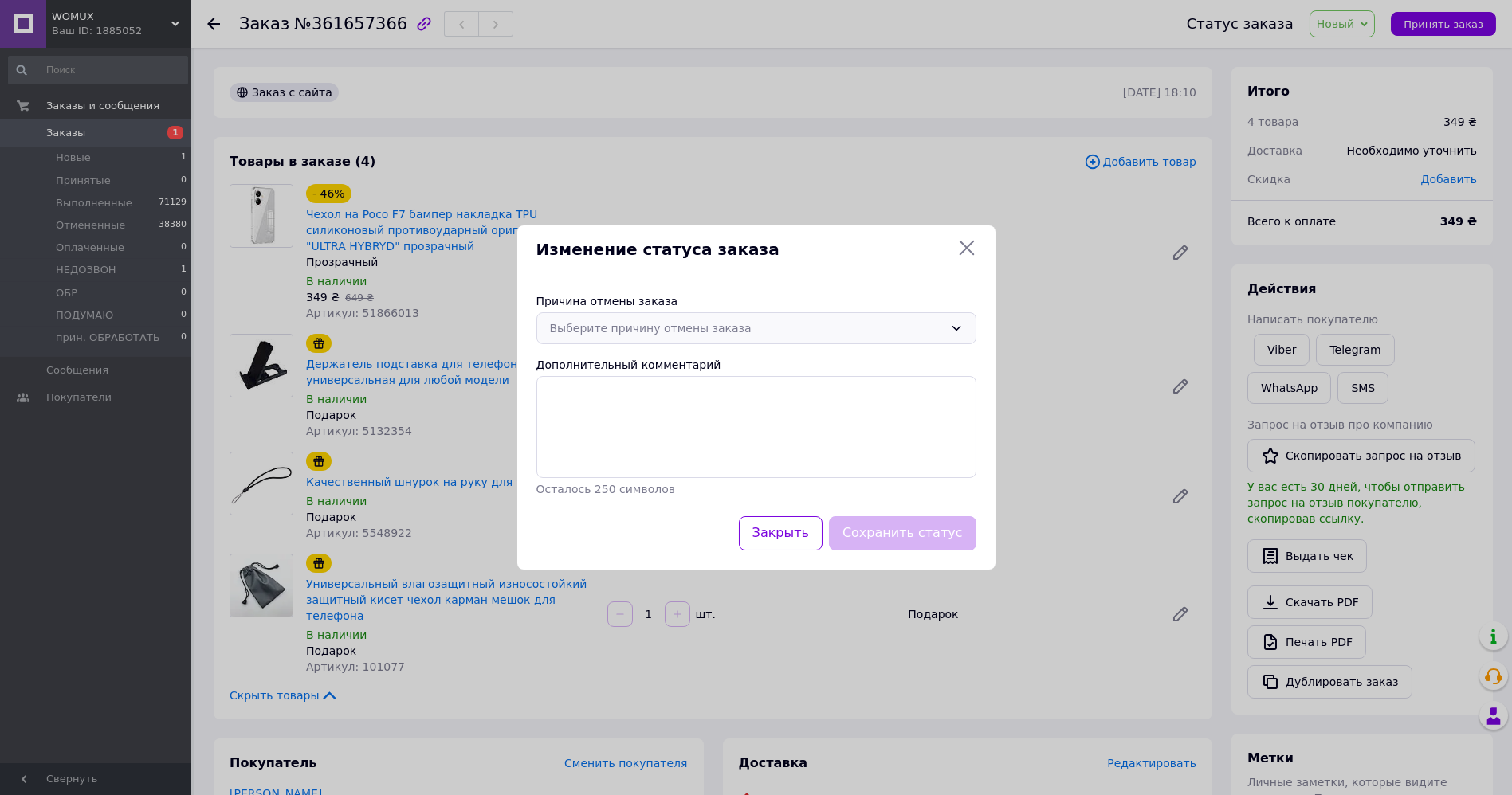
click at [689, 325] on div "Выберите причину отмены заказа" at bounding box center [747, 328] width 394 height 18
click at [622, 404] on li "Заказ-дубликат" at bounding box center [756, 409] width 438 height 30
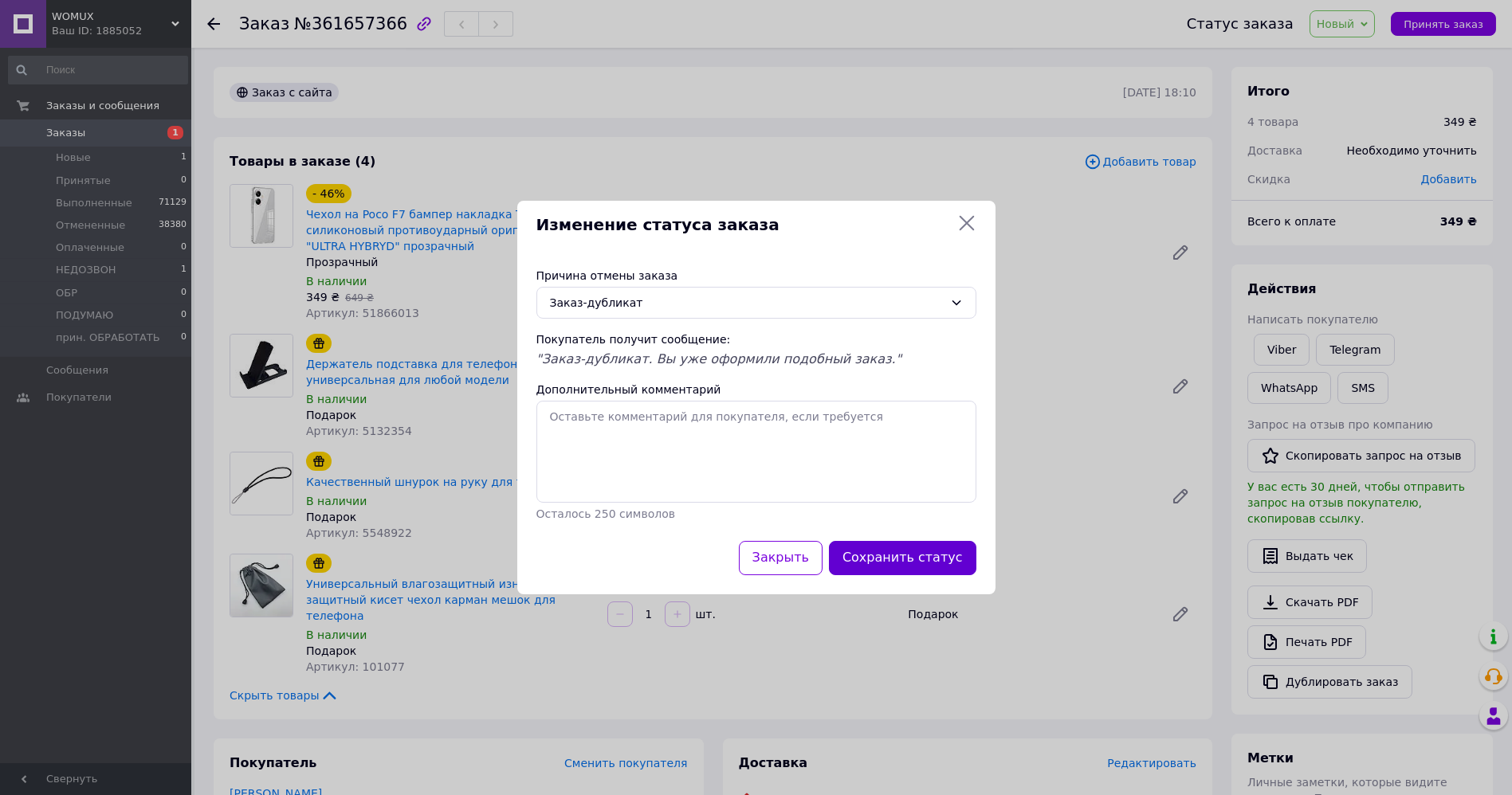
click at [888, 567] on button "Сохранить статус" at bounding box center [902, 558] width 148 height 34
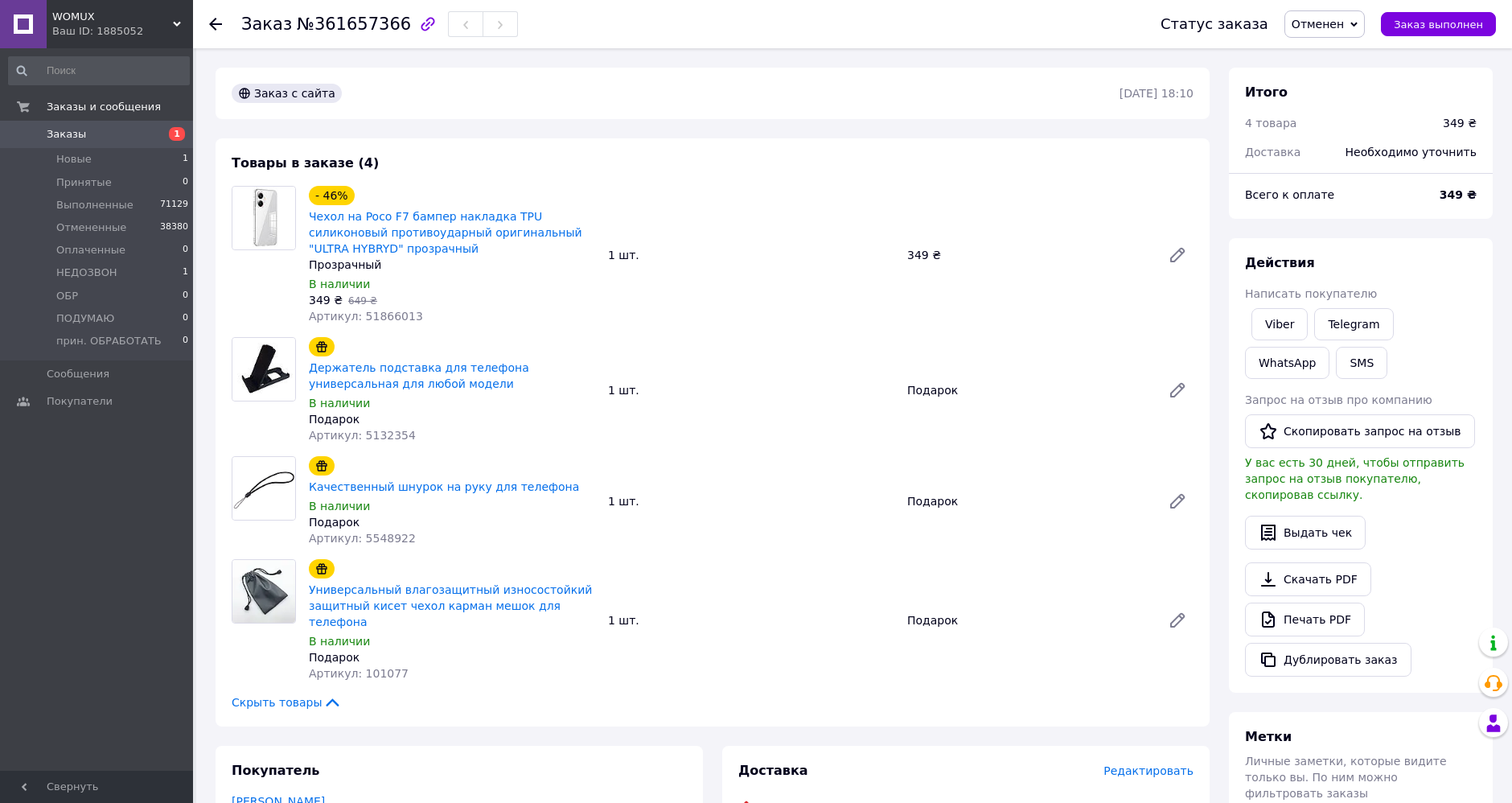
click at [216, 21] on icon at bounding box center [215, 24] width 12 height 12
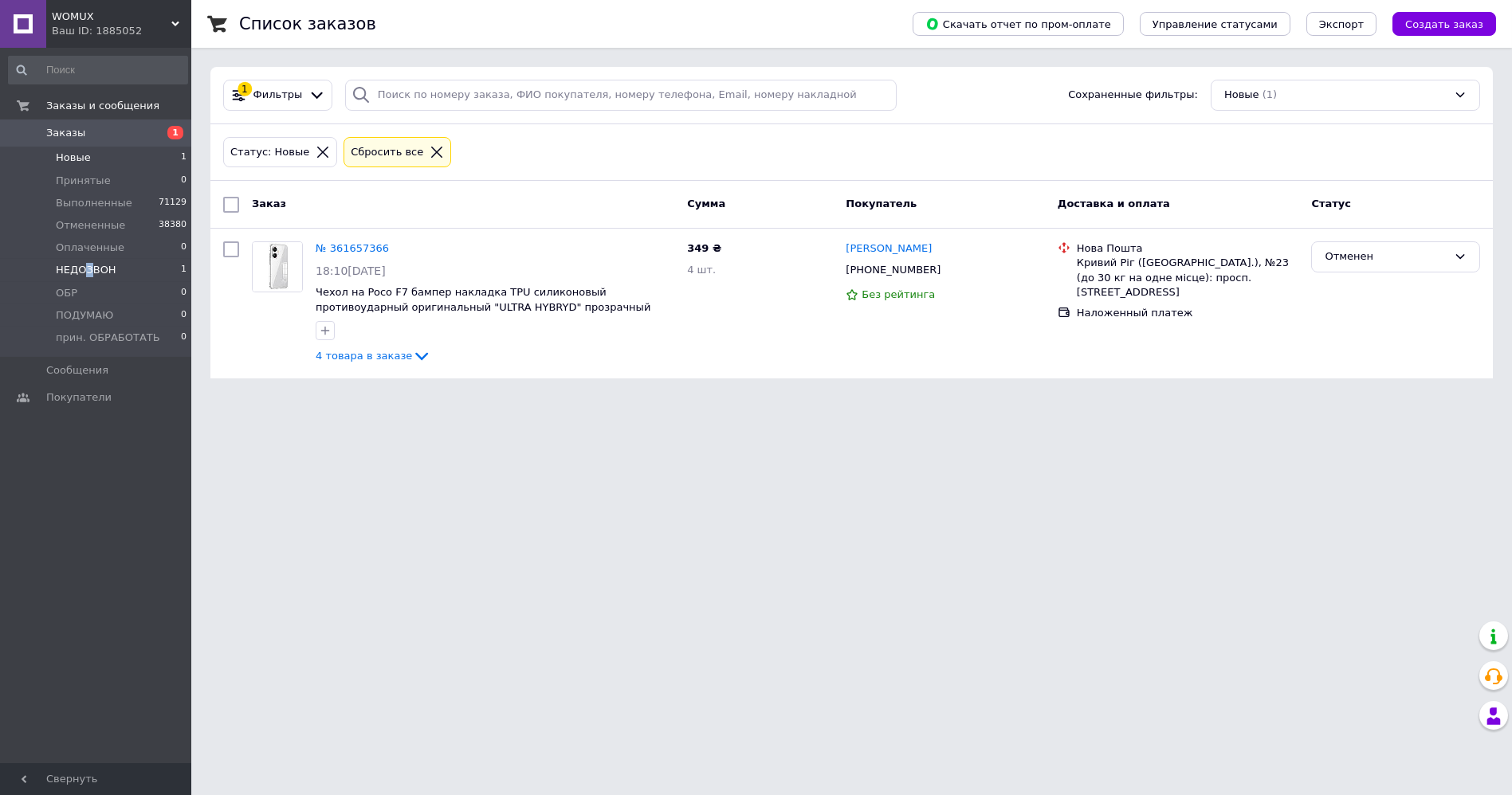
click at [86, 268] on span "НЕДОЗВОН" at bounding box center [86, 270] width 61 height 14
